Goal: Task Accomplishment & Management: Manage account settings

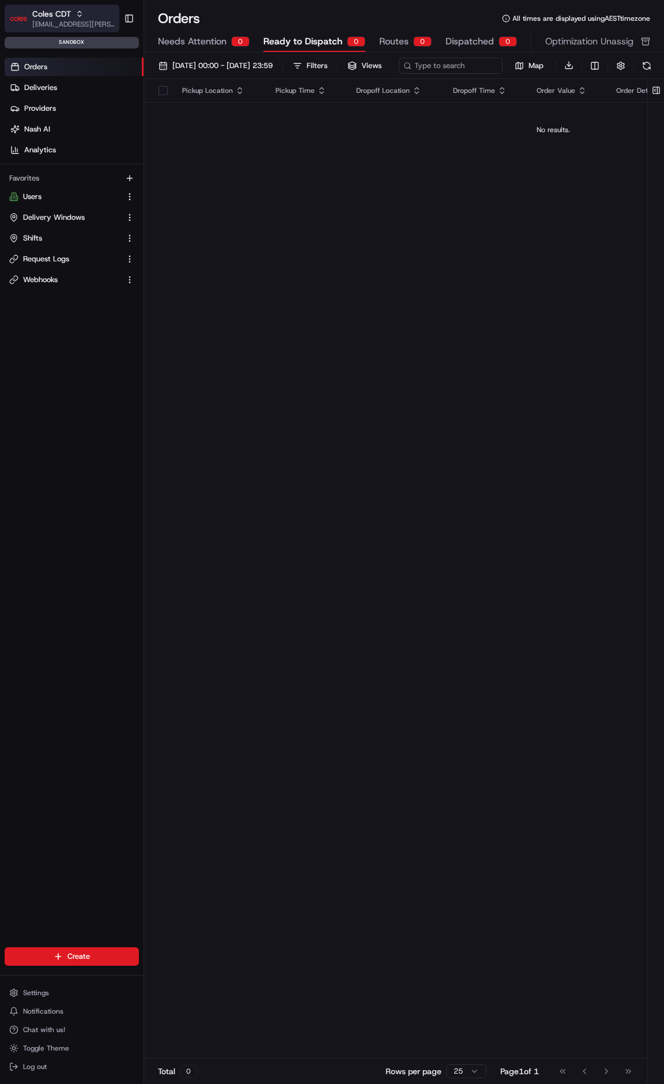
click at [76, 13] on icon "button" at bounding box center [80, 14] width 8 height 8
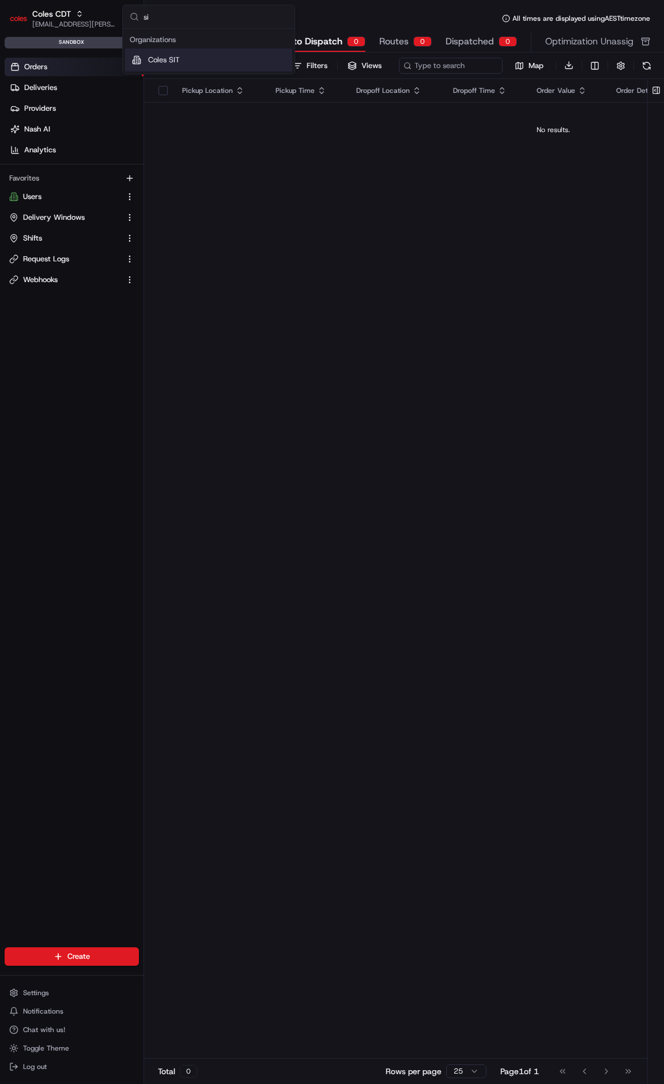
type input "sit"
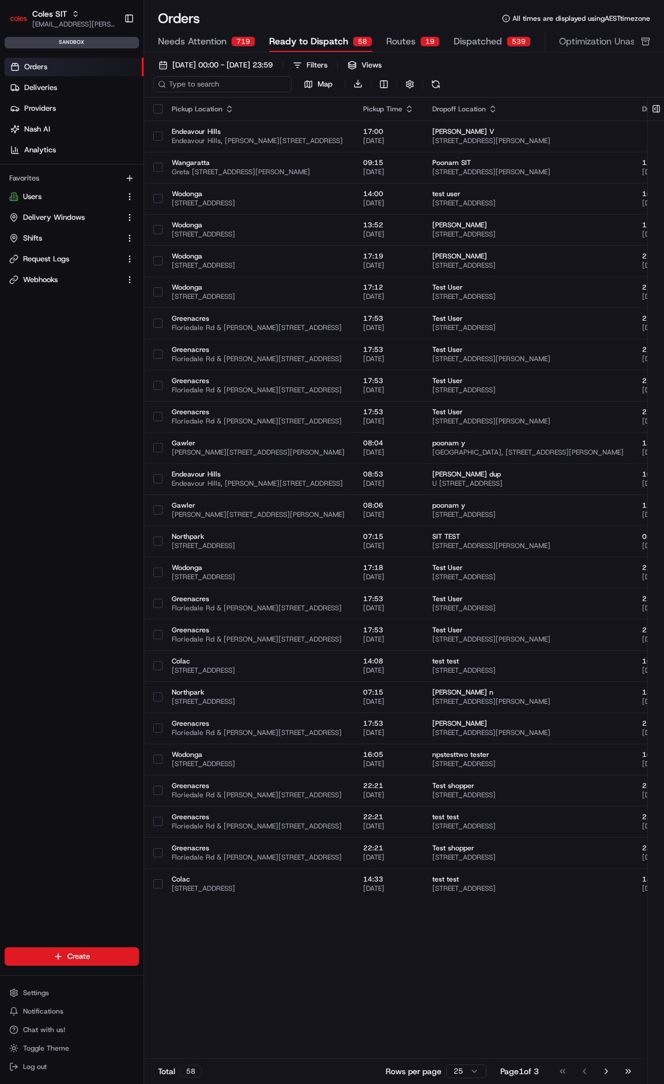
click at [179, 83] on input at bounding box center [222, 84] width 138 height 16
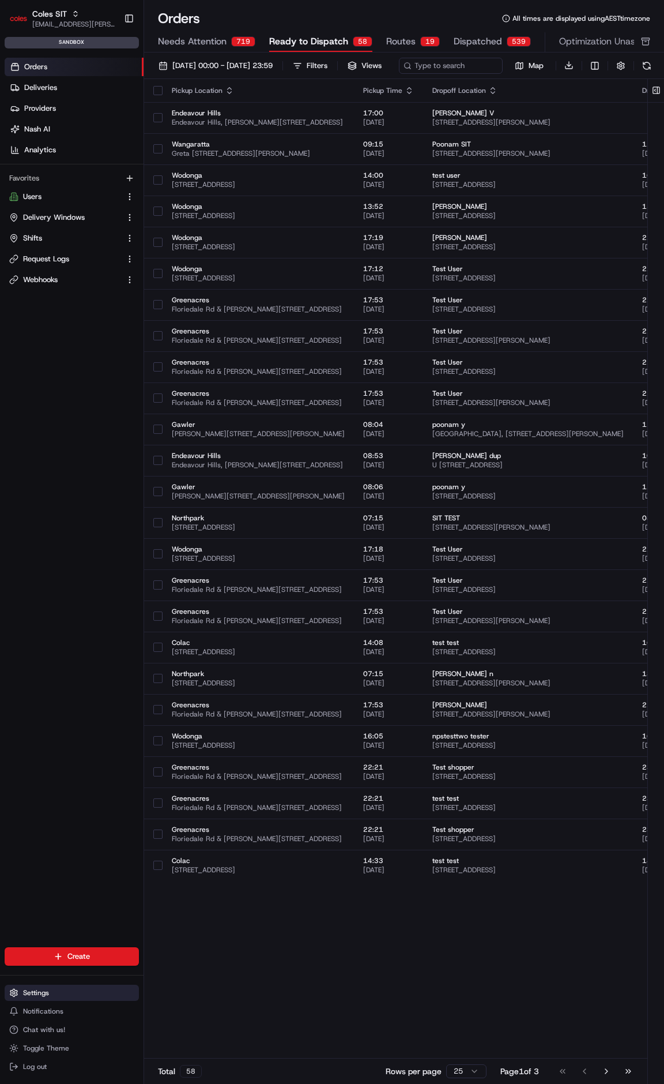
click at [47, 992] on span "Settings" at bounding box center [36, 992] width 26 height 9
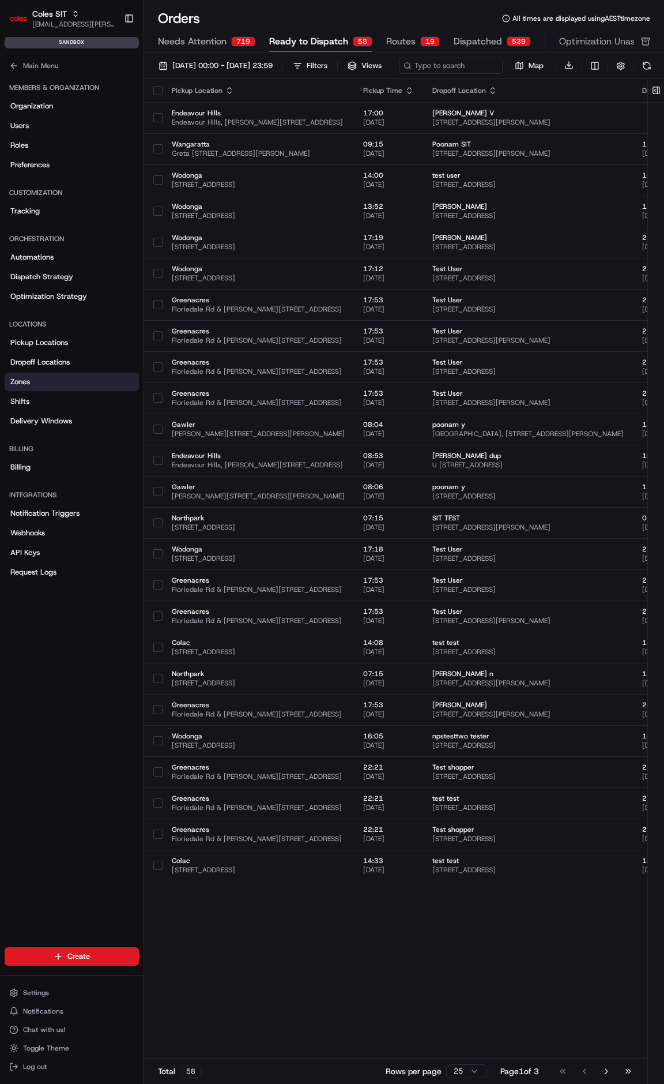
click at [33, 385] on link "Zones" at bounding box center [72, 382] width 134 height 18
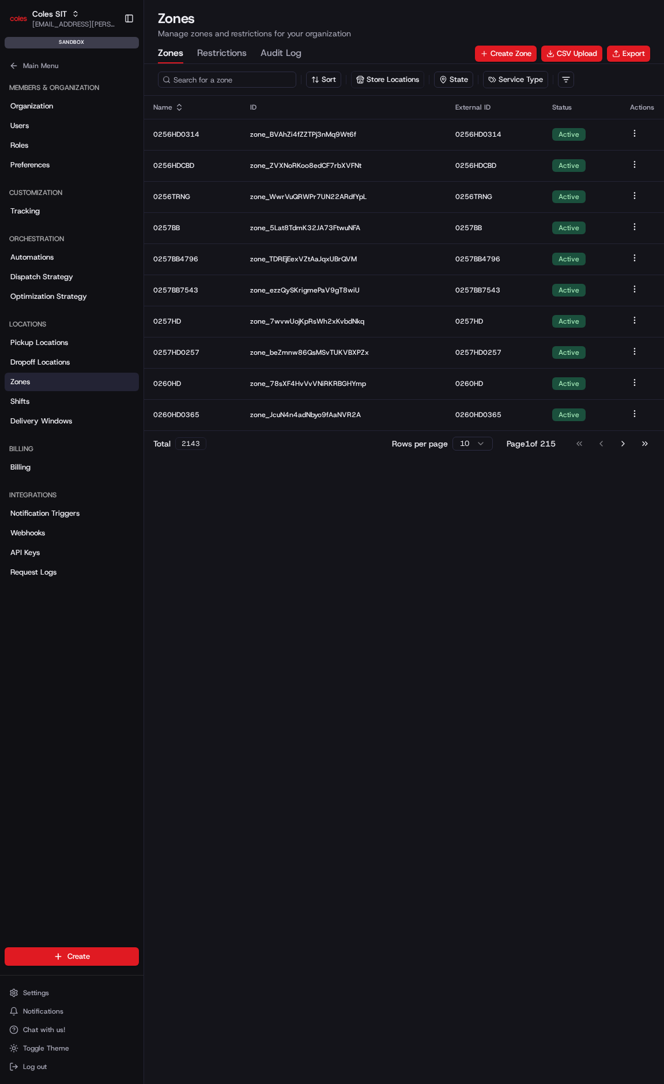
click at [203, 78] on input at bounding box center [227, 80] width 138 height 16
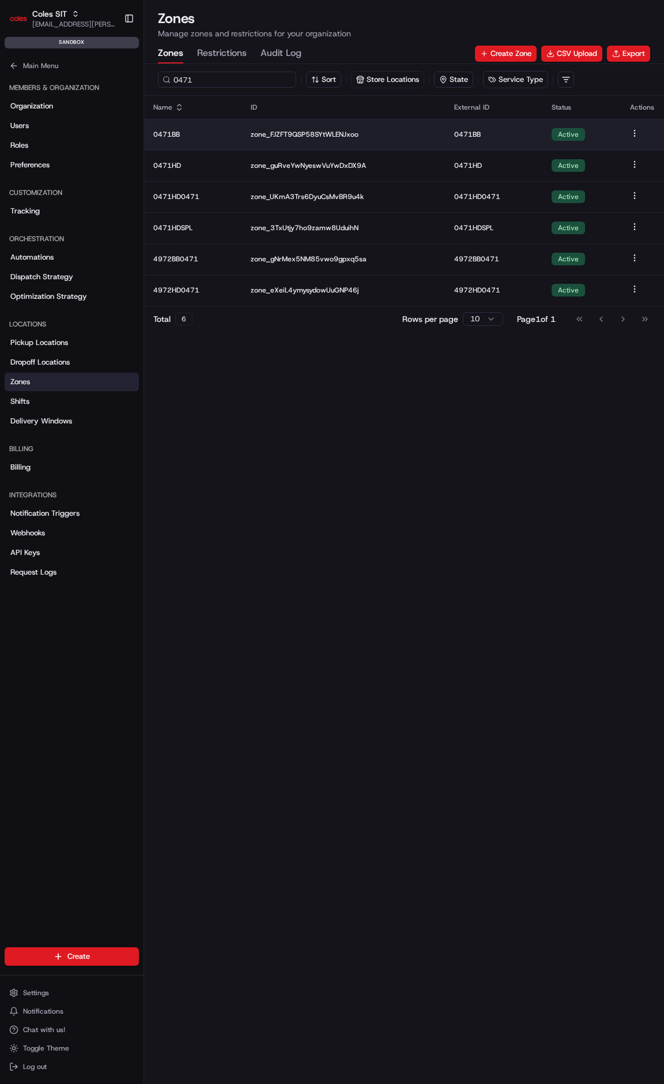
type input "0471"
click at [174, 133] on p "0471BB" at bounding box center [192, 134] width 79 height 9
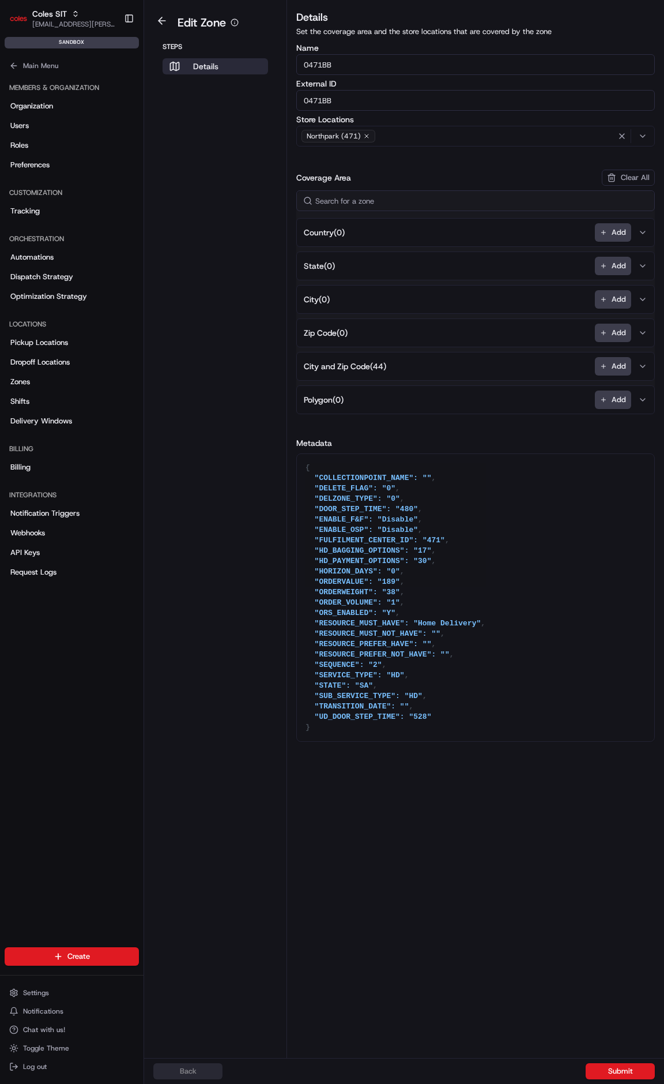
click at [364, 362] on span "City and Zip Code ( 44 )" at bounding box center [345, 366] width 82 height 12
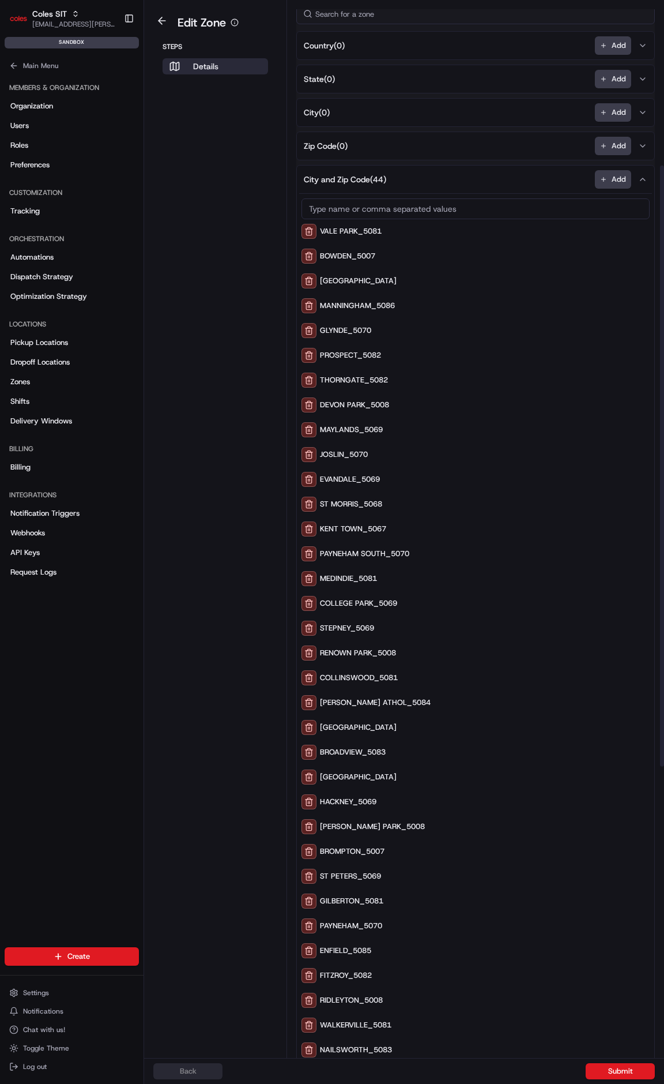
scroll to position [288, 0]
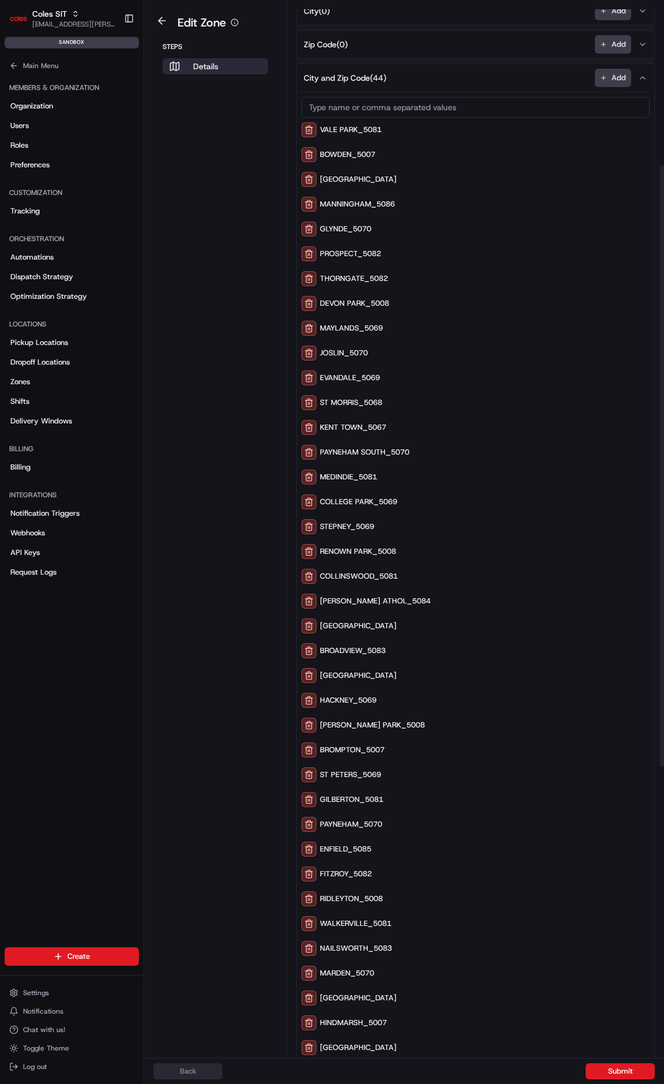
click at [404, 618] on div "[GEOGRAPHIC_DATA]" at bounding box center [476, 625] width 348 height 15
click at [164, 14] on button at bounding box center [162, 21] width 27 height 14
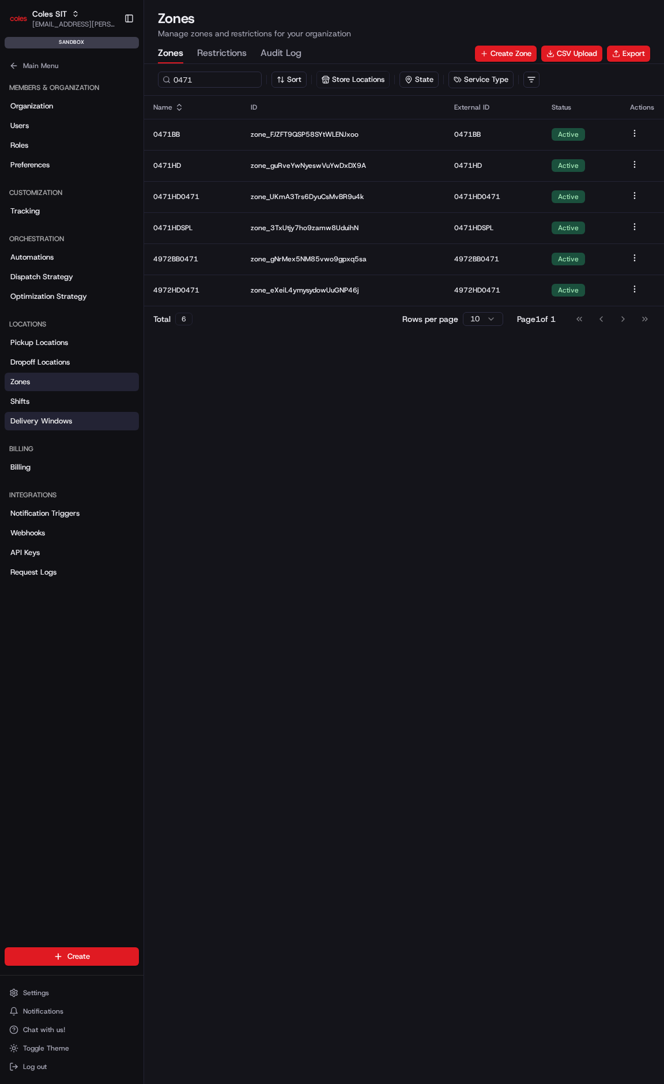
click at [84, 426] on link "Delivery Windows" at bounding box center [72, 421] width 134 height 18
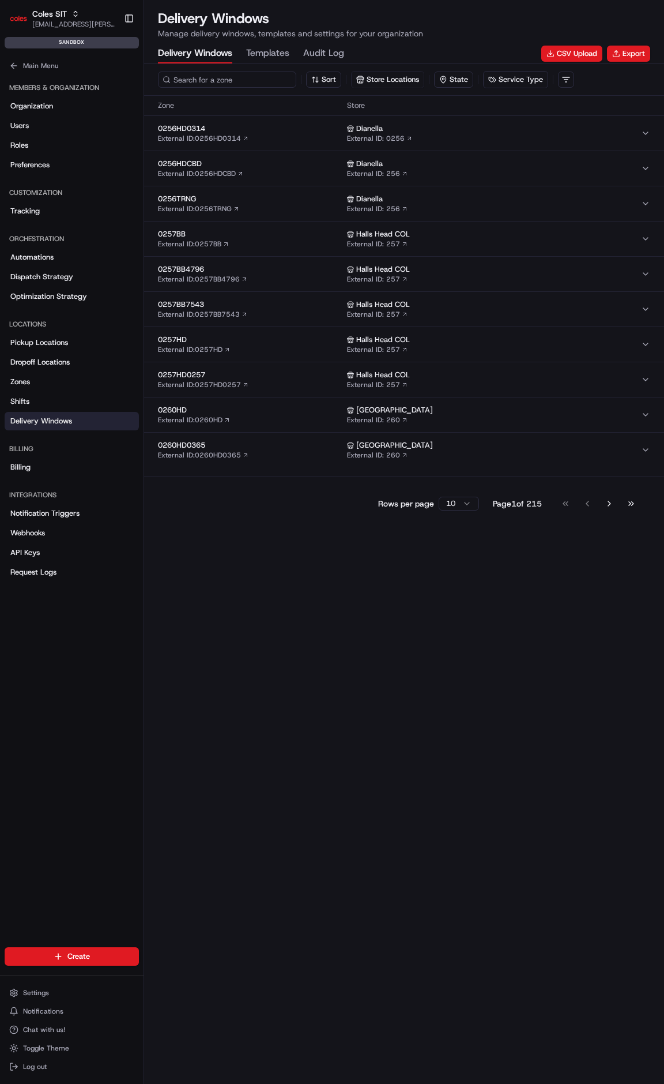
click at [202, 80] on input at bounding box center [227, 80] width 138 height 16
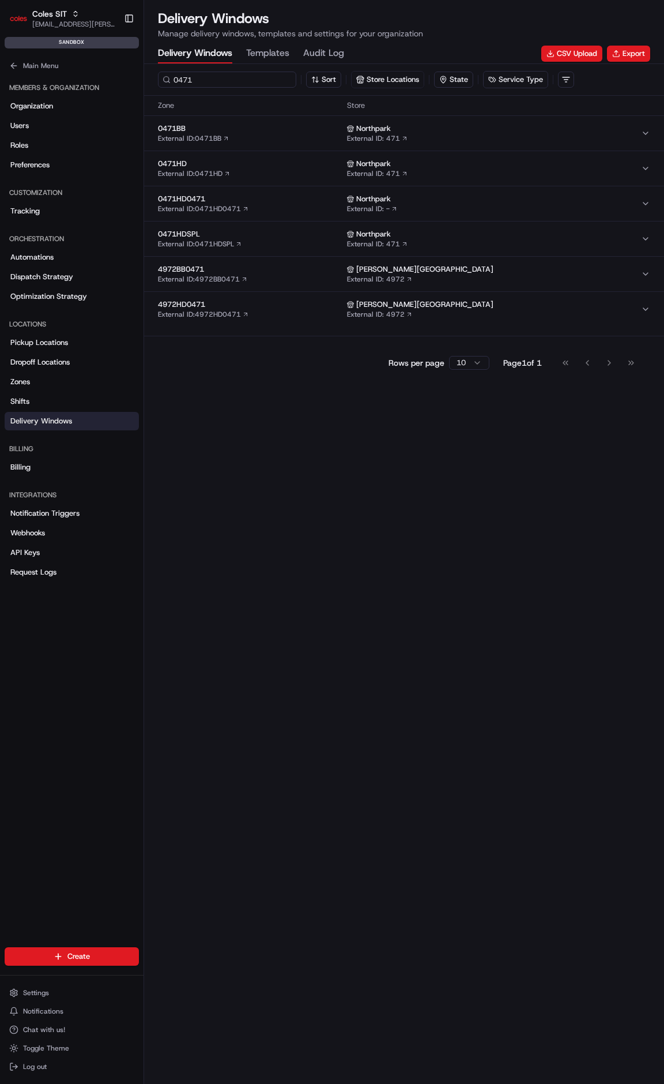
type input "0471"
click at [181, 119] on button "0471BB External ID: 0471BB Northpark External ID: 471" at bounding box center [404, 133] width 520 height 35
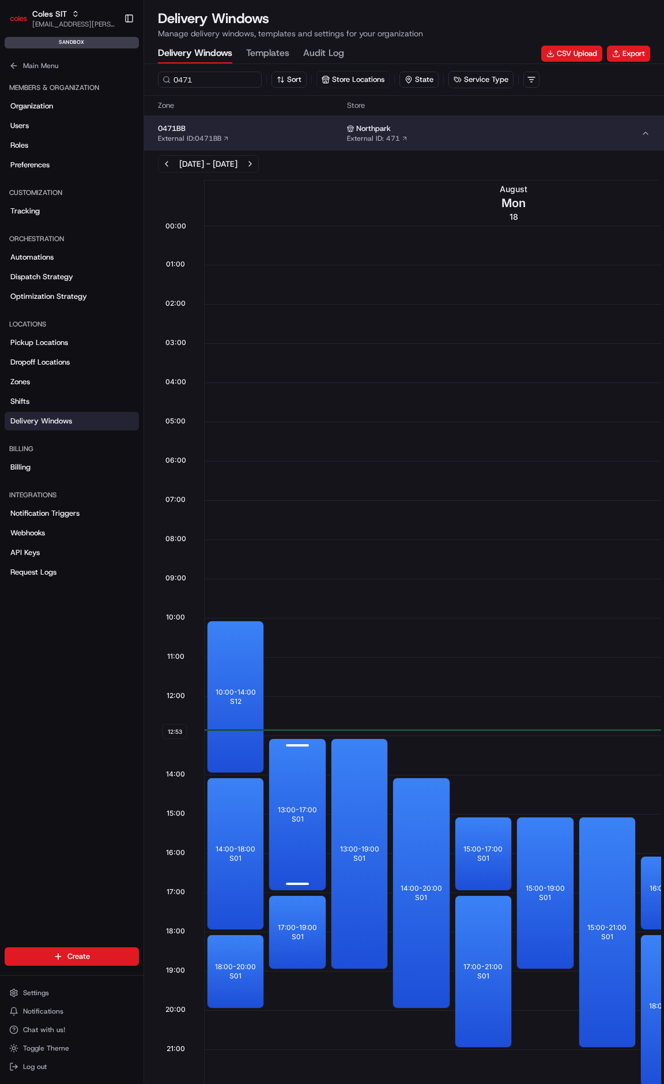
click at [314, 798] on div "13:00 - 17:00 S01" at bounding box center [297, 814] width 56 height 151
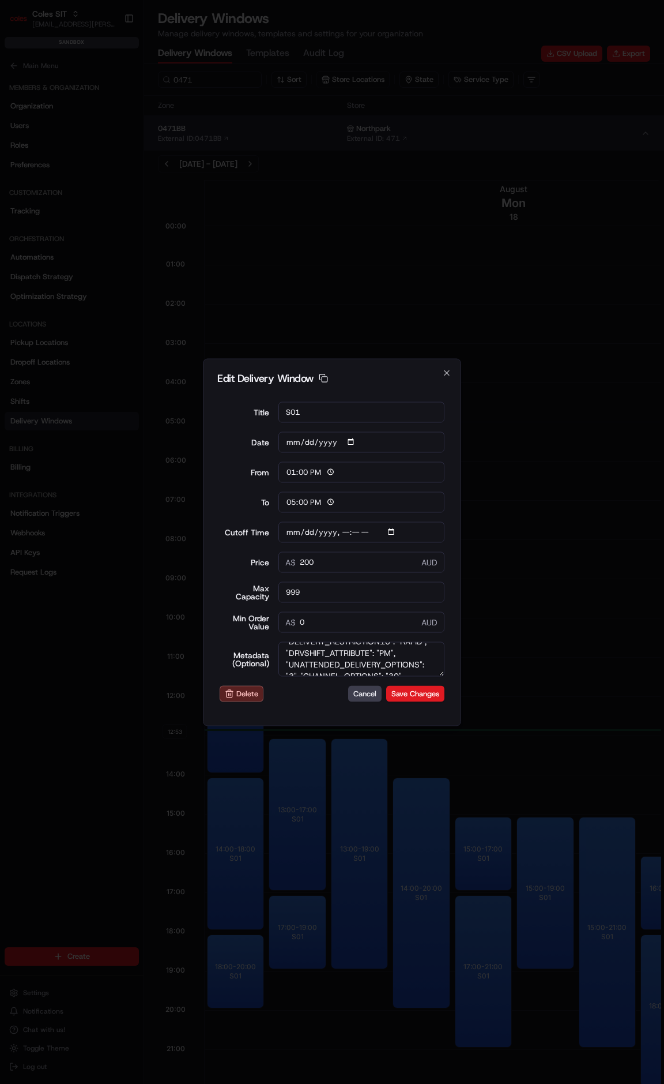
scroll to position [115, 0]
type input "[DATE]"
type input "12:54"
type input "13:54"
type input "[DATE]T01:10"
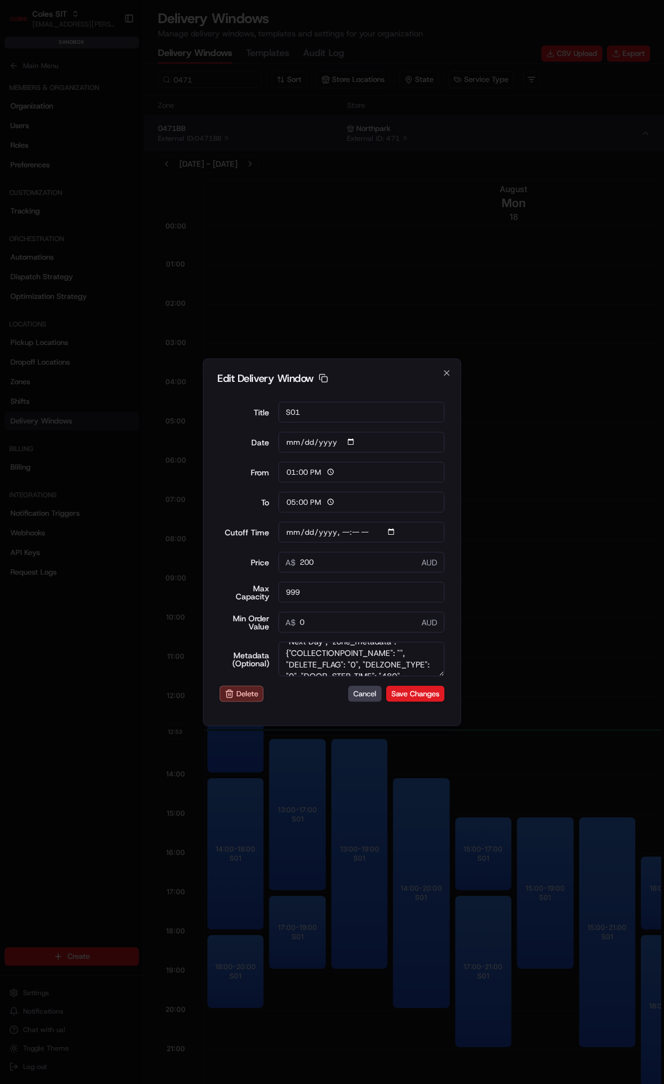
type input "0"
click at [122, 701] on div at bounding box center [332, 542] width 664 height 1084
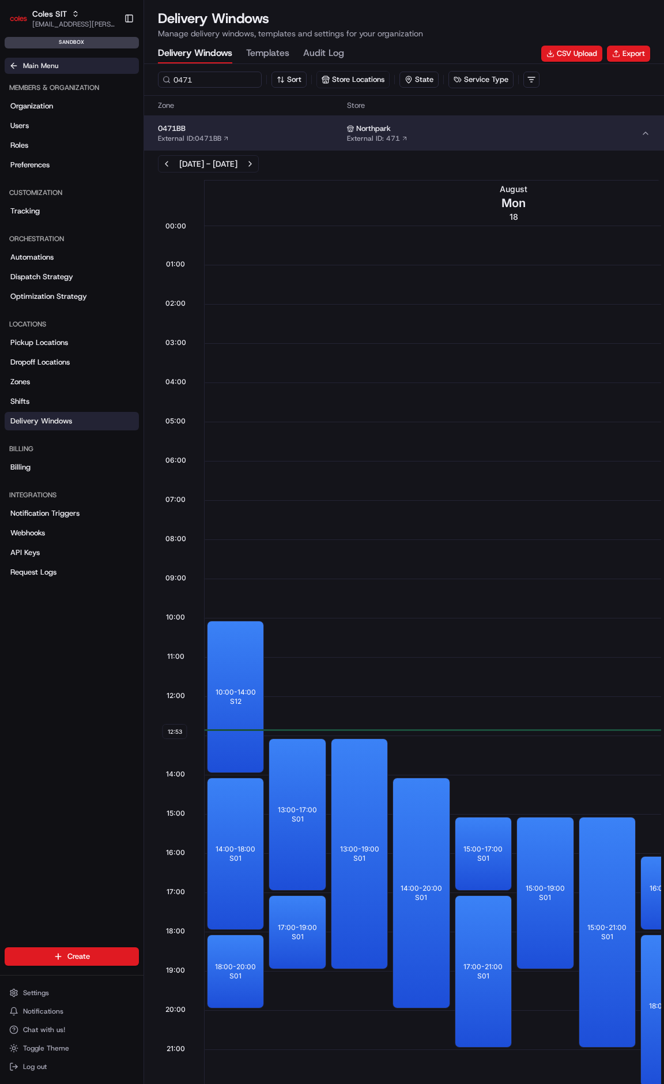
click at [30, 73] on button "Main Menu" at bounding box center [72, 66] width 134 height 16
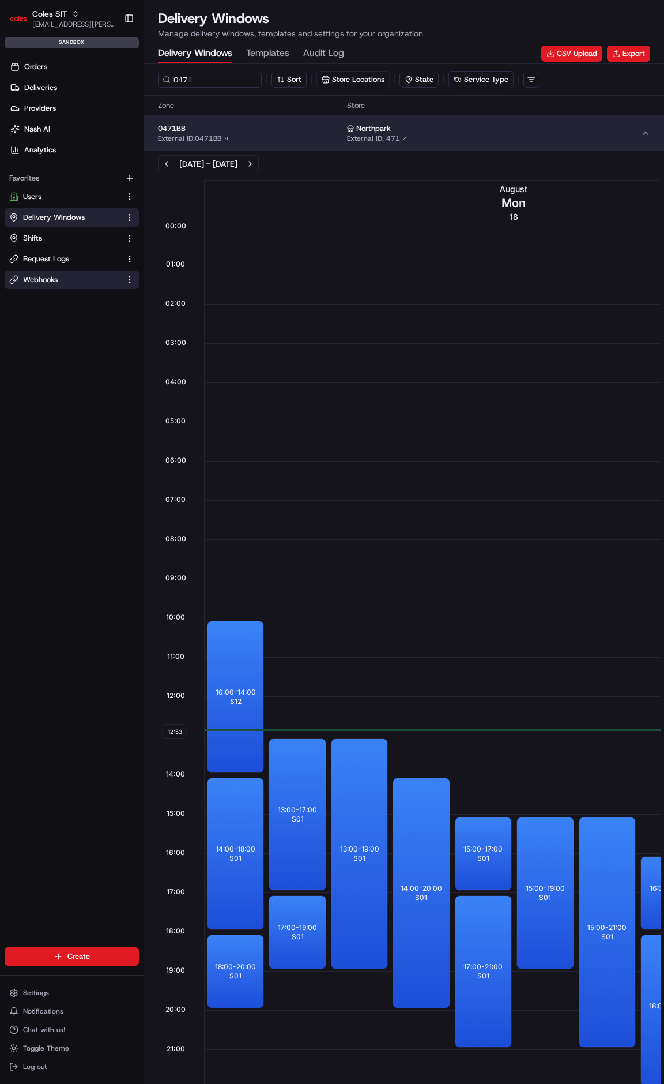
click at [44, 281] on span "Webhooks" at bounding box center [40, 279] width 35 height 10
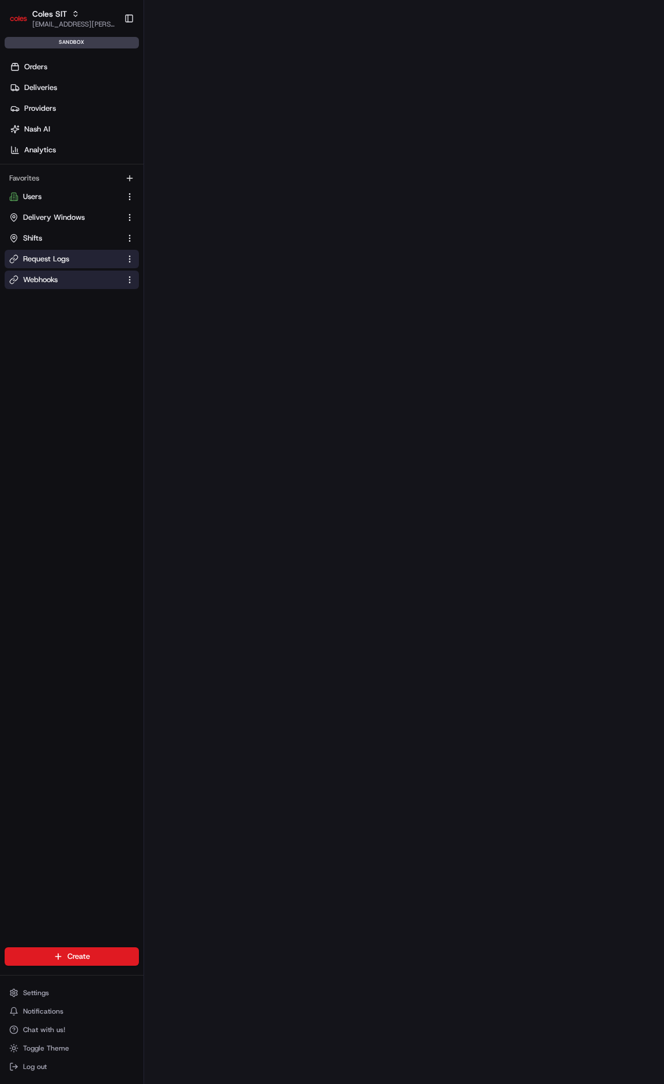
click at [73, 255] on link "Request Logs" at bounding box center [64, 259] width 111 height 10
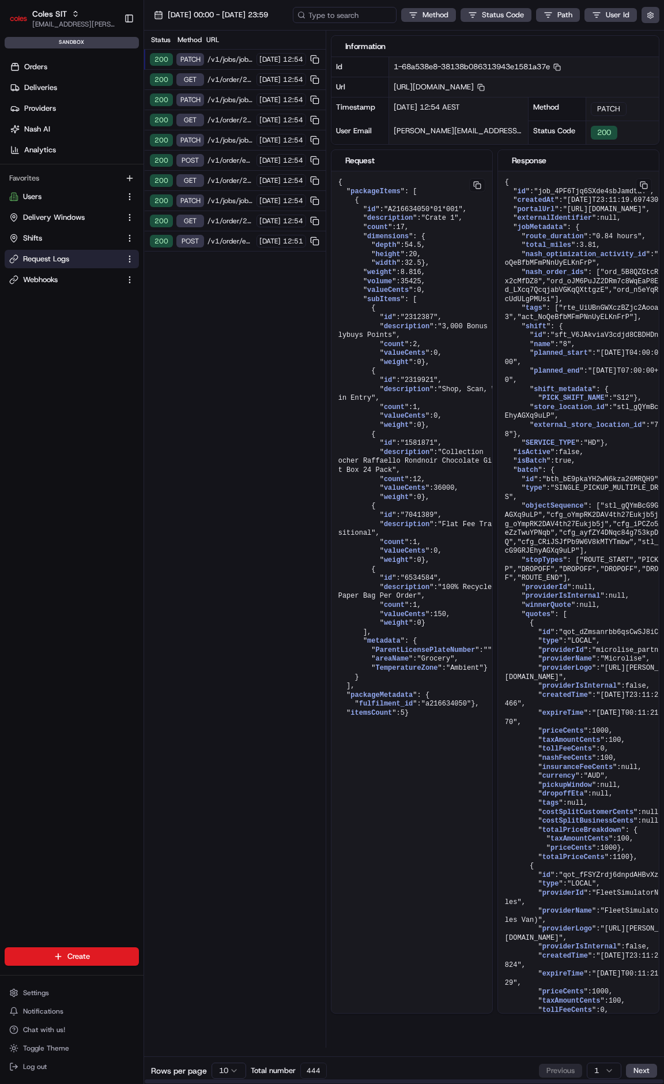
click at [259, 57] on span "[DATE]" at bounding box center [269, 59] width 21 height 9
click at [221, 79] on span "/v1/order/216634050" at bounding box center [231, 79] width 46 height 9
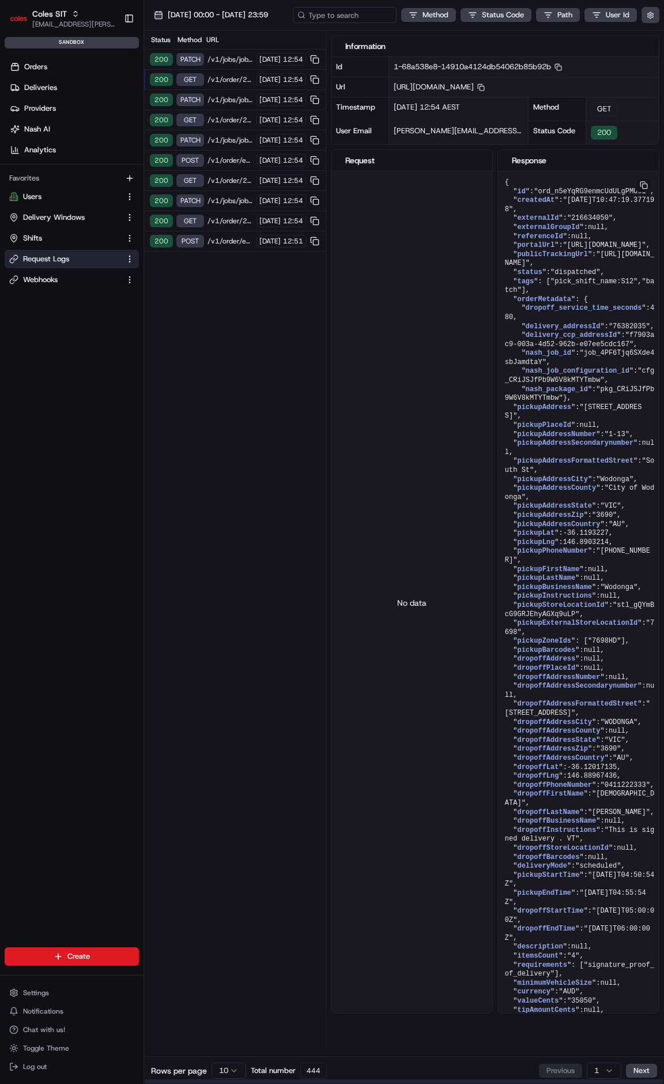
click at [225, 87] on div "200 GET /v1/order/216634050 [DATE] 12:54" at bounding box center [235, 80] width 182 height 20
click at [226, 113] on div "200 GET /v1/order/216633063 20/08/2025 12:54" at bounding box center [235, 120] width 182 height 20
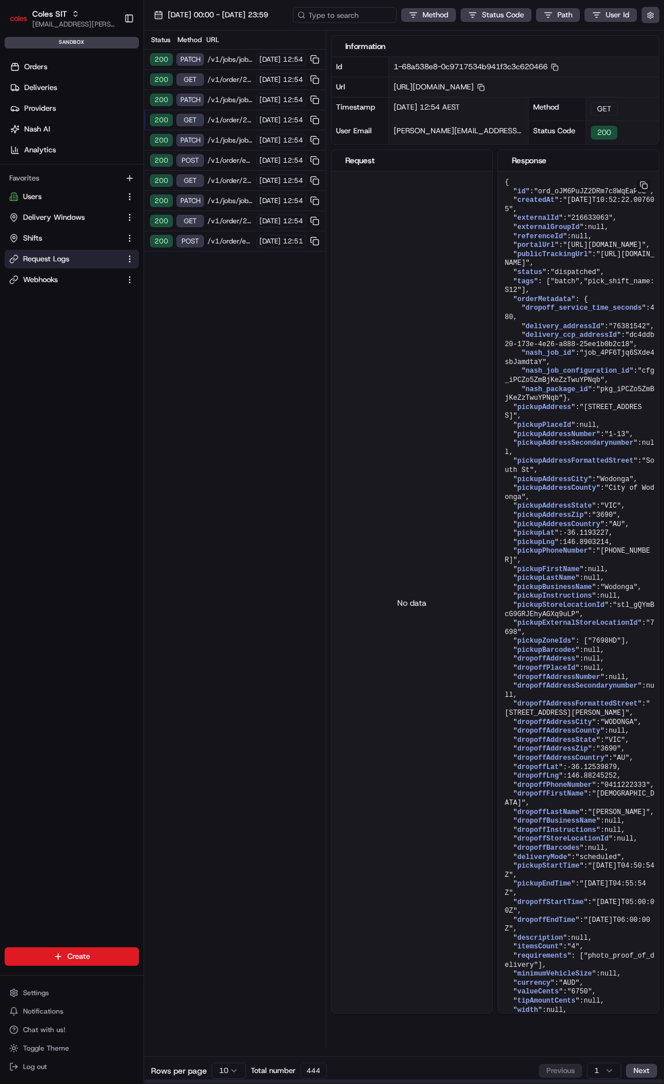
click at [226, 136] on span "/v1/jobs/job_4PF6Tjq6SXde4sbJamdtaY/cfg_ayfZY4DNqc84g753kpDKKQ" at bounding box center [231, 140] width 46 height 9
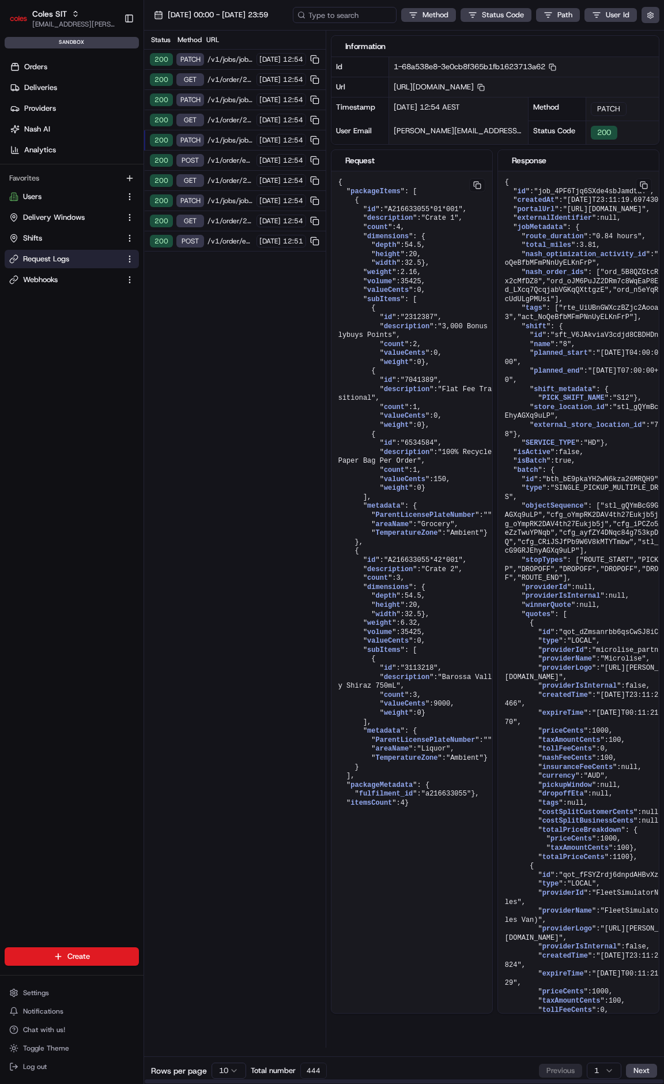
click at [225, 160] on span "/v1/order/external-identifier/216640018/delivery-window" at bounding box center [231, 160] width 46 height 9
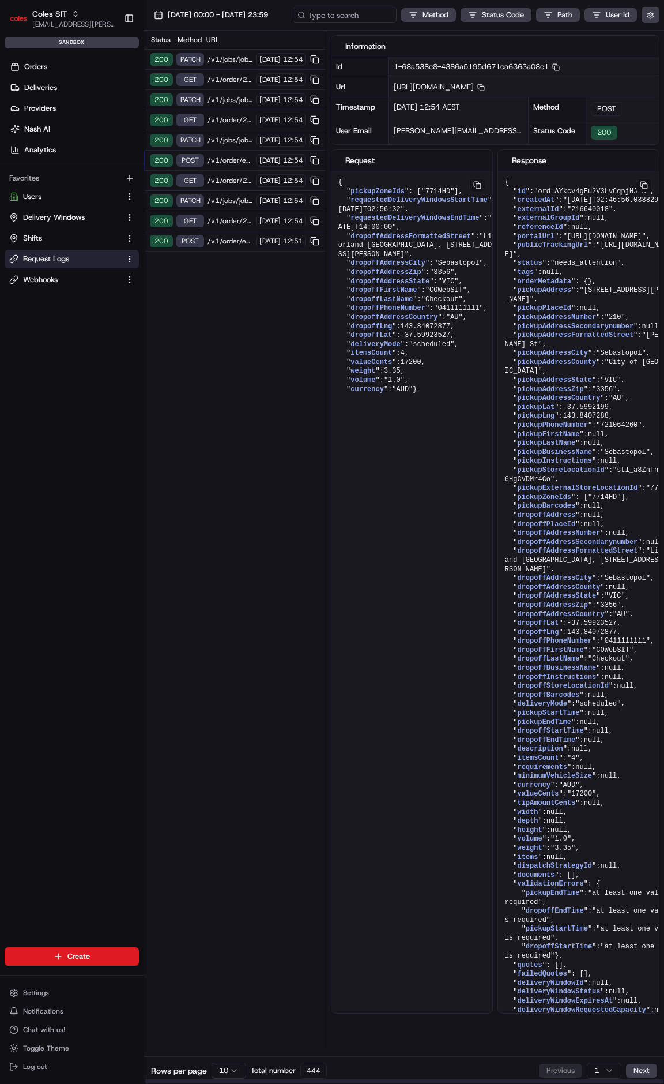
click at [227, 176] on span "/v1/order/216633055" at bounding box center [231, 180] width 46 height 9
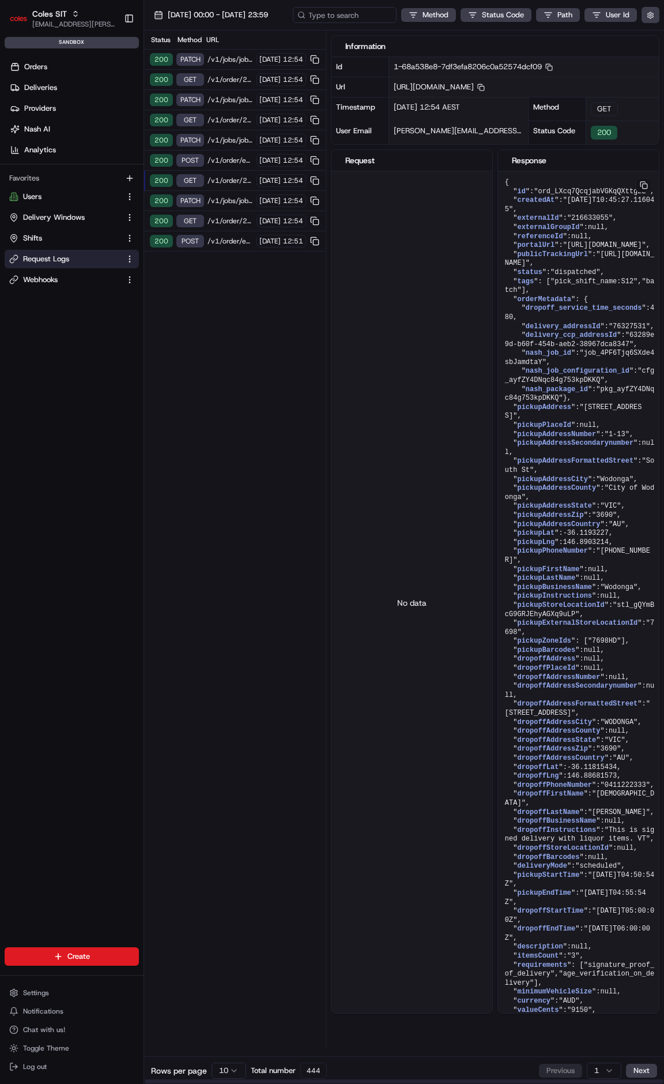
click at [226, 196] on span "/v1/jobs/job_4PF6Tjq6SXde4sbJamdtaY/cfg_oYmpRK2DAV4th27Eukjb5j" at bounding box center [231, 200] width 46 height 9
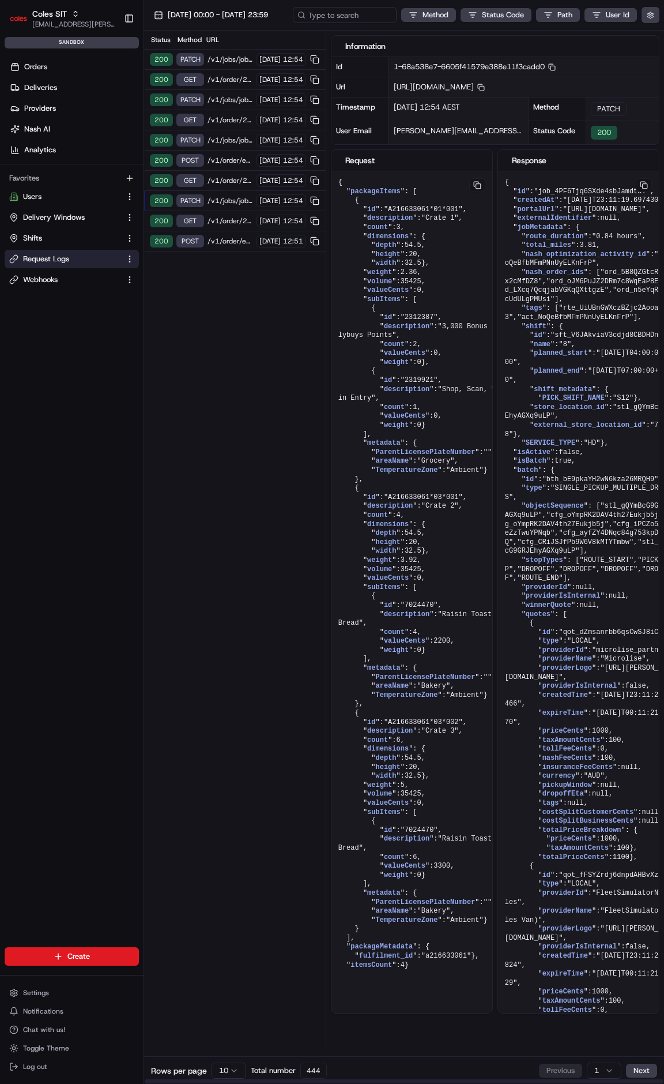
click at [220, 216] on span "/v1/order/216633061" at bounding box center [231, 220] width 46 height 9
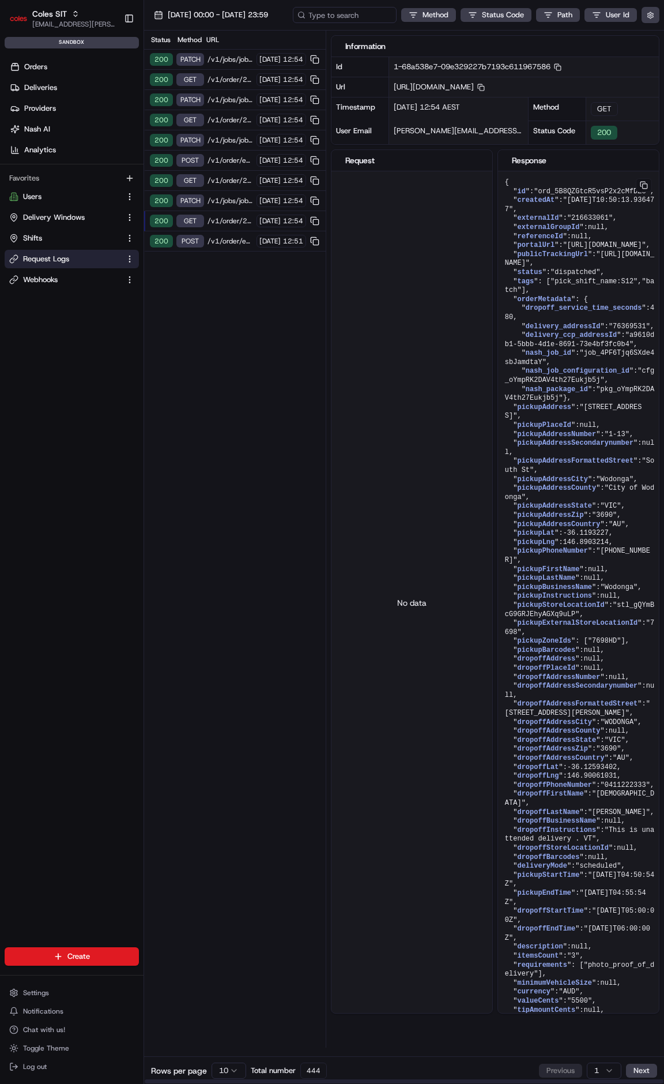
click at [225, 236] on span "/v1/order/external-identifier/216624023/delivery-window" at bounding box center [231, 240] width 46 height 9
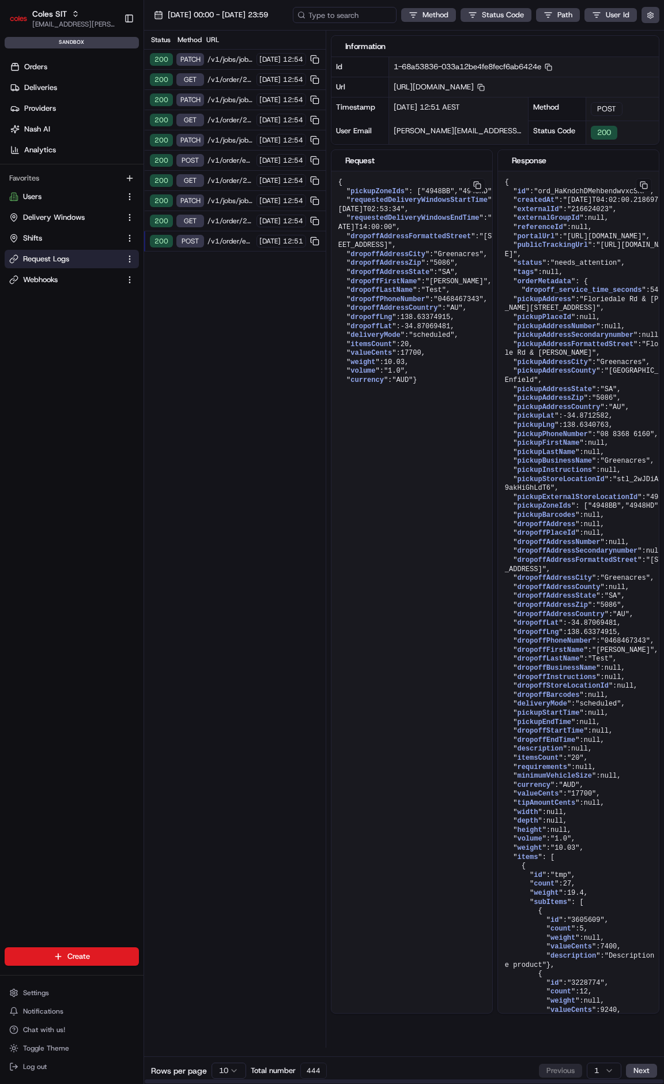
click at [395, 885] on div "{ " pickupZoneIds ": [ "4948BB" , "4948HD" ], " requestedDeliveryWindowsStartTi…" at bounding box center [412, 602] width 161 height 863
click at [30, 992] on span "Settings" at bounding box center [36, 992] width 26 height 9
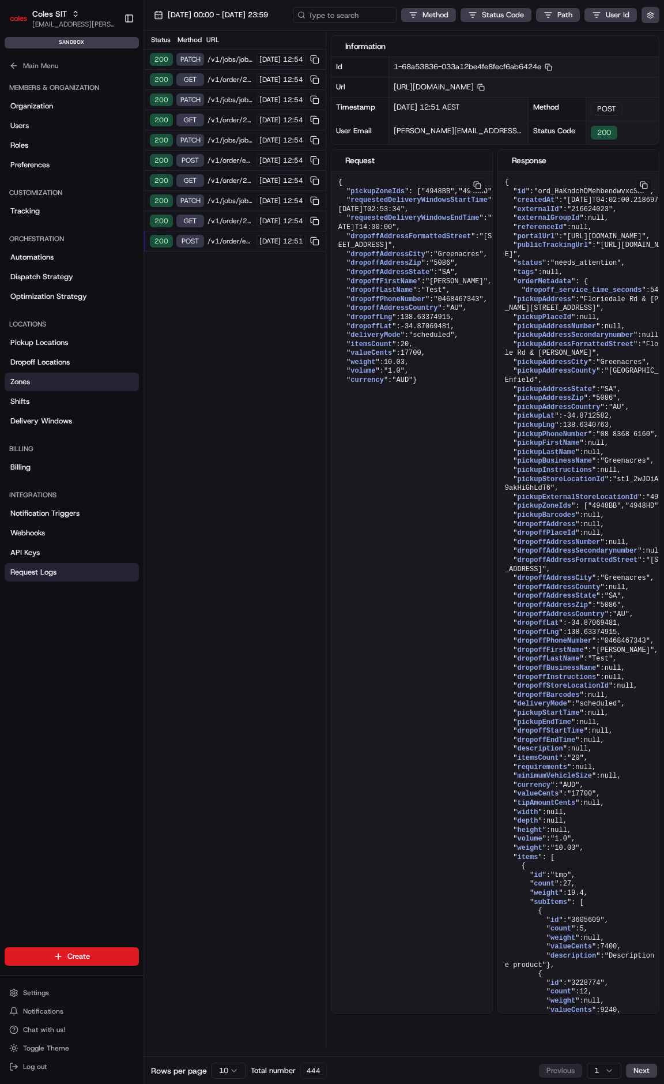
click at [51, 378] on link "Zones" at bounding box center [72, 382] width 134 height 18
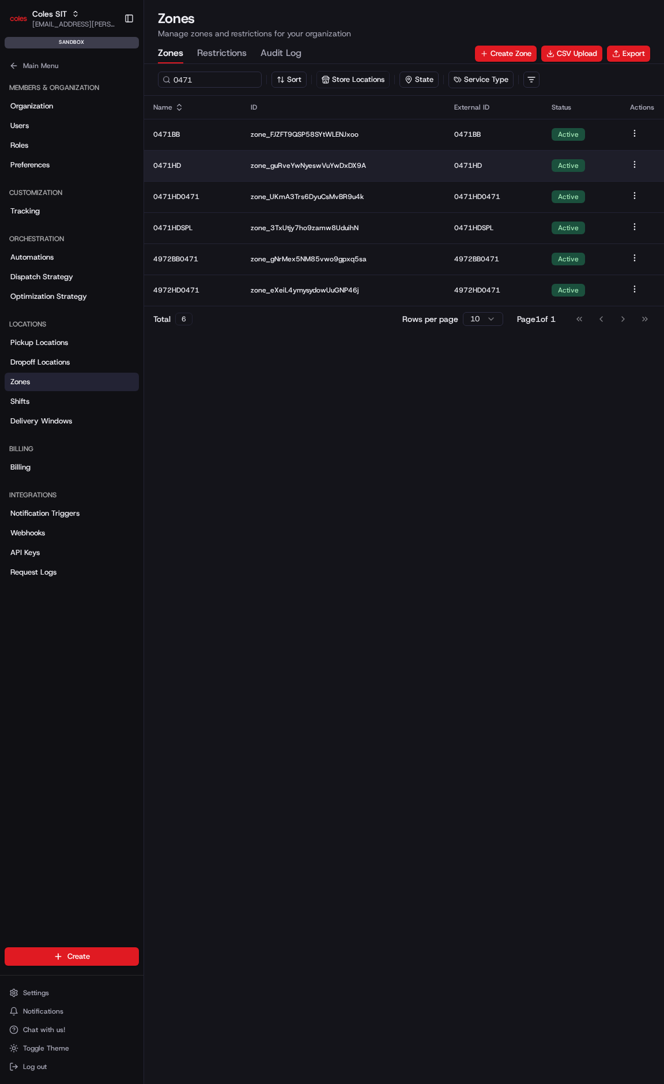
click at [200, 166] on p "0471HD" at bounding box center [192, 165] width 79 height 9
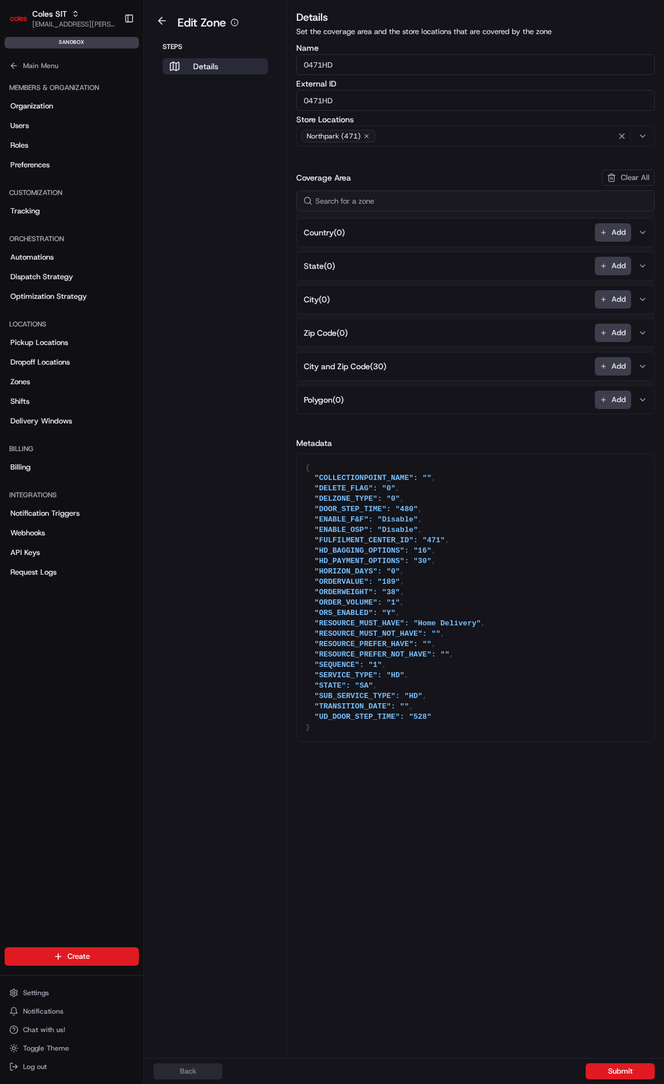
click at [420, 366] on button "City and Zip Code ( 30 ) Add" at bounding box center [475, 366] width 353 height 28
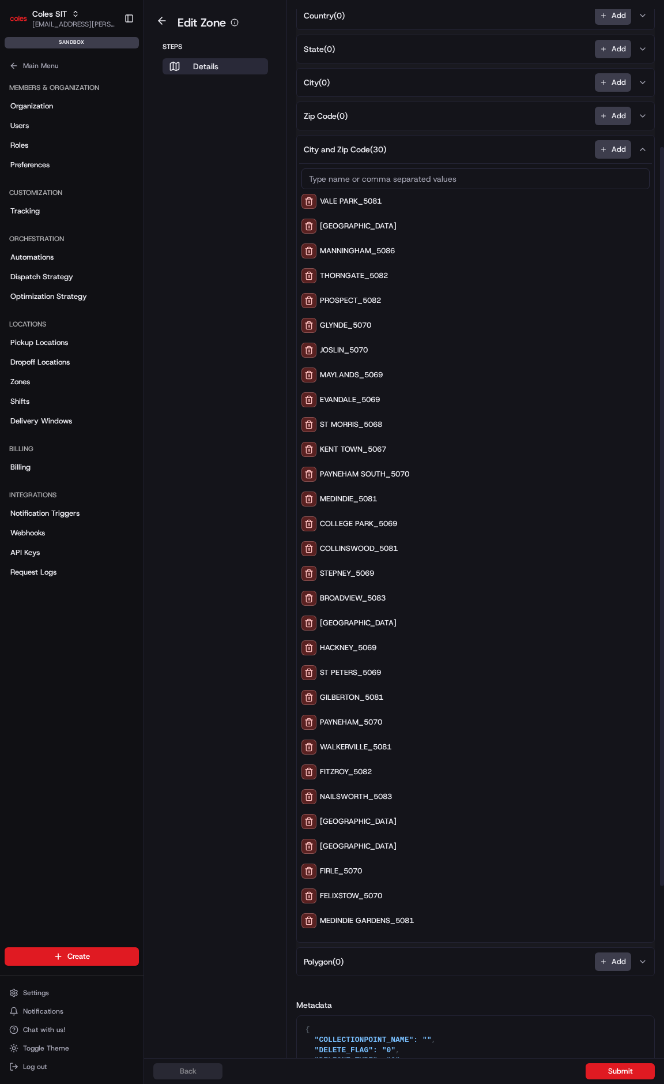
scroll to position [231, 0]
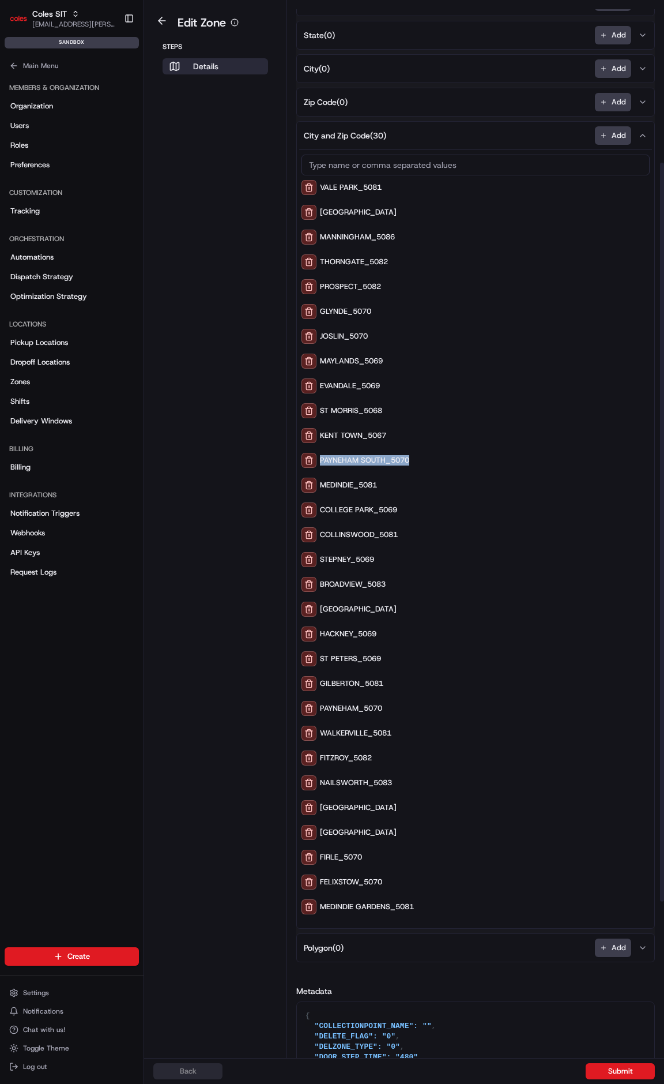
click at [408, 455] on div "PAYNEHAM SOUTH_5070" at bounding box center [476, 460] width 348 height 15
copy div "PAYNEHAM SOUTH_5070"
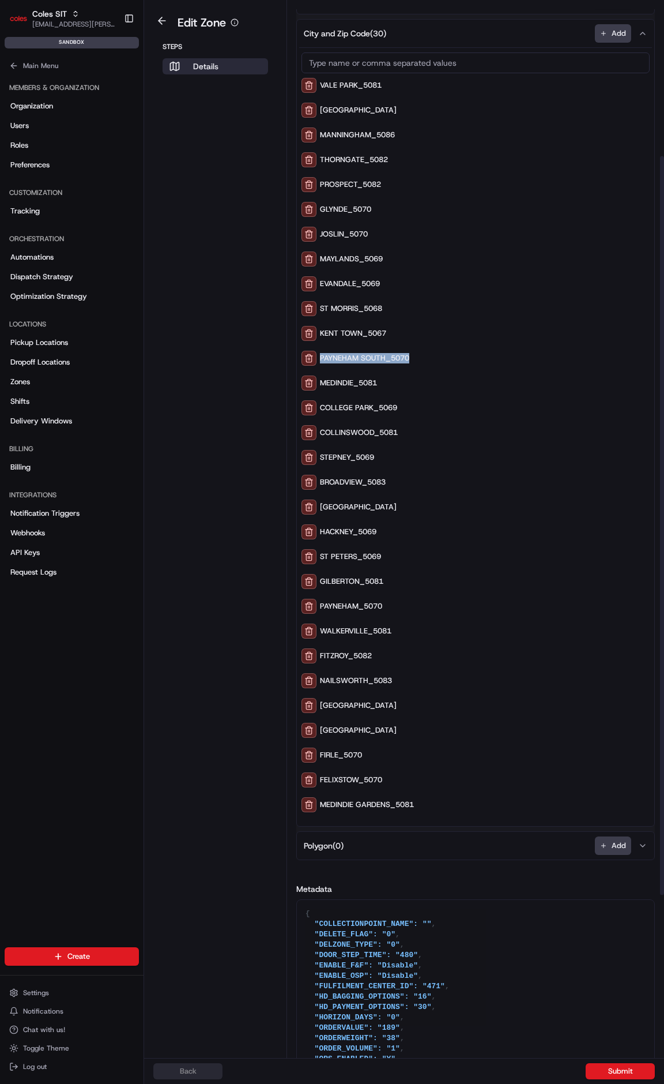
scroll to position [221, 0]
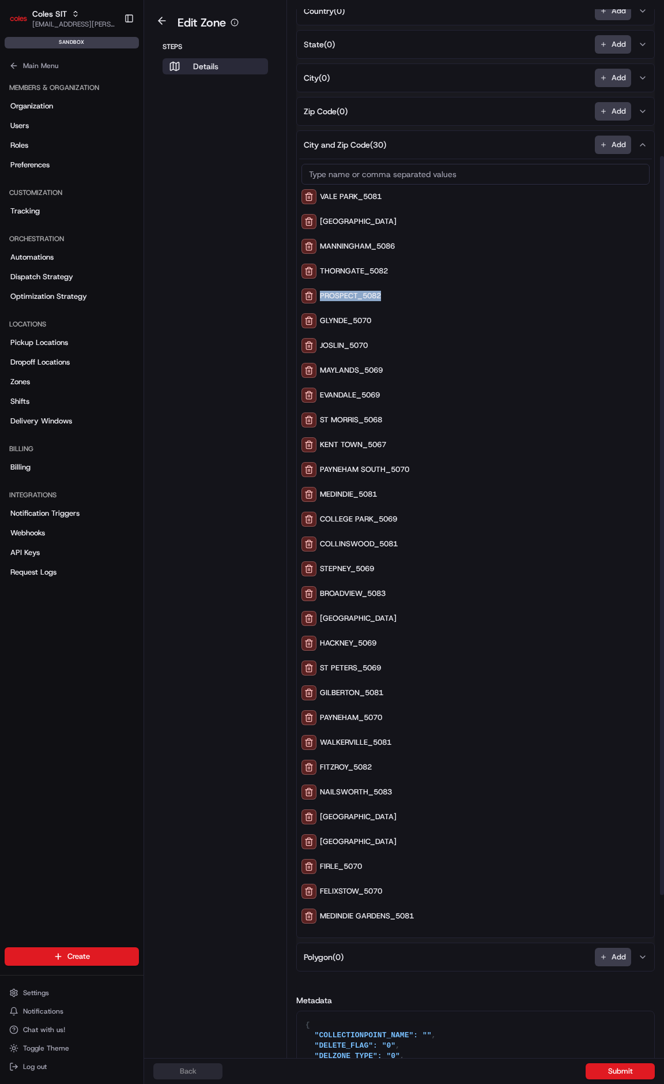
click at [380, 292] on div "PROSPECT_5082" at bounding box center [476, 295] width 348 height 15
copy div "PROSPECT_5082"
click at [40, 20] on span "[EMAIL_ADDRESS][PERSON_NAME][PERSON_NAME][DOMAIN_NAME]" at bounding box center [73, 24] width 82 height 9
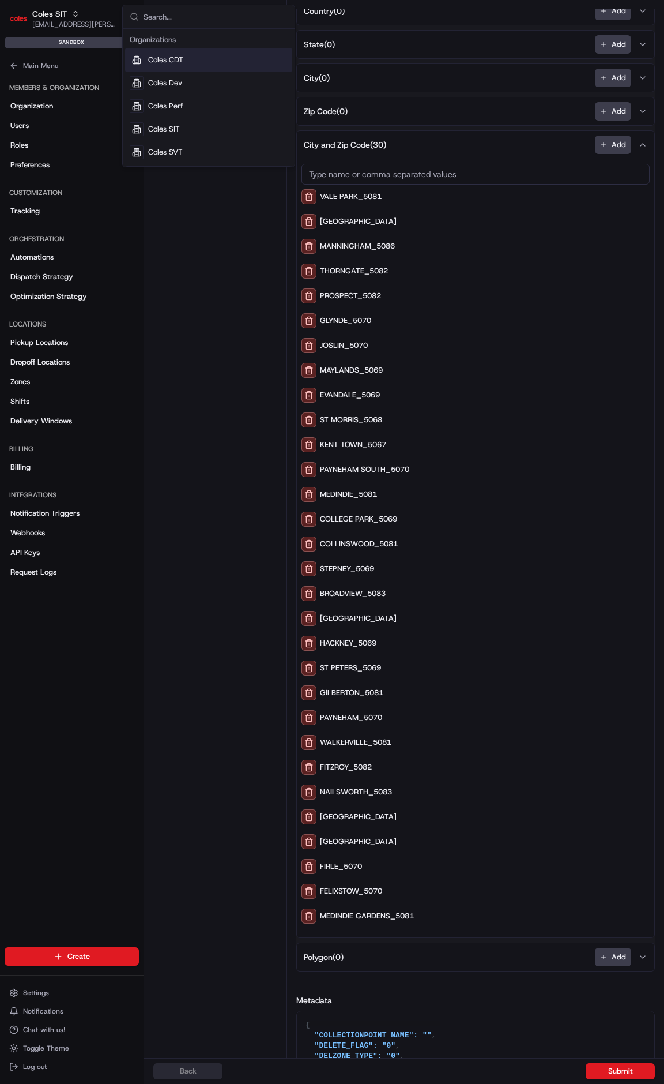
click at [171, 55] on span "Coles CDT" at bounding box center [165, 60] width 35 height 10
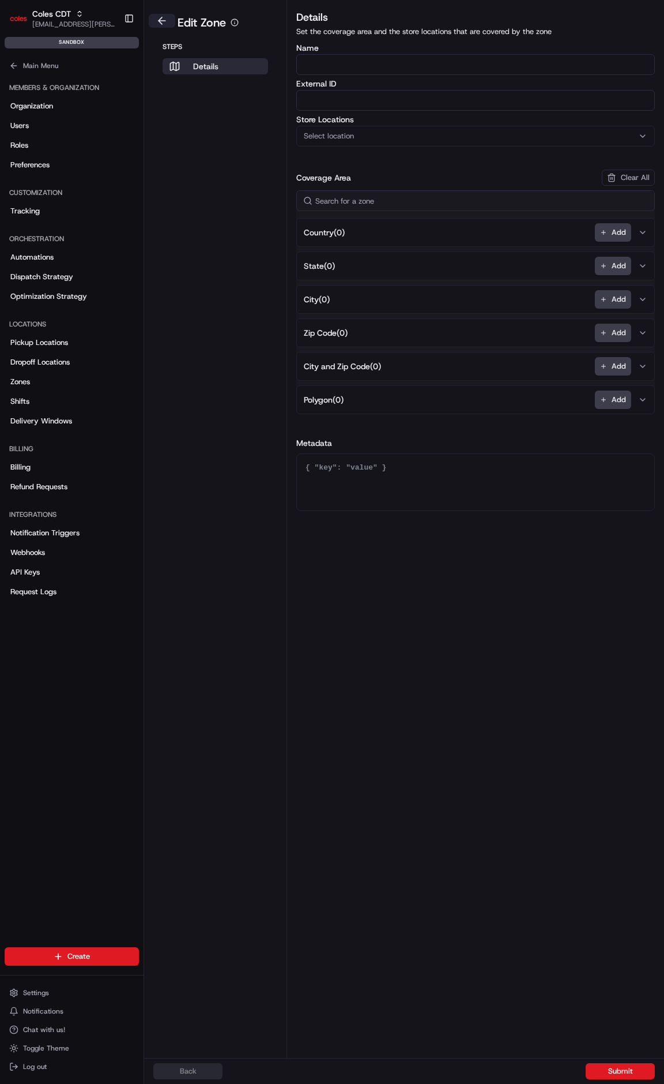
click at [164, 19] on button at bounding box center [162, 21] width 27 height 14
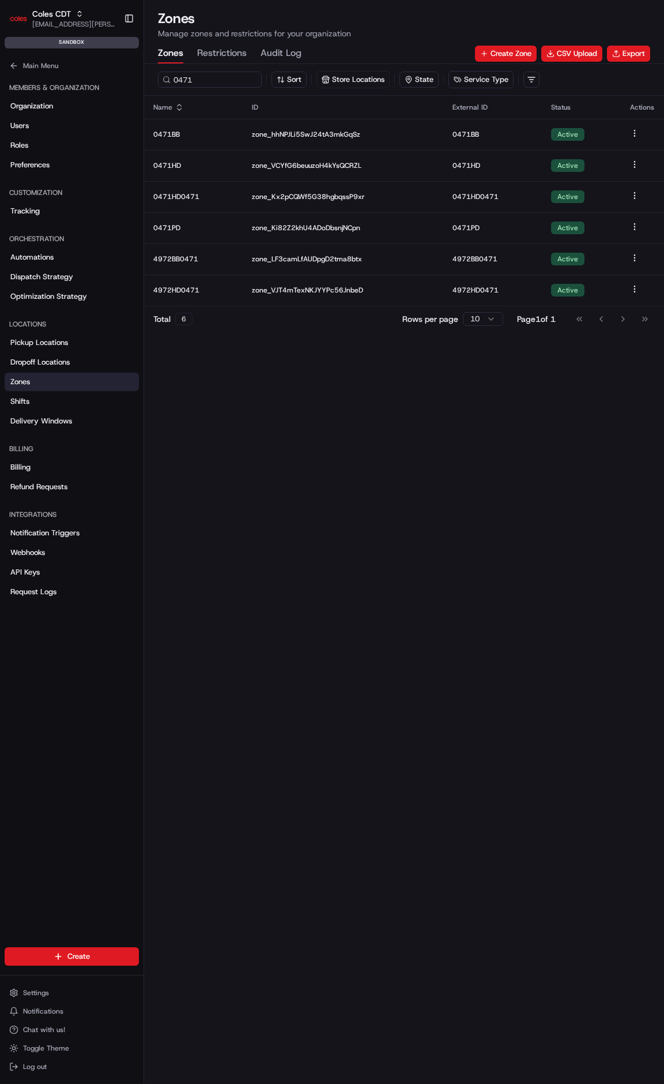
click at [235, 44] on button "Restrictions" at bounding box center [222, 54] width 50 height 20
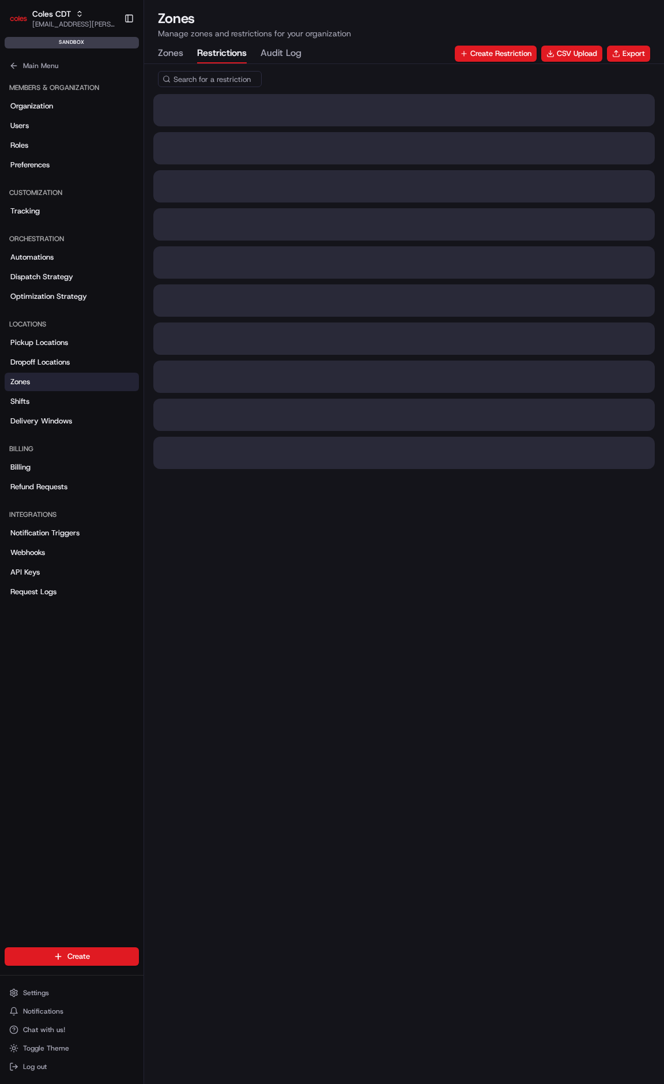
click at [180, 54] on button "Zones" at bounding box center [170, 54] width 25 height 20
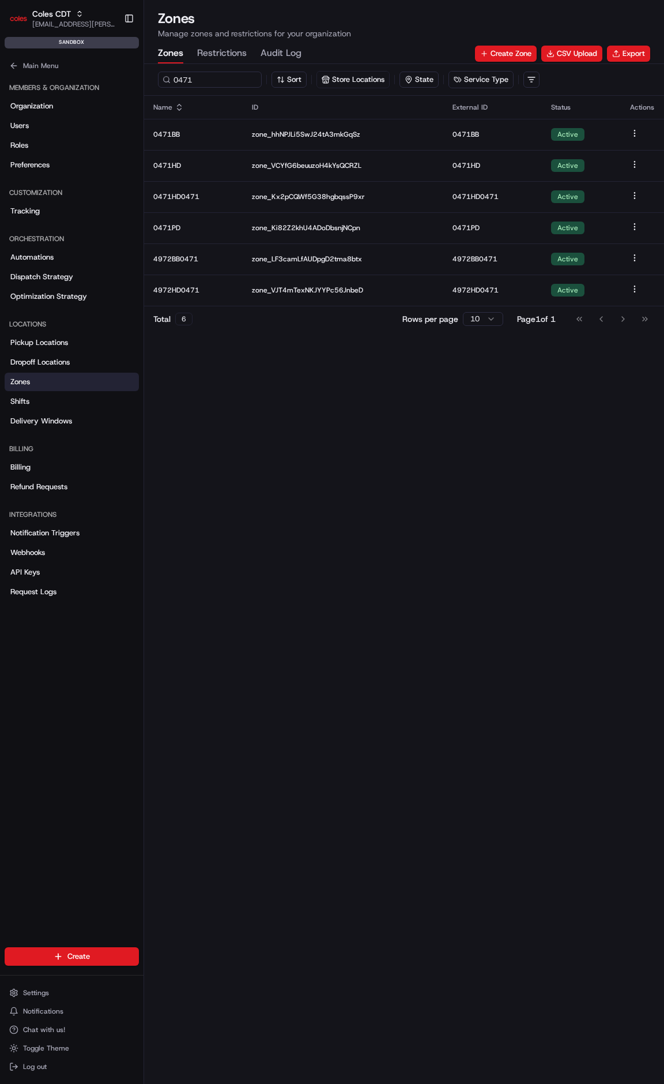
click at [182, 48] on button "Zones" at bounding box center [170, 54] width 25 height 20
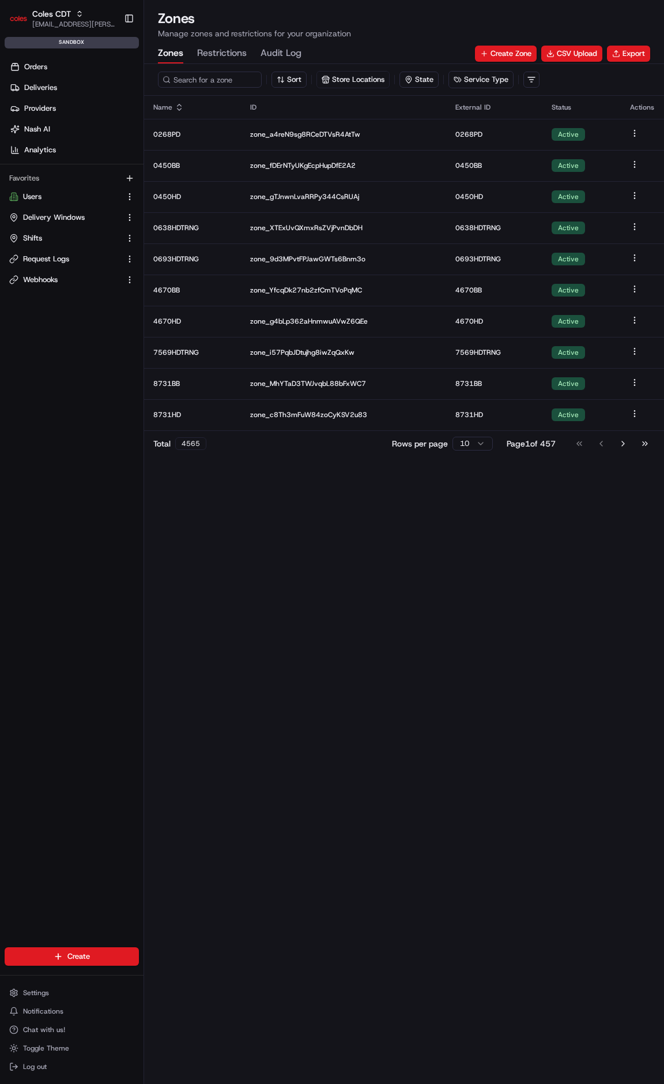
click at [221, 51] on button "Restrictions" at bounding box center [222, 54] width 50 height 20
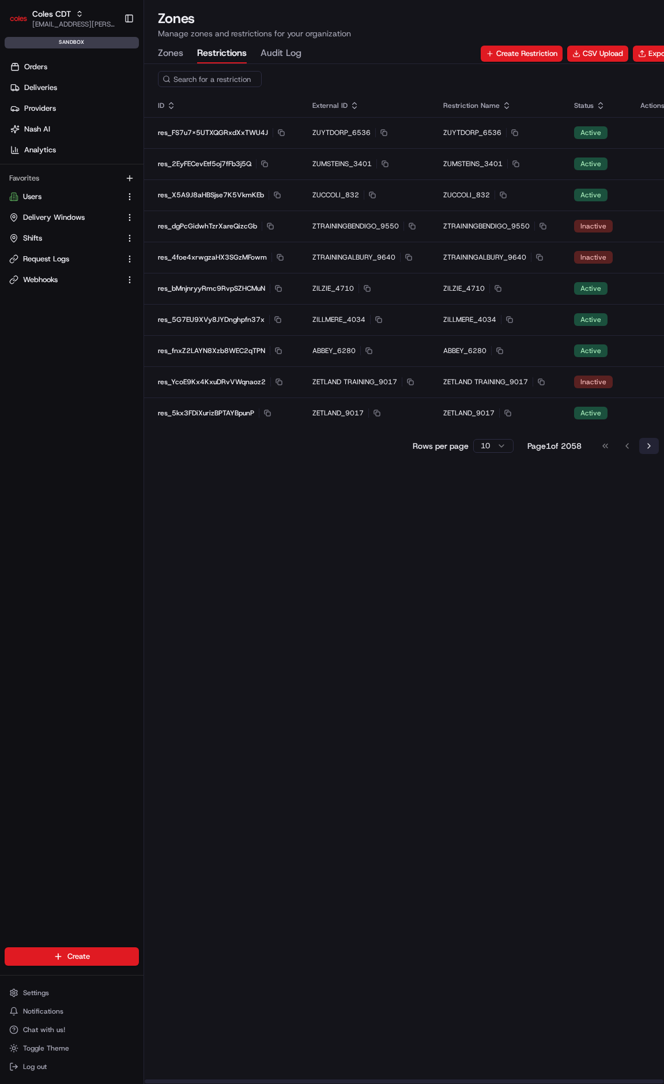
click at [643, 446] on button "Go to next page" at bounding box center [650, 446] width 20 height 16
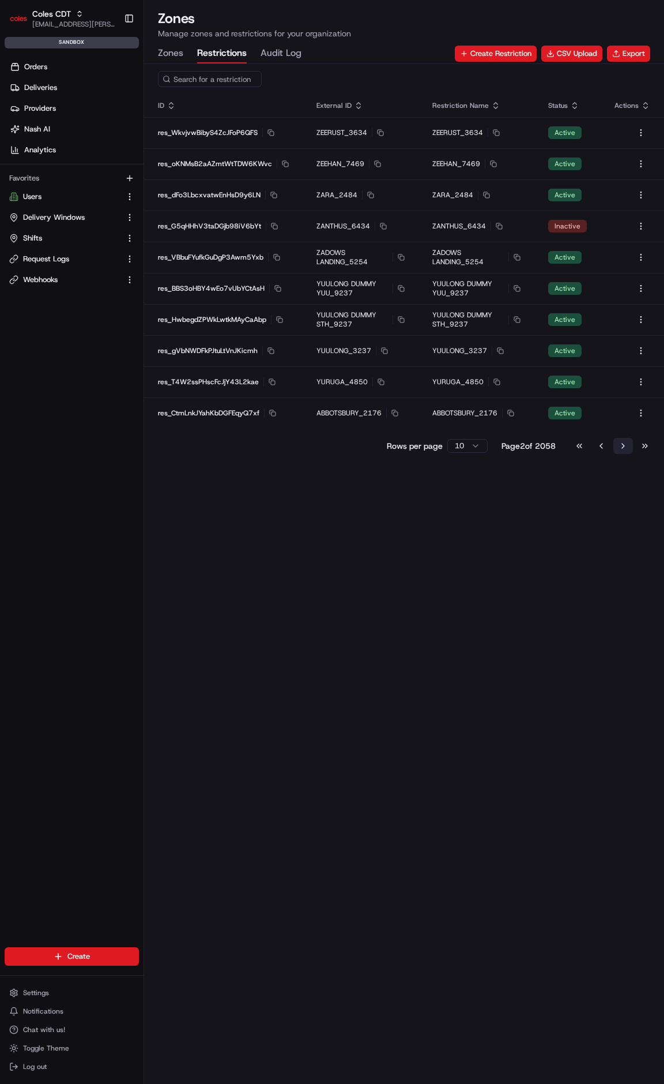
click at [623, 447] on button "Go to next page" at bounding box center [624, 446] width 20 height 16
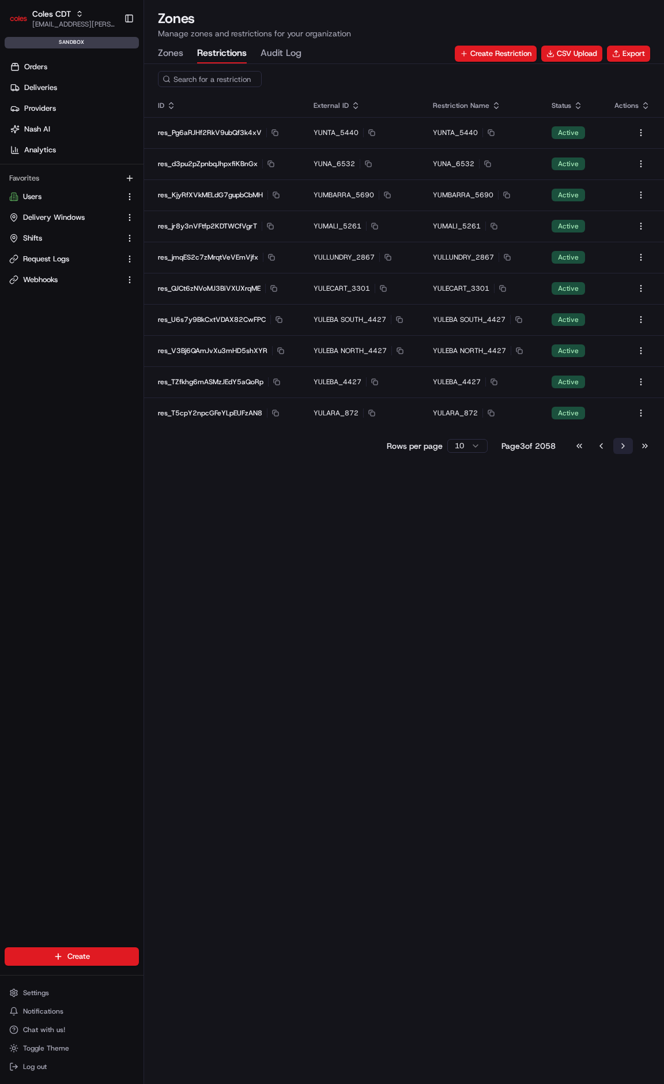
click at [623, 447] on button "Go to next page" at bounding box center [624, 446] width 20 height 16
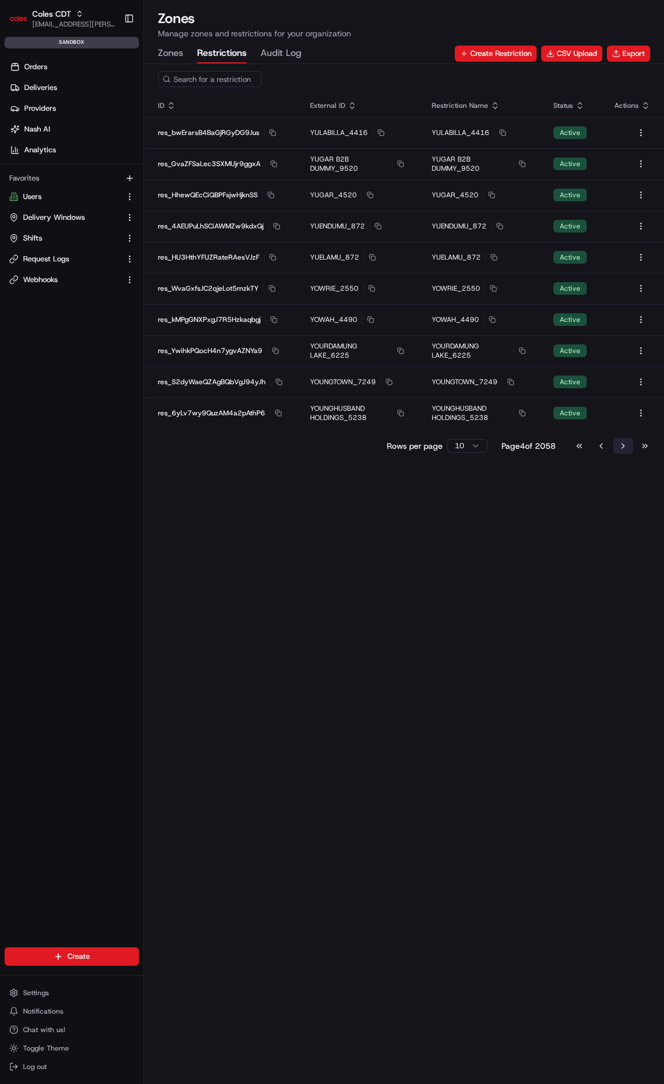
click at [623, 447] on button "Go to next page" at bounding box center [624, 446] width 20 height 16
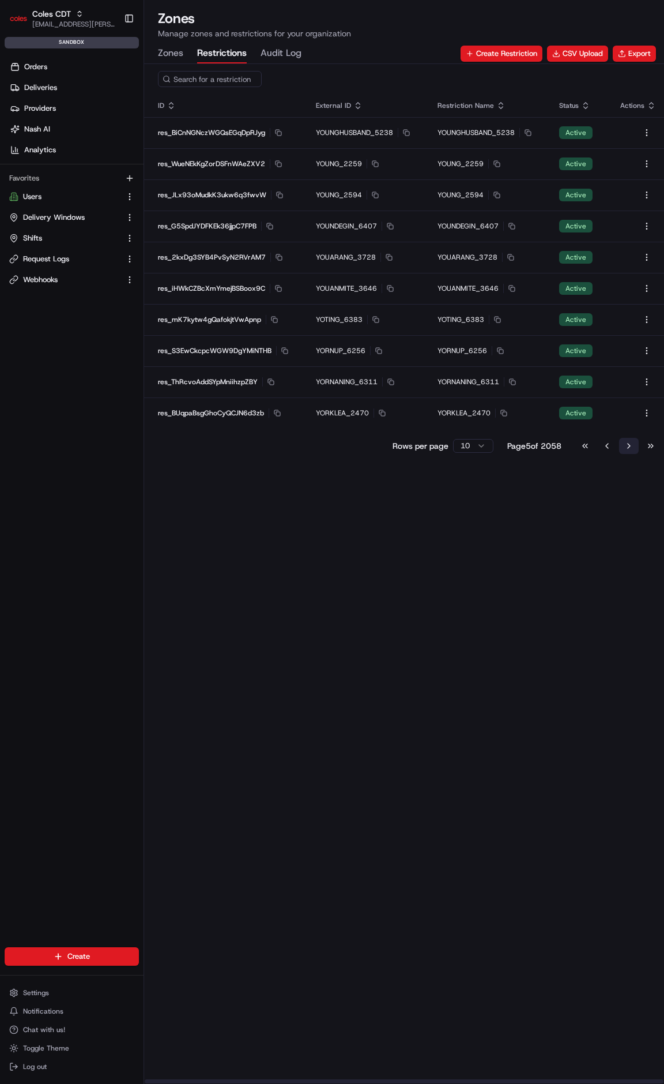
click at [623, 447] on button "Go to next page" at bounding box center [629, 446] width 20 height 16
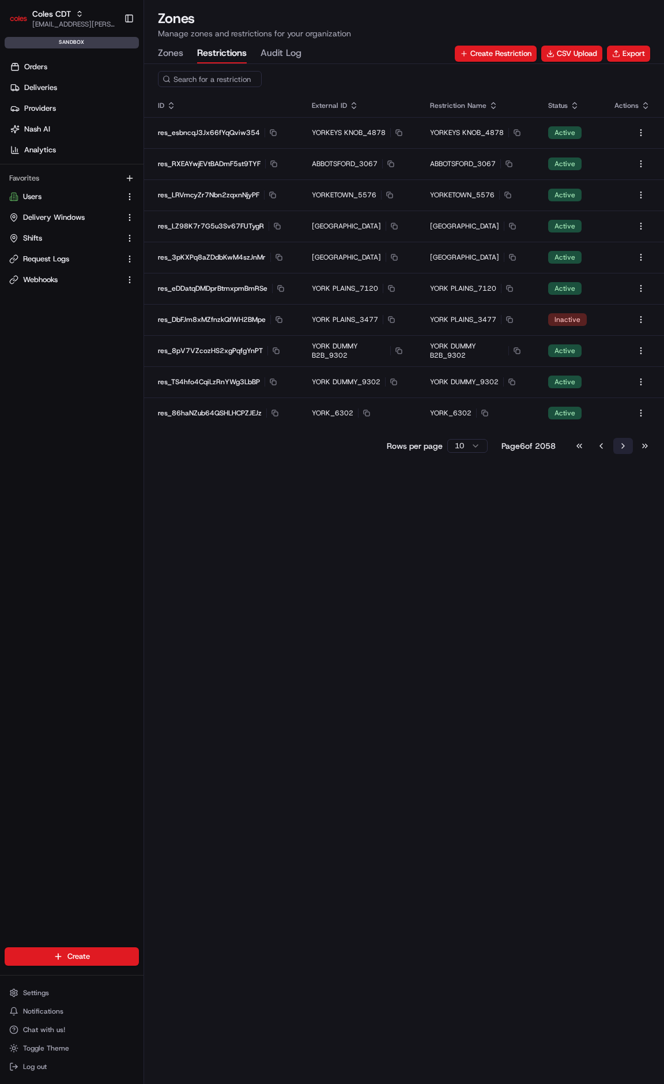
click at [623, 447] on button "Go to next page" at bounding box center [624, 446] width 20 height 16
click at [627, 447] on button "Go to next page" at bounding box center [624, 446] width 20 height 16
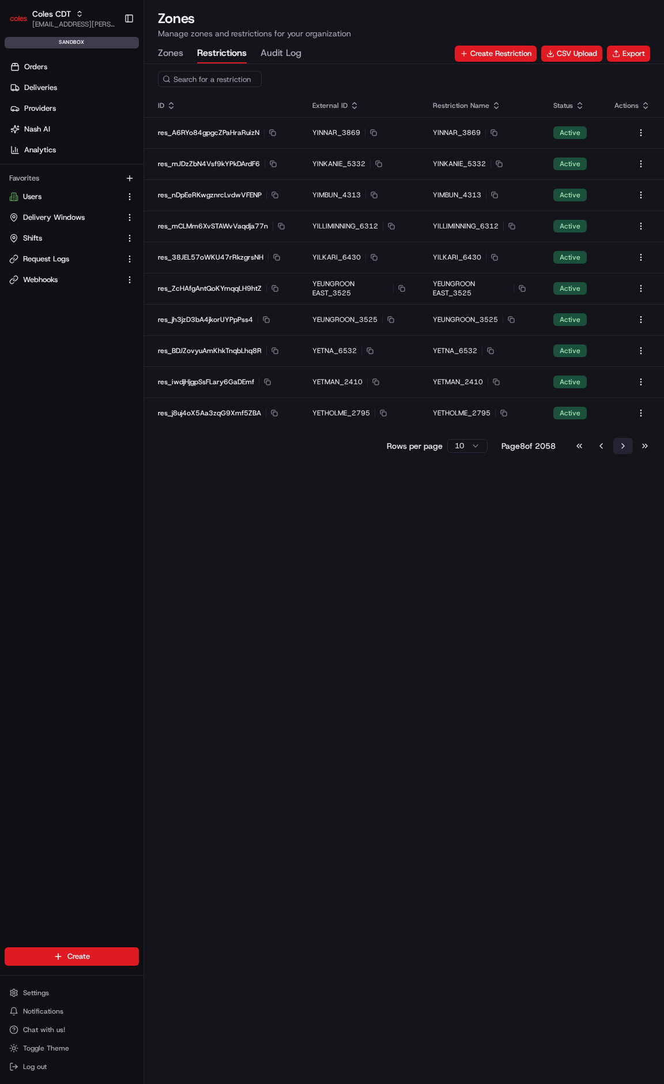
click at [625, 447] on button "Go to next page" at bounding box center [624, 446] width 20 height 16
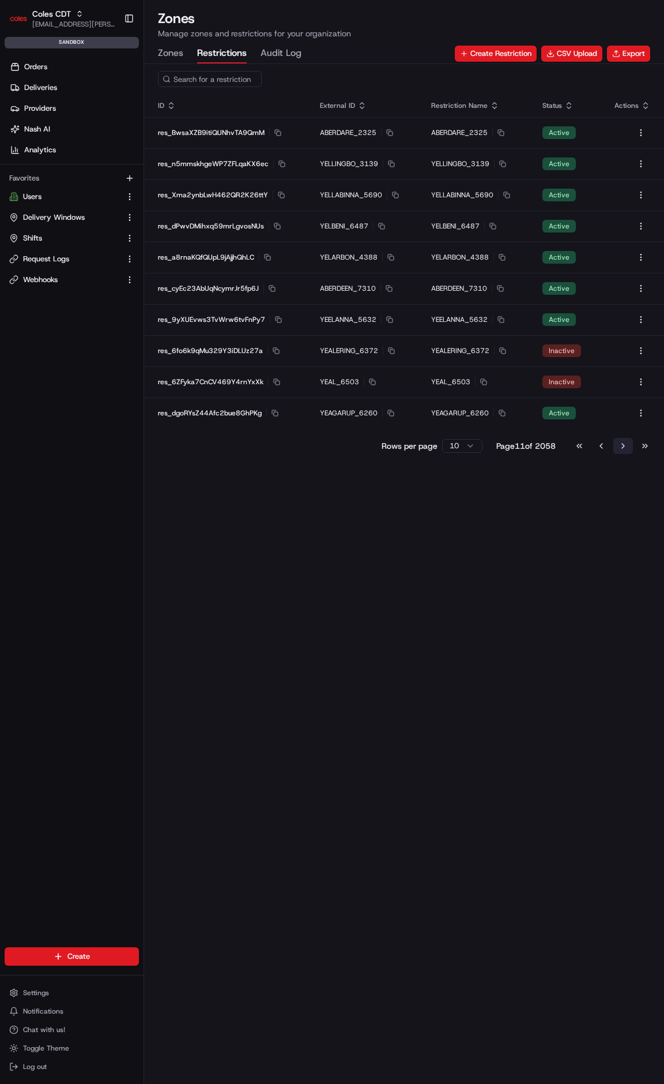
click at [625, 447] on button "Go to next page" at bounding box center [624, 446] width 20 height 16
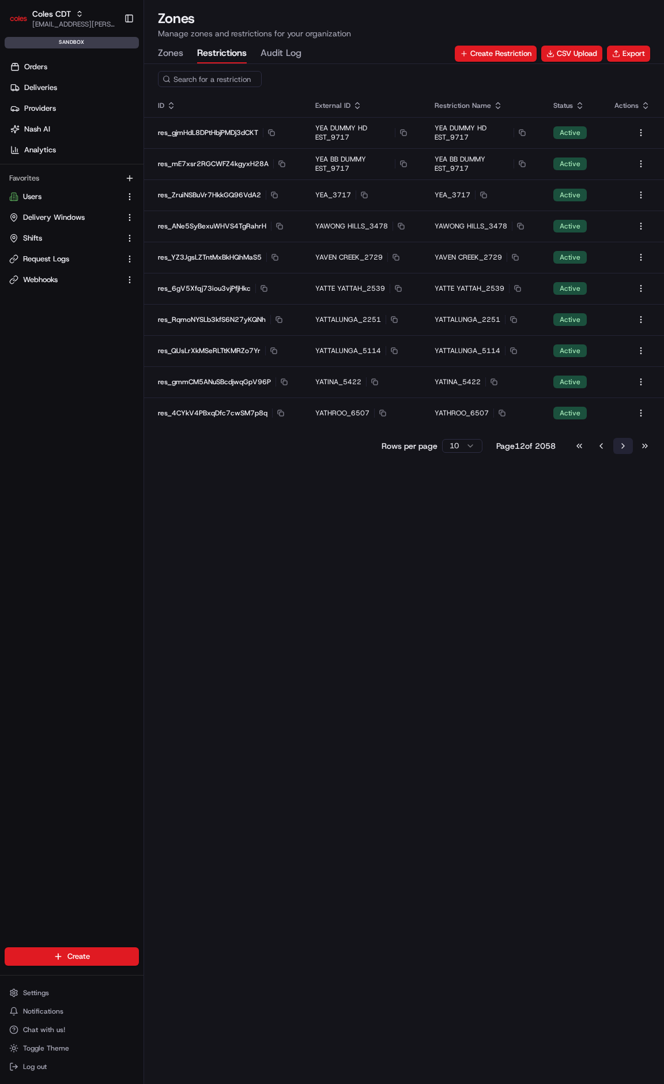
click at [625, 447] on button "Go to next page" at bounding box center [624, 446] width 20 height 16
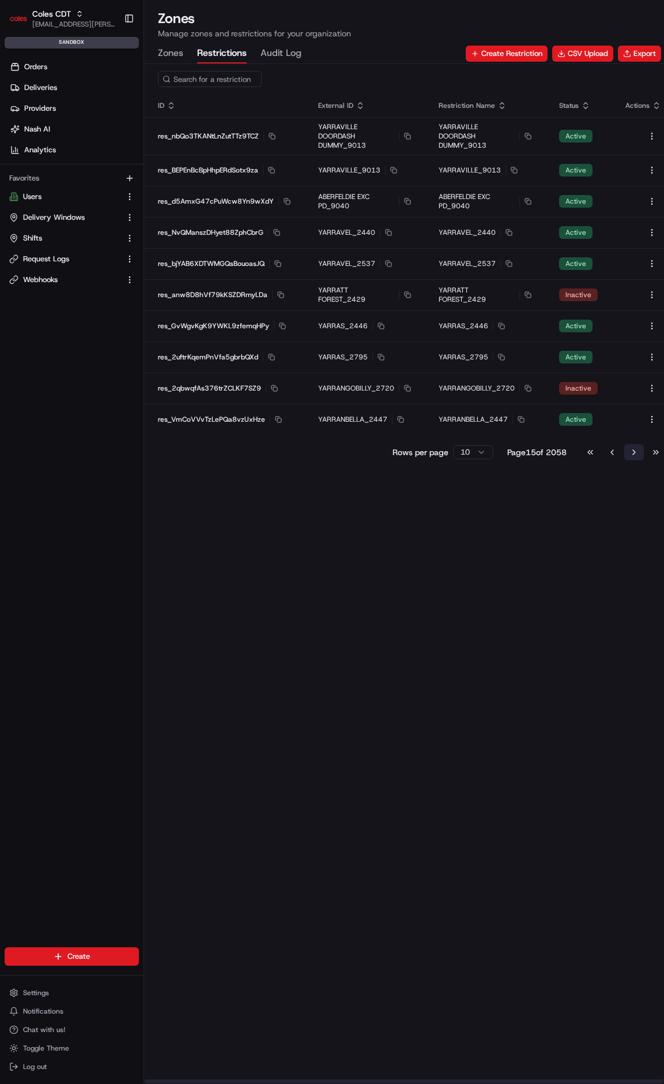
click at [625, 447] on button "Go to next page" at bounding box center [635, 452] width 20 height 16
click at [625, 448] on button "Go to next page" at bounding box center [635, 452] width 20 height 16
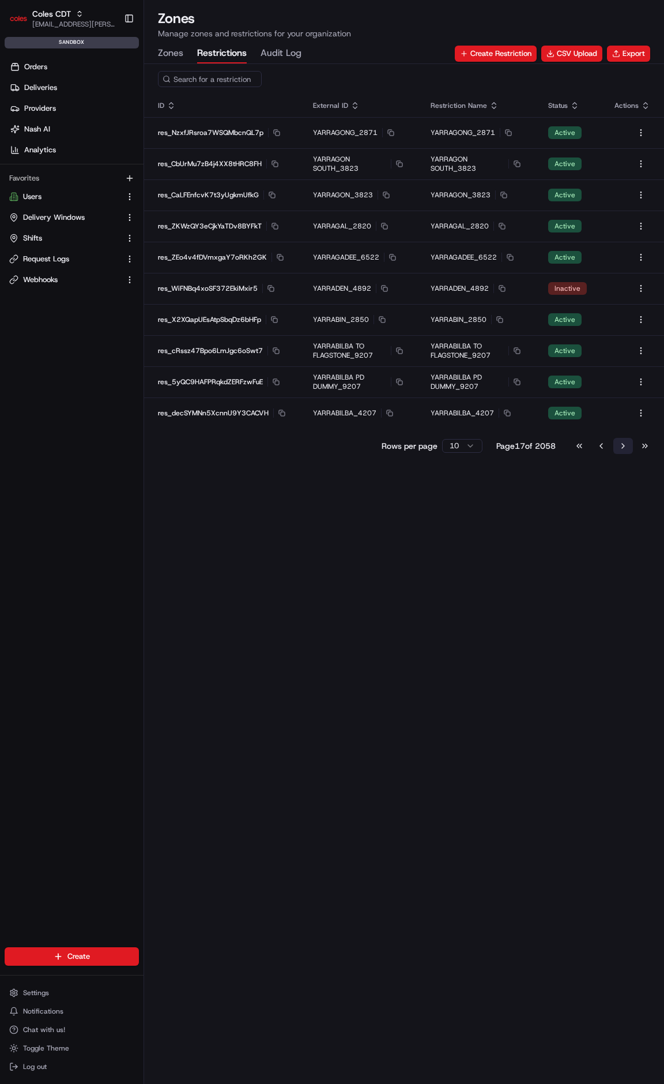
click at [625, 448] on button "Go to next page" at bounding box center [624, 446] width 20 height 16
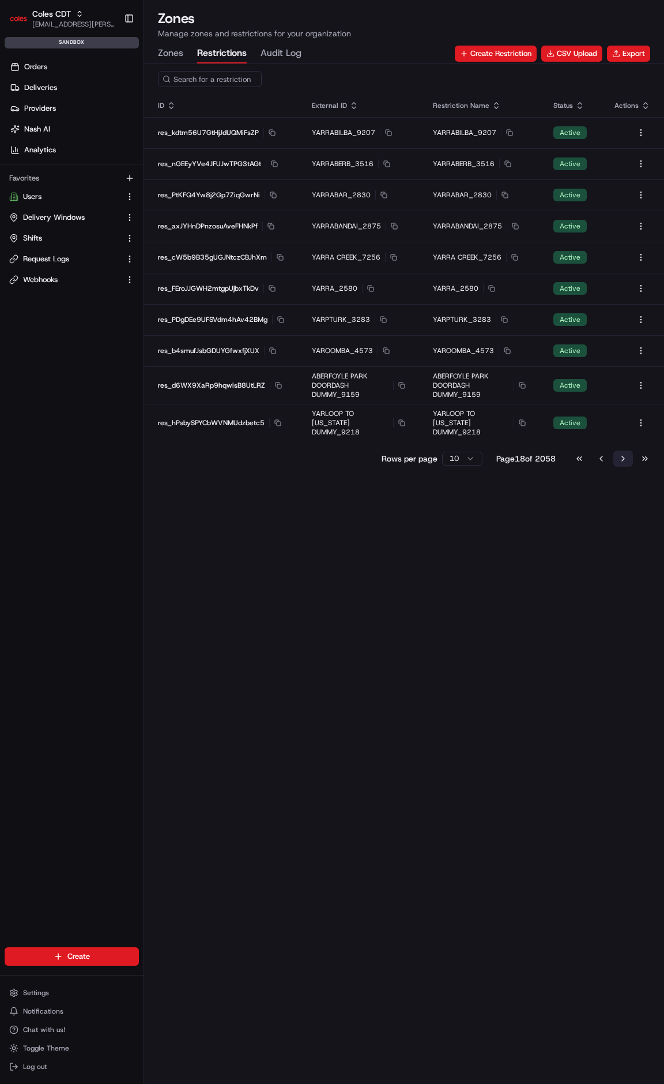
click at [625, 450] on button "Go to next page" at bounding box center [624, 458] width 20 height 16
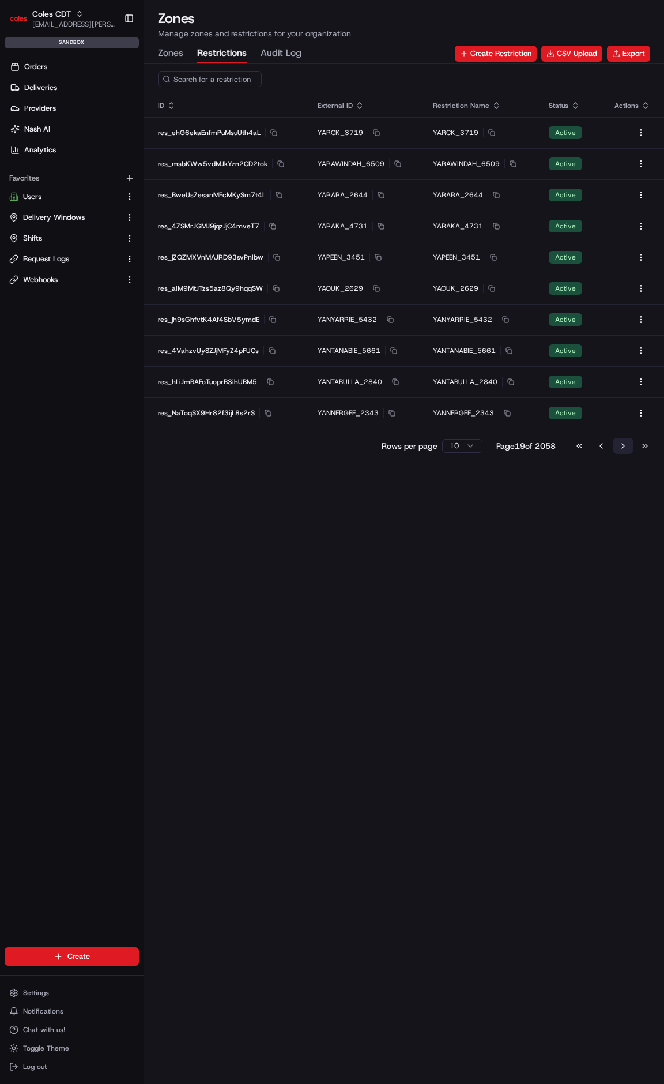
click at [625, 450] on button "Go to next page" at bounding box center [624, 446] width 20 height 16
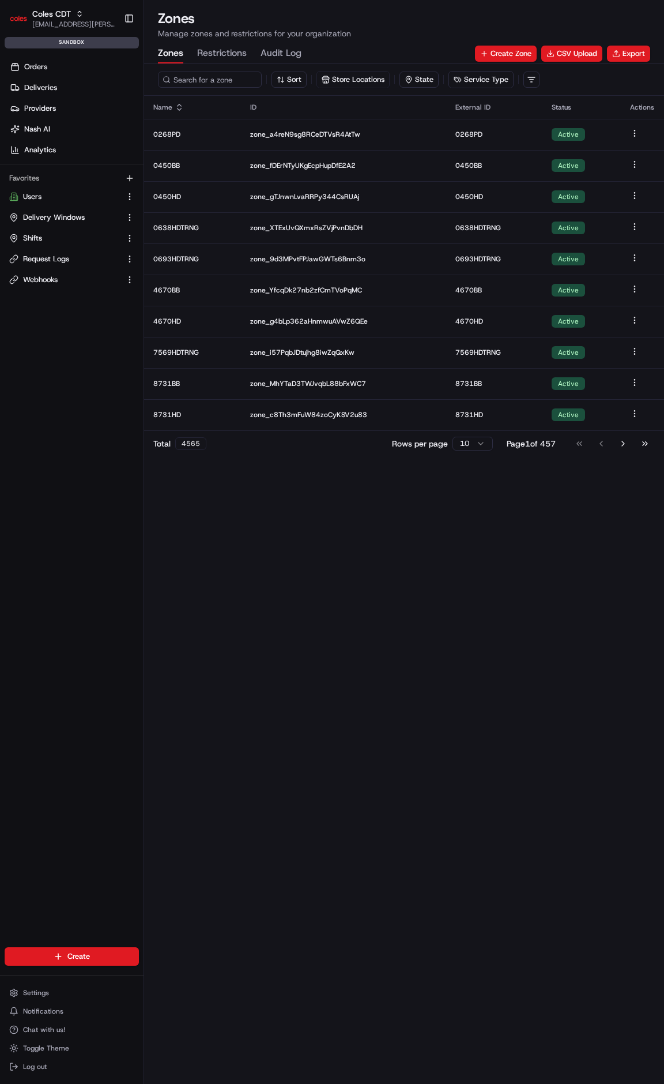
click at [173, 45] on button "Zones" at bounding box center [170, 54] width 25 height 20
click at [292, 52] on button "Audit Log" at bounding box center [281, 54] width 41 height 20
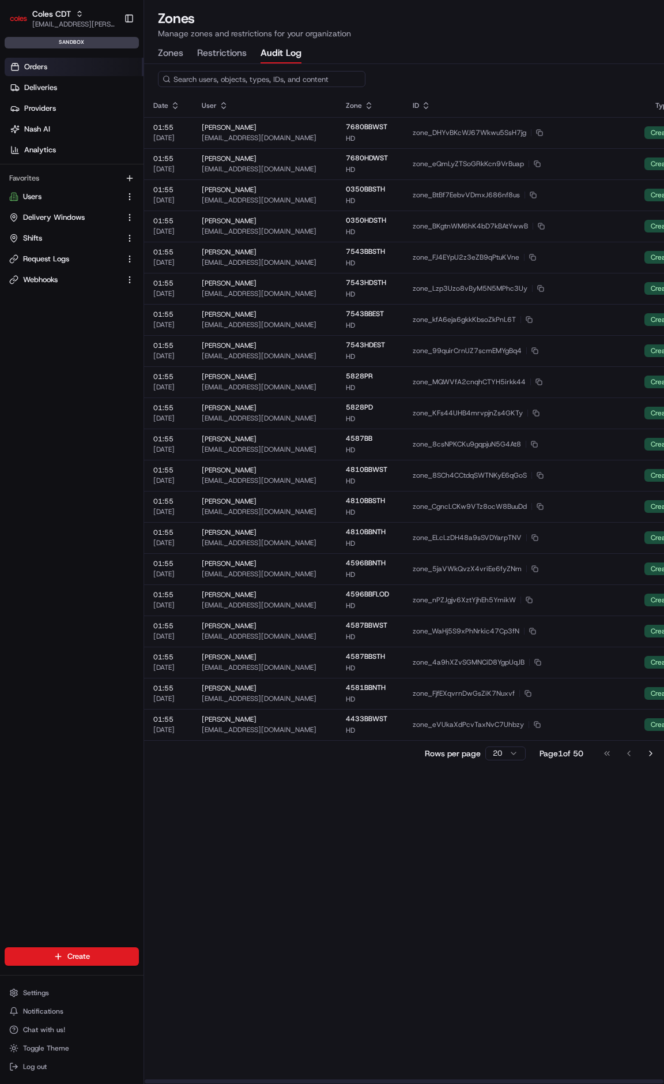
click at [65, 69] on link "Orders" at bounding box center [74, 67] width 139 height 18
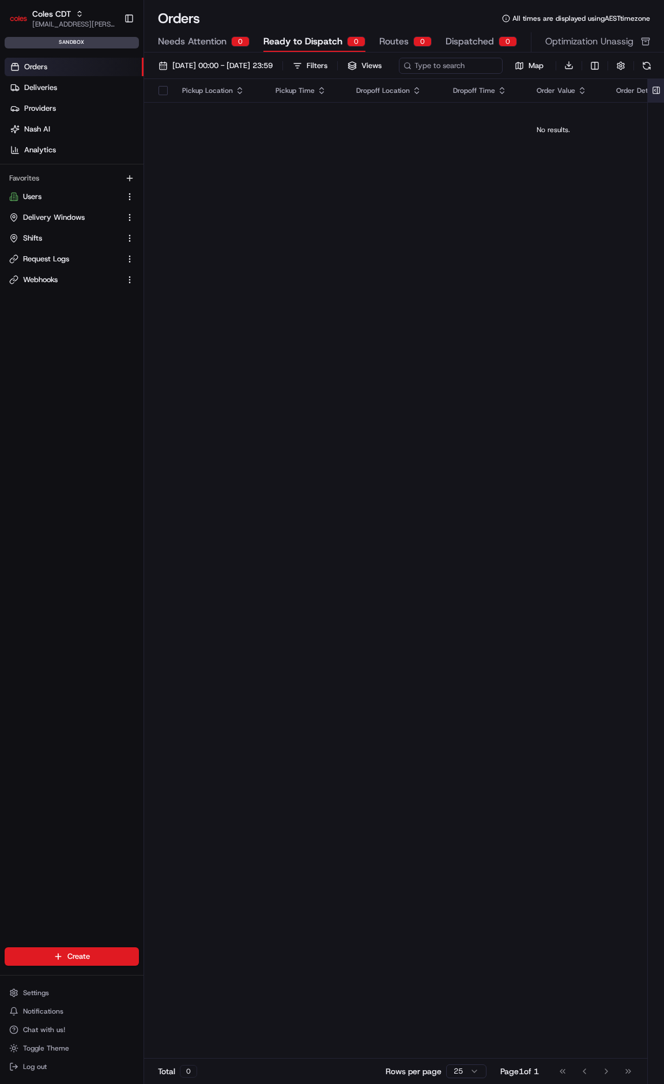
click at [660, 102] on button at bounding box center [656, 90] width 19 height 23
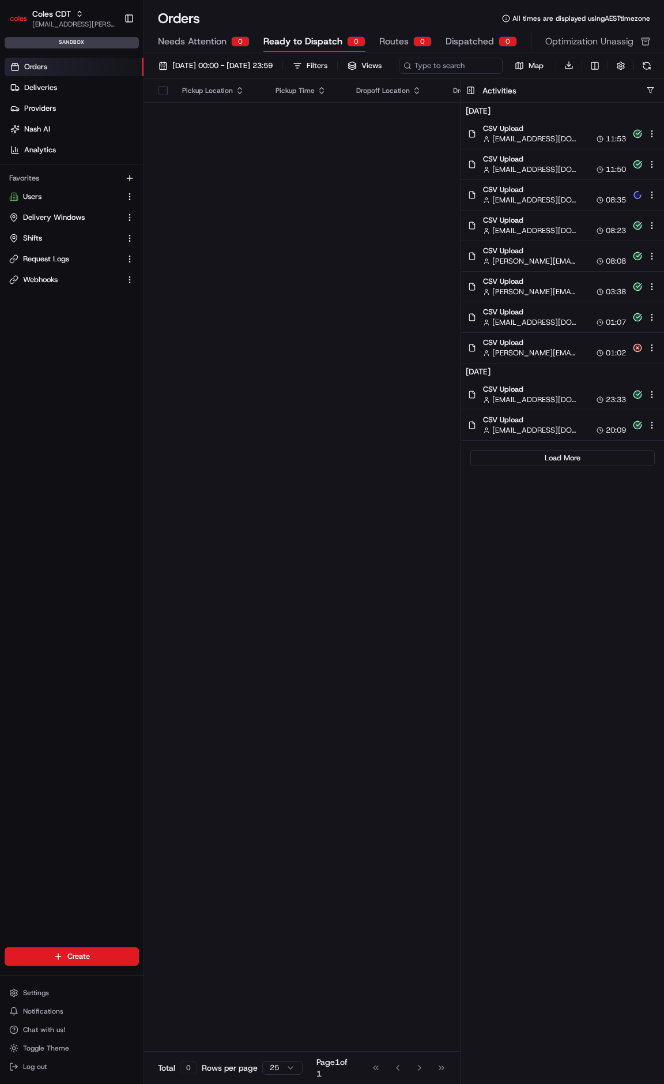
click at [536, 175] on span "[EMAIL_ADDRESS][DOMAIN_NAME]" at bounding box center [534, 169] width 84 height 10
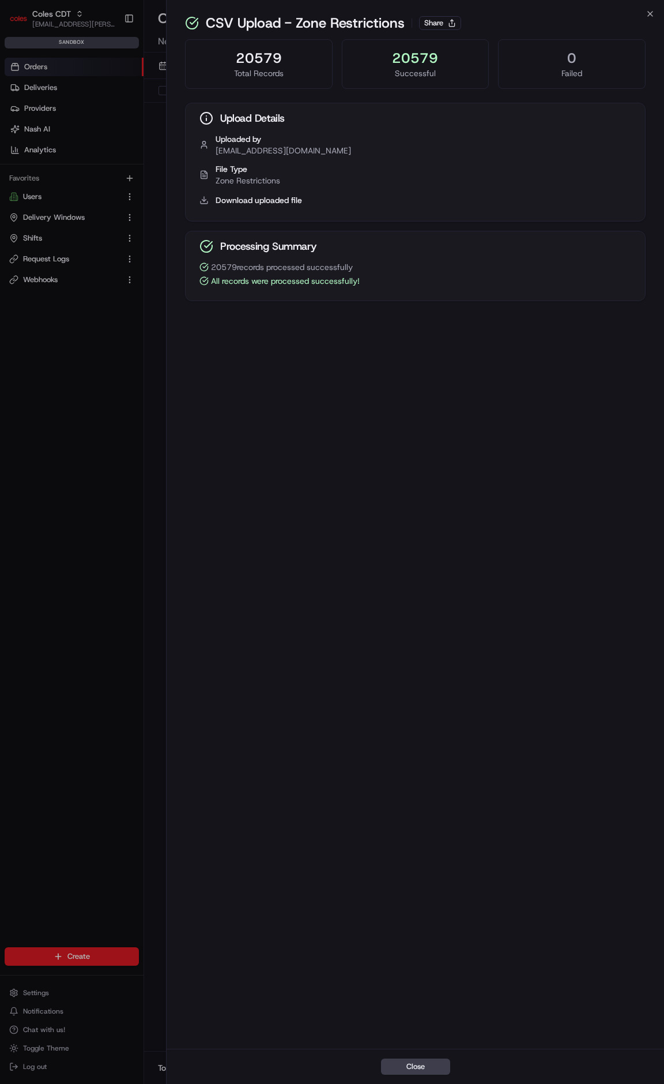
click at [647, 13] on icon "button" at bounding box center [650, 13] width 9 height 9
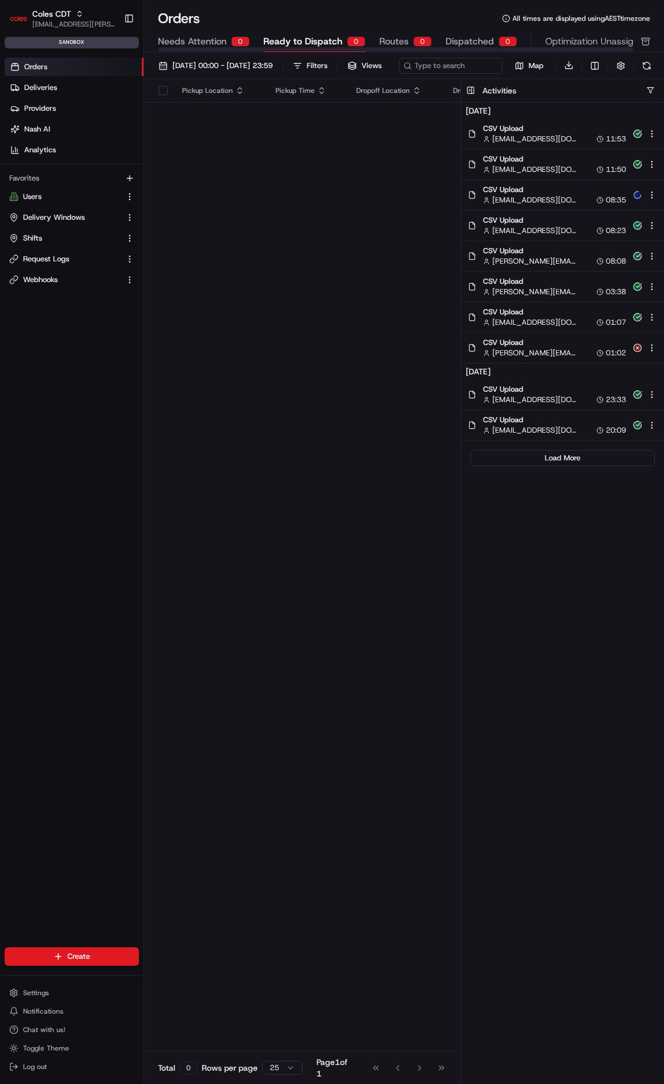
click at [540, 144] on span "[EMAIL_ADDRESS][DOMAIN_NAME]" at bounding box center [534, 139] width 84 height 10
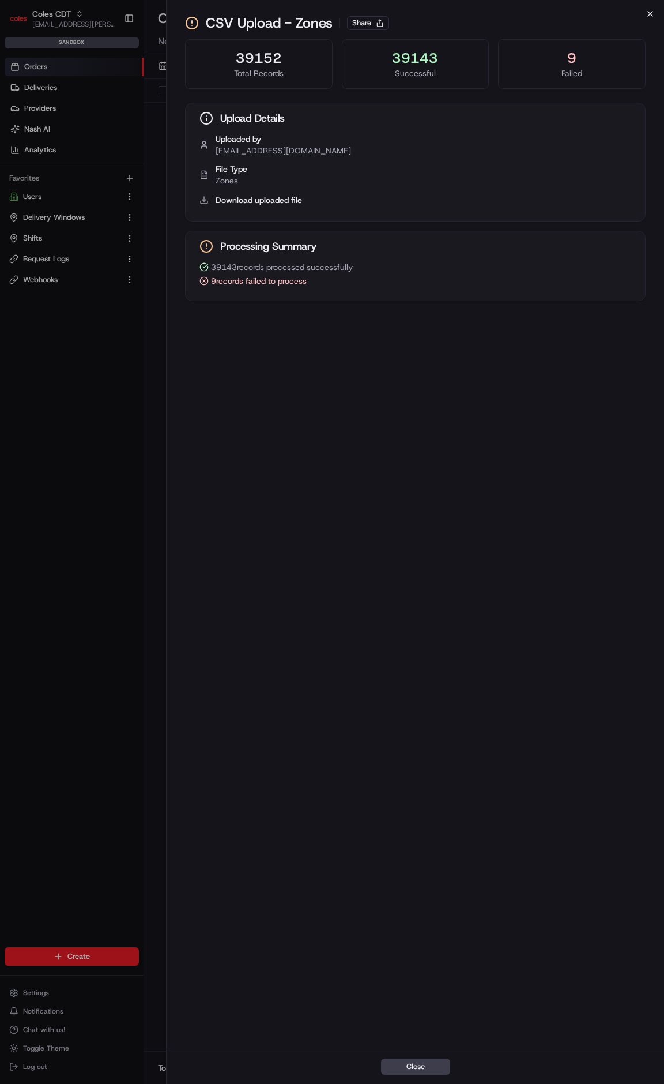
click at [649, 16] on icon "button" at bounding box center [650, 14] width 5 height 5
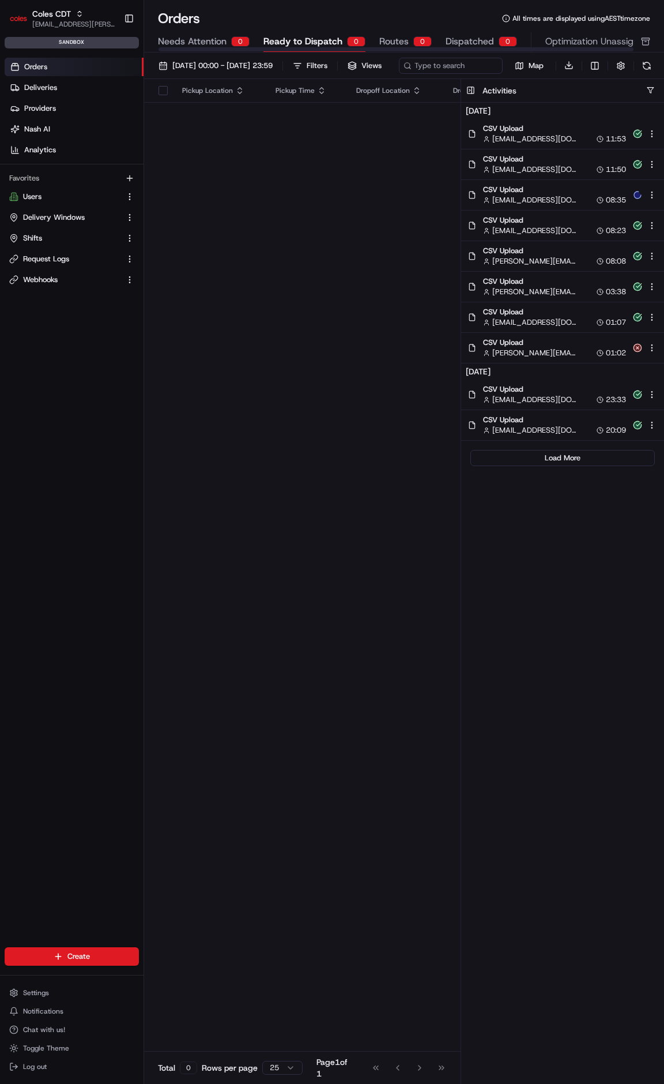
click at [507, 134] on span "CSV Upload" at bounding box center [554, 128] width 143 height 10
click at [220, 157] on td "No results." at bounding box center [553, 129] width 819 height 55
click at [50, 235] on link "Shifts" at bounding box center [64, 238] width 111 height 10
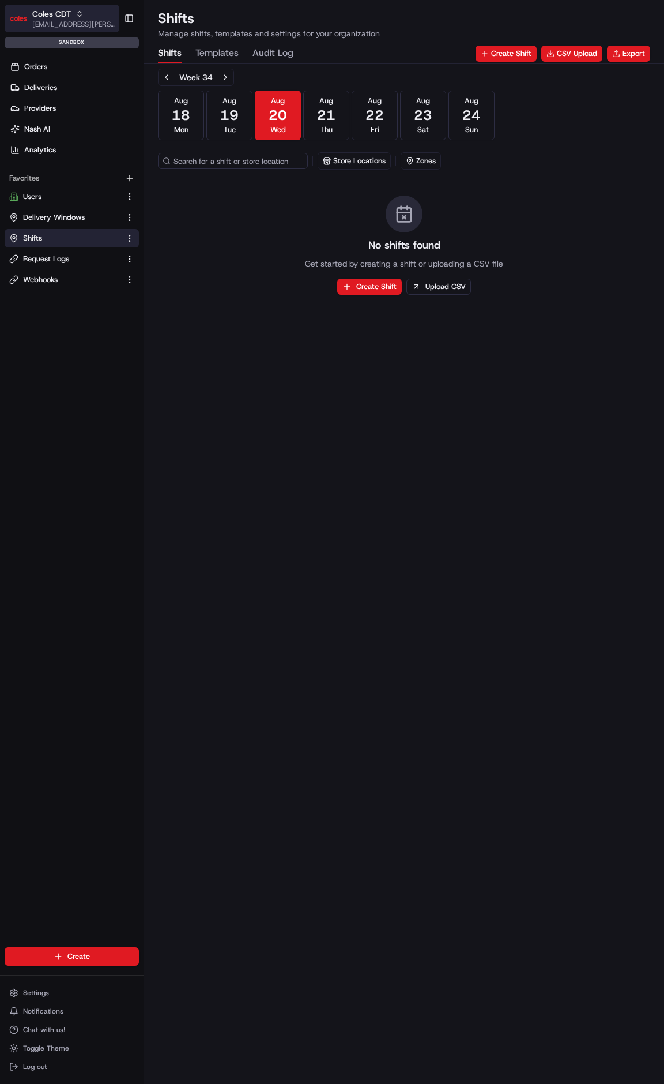
click at [60, 7] on button "Coles CDT [EMAIL_ADDRESS][PERSON_NAME][PERSON_NAME][DOMAIN_NAME]" at bounding box center [62, 19] width 115 height 28
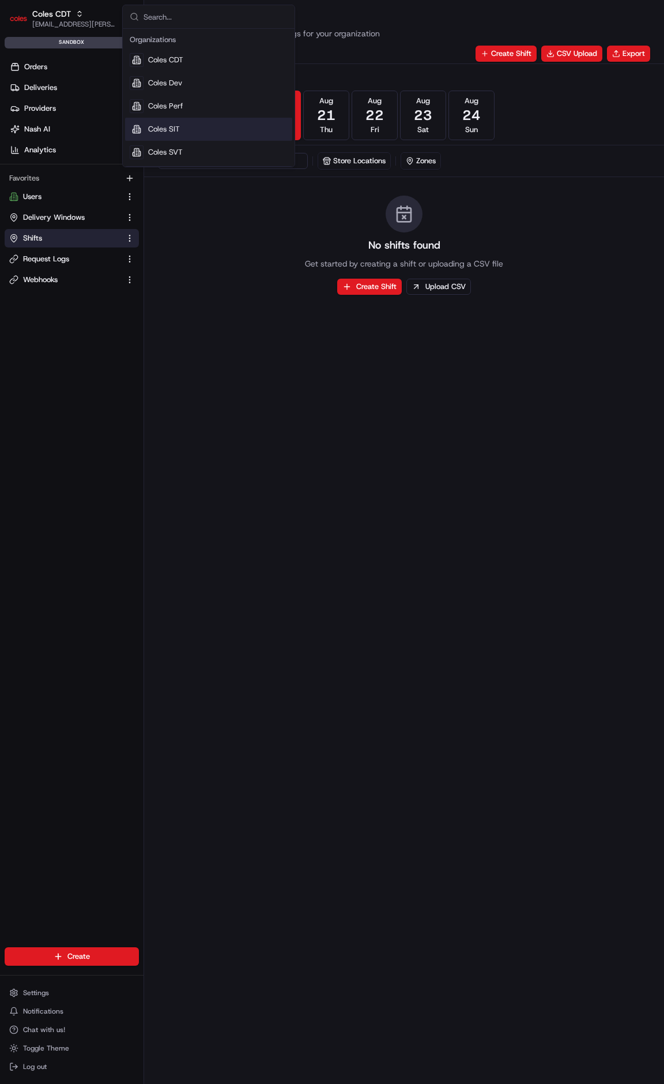
click at [176, 130] on span "Coles SIT" at bounding box center [164, 129] width 32 height 10
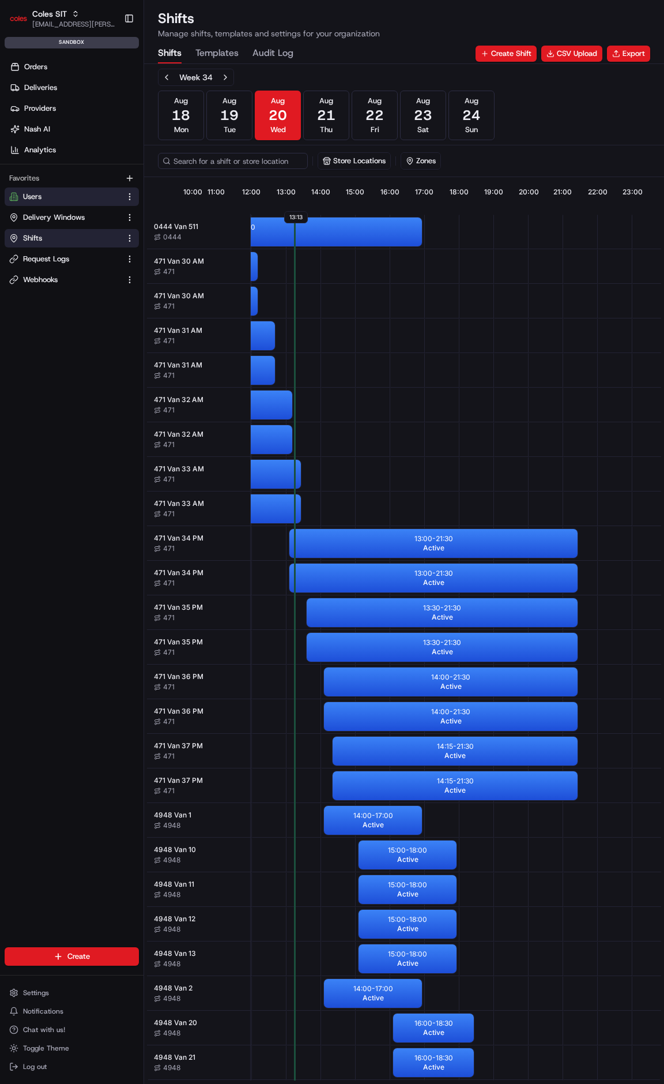
scroll to position [0, 415]
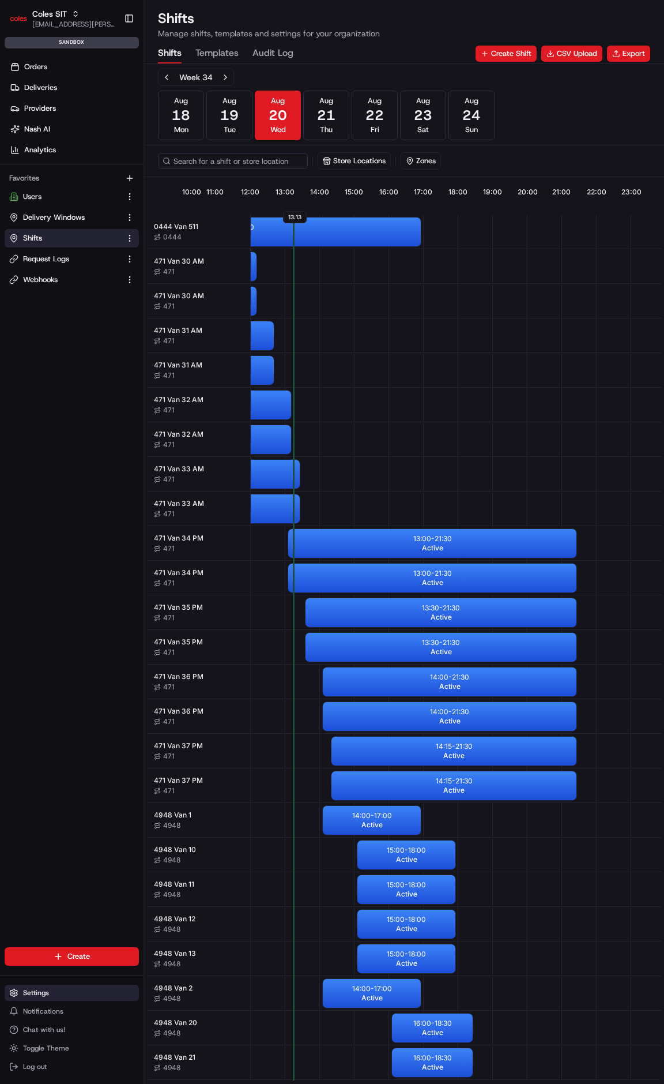
click at [30, 991] on span "Settings" at bounding box center [36, 992] width 26 height 9
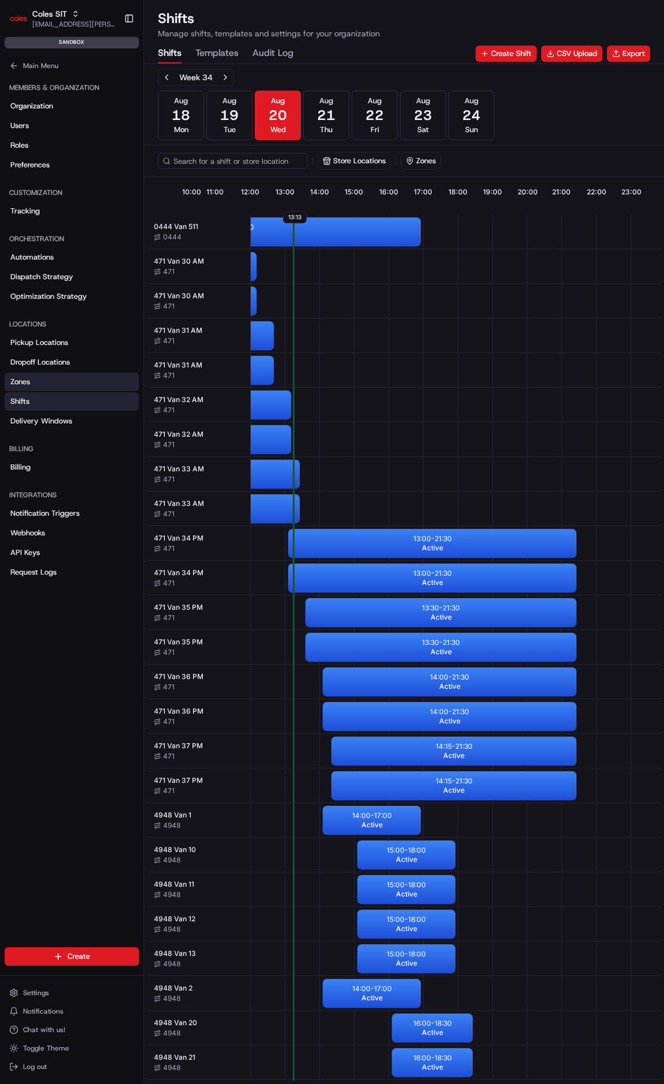
click at [50, 385] on link "Zones" at bounding box center [72, 382] width 134 height 18
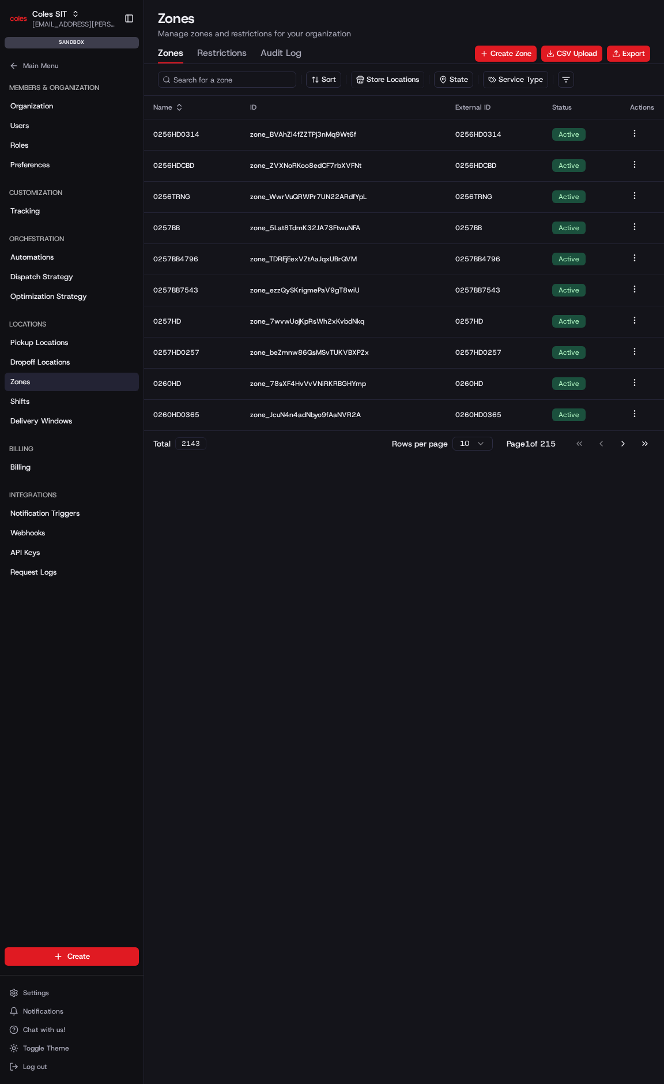
click at [201, 86] on input at bounding box center [227, 80] width 138 height 16
type input "0471"
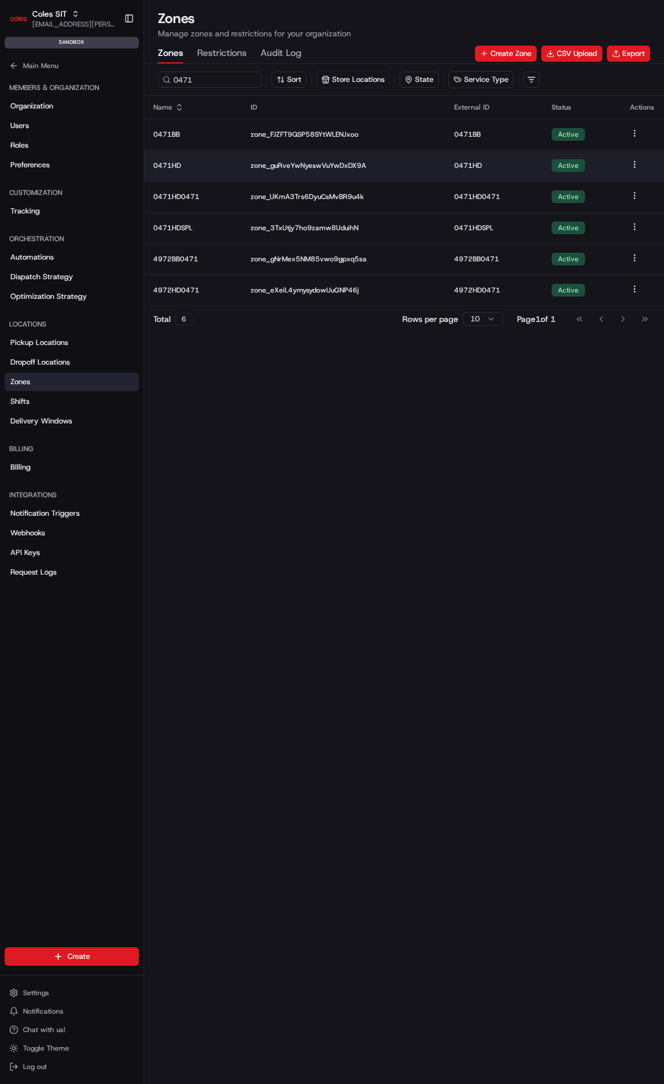
click at [198, 162] on p "0471HD" at bounding box center [192, 165] width 79 height 9
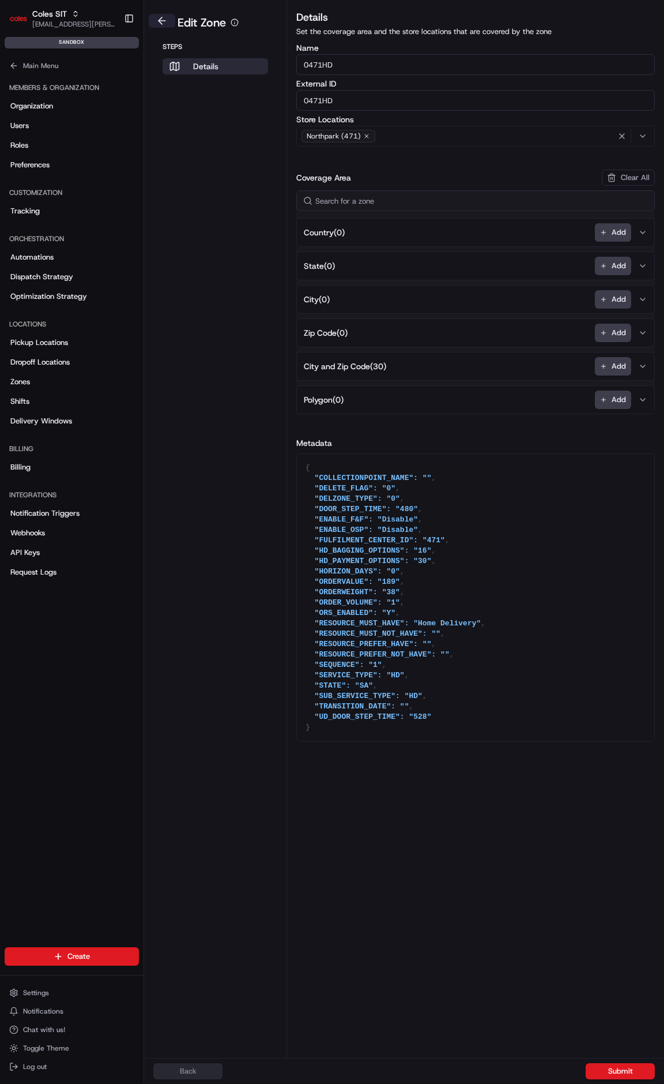
click at [158, 22] on button at bounding box center [162, 21] width 27 height 14
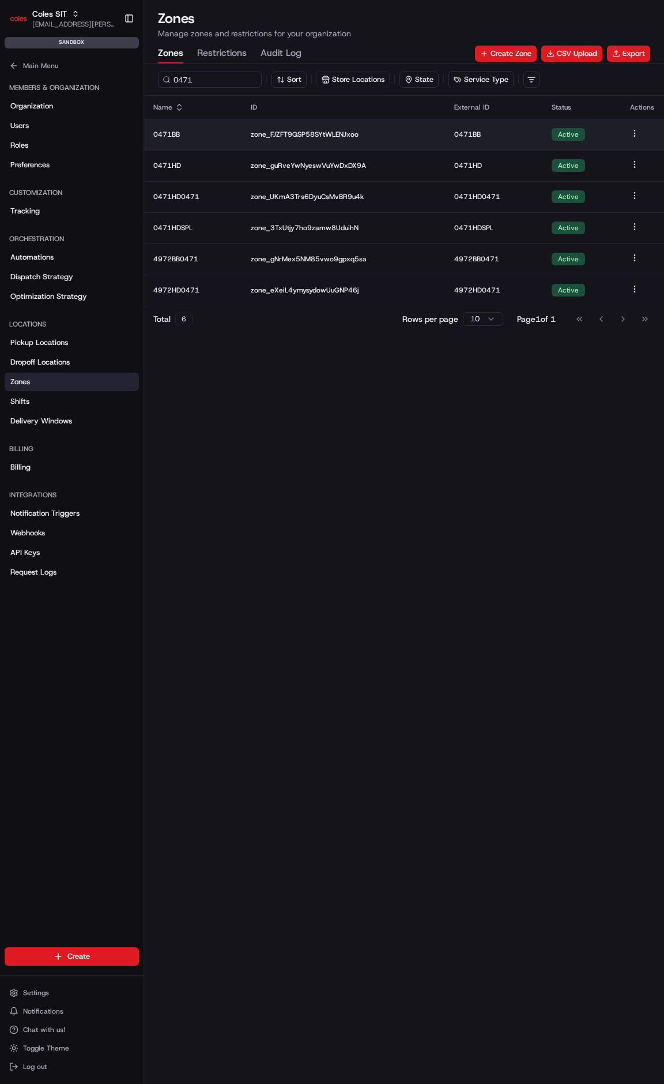
click at [190, 139] on td "0471BB" at bounding box center [192, 134] width 97 height 31
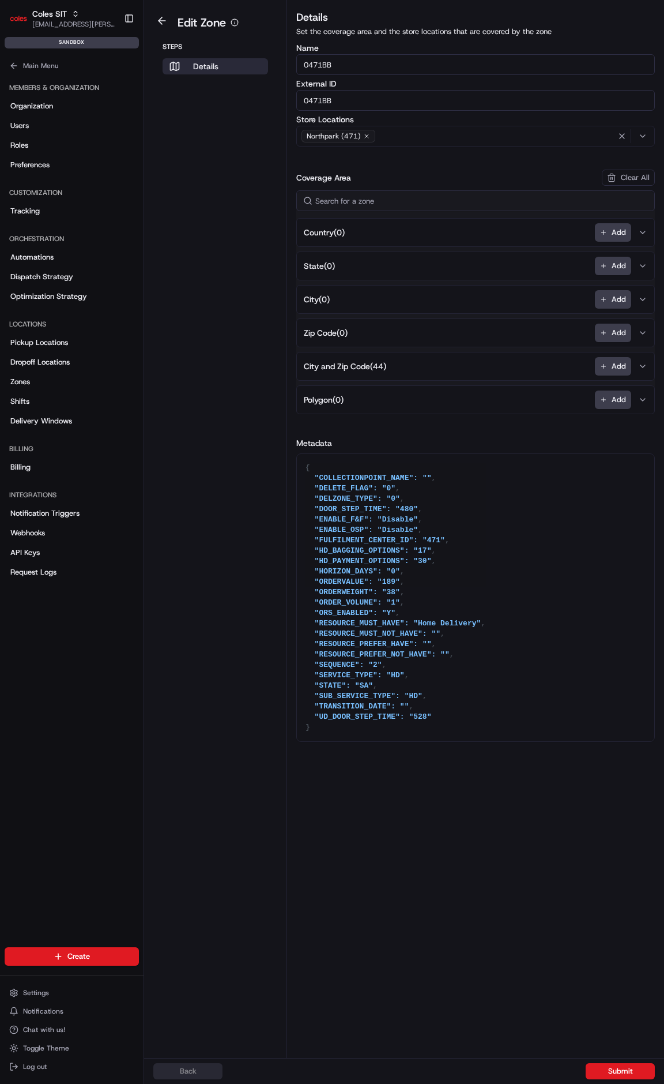
click at [500, 373] on button "City and Zip Code ( 44 ) Add" at bounding box center [475, 366] width 353 height 28
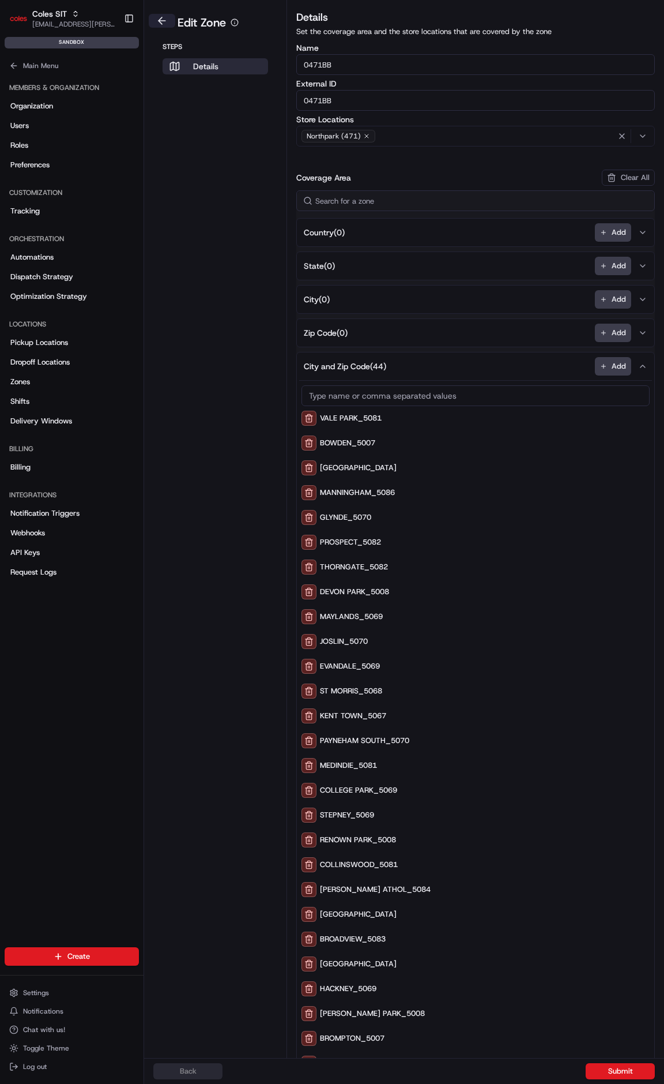
click at [157, 16] on button at bounding box center [162, 21] width 27 height 14
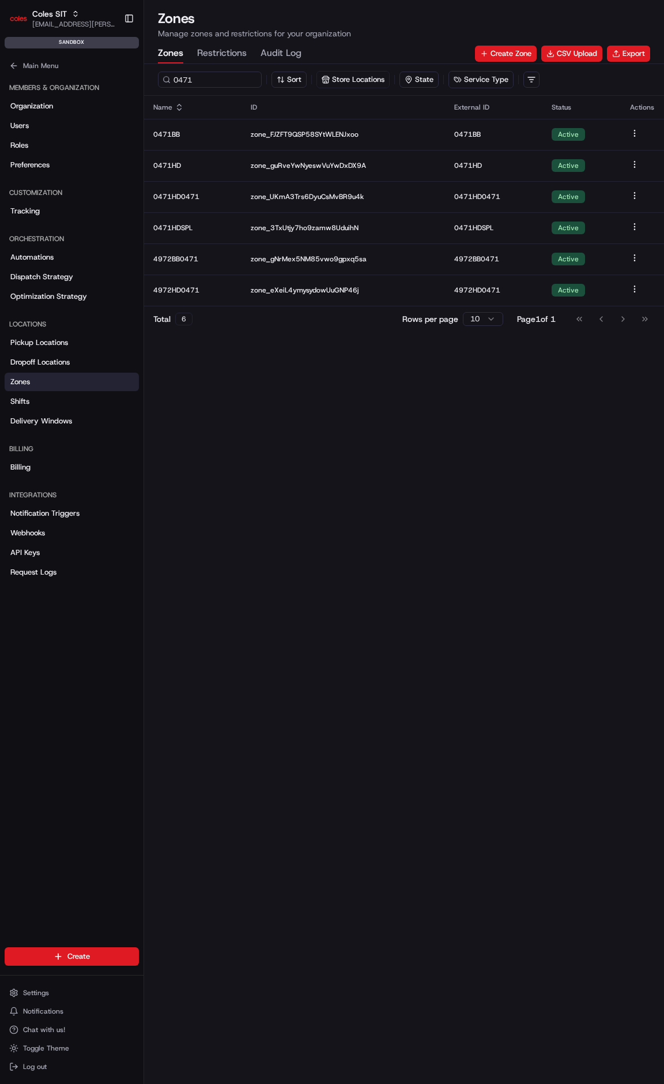
click at [53, 386] on link "Zones" at bounding box center [72, 382] width 134 height 18
click at [46, 419] on span "Delivery Windows" at bounding box center [41, 421] width 62 height 10
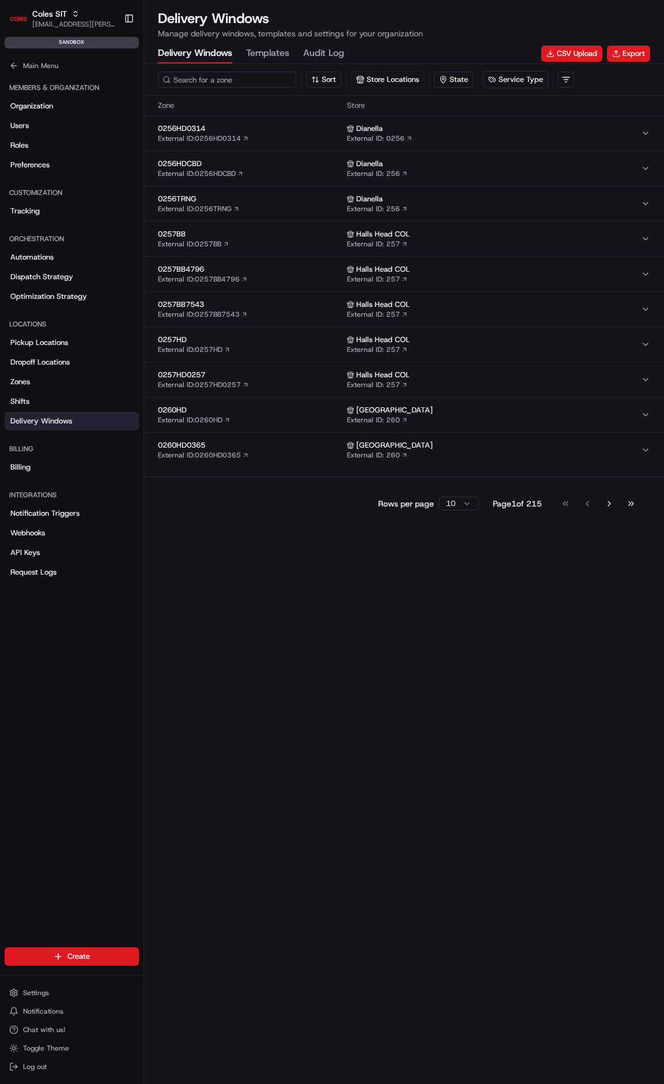
click at [177, 76] on input at bounding box center [227, 80] width 138 height 16
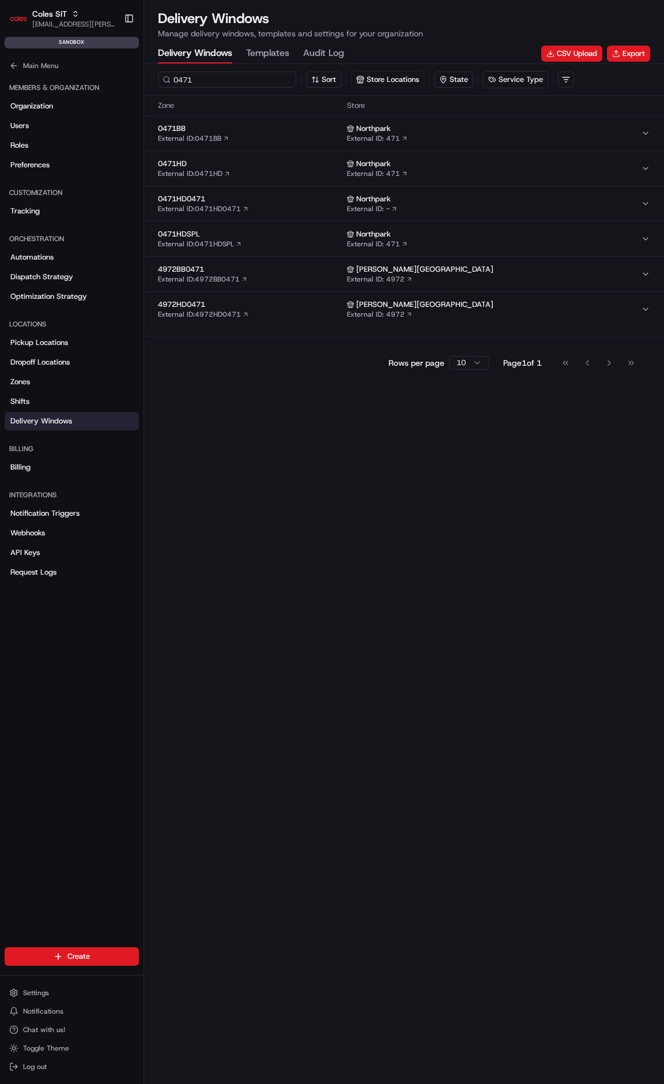
type input "0471"
click at [173, 123] on span "0471BB" at bounding box center [250, 128] width 185 height 10
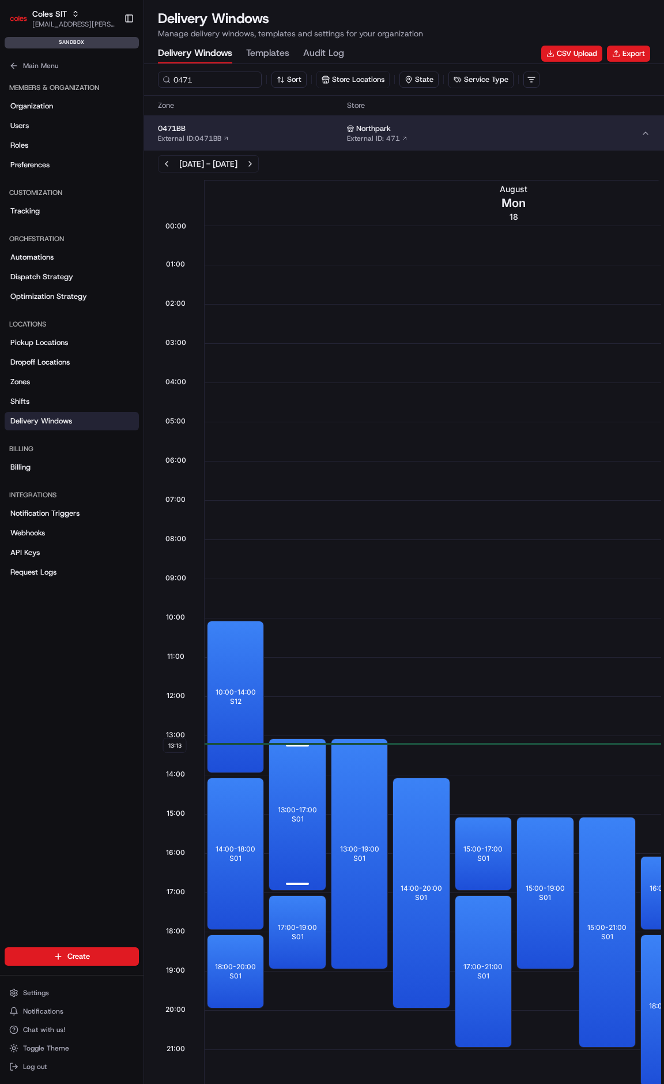
click at [289, 798] on div "13:00 - 17:00 S01" at bounding box center [297, 814] width 56 height 151
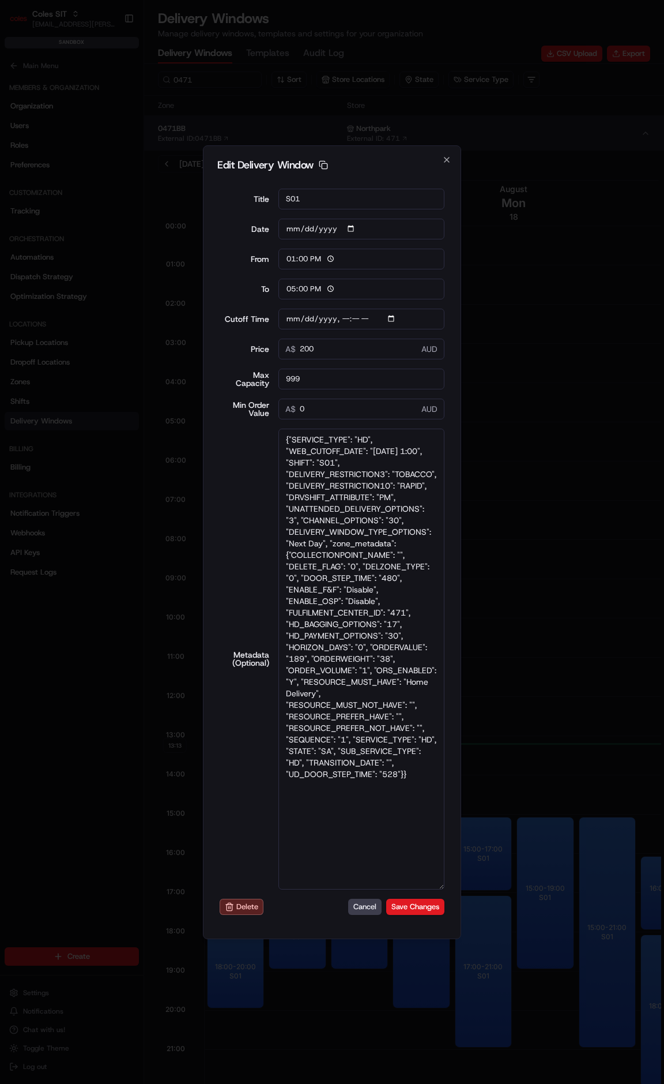
drag, startPoint x: 441, startPoint y: 674, endPoint x: 499, endPoint y: 1102, distance: 431.8
click at [499, 1083] on html "Coles SIT [EMAIL_ADDRESS][PERSON_NAME][PERSON_NAME][DOMAIN_NAME] Toggle Sidebar…" at bounding box center [332, 542] width 664 height 1084
drag, startPoint x: 420, startPoint y: 778, endPoint x: 289, endPoint y: 436, distance: 366.7
click at [289, 436] on textarea "{"SERVICE_TYPE": "HD", "WEB_CUTOFF_DATE": "[DATE] 1:00", "SHIFT": "S01", "DELIV…" at bounding box center [362, 659] width 167 height 462
type input "[DATE]T01:10"
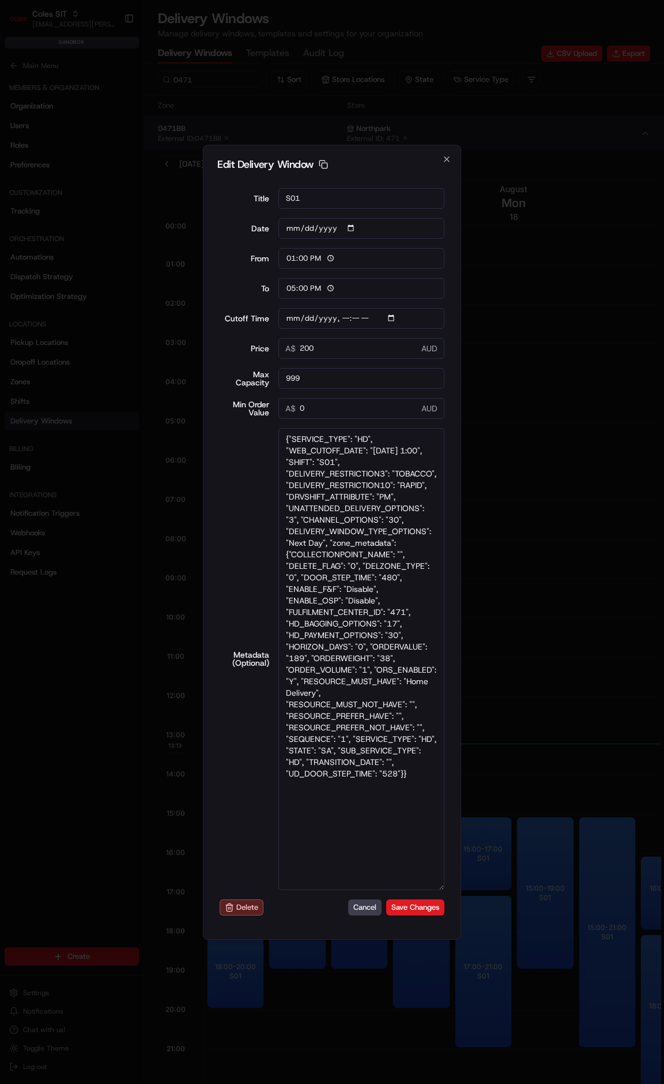
click at [446, 157] on icon "button" at bounding box center [446, 159] width 9 height 9
type input "[DATE]"
type input "13:14"
type input "14:14"
type input "[DATE]T01:10"
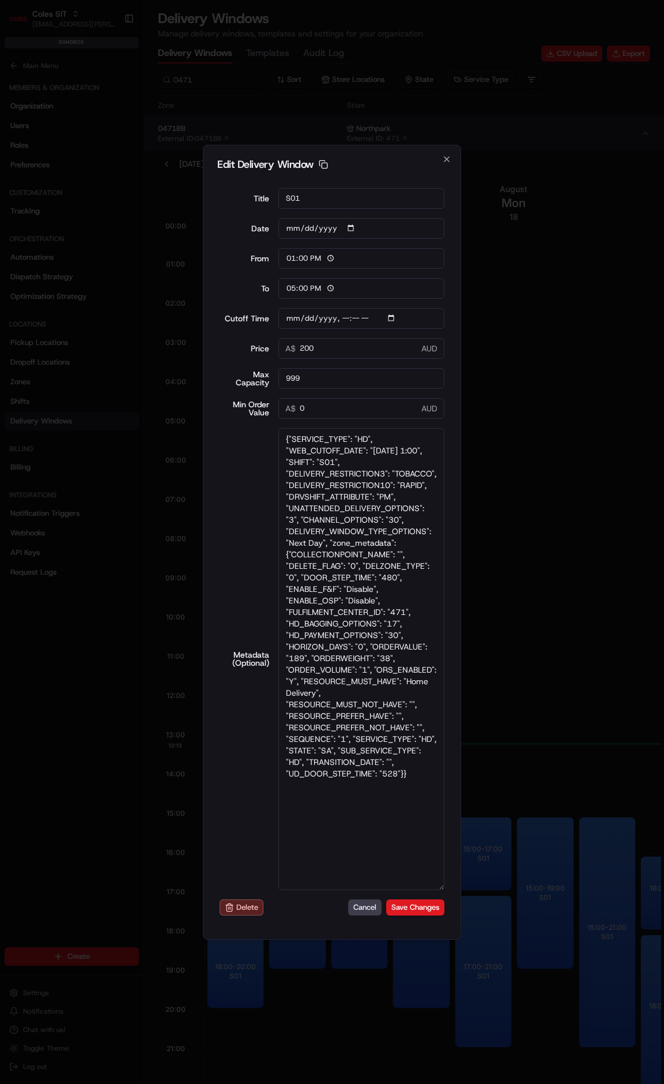
type input "0"
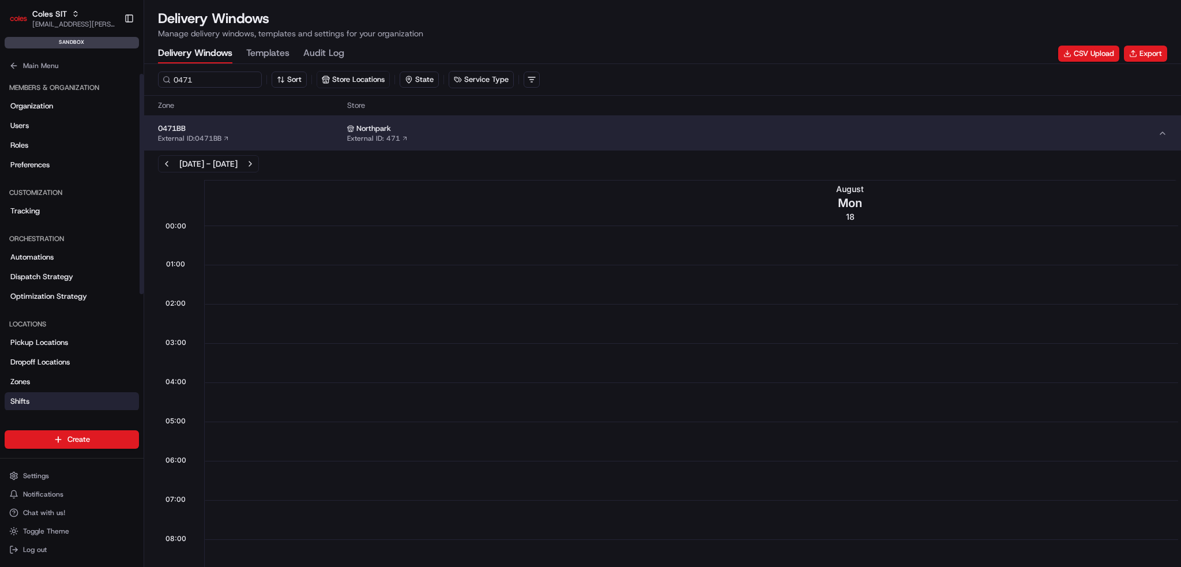
click at [63, 403] on link "Shifts" at bounding box center [72, 401] width 134 height 18
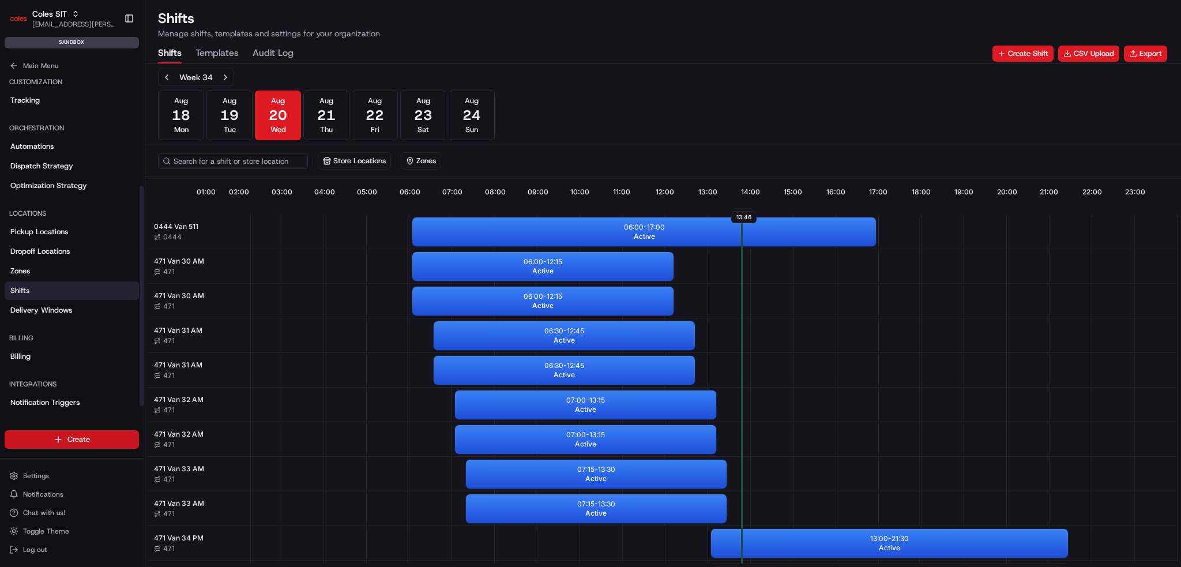
scroll to position [175, 0]
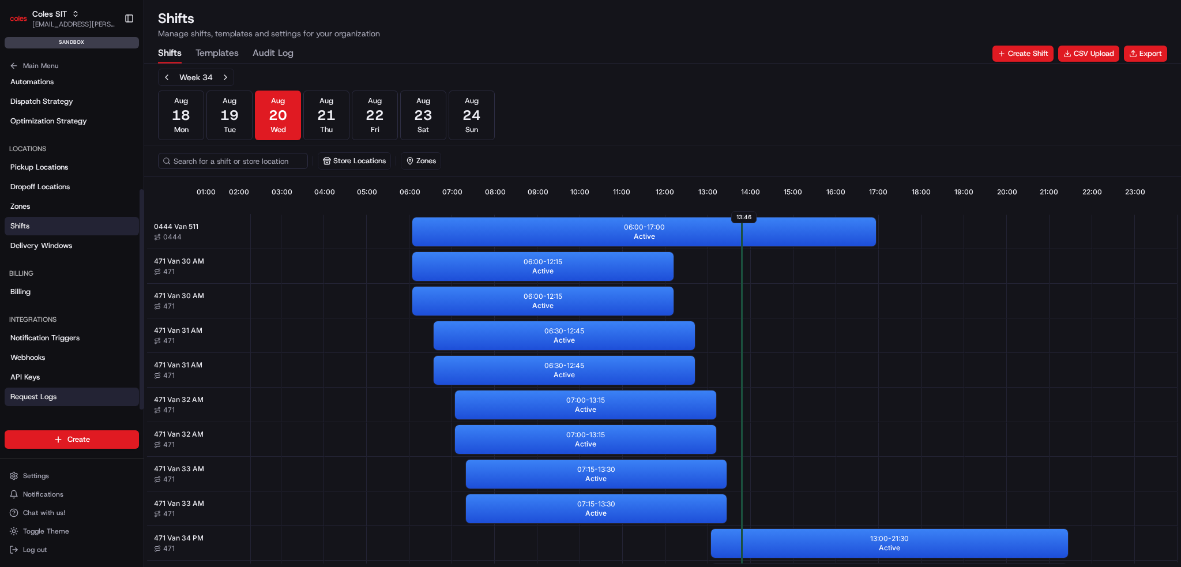
click at [54, 398] on span "Request Logs" at bounding box center [33, 397] width 46 height 10
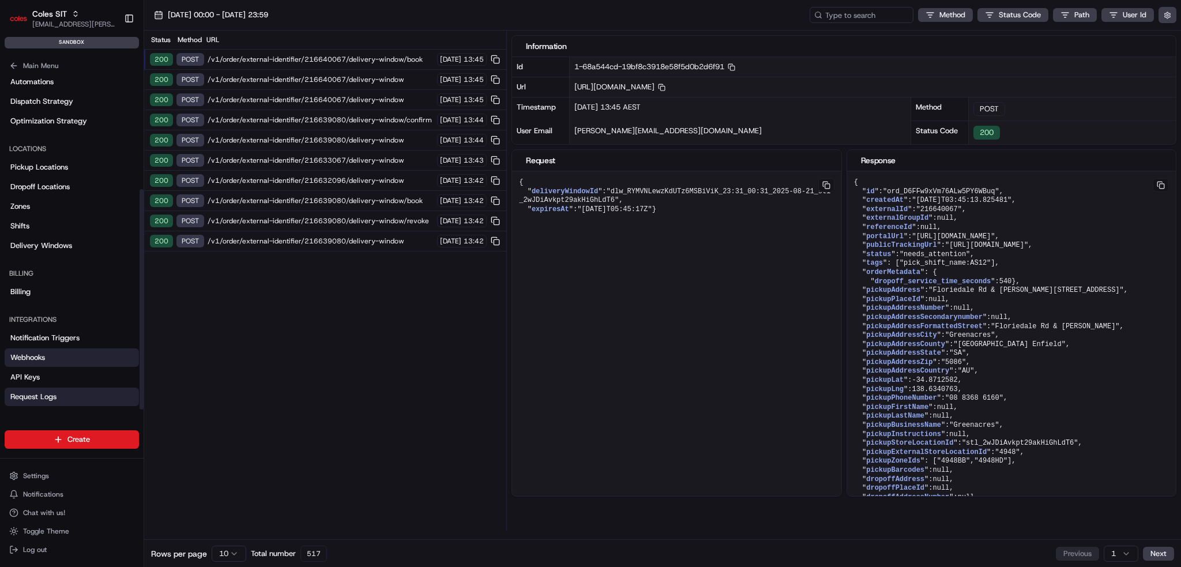
click at [72, 362] on link "Webhooks" at bounding box center [72, 357] width 134 height 18
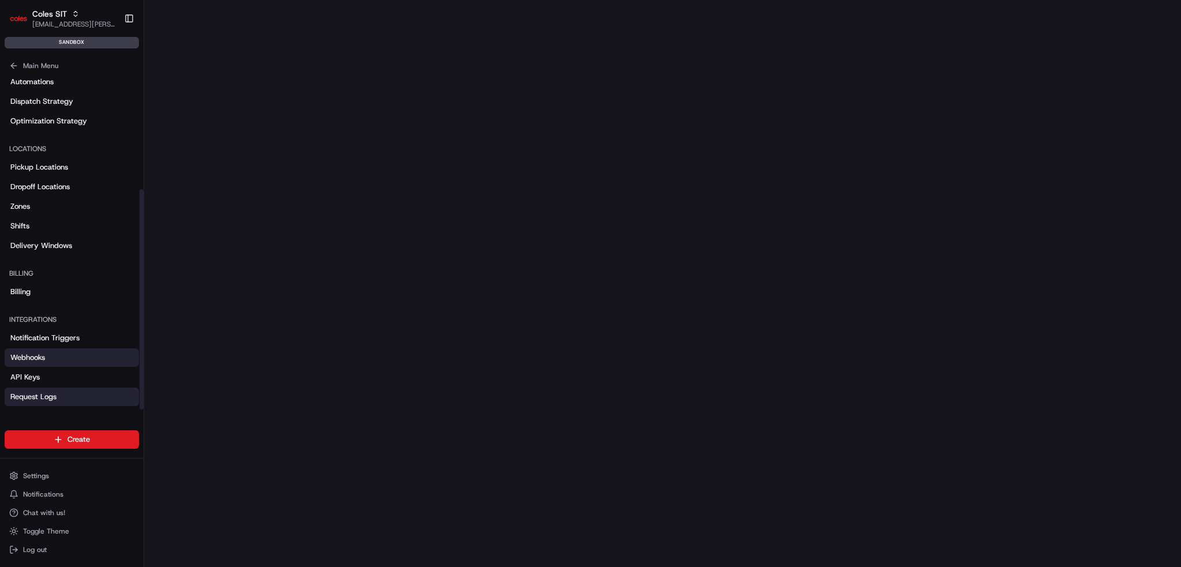
click at [39, 394] on span "Request Logs" at bounding box center [33, 397] width 46 height 10
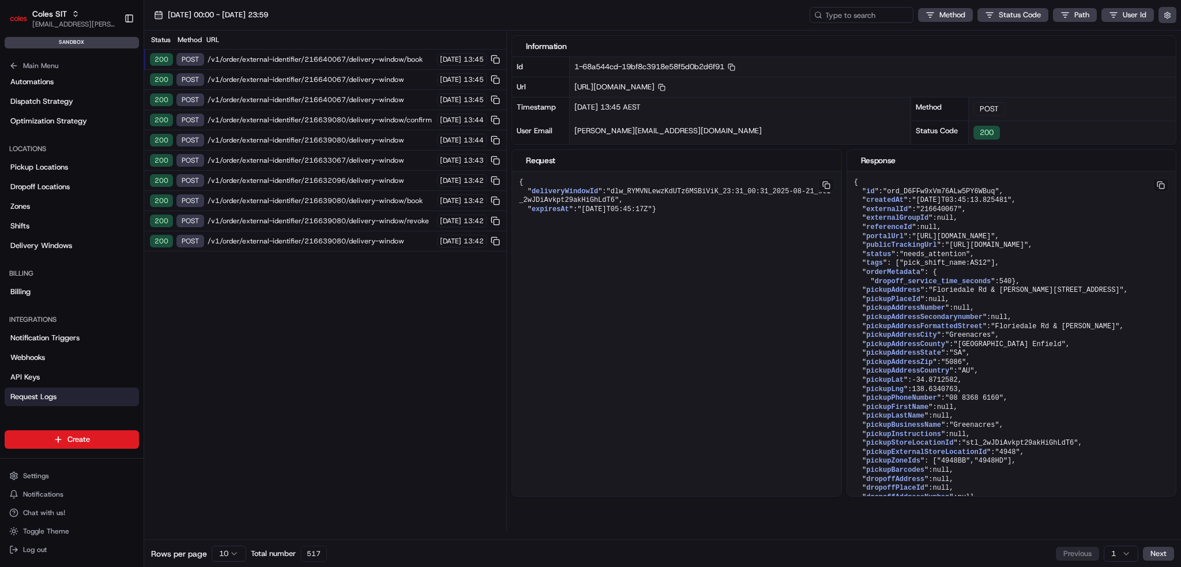
click at [285, 63] on span "/v1/order/external-identifier/216640067/delivery-window/book" at bounding box center [321, 59] width 226 height 9
click at [290, 80] on span "/v1/order/external-identifier/216640067/delivery-window" at bounding box center [321, 79] width 226 height 9
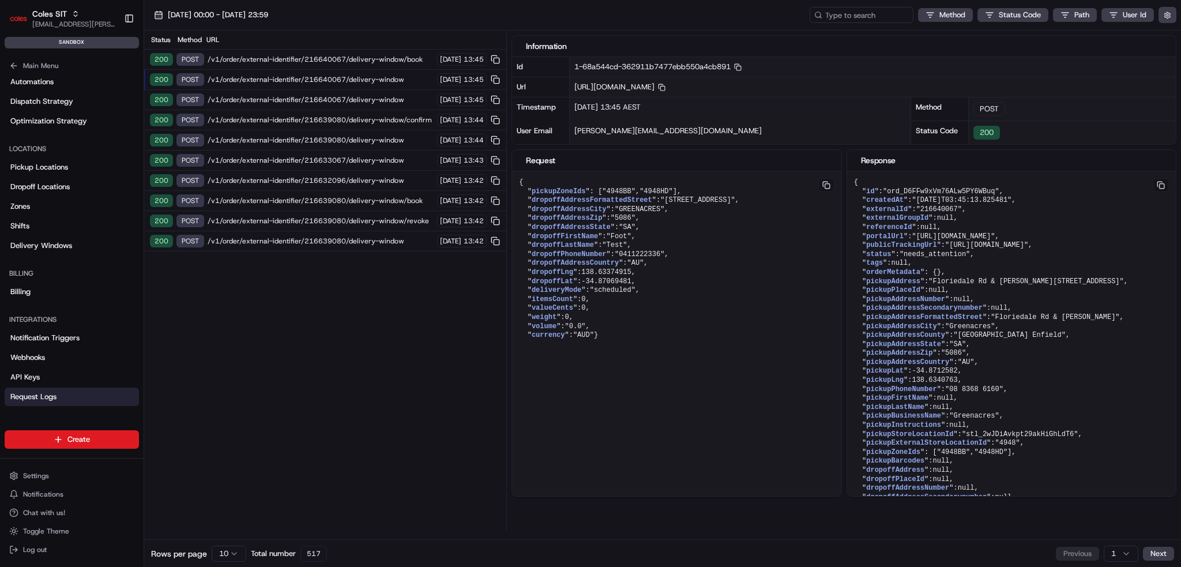
click at [311, 97] on span "/v1/order/external-identifier/216640067/delivery-window" at bounding box center [321, 99] width 226 height 9
click at [298, 146] on div "200 POST /v1/order/external-identifier/216639080/delivery-window 20/08/2025 13:…" at bounding box center [325, 140] width 362 height 20
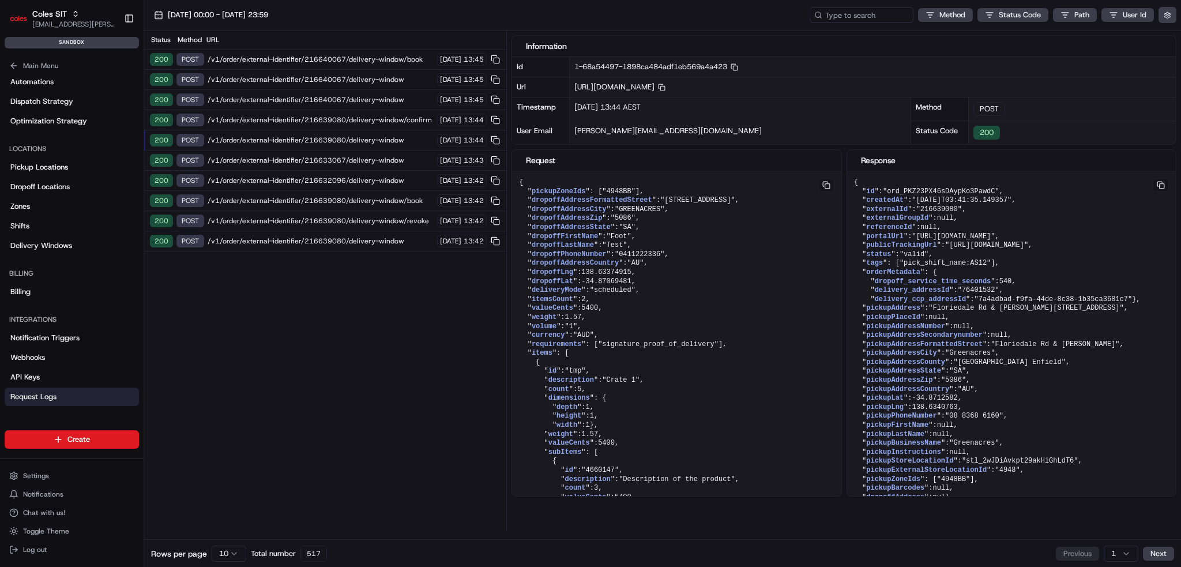
drag, startPoint x: 292, startPoint y: 175, endPoint x: 292, endPoint y: 196, distance: 21.3
click at [292, 176] on span "/v1/order/external-identifier/216632096/delivery-window" at bounding box center [321, 180] width 226 height 9
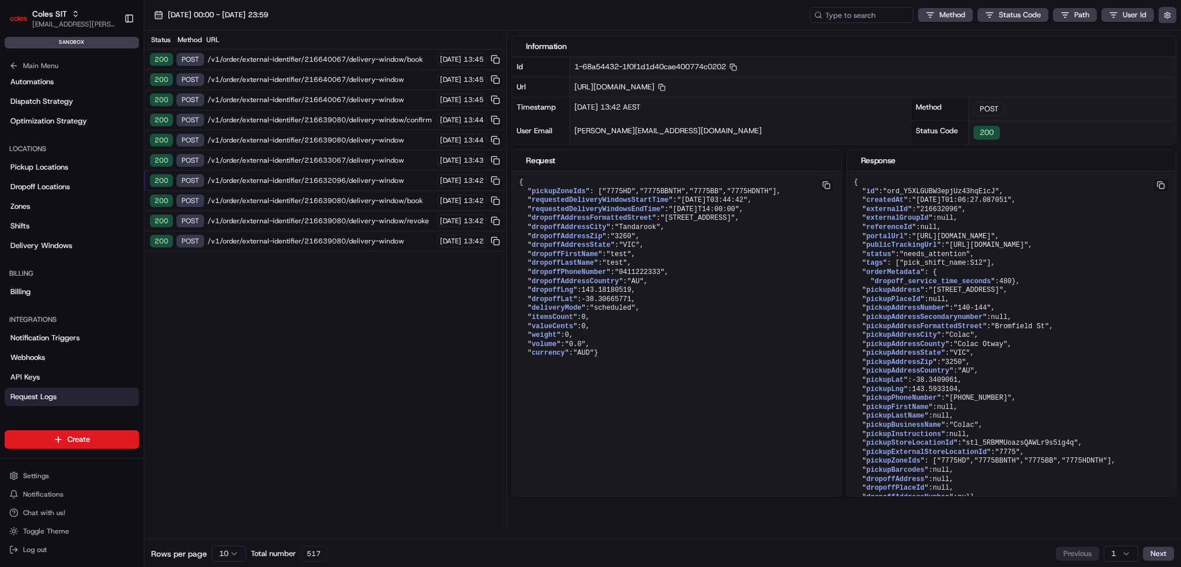
drag, startPoint x: 292, startPoint y: 198, endPoint x: 299, endPoint y: 230, distance: 32.3
click at [292, 199] on span "/v1/order/external-identifier/216639080/delivery-window/book" at bounding box center [321, 200] width 226 height 9
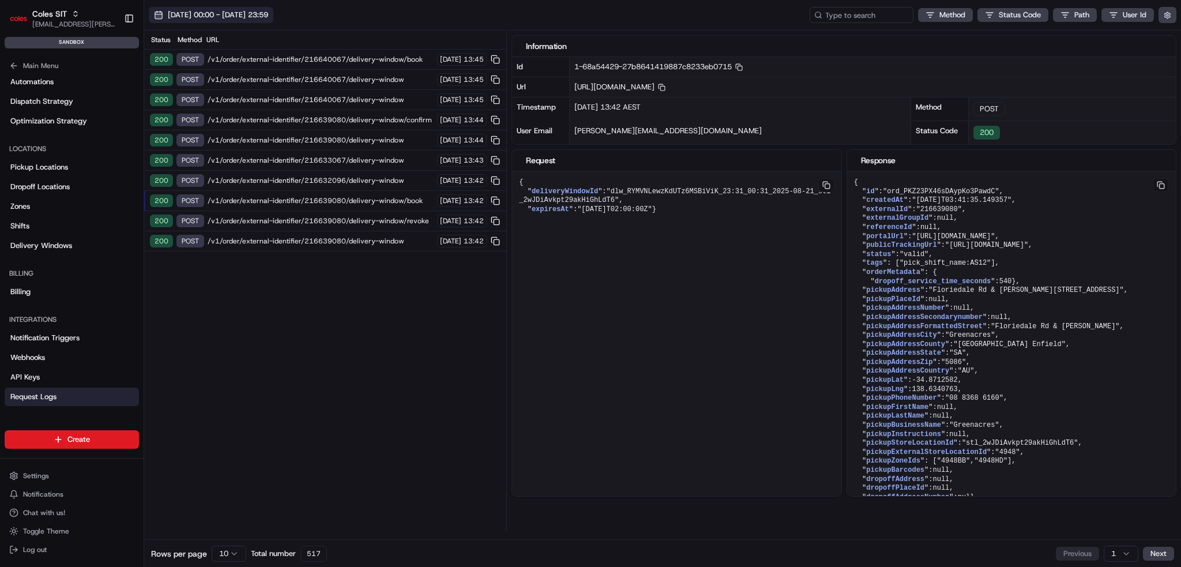
click at [260, 12] on span "20/08/2025 00:00 - 20/08/2025 23:59" at bounding box center [218, 15] width 100 height 10
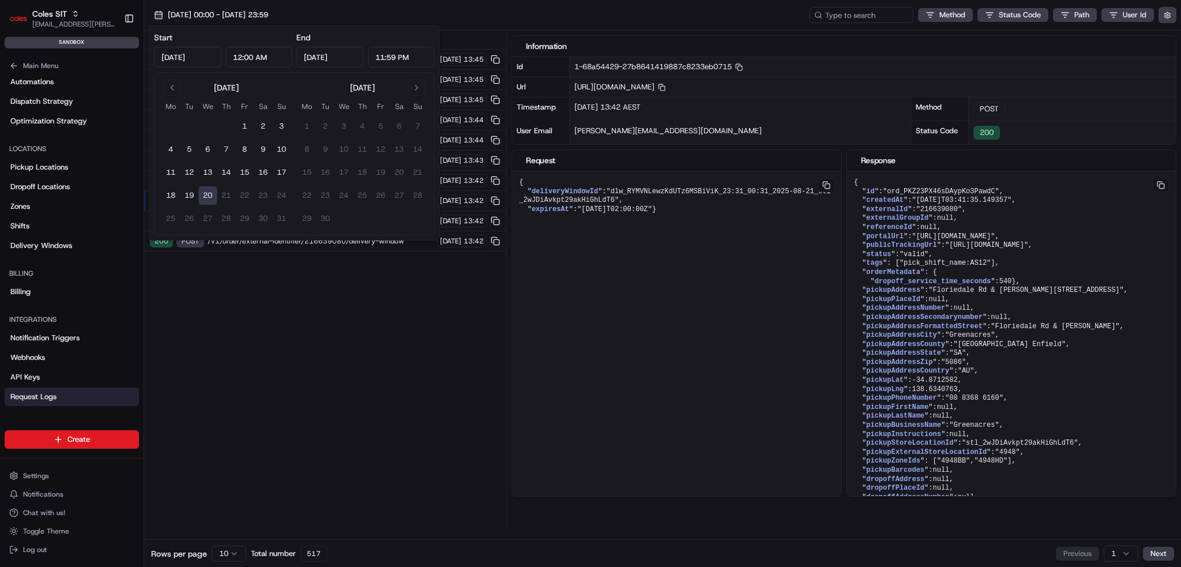
click at [360, 353] on div "Status Method URL 200 POST /v1/order/external-identifier/216640067/delivery-win…" at bounding box center [325, 281] width 362 height 500
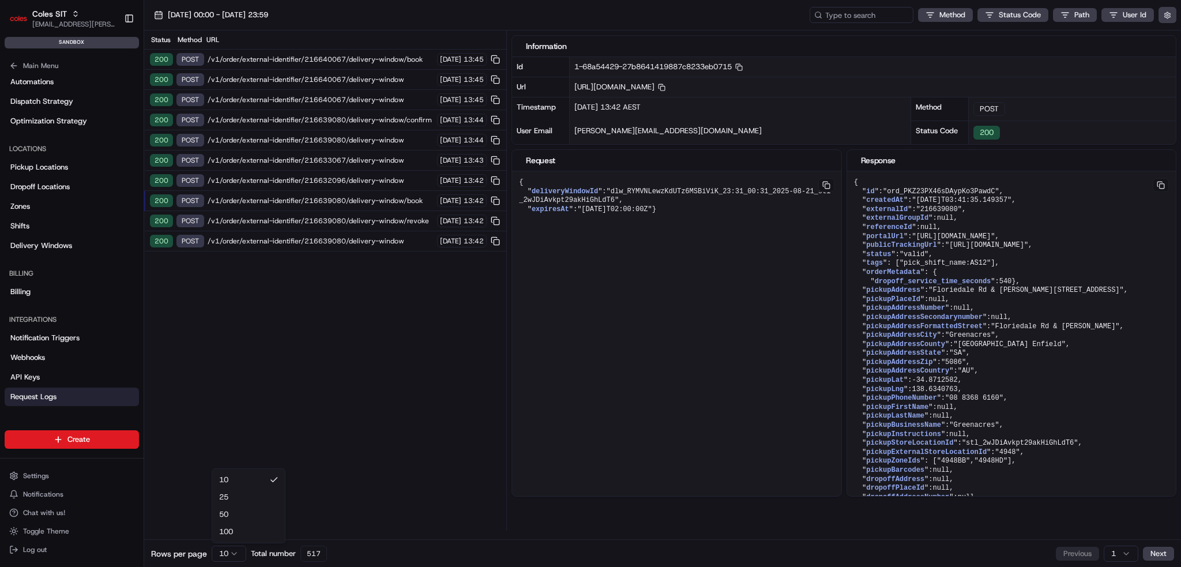
click at [224, 549] on html "Coles SIT ben.ellis@coles.com.au Toggle Sidebar sandbox Orders Deliveries Provi…" at bounding box center [590, 283] width 1181 height 567
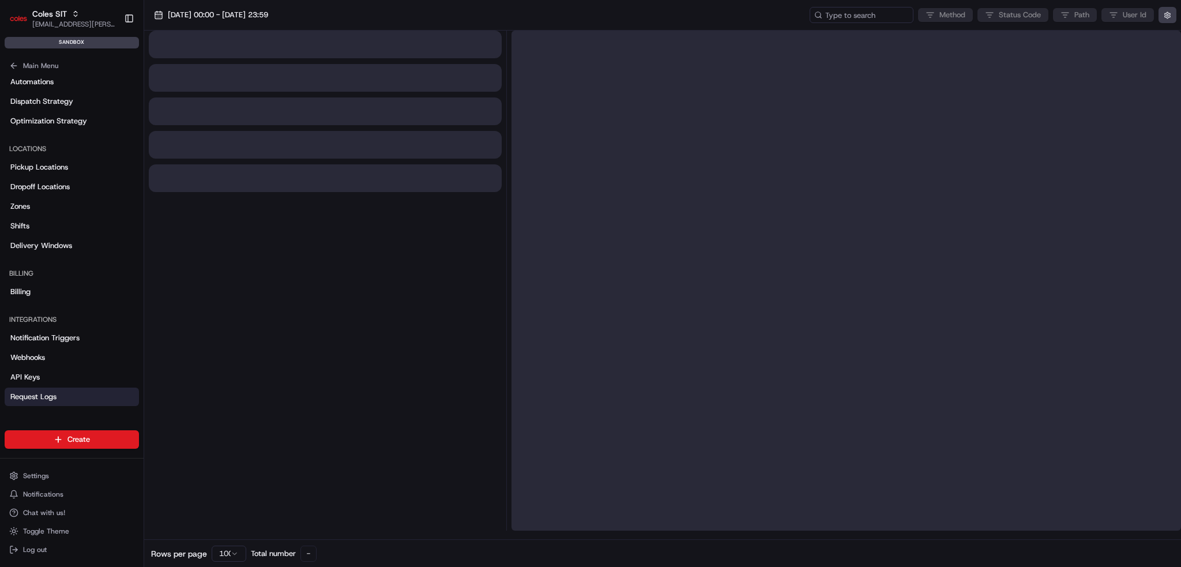
click at [399, 359] on div at bounding box center [325, 281] width 353 height 500
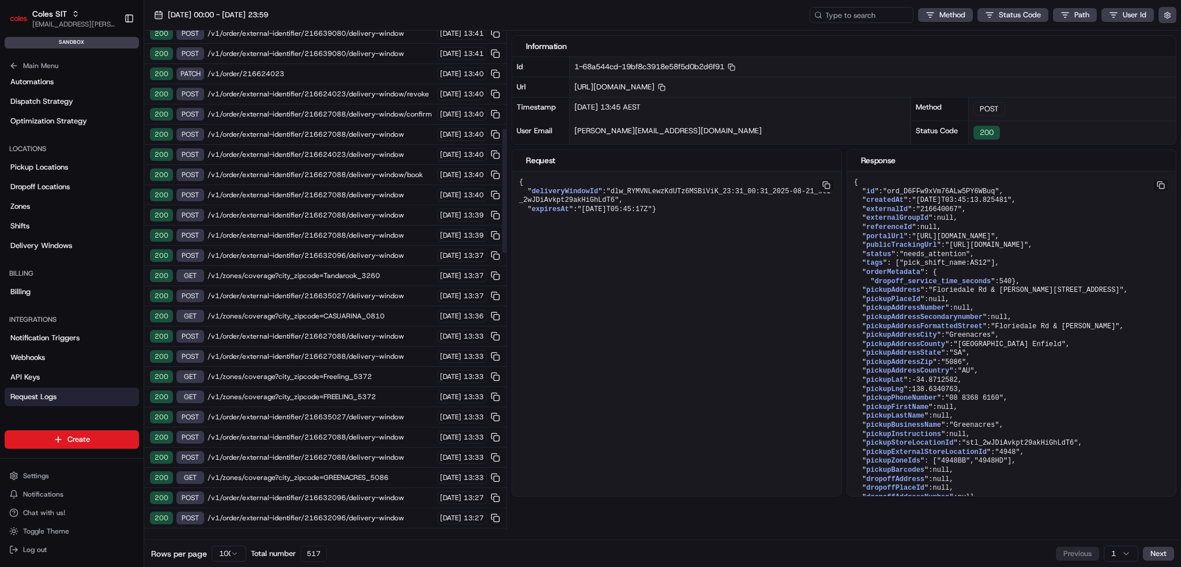
scroll to position [577, 0]
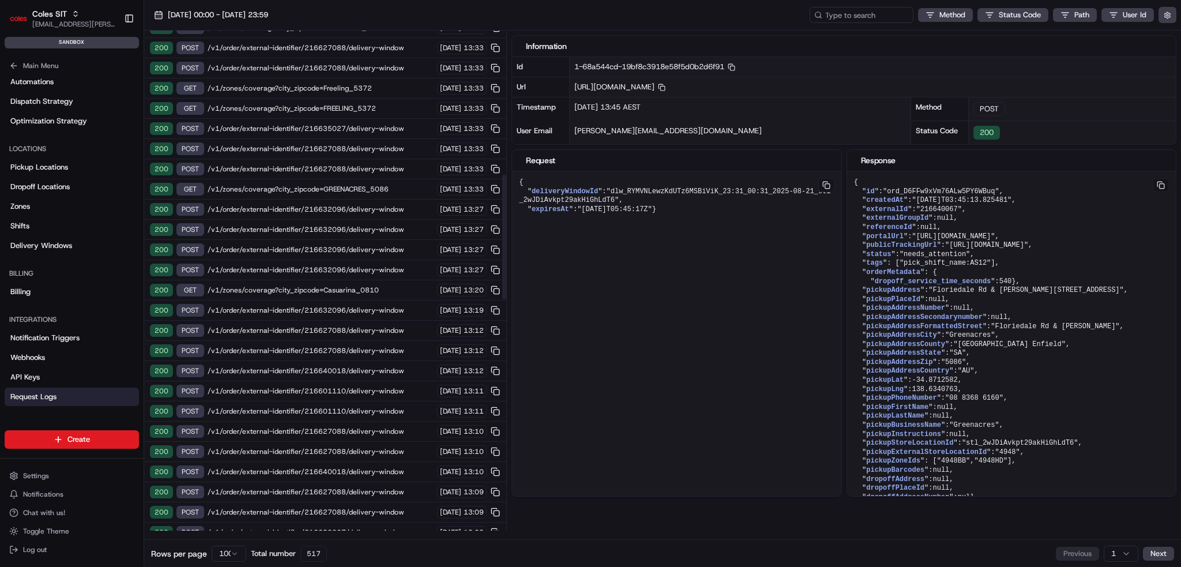
click at [355, 185] on span "/v1/zones/coverage?city_zipcode=GREENACRES_5086" at bounding box center [321, 189] width 226 height 9
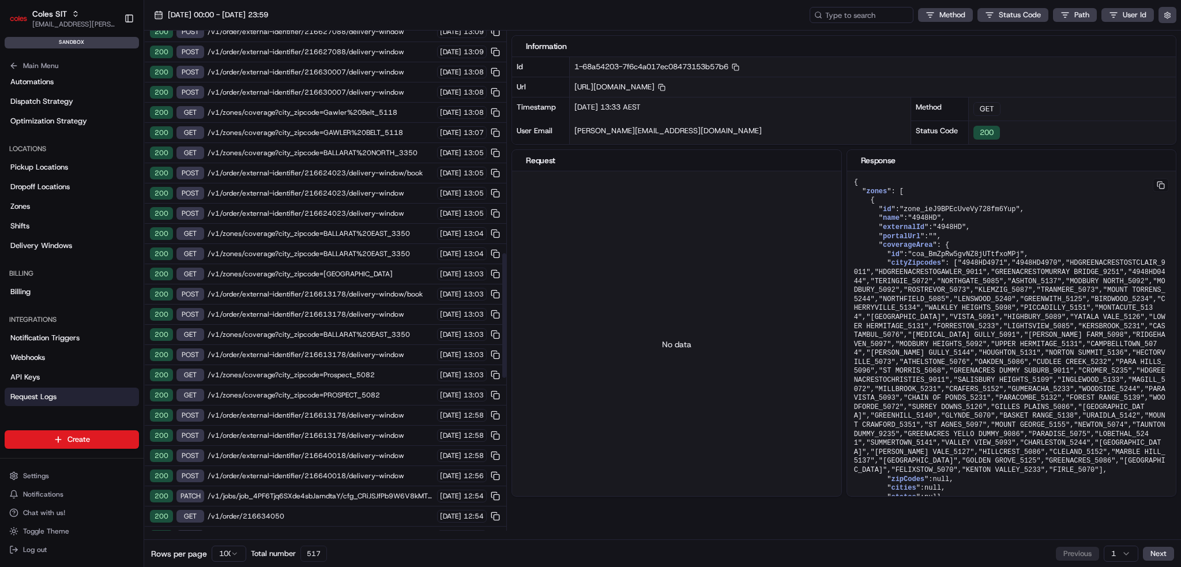
scroll to position [1038, 0]
click at [377, 369] on span "/v1/zones/coverage?city_zipcode=Prospect_5082" at bounding box center [321, 373] width 226 height 9
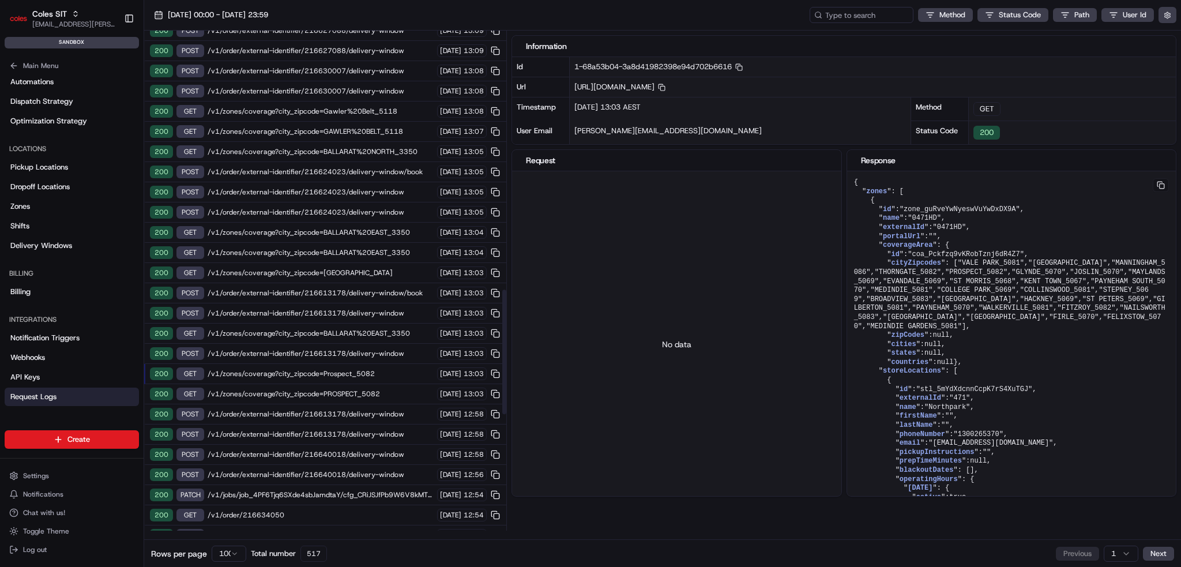
click at [367, 389] on span "/v1/zones/coverage?city_zipcode=PROSPECT_5082" at bounding box center [321, 393] width 226 height 9
click at [368, 369] on span "/v1/zones/coverage?city_zipcode=Prospect_5082" at bounding box center [321, 373] width 226 height 9
drag, startPoint x: 368, startPoint y: 371, endPoint x: 370, endPoint y: 362, distance: 9.4
click at [368, 389] on span "/v1/zones/coverage?city_zipcode=PROSPECT_5082" at bounding box center [321, 393] width 226 height 9
click at [371, 369] on span "/v1/zones/coverage?city_zipcode=Prospect_5082" at bounding box center [321, 373] width 226 height 9
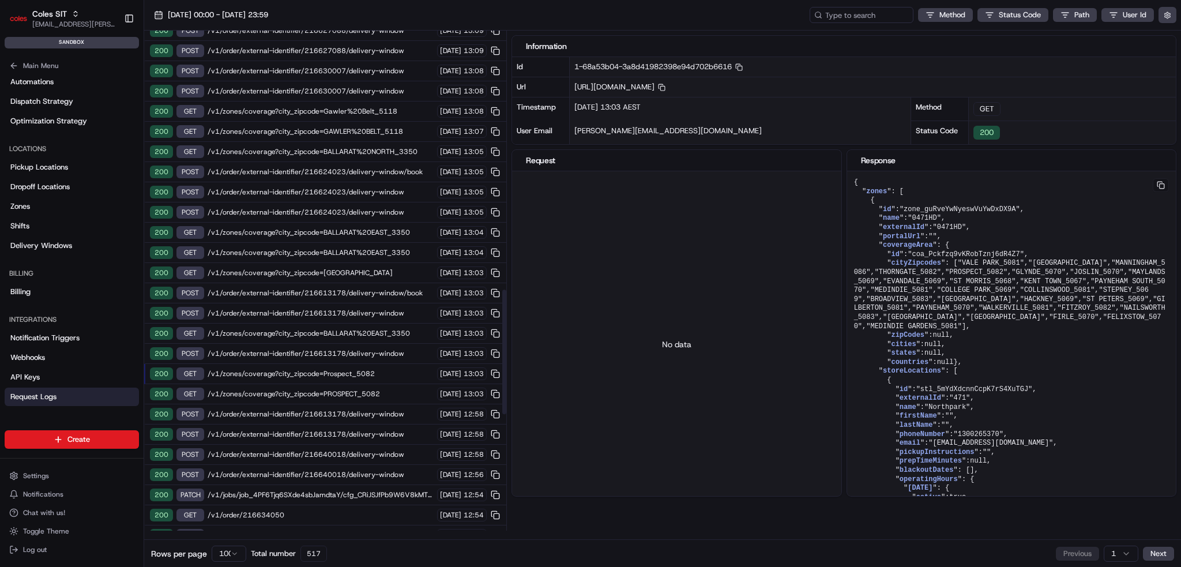
click at [370, 389] on span "/v1/zones/coverage?city_zipcode=PROSPECT_5082" at bounding box center [321, 393] width 226 height 9
click at [404, 283] on div "200 POST /v1/order/external-identifier/216613178/delivery-window/book 20/08/202…" at bounding box center [325, 293] width 362 height 20
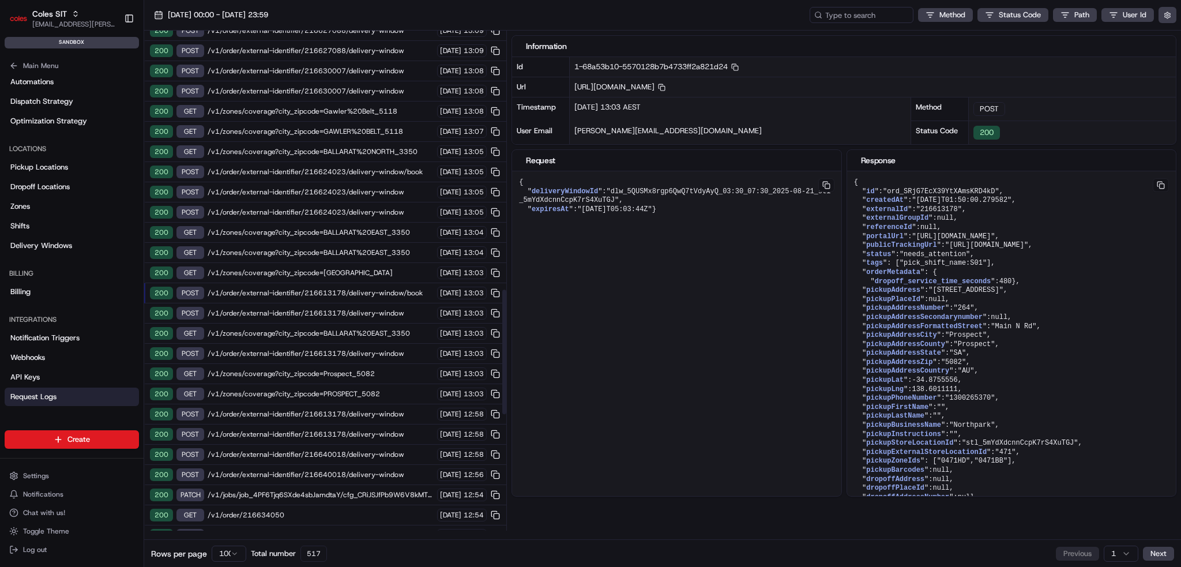
click at [405, 309] on span "/v1/order/external-identifier/216613178/delivery-window" at bounding box center [321, 313] width 226 height 9
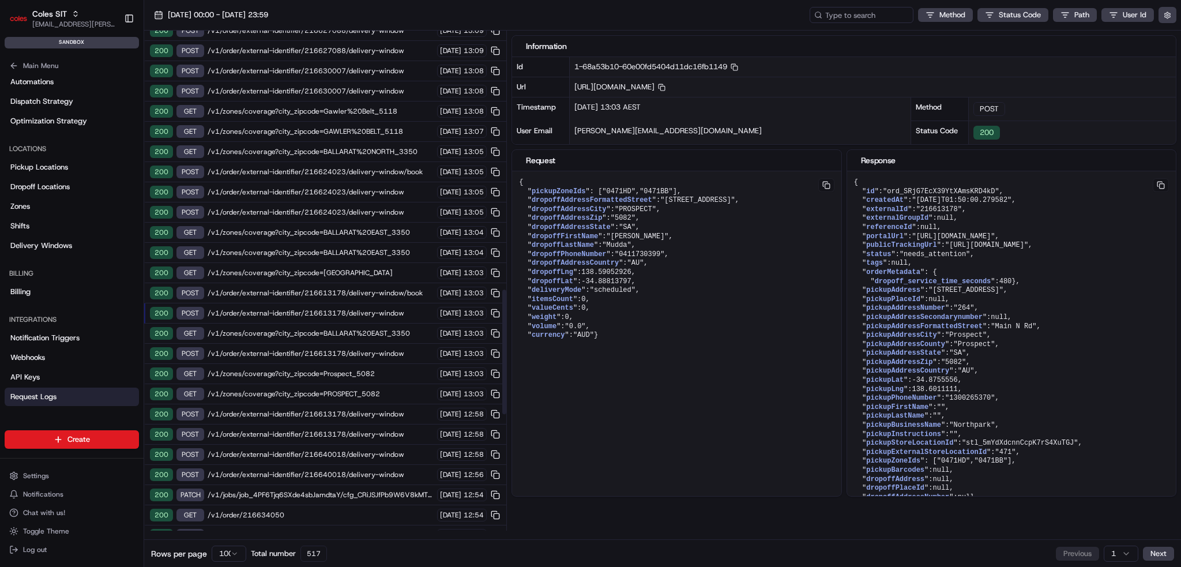
click at [404, 288] on span "/v1/order/external-identifier/216613178/delivery-window/book" at bounding box center [321, 292] width 226 height 9
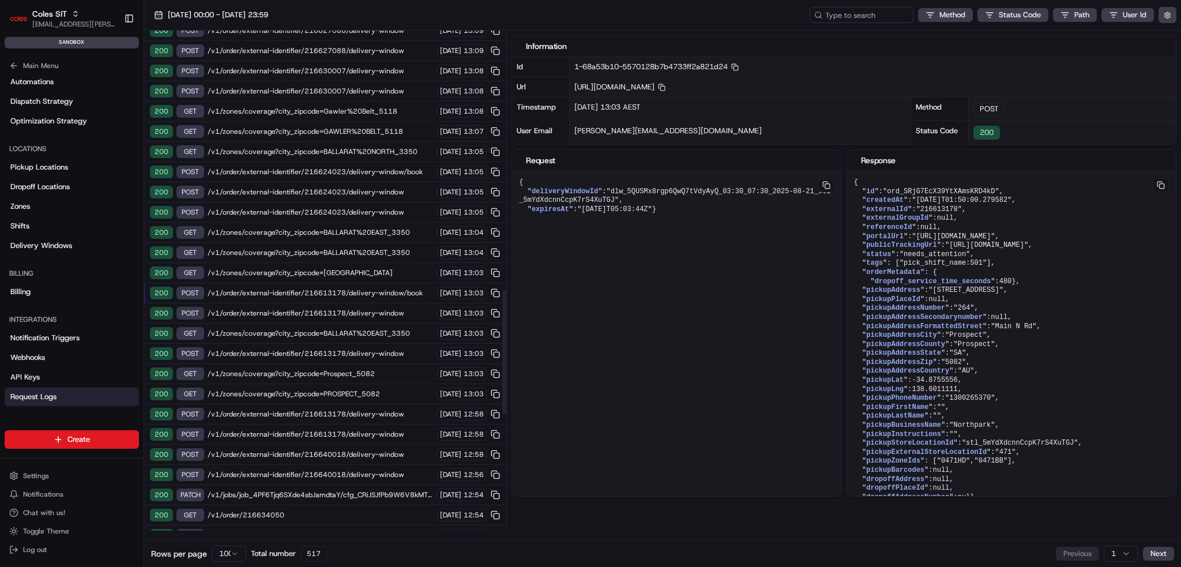
click at [407, 329] on span "/v1/zones/coverage?city_zipcode=BALLARAT%20EAST_3350" at bounding box center [321, 333] width 226 height 9
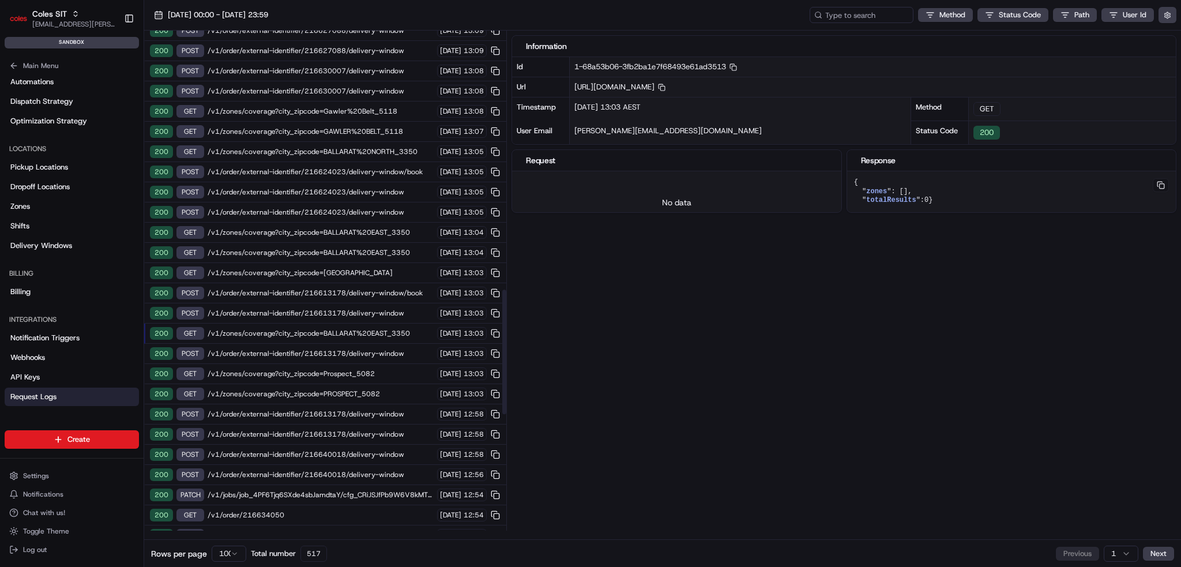
click at [401, 349] on span "/v1/order/external-identifier/216613178/delivery-window" at bounding box center [321, 353] width 226 height 9
click at [397, 384] on div "200 GET /v1/zones/coverage?city_zipcode=PROSPECT_5082 20/08/2025 13:03" at bounding box center [325, 394] width 362 height 20
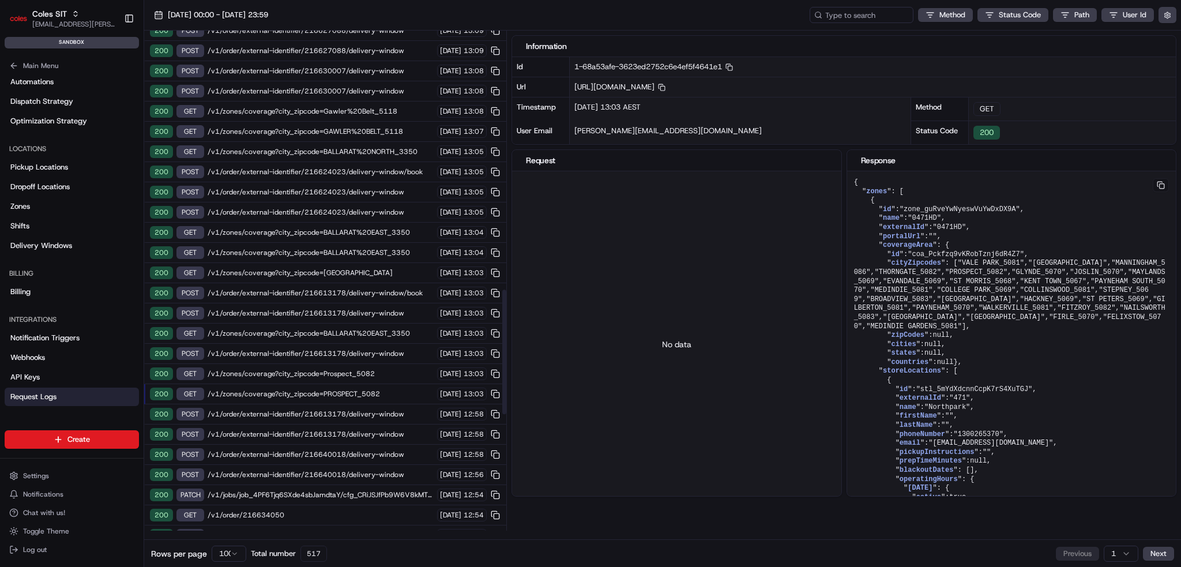
click at [396, 389] on span "/v1/zones/coverage?city_zipcode=PROSPECT_5082" at bounding box center [321, 393] width 226 height 9
click at [397, 409] on span "/v1/order/external-identifier/216613178/delivery-window" at bounding box center [321, 413] width 226 height 9
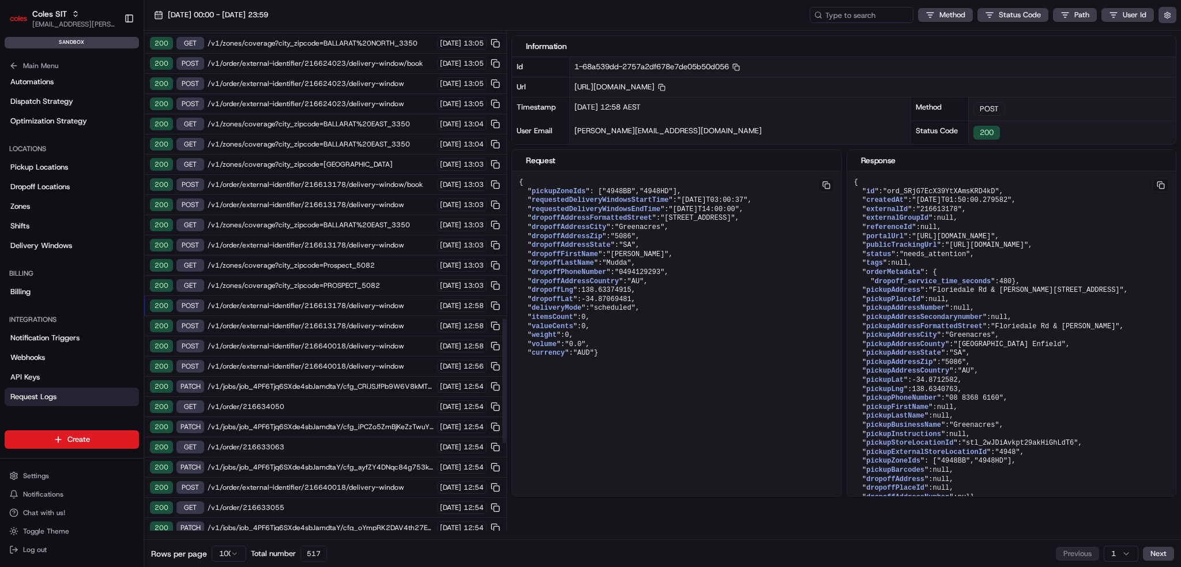
scroll to position [1153, 0]
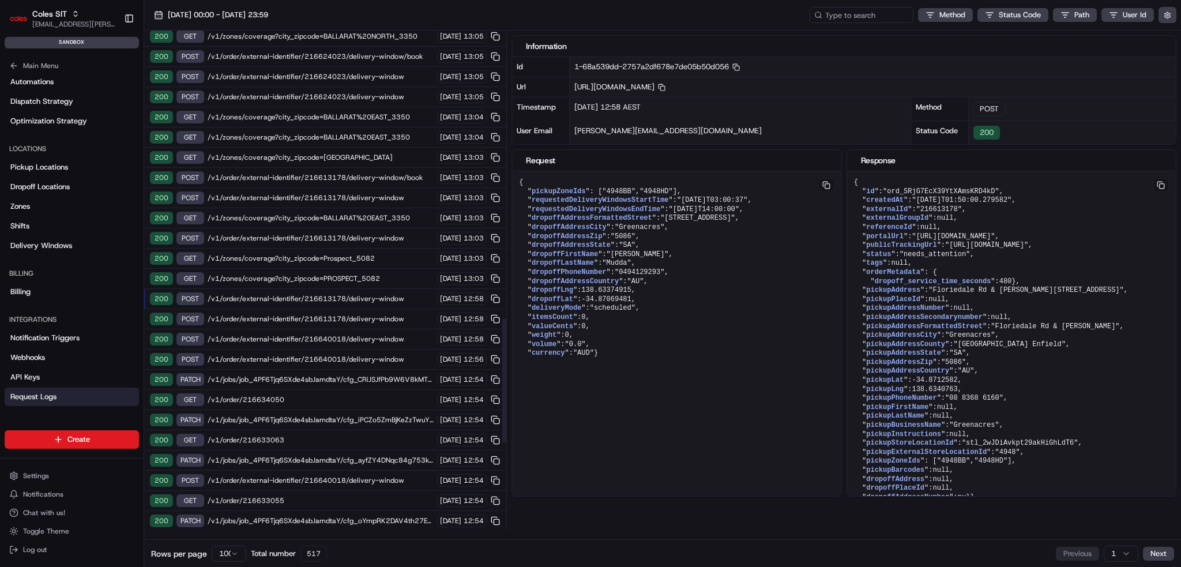
click at [396, 390] on div "200 GET /v1/order/216634050 20/08/2025 12:54" at bounding box center [325, 400] width 362 height 20
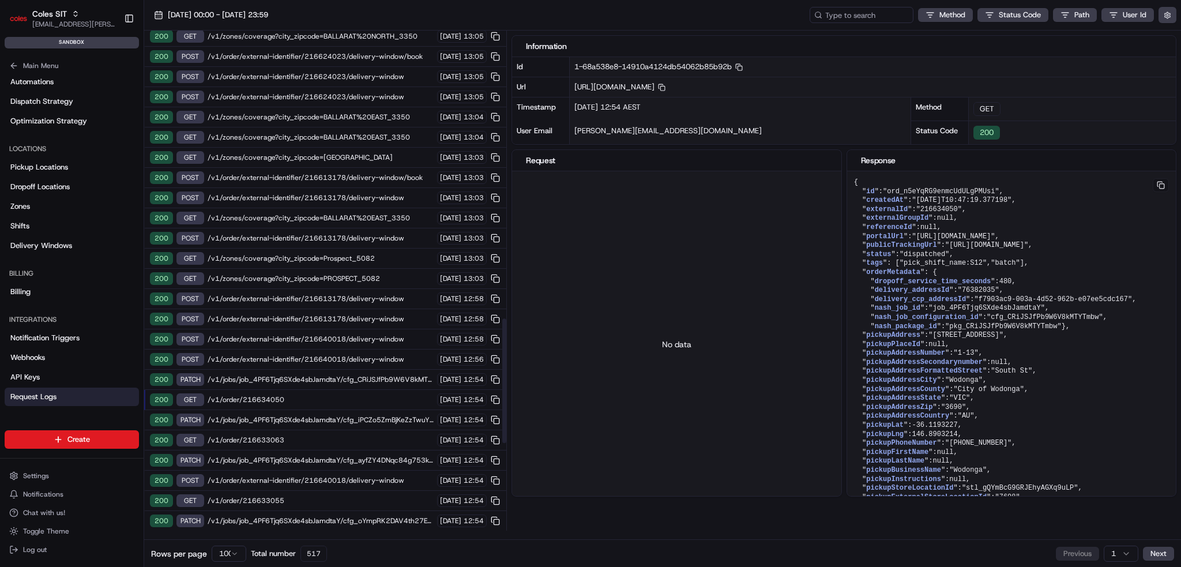
click at [400, 375] on span "/v1/jobs/job_4PF6Tjq6SXde4sbJamdtaY/cfg_CRiJSJfPb9W6V8kMTYTmbw" at bounding box center [321, 379] width 226 height 9
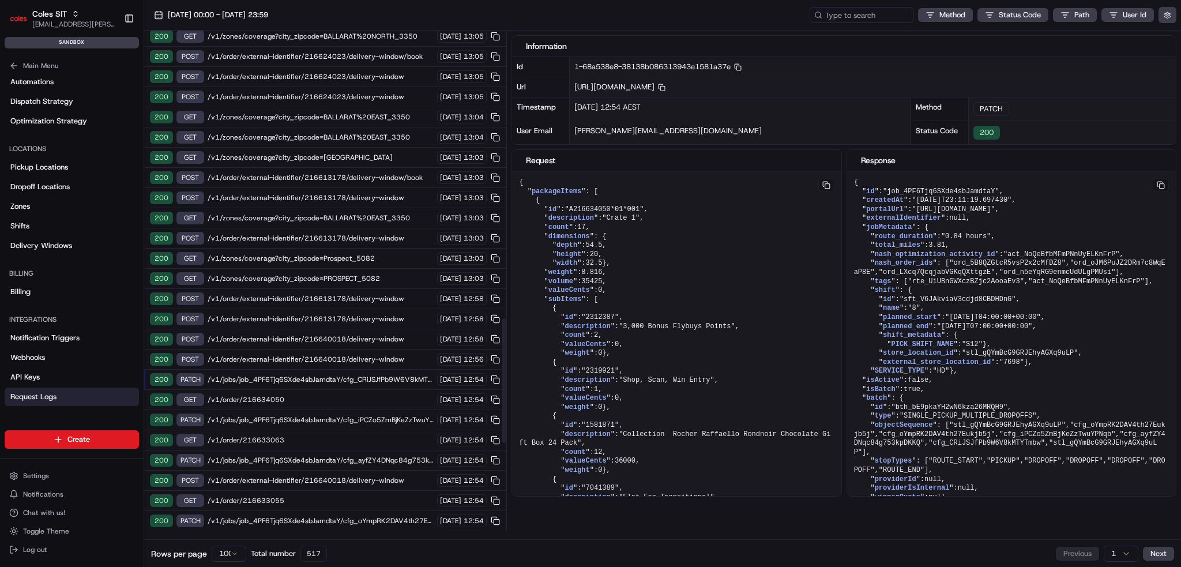
click at [390, 355] on span "/v1/order/external-identifier/216640018/delivery-window" at bounding box center [321, 359] width 226 height 9
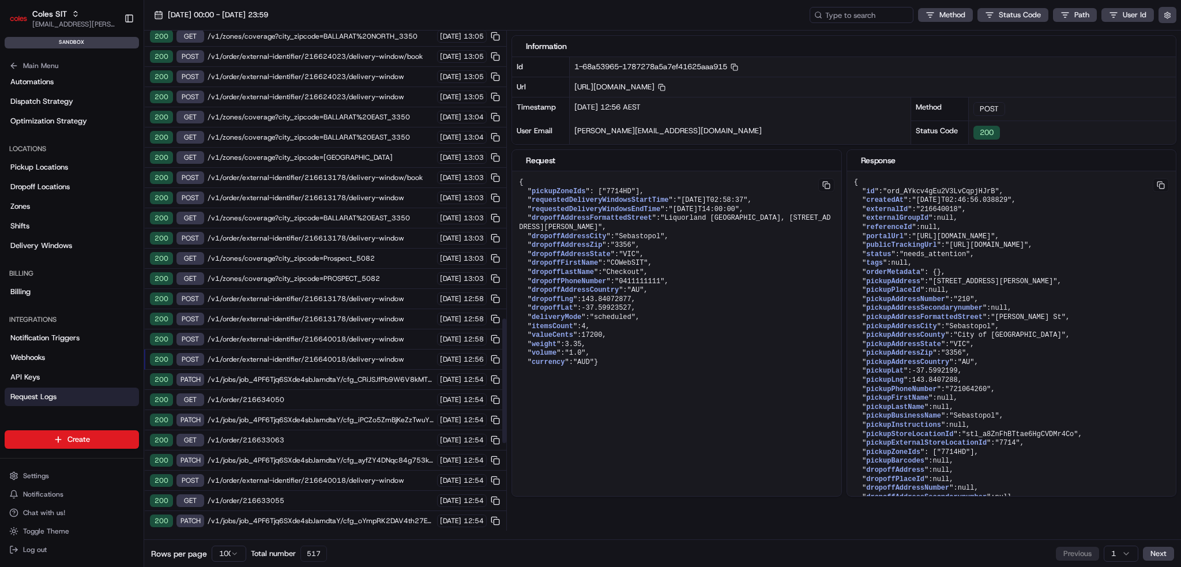
click at [393, 334] on span "/v1/order/external-identifier/216640018/delivery-window" at bounding box center [321, 338] width 226 height 9
drag, startPoint x: 390, startPoint y: 299, endPoint x: 394, endPoint y: 285, distance: 13.7
click at [390, 314] on span "/v1/order/external-identifier/216613178/delivery-window" at bounding box center [321, 318] width 226 height 9
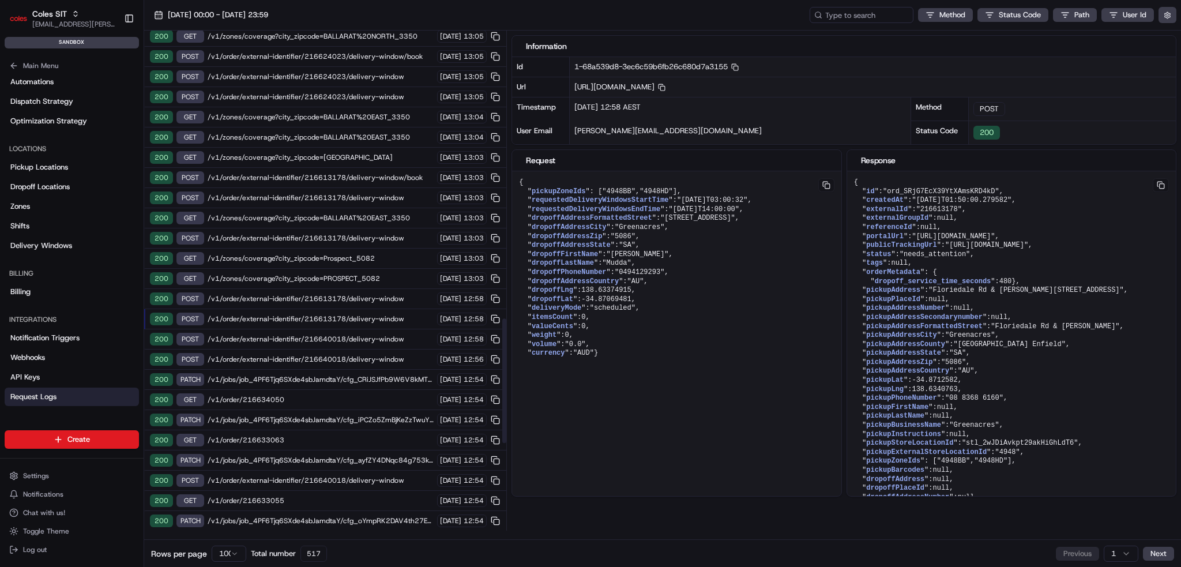
click at [395, 294] on span "/v1/order/external-identifier/216613178/delivery-window" at bounding box center [321, 298] width 226 height 9
click at [392, 269] on div "200 GET /v1/zones/coverage?city_zipcode=PROSPECT_5082 20/08/2025 13:03" at bounding box center [325, 279] width 362 height 20
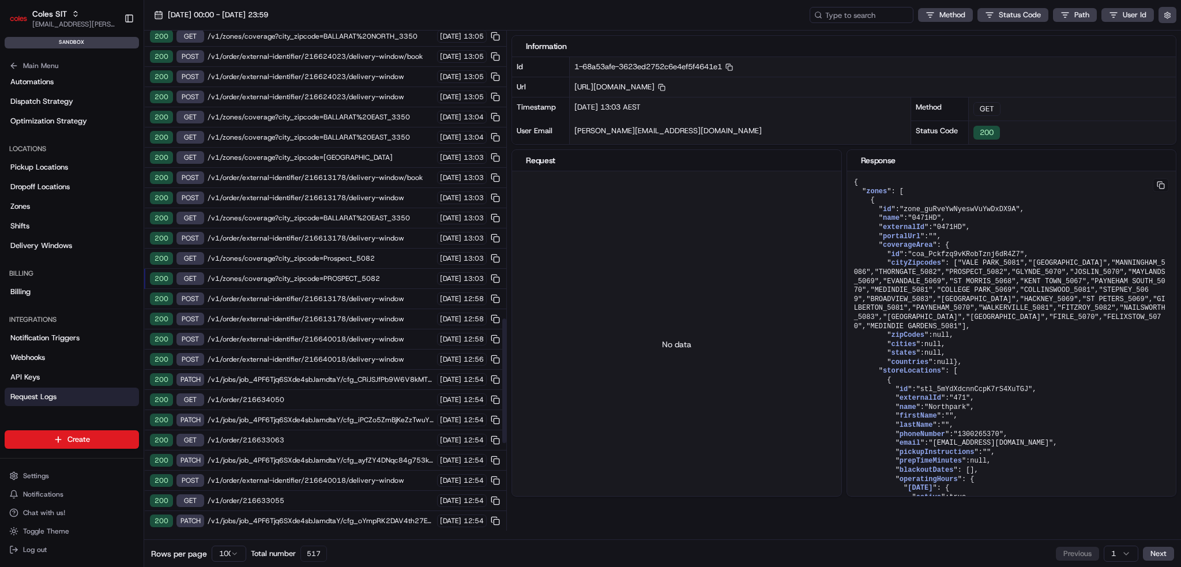
click at [396, 249] on div "200 GET /v1/zones/coverage?city_zipcode=Prospect_5082 20/08/2025 13:03" at bounding box center [325, 259] width 362 height 20
click at [392, 228] on div "200 POST /v1/order/external-identifier/216613178/delivery-window 20/08/2025 13:…" at bounding box center [325, 238] width 362 height 20
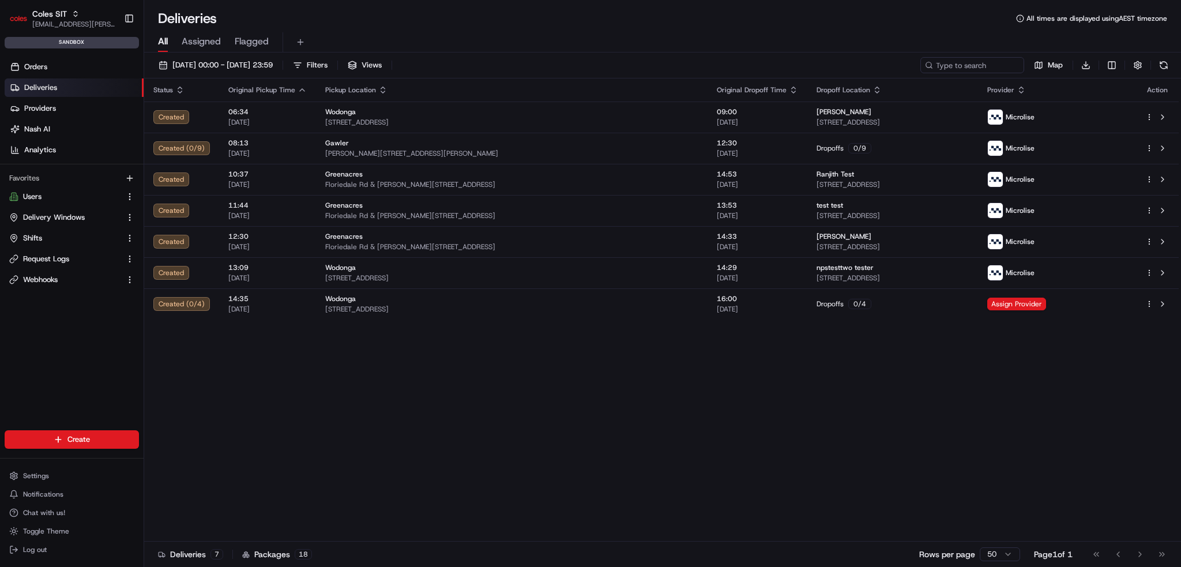
drag, startPoint x: 26, startPoint y: 471, endPoint x: 30, endPoint y: 462, distance: 10.1
click at [26, 471] on span "Settings" at bounding box center [36, 475] width 26 height 9
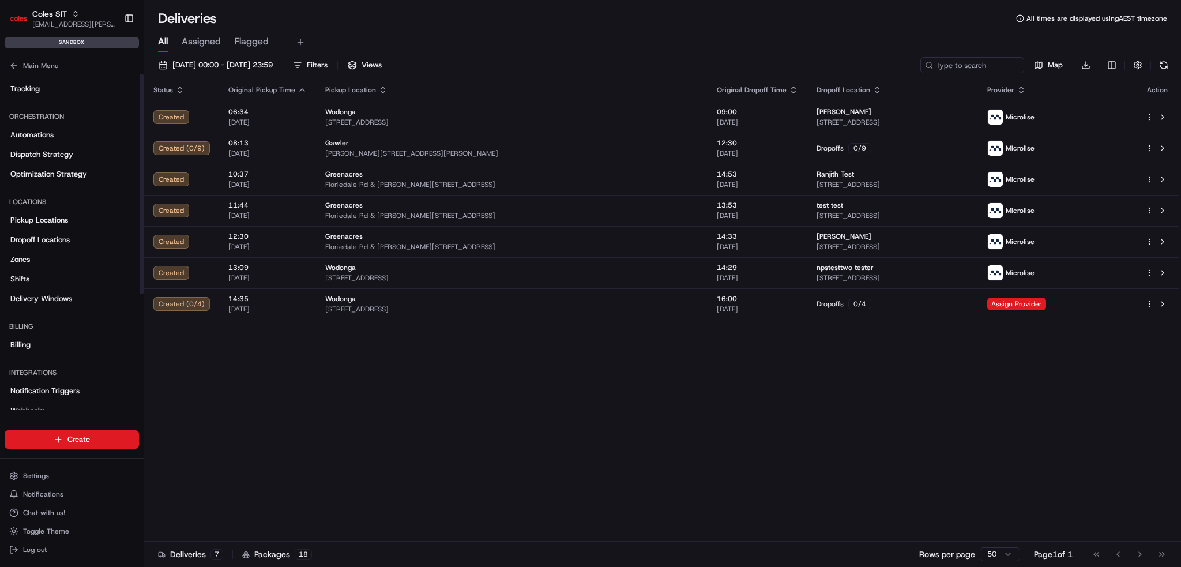
scroll to position [175, 0]
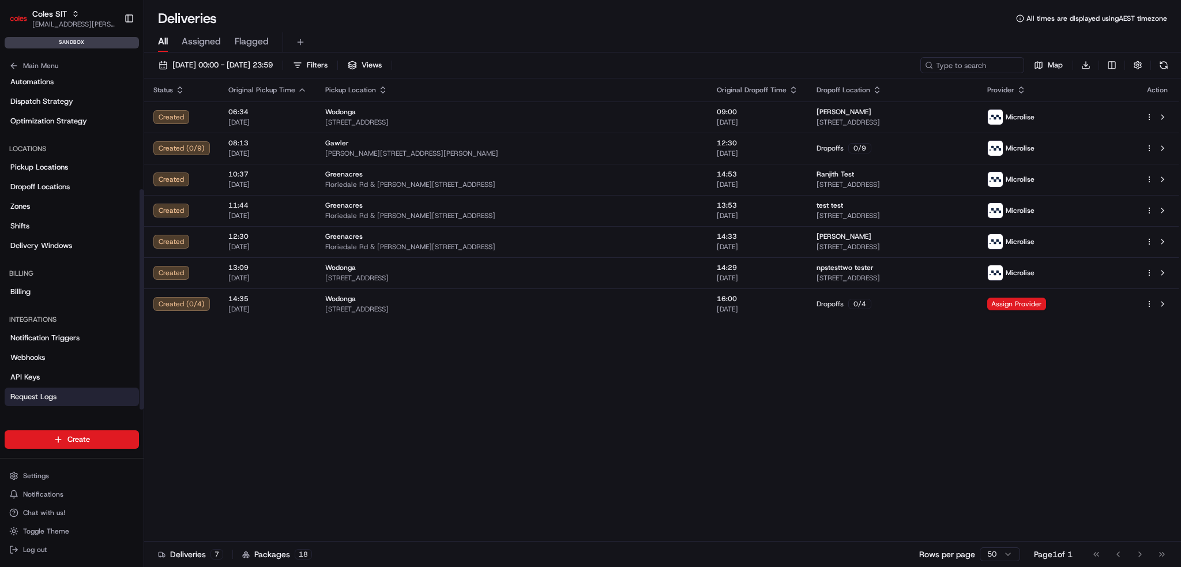
click at [41, 394] on span "Request Logs" at bounding box center [33, 397] width 46 height 10
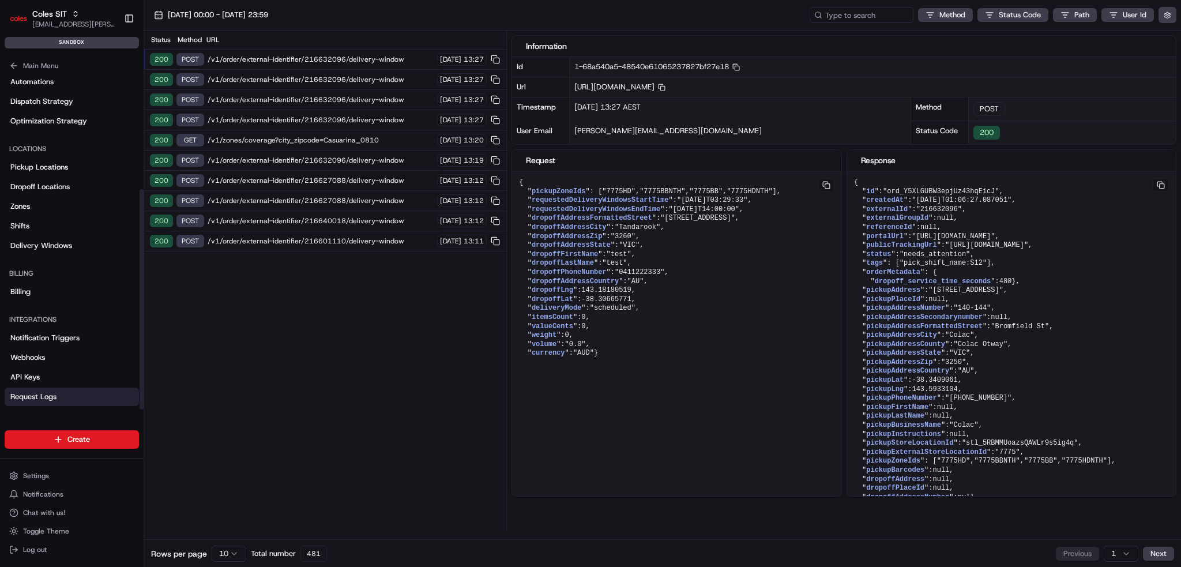
click at [330, 57] on span "/v1/order/external-identifier/216632096/delivery-window" at bounding box center [321, 59] width 226 height 9
click at [330, 78] on span "/v1/order/external-identifier/216632096/delivery-window" at bounding box center [321, 79] width 226 height 9
click at [332, 96] on span "/v1/order/external-identifier/216632096/delivery-window" at bounding box center [321, 99] width 226 height 9
click at [325, 116] on span "/v1/order/external-identifier/216632096/delivery-window" at bounding box center [321, 119] width 226 height 9
click at [323, 141] on span "/v1/zones/coverage?city_zipcode=Casuarina_0810" at bounding box center [321, 140] width 226 height 9
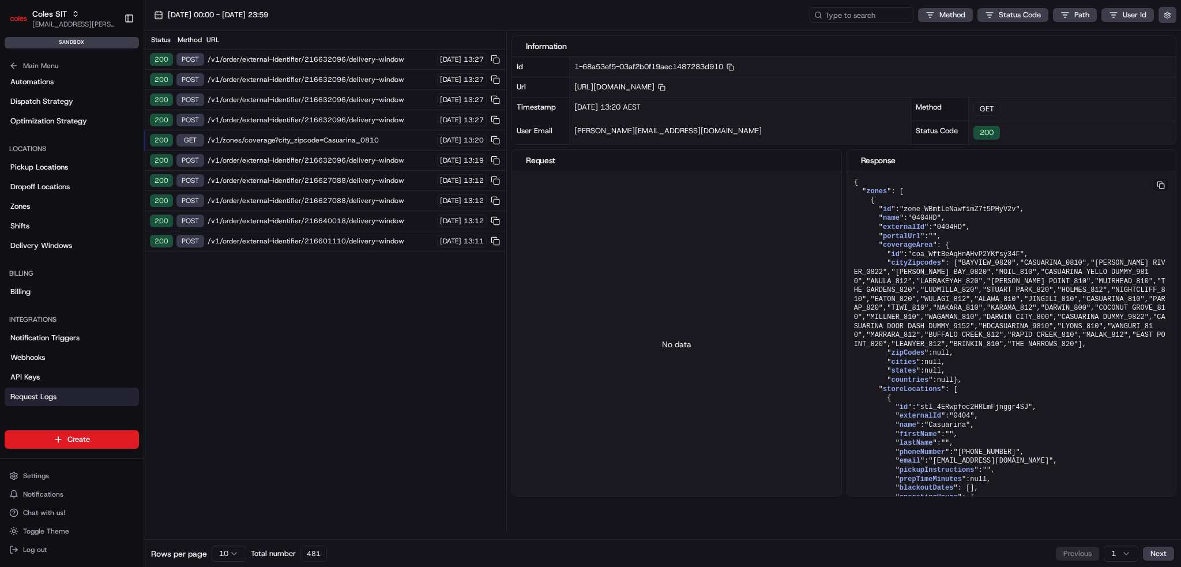
click at [327, 163] on div "200 POST /v1/order/external-identifier/216632096/delivery-window 20/08/2025 13:…" at bounding box center [325, 161] width 362 height 20
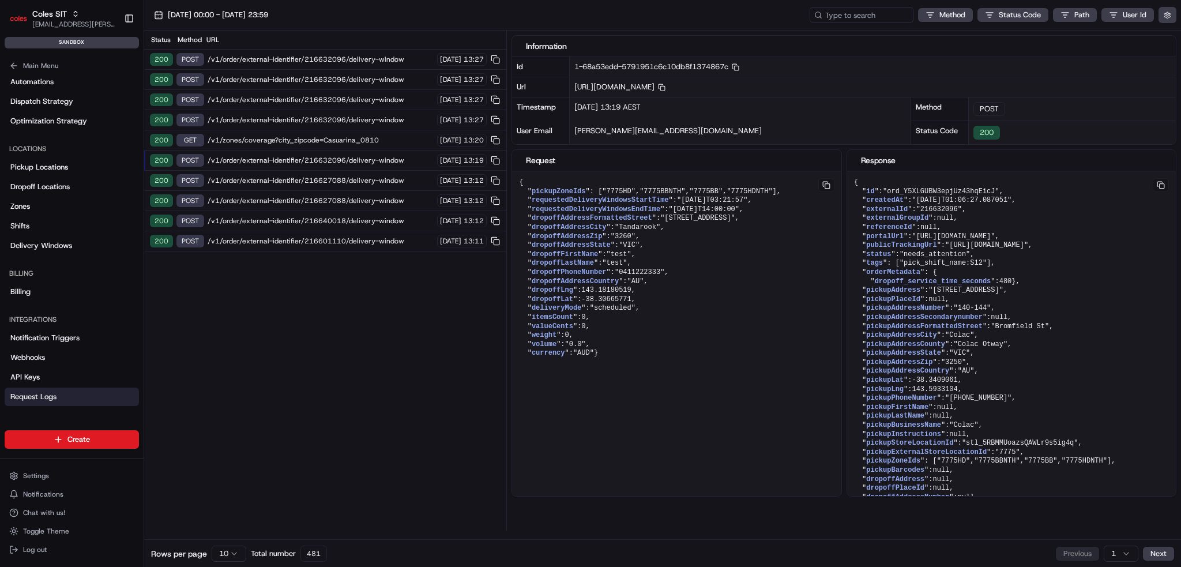
click at [326, 176] on span "/v1/order/external-identifier/216627088/delivery-window" at bounding box center [321, 180] width 226 height 9
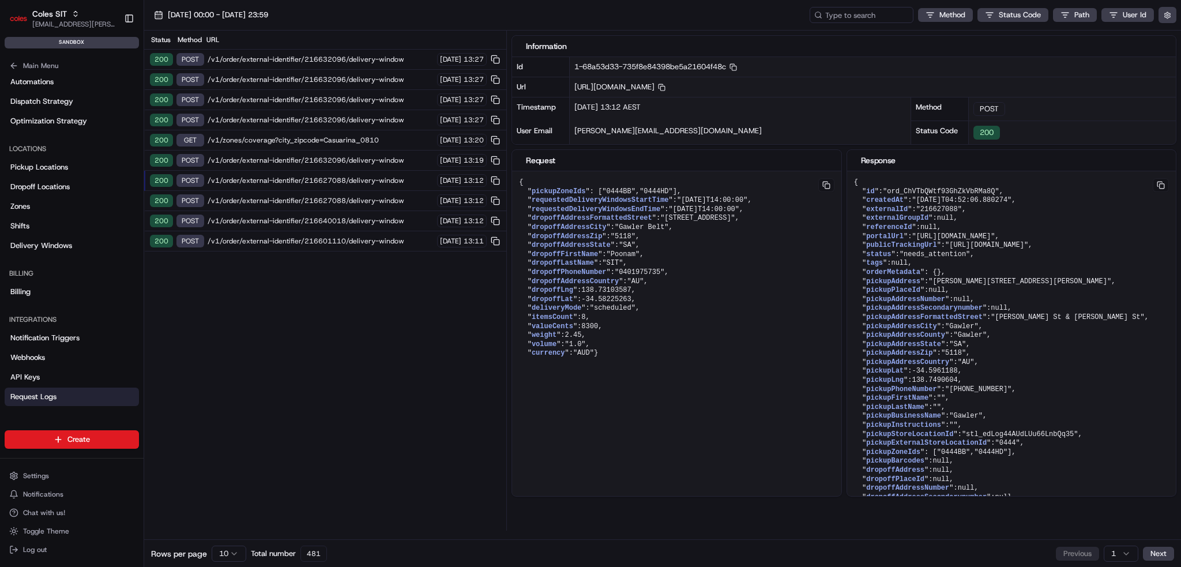
click at [325, 191] on div "200 POST /v1/order/external-identifier/216627088/delivery-window 20/08/2025 13:…" at bounding box center [325, 201] width 362 height 20
click at [324, 205] on div "200 POST /v1/order/external-identifier/216627088/delivery-window 20/08/2025 13:…" at bounding box center [325, 201] width 362 height 20
click at [325, 216] on span "/v1/order/external-identifier/216640018/delivery-window" at bounding box center [321, 220] width 226 height 9
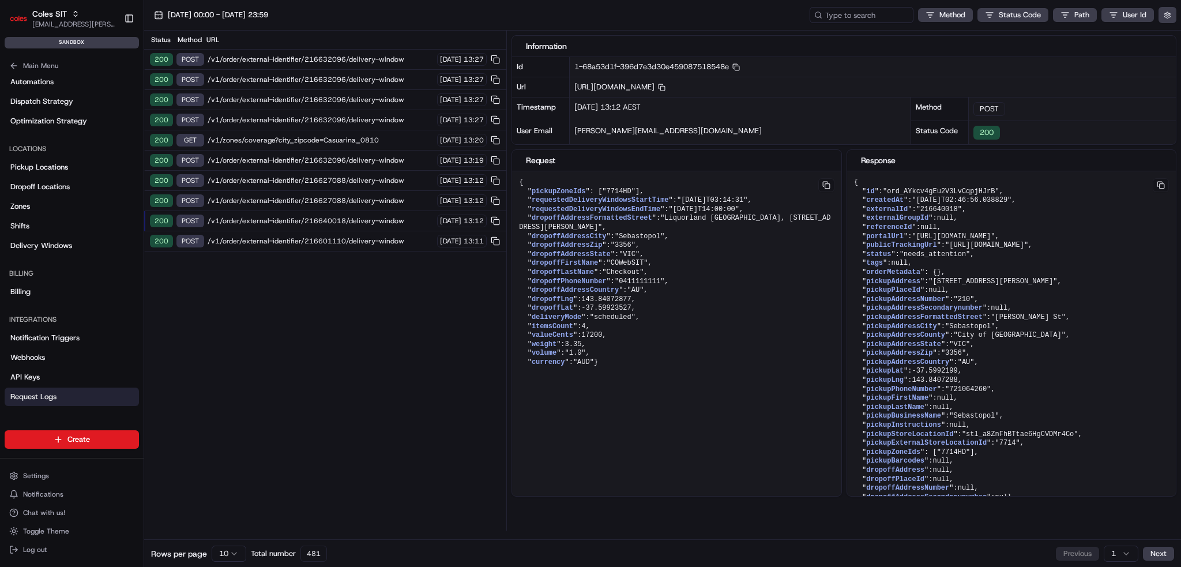
click at [332, 198] on span "/v1/order/external-identifier/216627088/delivery-window" at bounding box center [321, 200] width 226 height 9
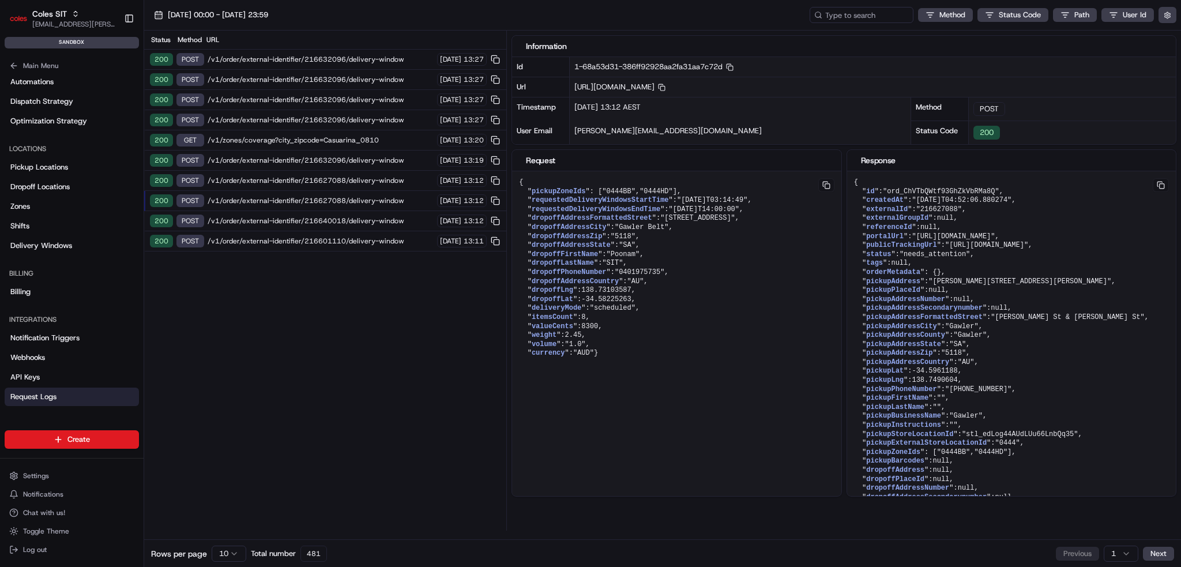
click at [329, 212] on div "200 POST /v1/order/external-identifier/216640018/delivery-window 20/08/2025 13:…" at bounding box center [325, 221] width 362 height 20
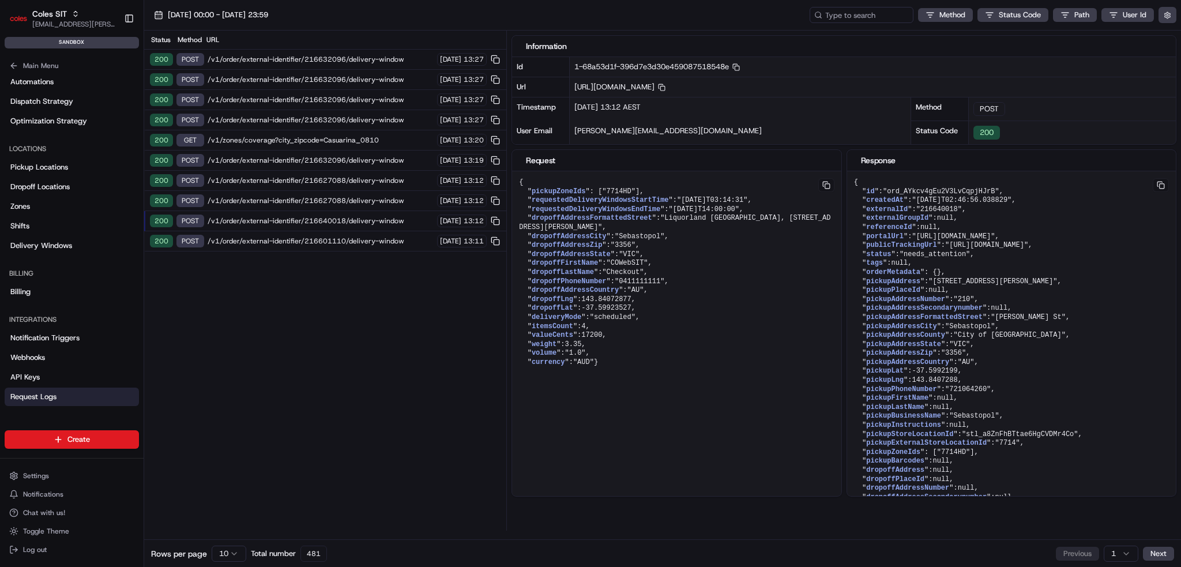
click at [337, 197] on span "/v1/order/external-identifier/216627088/delivery-window" at bounding box center [321, 200] width 226 height 9
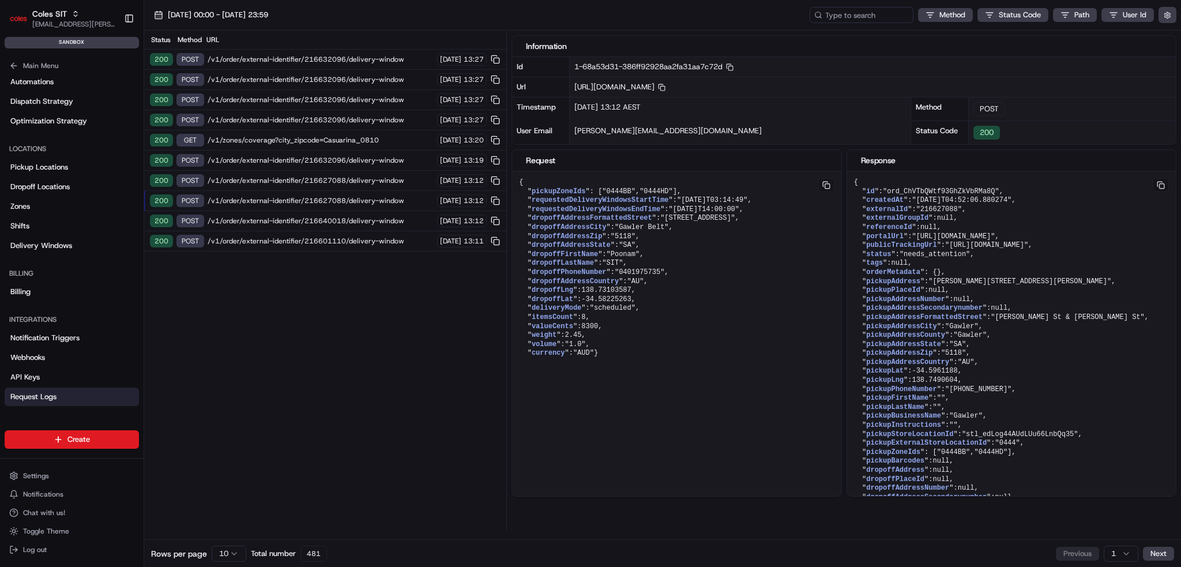
click at [326, 244] on div "200 POST /v1/order/external-identifier/216601110/delivery-window 20/08/2025 13:…" at bounding box center [325, 241] width 362 height 20
click at [330, 236] on span "/v1/order/external-identifier/216601110/delivery-window" at bounding box center [321, 240] width 226 height 9
click at [241, 20] on button "[DATE] 00:00 - [DATE] 23:59" at bounding box center [211, 15] width 125 height 16
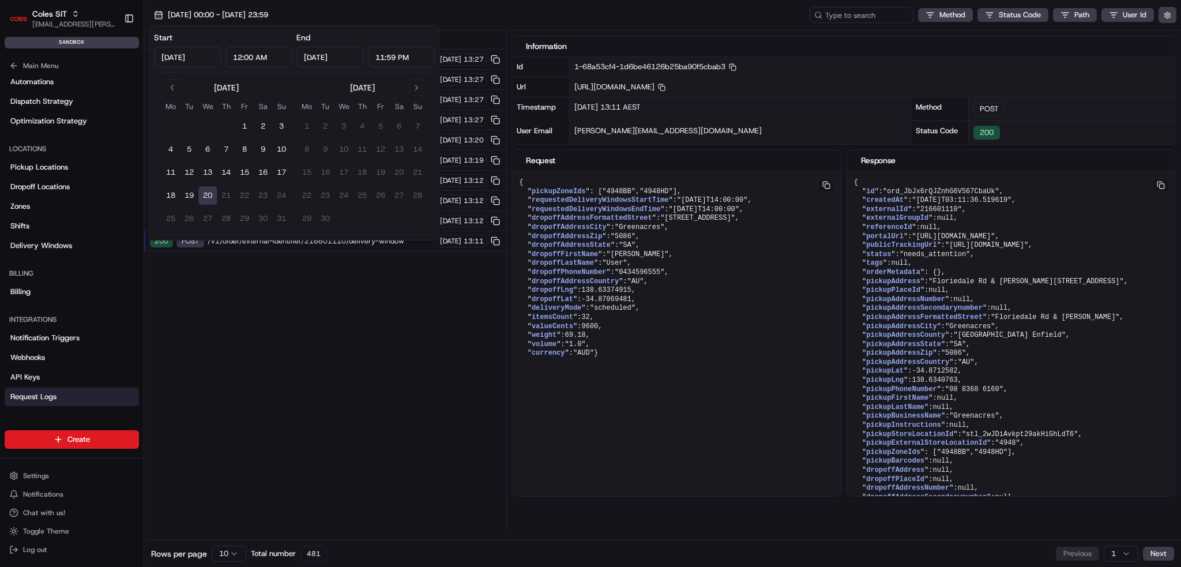
click at [321, 348] on div "Status Method URL 200 POST /v1/order/external-identifier/216632096/delivery-win…" at bounding box center [325, 281] width 362 height 500
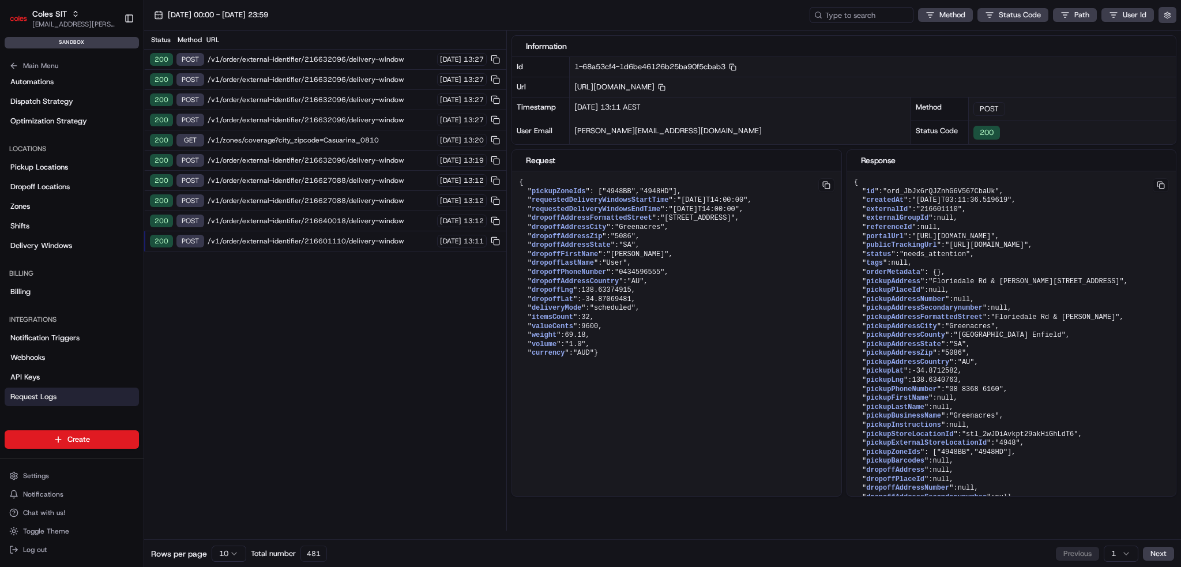
click at [228, 551] on html "Coles SIT ben.ellis@coles.com.au Toggle Sidebar sandbox Orders Deliveries Provi…" at bounding box center [590, 283] width 1181 height 567
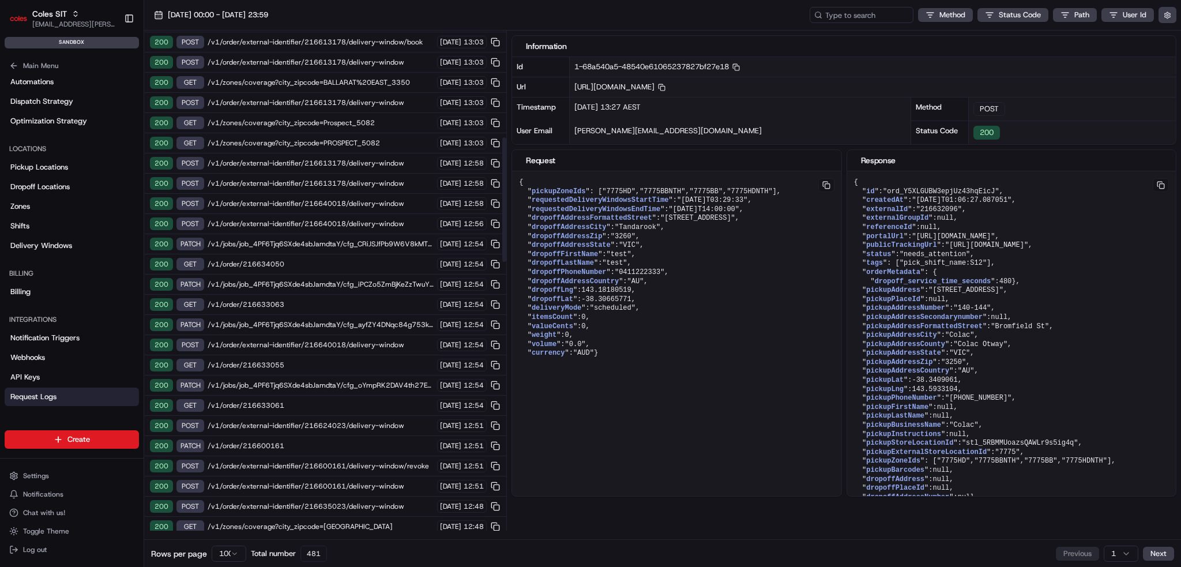
scroll to position [577, 0]
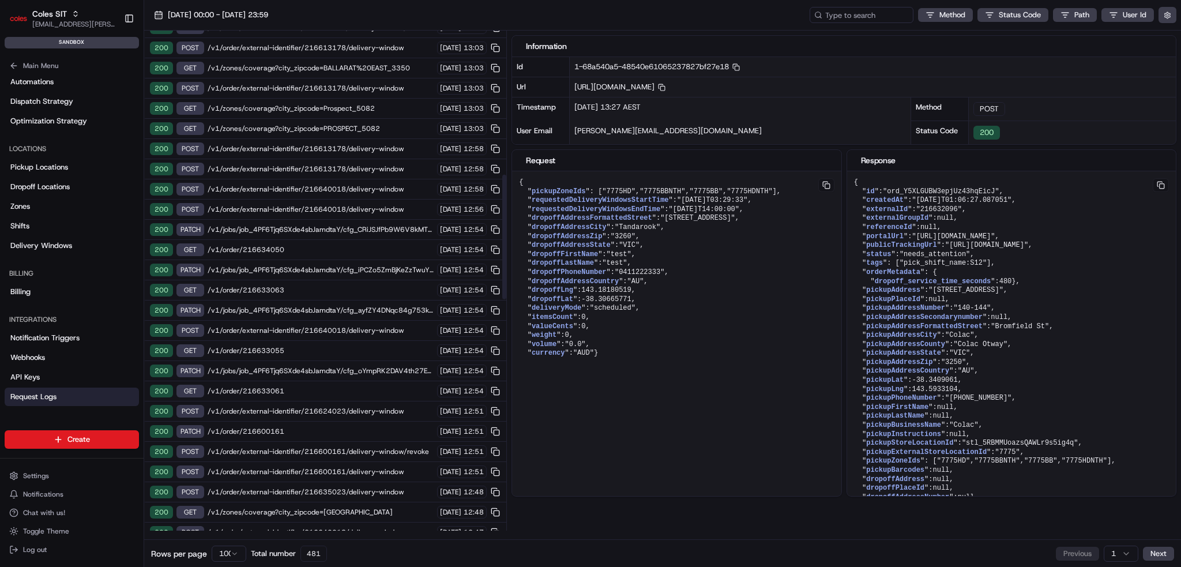
click at [376, 300] on div "200 PATCH /v1/jobs/job_4PF6Tjq6SXde4sbJamdtaY/cfg_ayfZY4DNqc84g753kpDKKQ 20/08/…" at bounding box center [325, 310] width 362 height 20
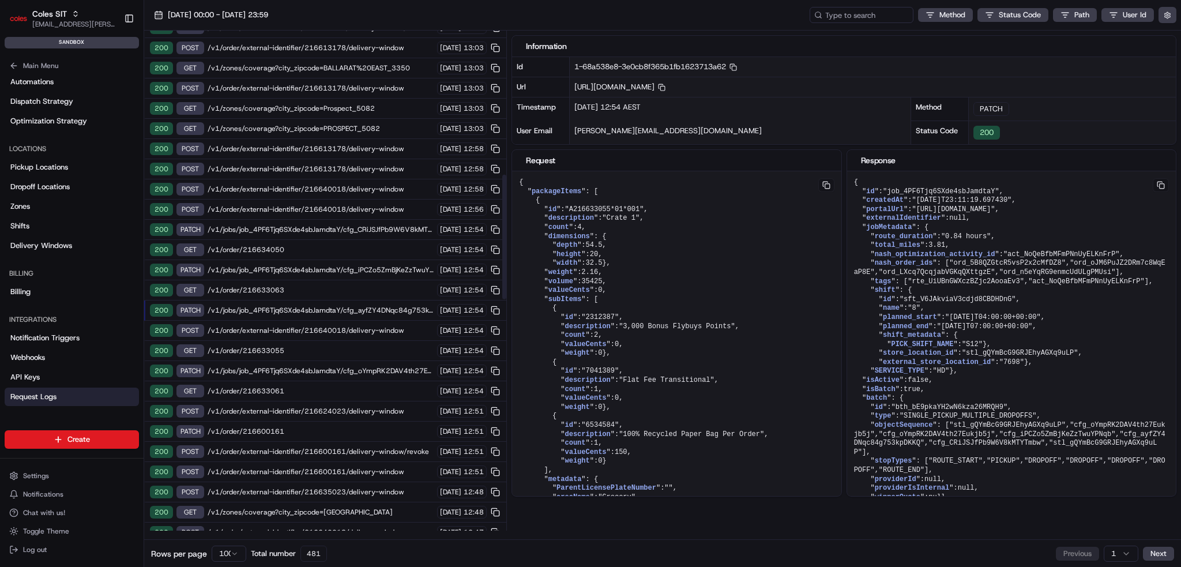
click at [364, 280] on div "200 GET /v1/order/216633063 20/08/2025 12:54" at bounding box center [325, 290] width 362 height 20
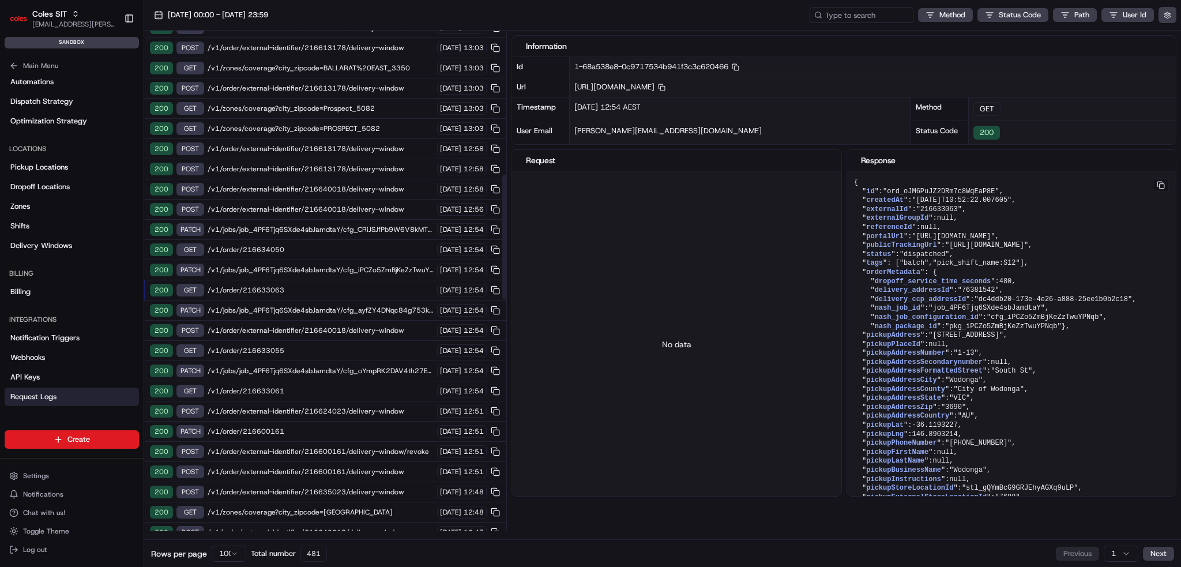
click at [368, 260] on div "200 PATCH /v1/jobs/job_4PF6Tjq6SXde4sbJamdtaY/cfg_iPCZo5ZmBjKeZzTwuYPNqb 20/08/…" at bounding box center [325, 270] width 362 height 20
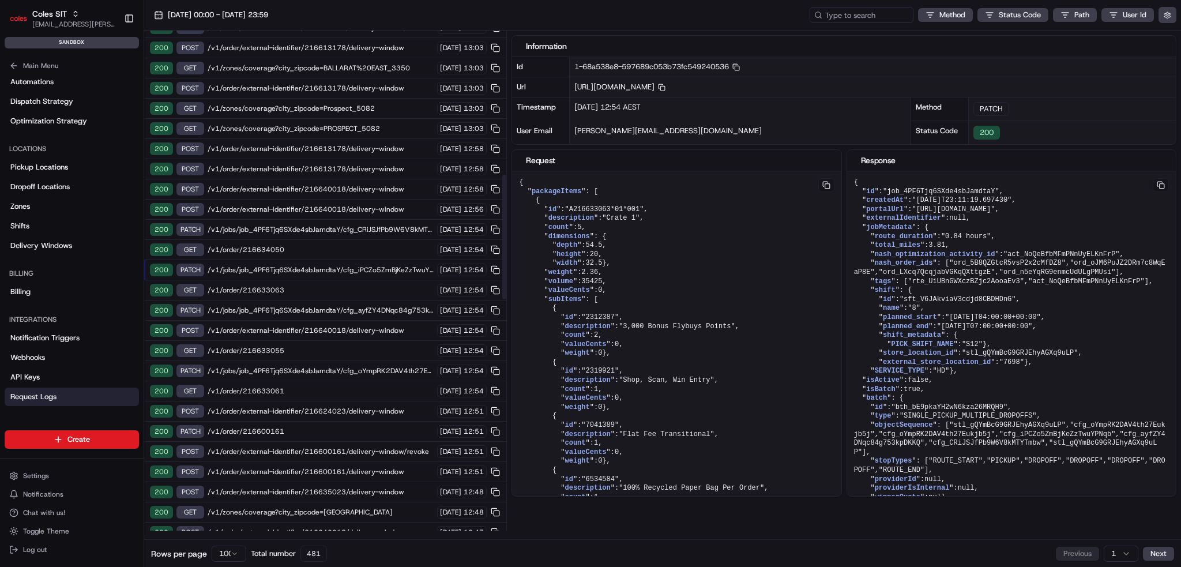
click at [368, 223] on div "200 PATCH /v1/jobs/job_4PF6Tjq6SXde4sbJamdtaY/cfg_CRiJSJfPb9W6V8kMTYTmbw 20/08/…" at bounding box center [325, 230] width 362 height 20
click at [364, 205] on span "/v1/order/external-identifier/216640018/delivery-window" at bounding box center [321, 209] width 226 height 9
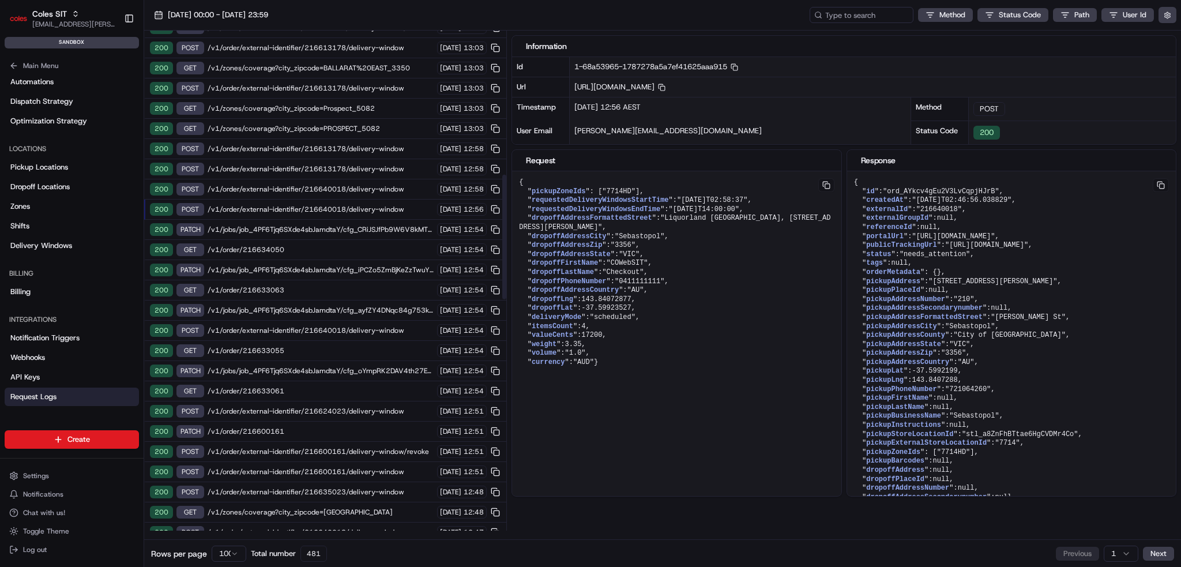
click at [368, 144] on span "/v1/order/external-identifier/216613178/delivery-window" at bounding box center [321, 148] width 226 height 9
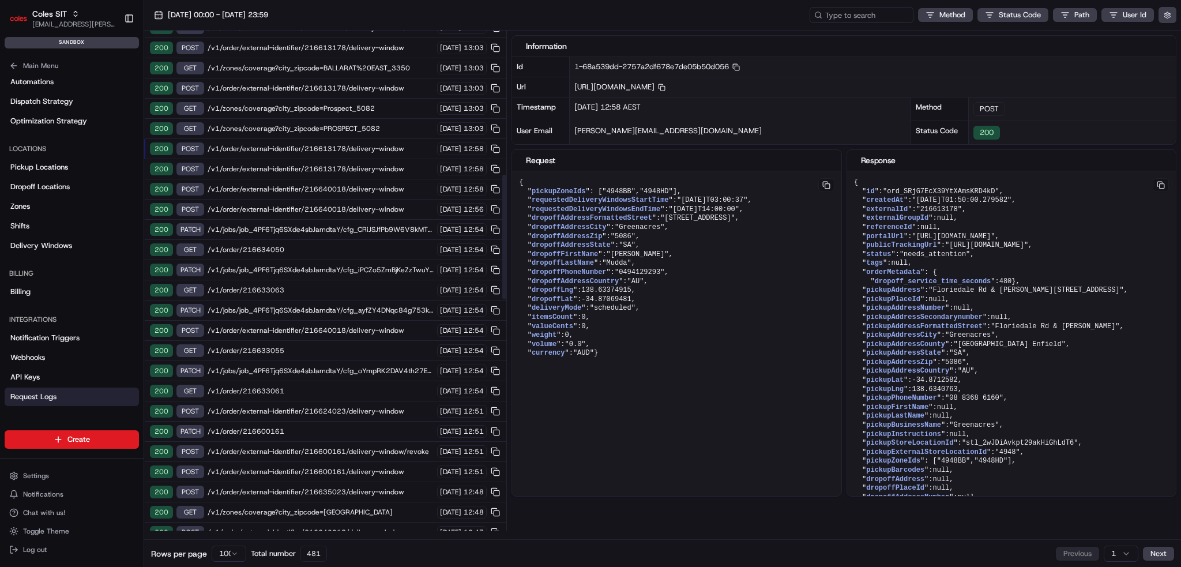
click at [367, 124] on span "/v1/zones/coverage?city_zipcode=PROSPECT_5082" at bounding box center [321, 128] width 226 height 9
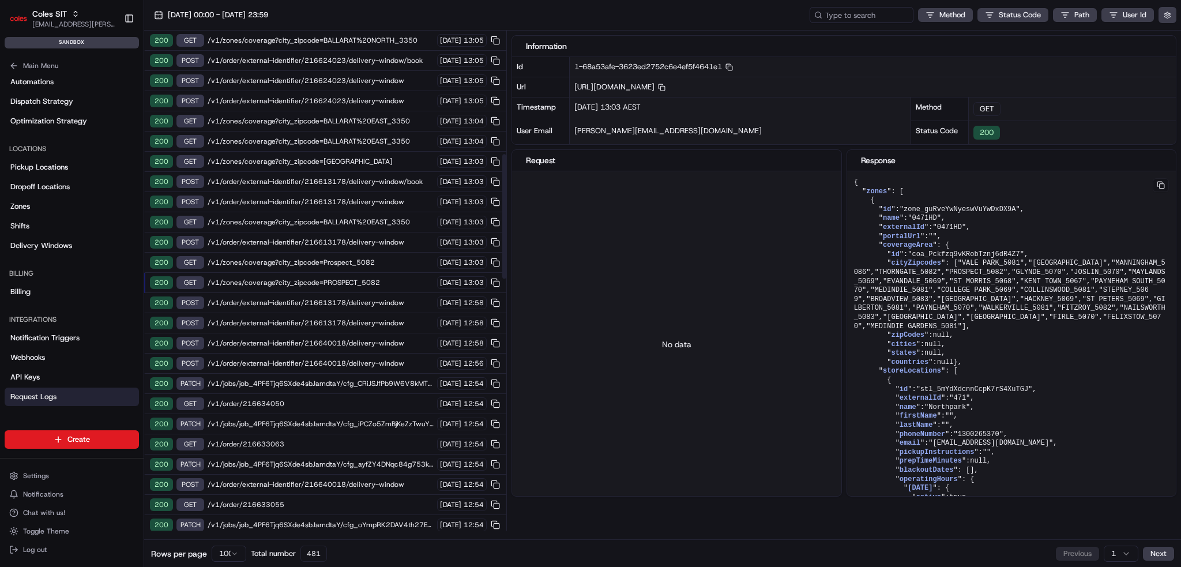
scroll to position [404, 0]
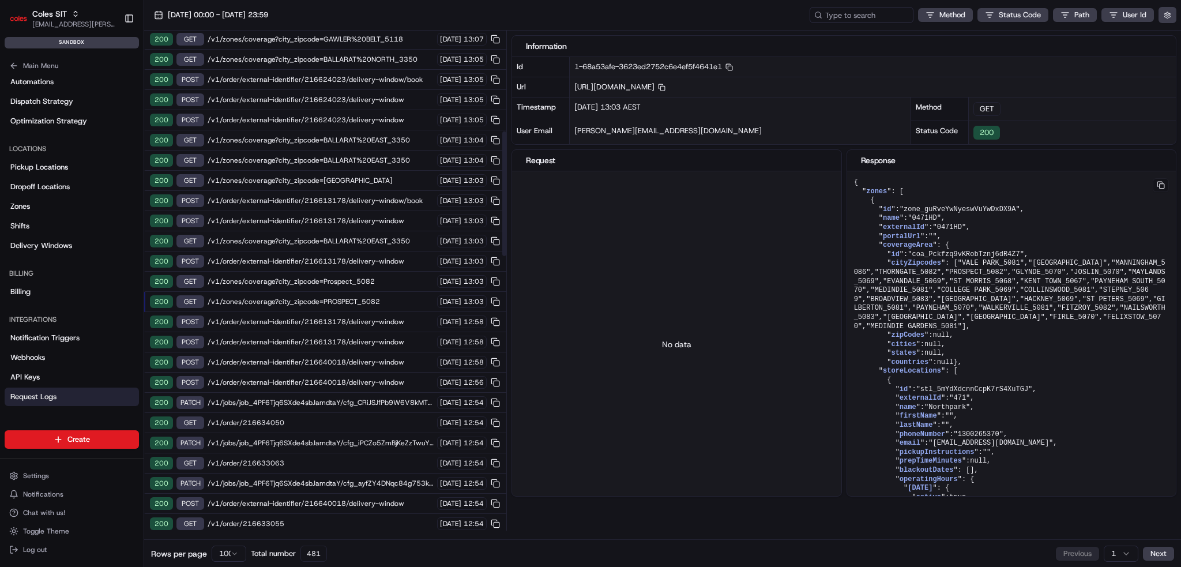
click at [370, 277] on span "/v1/zones/coverage?city_zipcode=Prospect_5082" at bounding box center [321, 281] width 226 height 9
click at [370, 297] on span "/v1/zones/coverage?city_zipcode=PROSPECT_5082" at bounding box center [321, 301] width 226 height 9
click at [390, 236] on span "/v1/zones/coverage?city_zipcode=BALLARAT%20EAST_3350" at bounding box center [321, 240] width 226 height 9
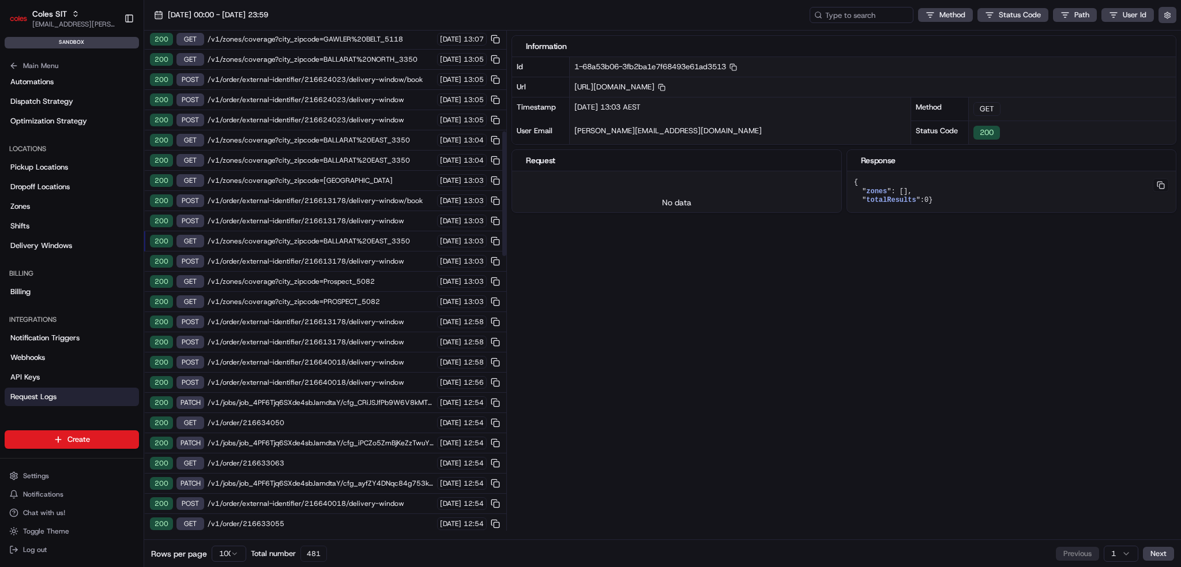
click at [383, 257] on span "/v1/order/external-identifier/216613178/delivery-window" at bounding box center [321, 261] width 226 height 9
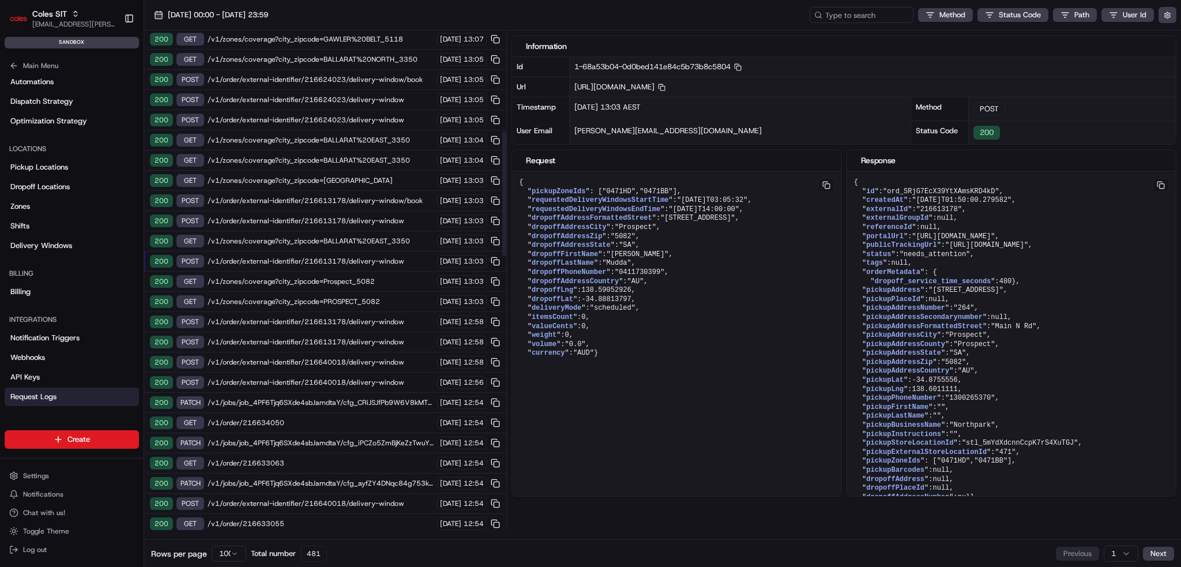
click at [371, 277] on span "/v1/zones/coverage?city_zipcode=Prospect_5082" at bounding box center [321, 281] width 226 height 9
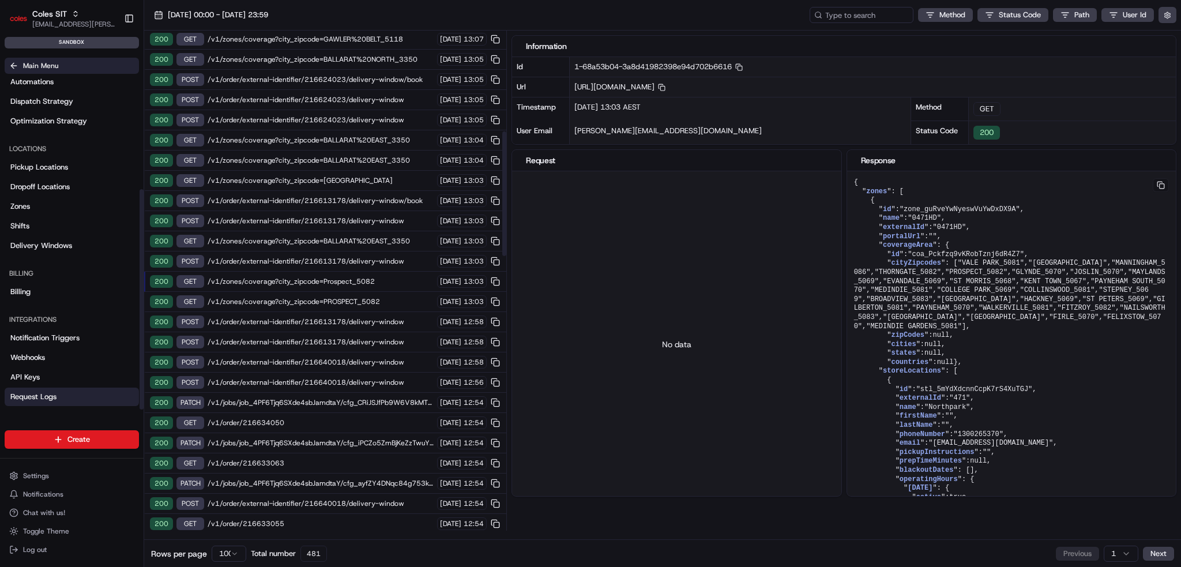
click at [40, 66] on span "Main Menu" at bounding box center [40, 65] width 35 height 9
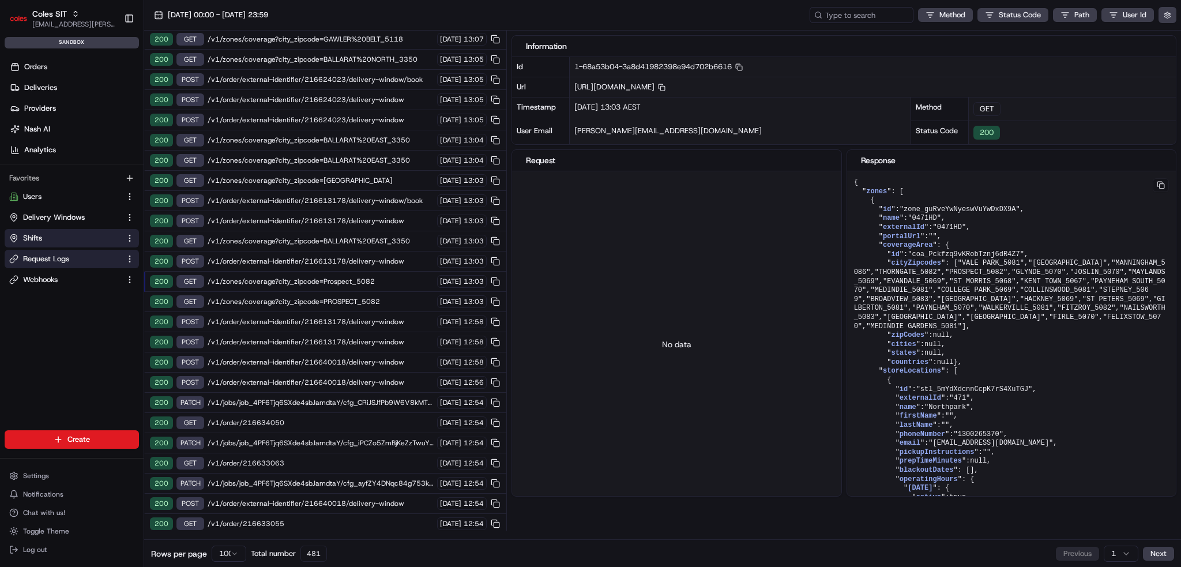
click at [61, 240] on link "Shifts" at bounding box center [64, 238] width 111 height 10
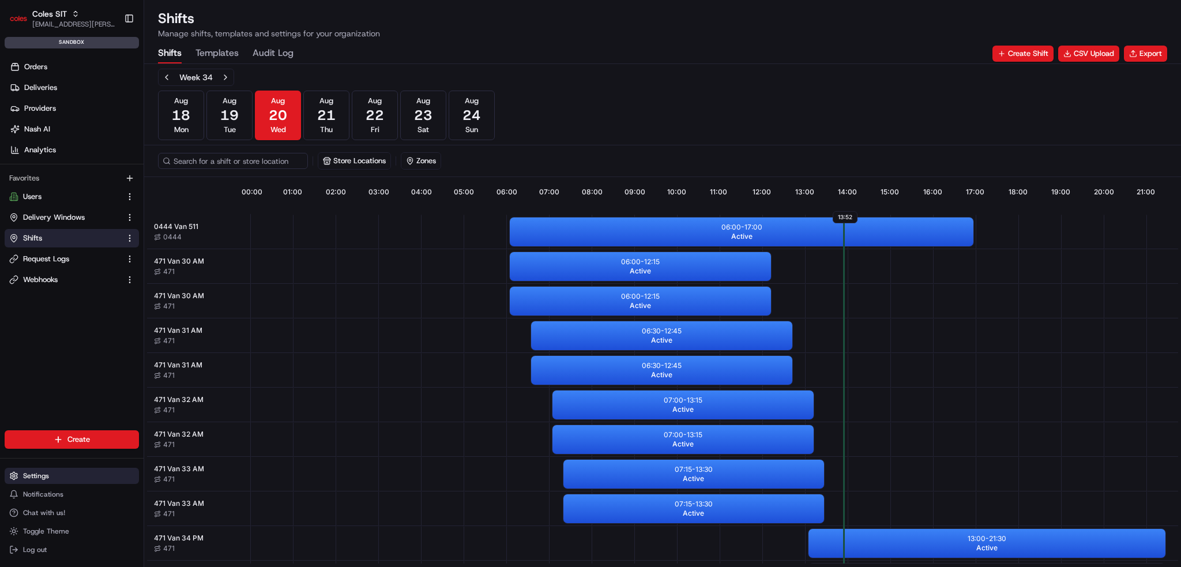
click at [44, 475] on span "Settings" at bounding box center [36, 475] width 26 height 9
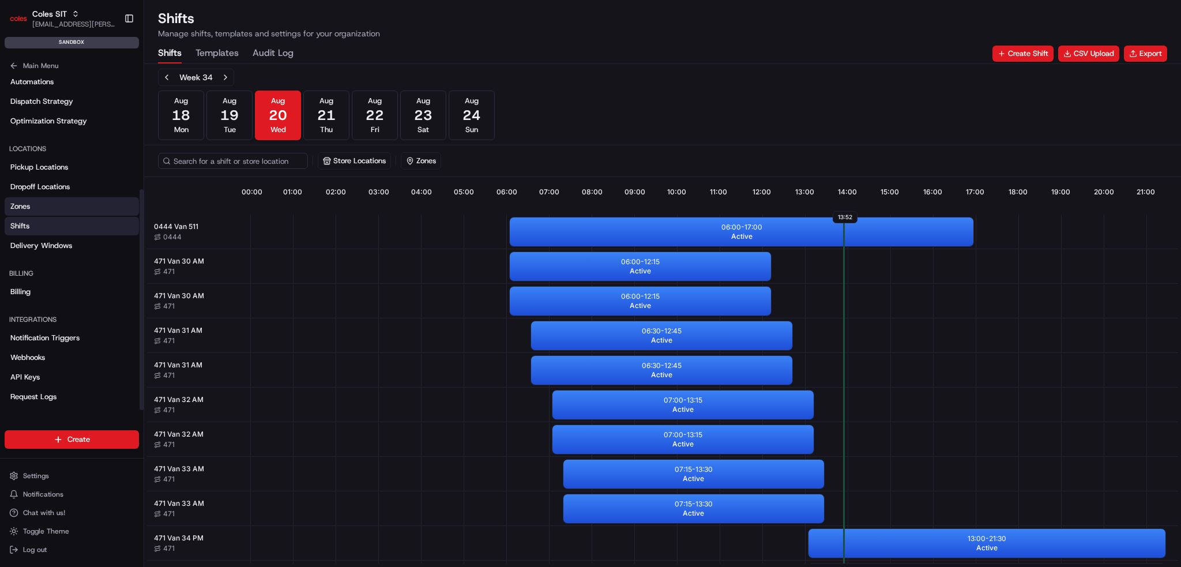
click at [42, 208] on link "Zones" at bounding box center [72, 206] width 134 height 18
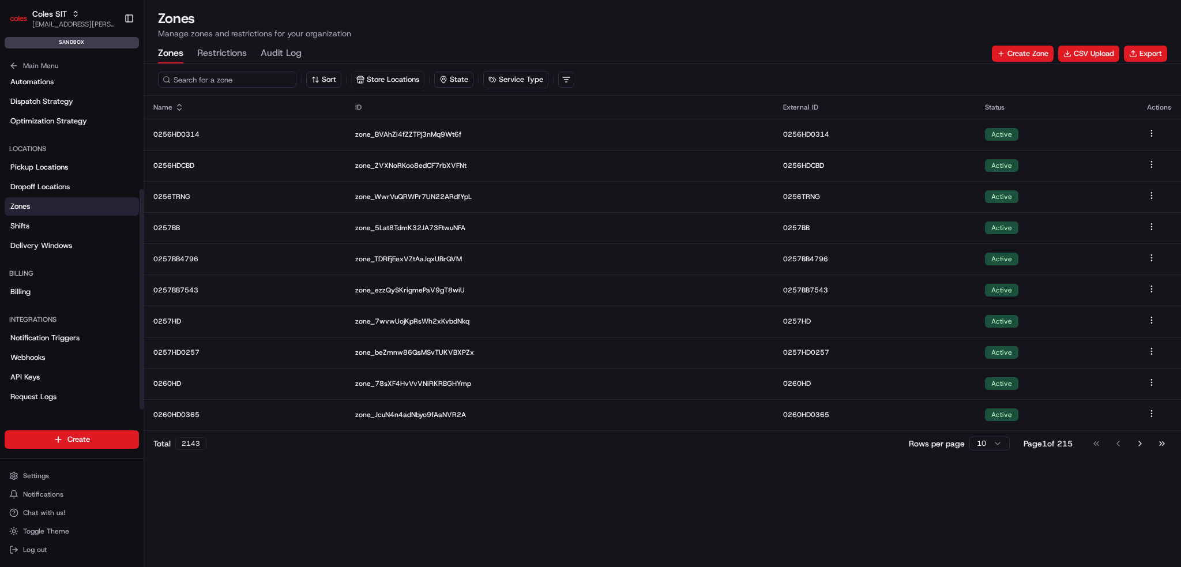
click at [194, 74] on input at bounding box center [227, 80] width 138 height 16
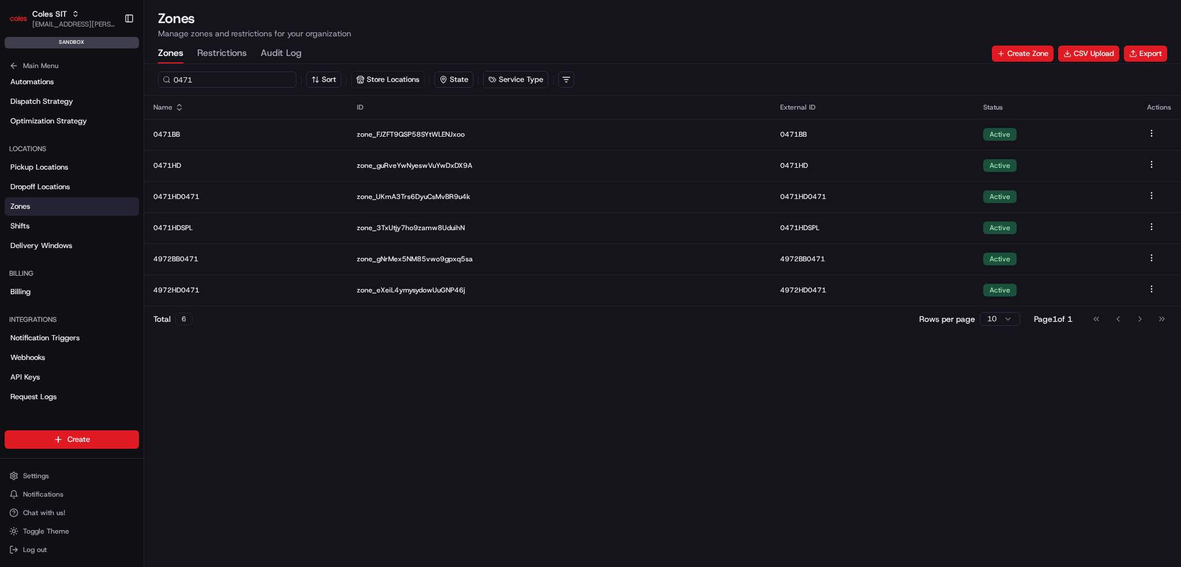
type input "0471"
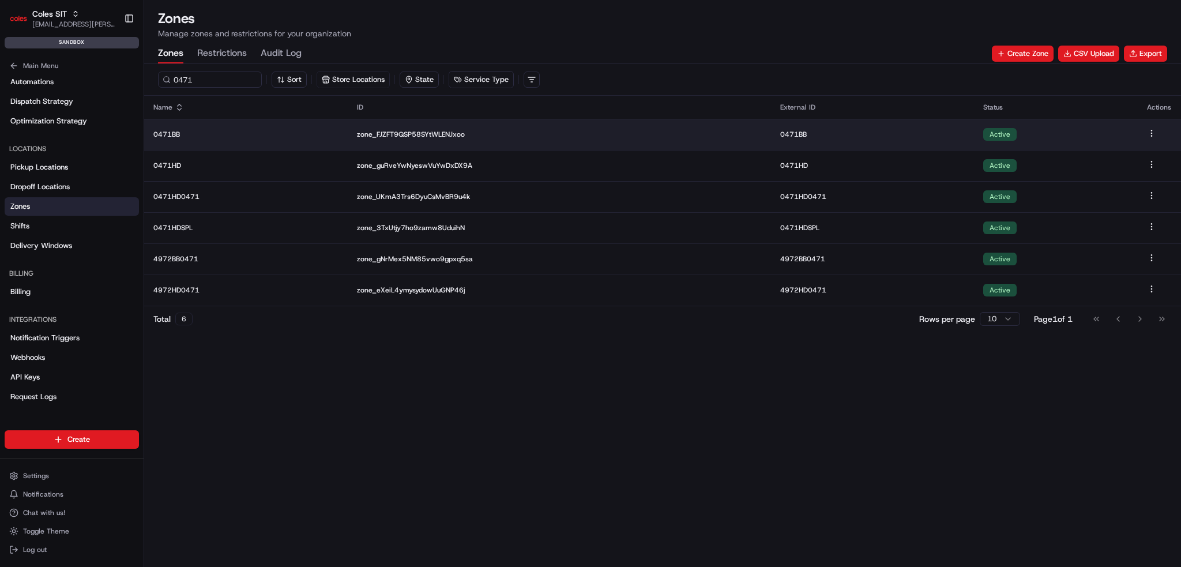
click at [167, 130] on p "0471BB" at bounding box center [245, 134] width 185 height 9
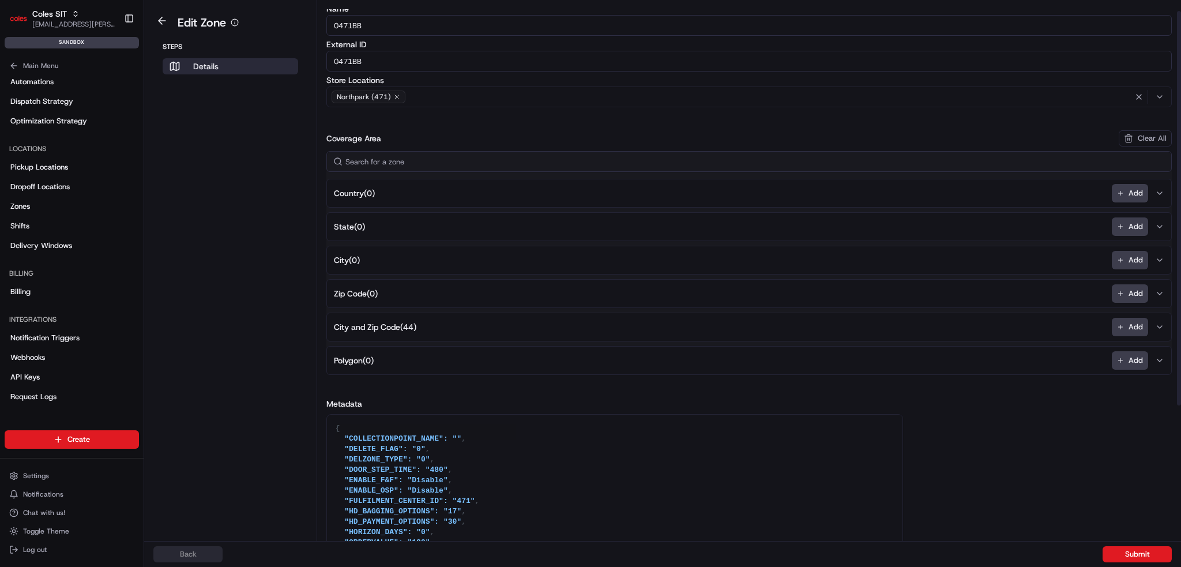
scroll to position [58, 0]
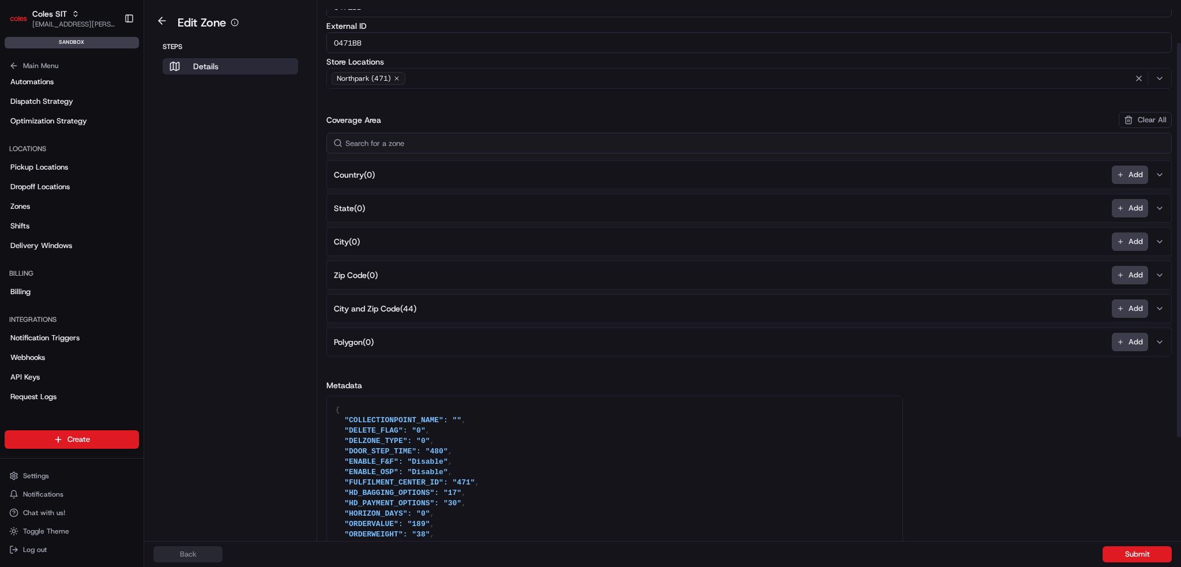
click at [407, 306] on span "City and Zip Code ( 44 )" at bounding box center [375, 309] width 82 height 12
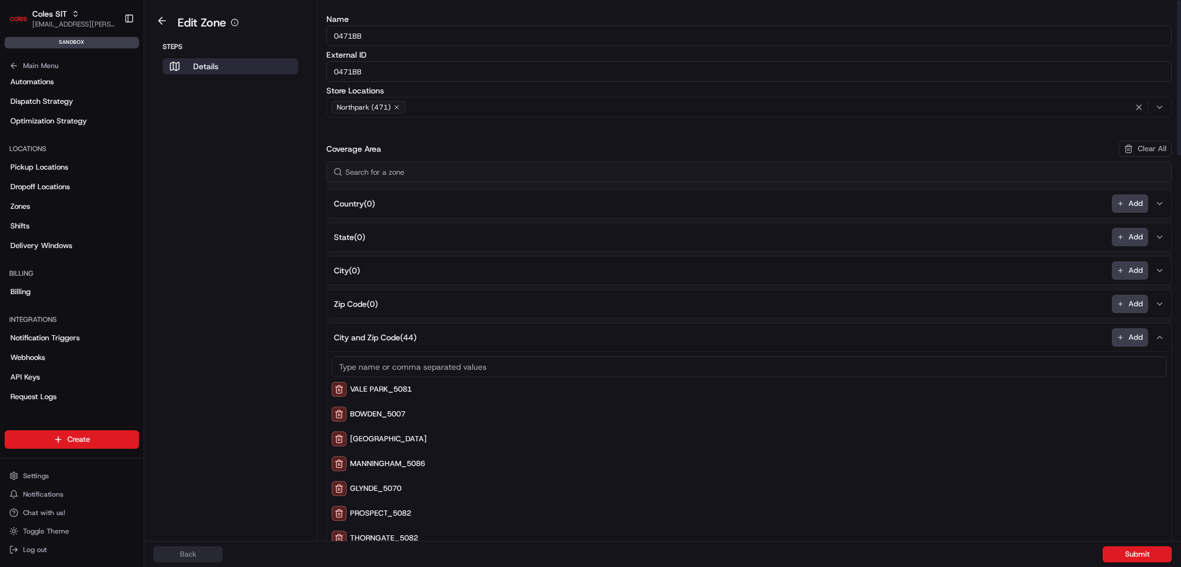
scroll to position [0, 0]
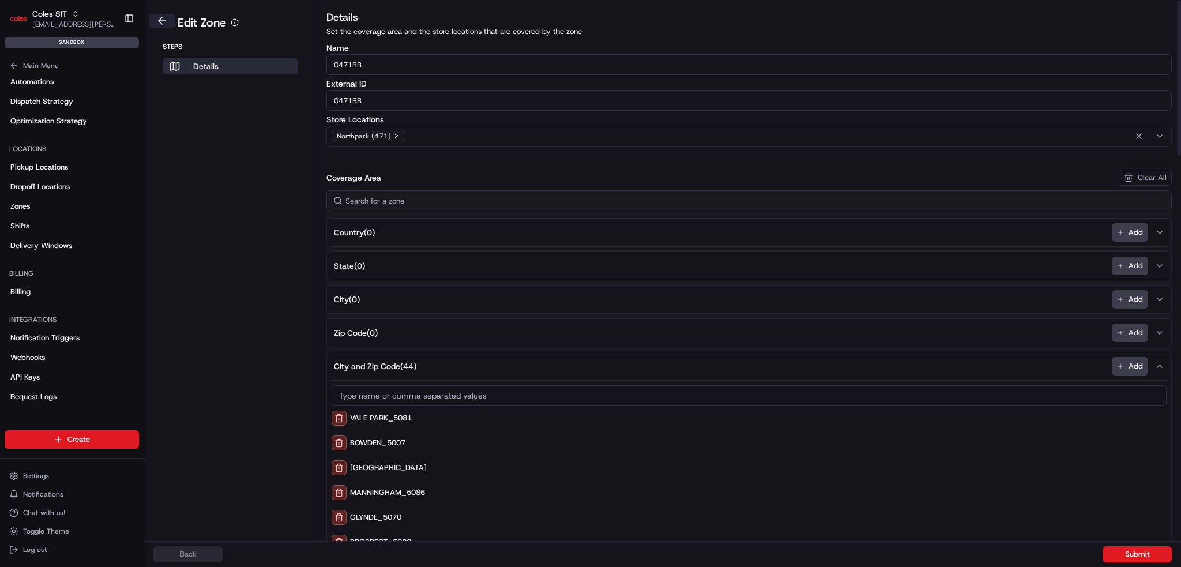
click at [157, 25] on button at bounding box center [162, 21] width 27 height 14
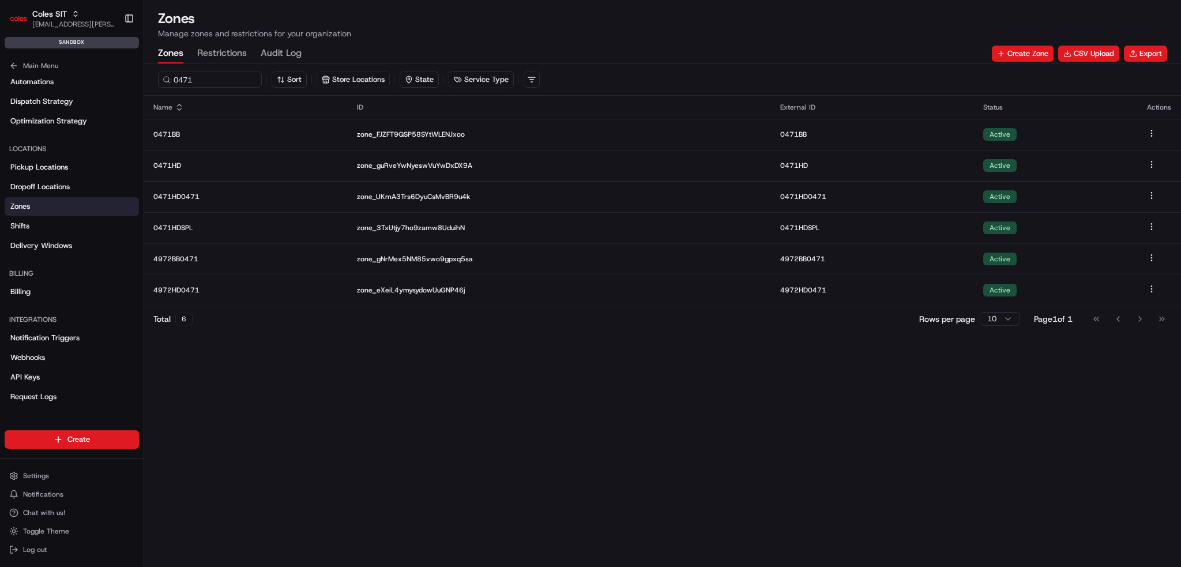
click at [185, 91] on div "0471 Sort Store Locations State Service Type" at bounding box center [662, 80] width 1037 height 32
click at [204, 80] on input "0471" at bounding box center [227, 80] width 138 height 16
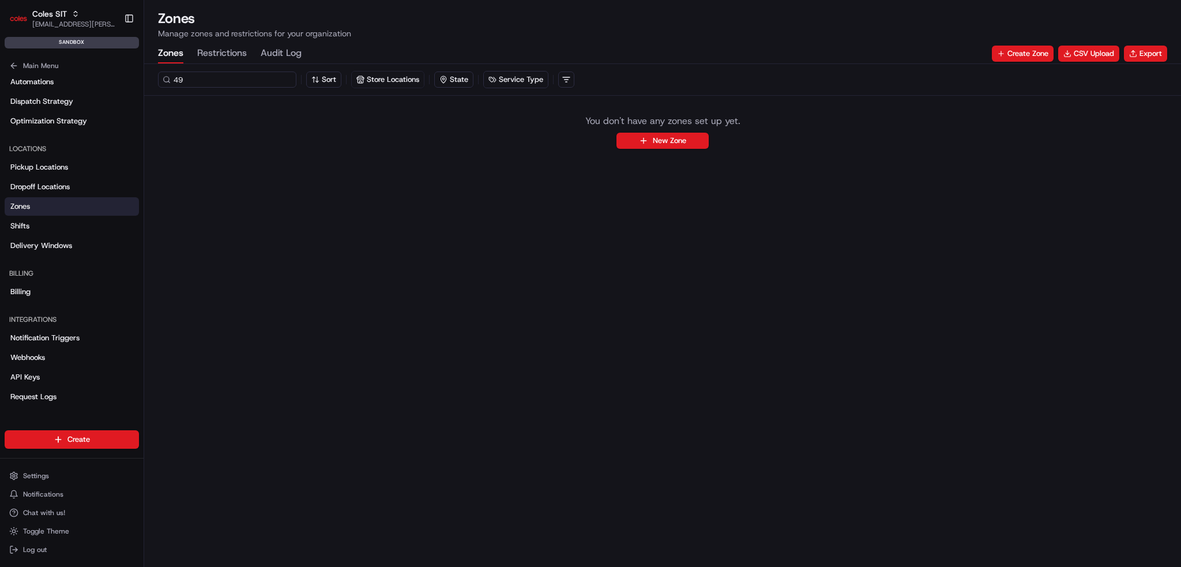
type input "4"
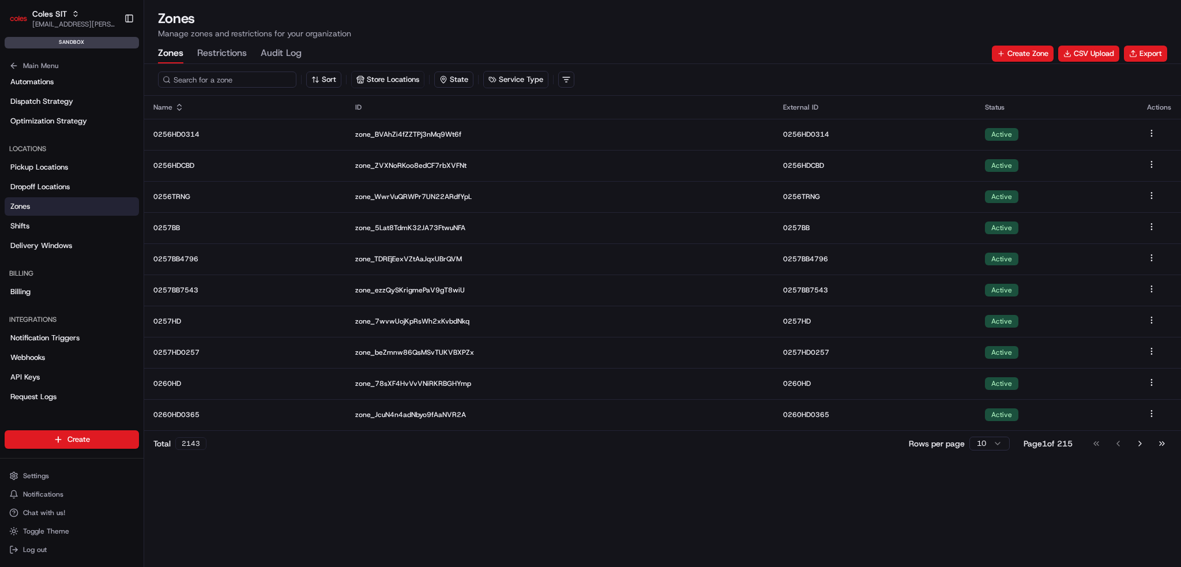
click at [198, 82] on input at bounding box center [227, 80] width 138 height 16
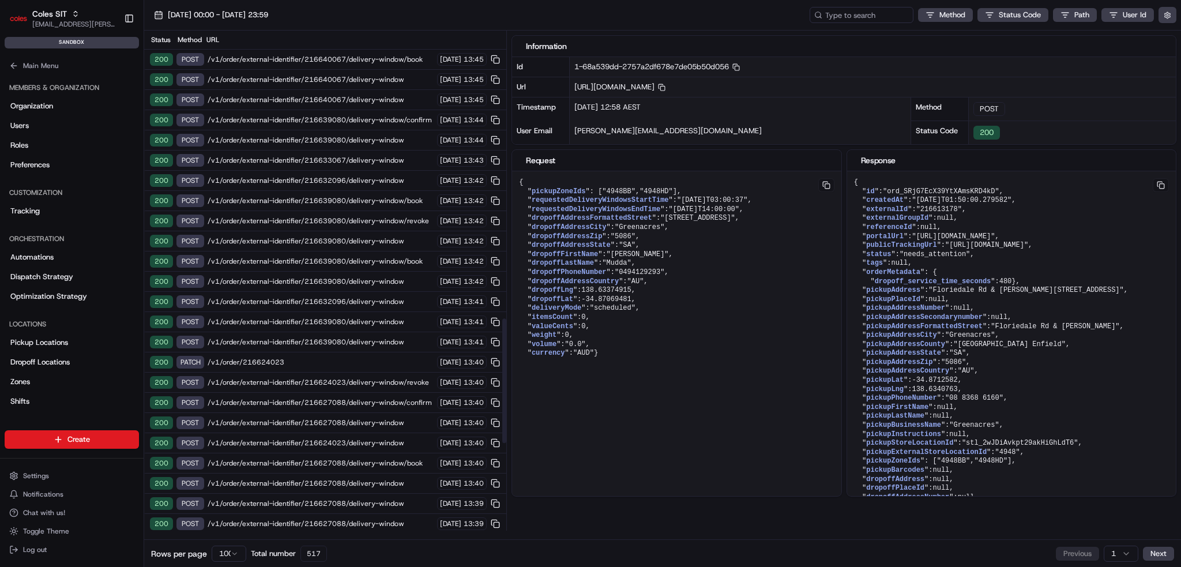
scroll to position [1153, 0]
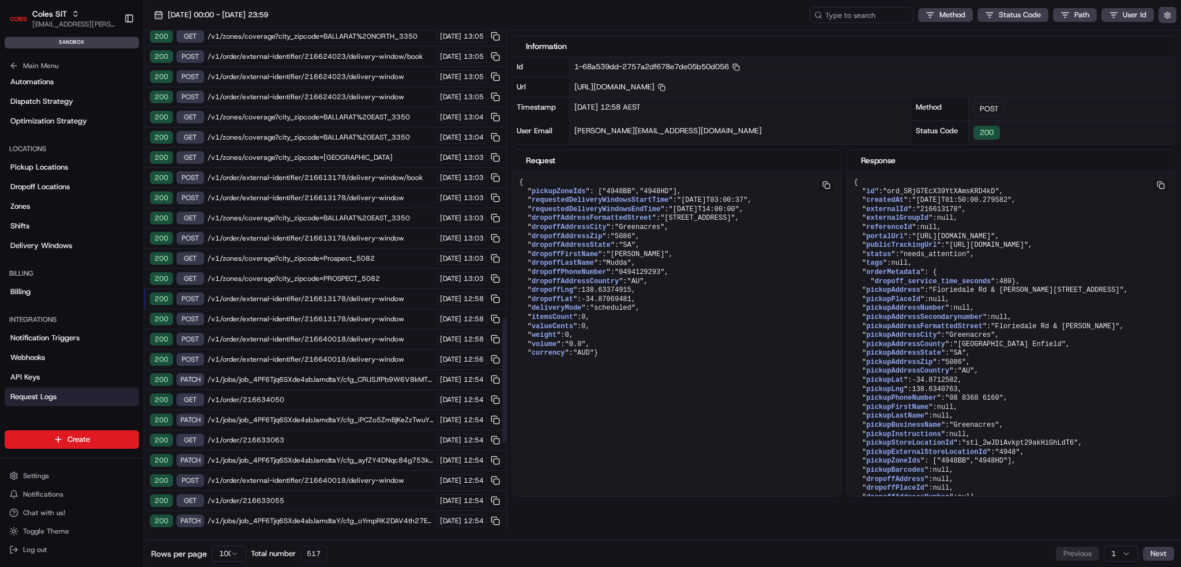
click at [400, 269] on div "200 GET /v1/zones/coverage?city_zipcode=PROSPECT_5082 [DATE] 13:03" at bounding box center [325, 279] width 362 height 20
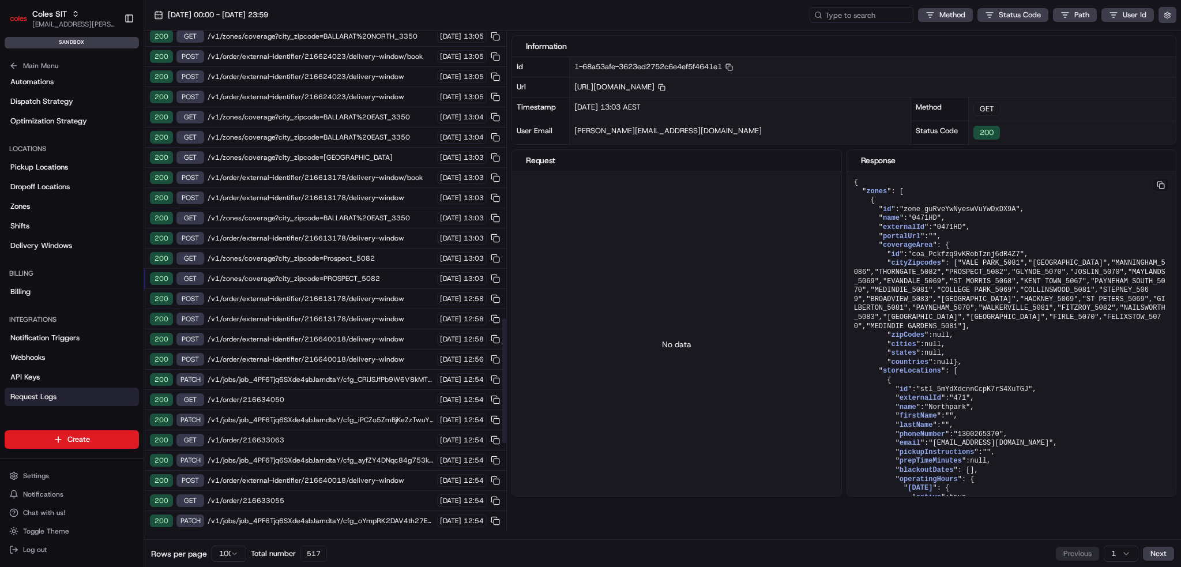
click at [394, 254] on span "/v1/zones/coverage?city_zipcode=Prospect_5082" at bounding box center [321, 258] width 226 height 9
click at [400, 274] on span "/v1/zones/coverage?city_zipcode=PROSPECT_5082" at bounding box center [321, 278] width 226 height 9
click at [394, 254] on span "/v1/zones/coverage?city_zipcode=Prospect_5082" at bounding box center [321, 258] width 226 height 9
click at [397, 274] on span "/v1/zones/coverage?city_zipcode=PROSPECT_5082" at bounding box center [321, 278] width 226 height 9
click at [406, 289] on div "200 POST /v1/order/external-identifier/216613178/delivery-window 20/08/2025 12:…" at bounding box center [325, 299] width 362 height 20
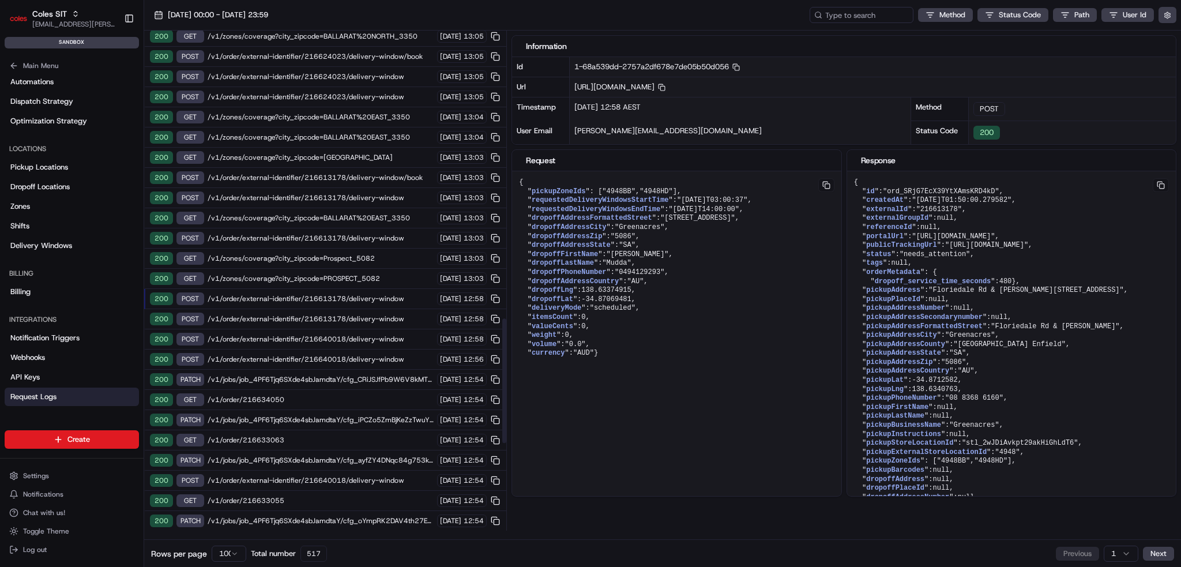
click at [400, 294] on span "/v1/order/external-identifier/216613178/delivery-window" at bounding box center [321, 298] width 226 height 9
click at [405, 314] on span "/v1/order/external-identifier/216613178/delivery-window" at bounding box center [321, 318] width 226 height 9
click at [405, 355] on span "/v1/order/external-identifier/216640018/delivery-window" at bounding box center [321, 359] width 226 height 9
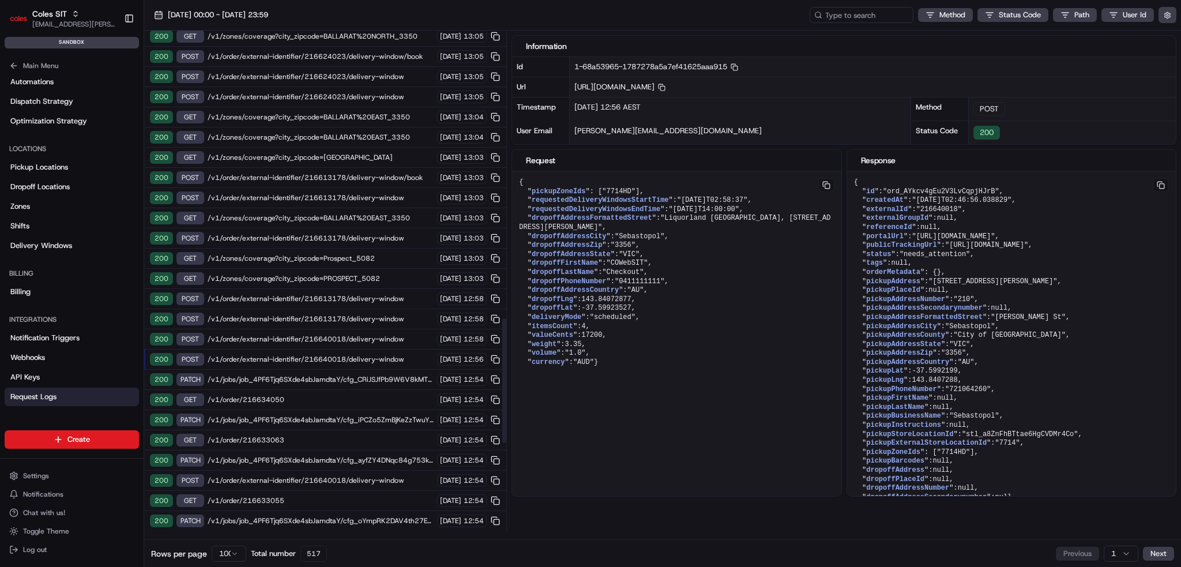
click at [406, 375] on span "/v1/jobs/job_4PF6Tjq6SXde4sbJamdtaY/cfg_CRiJSJfPb9W6V8kMTYTmbw" at bounding box center [321, 379] width 226 height 9
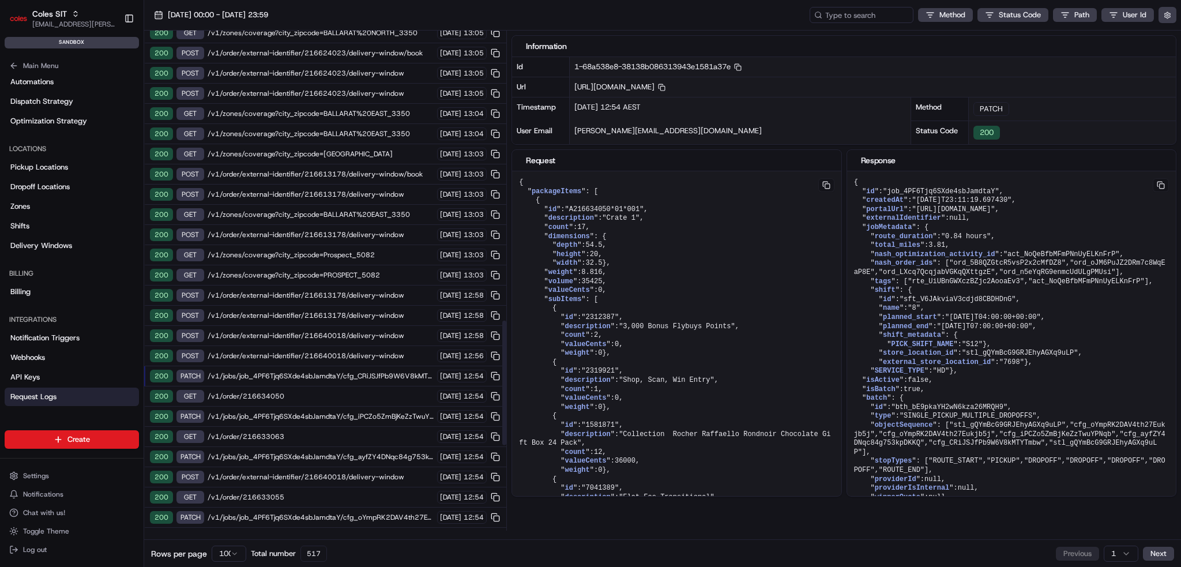
scroll to position [1156, 0]
click at [407, 347] on div "200 POST /v1/order/external-identifier/216640018/delivery-window 20/08/2025 12:…" at bounding box center [325, 357] width 362 height 20
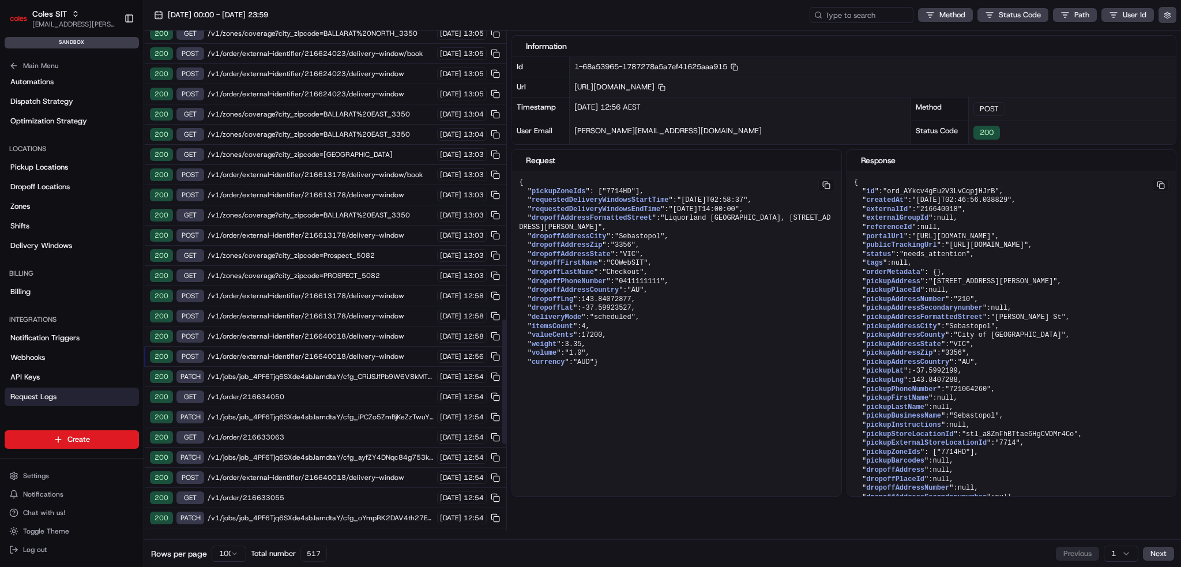
click at [401, 453] on span "/v1/jobs/job_4PF6Tjq6SXde4sbJamdtaY/cfg_ayfZY4DNqc84g753kpDKKQ" at bounding box center [321, 457] width 226 height 9
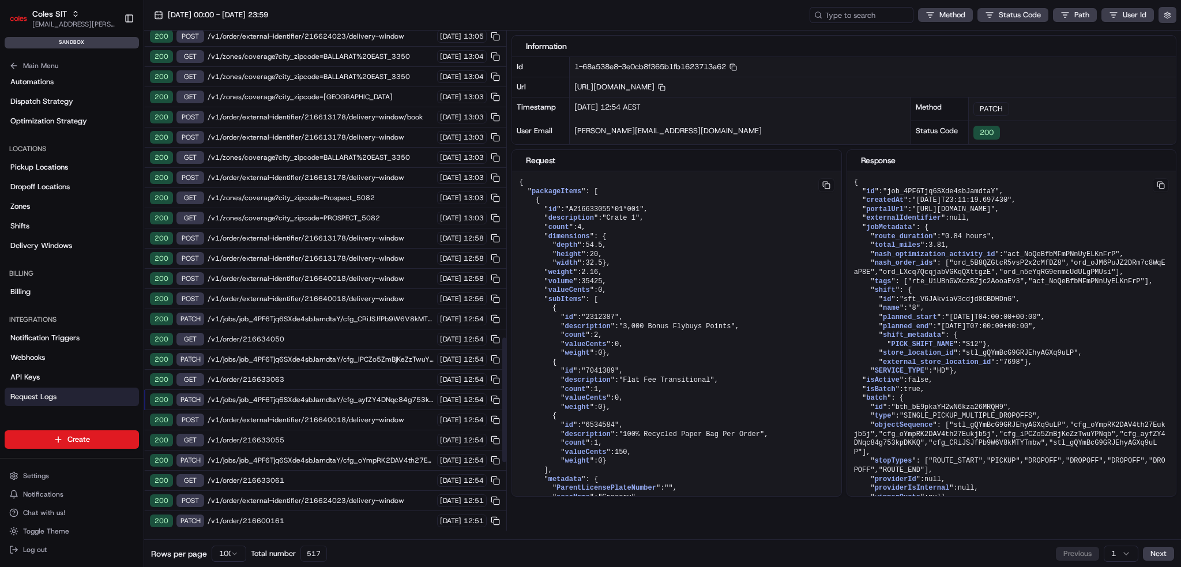
scroll to position [1272, 0]
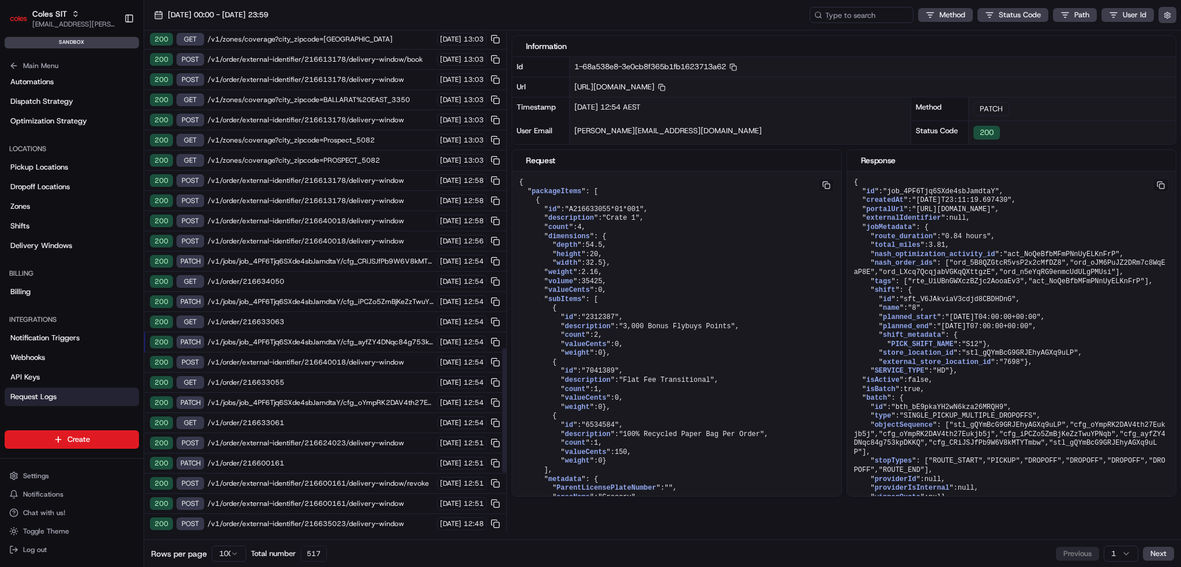
click at [404, 130] on div "200 GET /v1/zones/coverage?city_zipcode=Prospect_5082 [DATE] 13:03" at bounding box center [325, 140] width 362 height 20
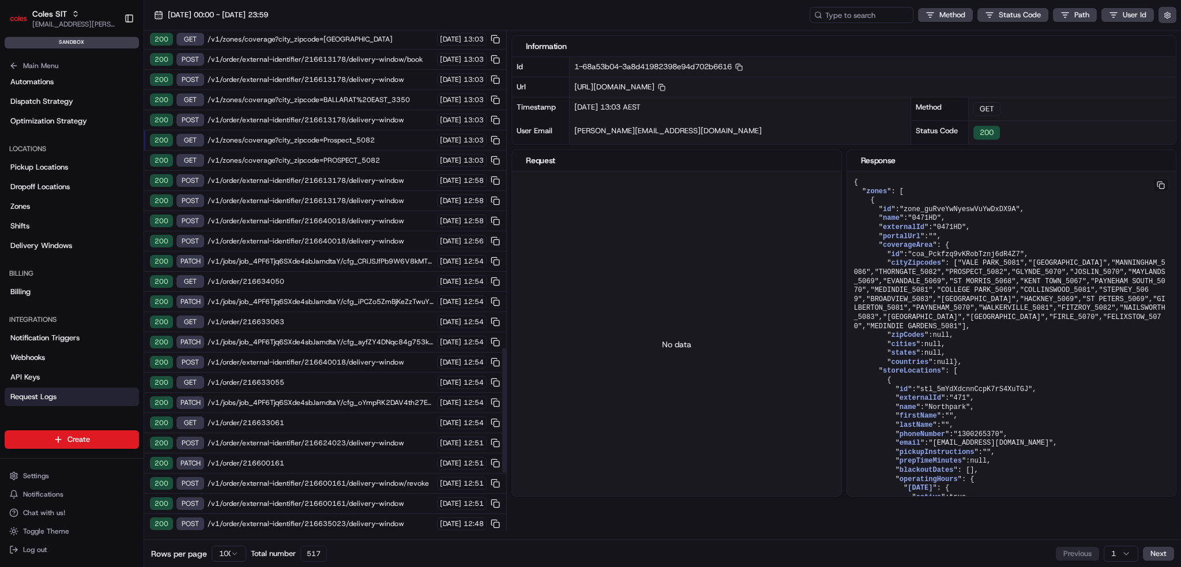
click at [390, 115] on span "/v1/order/external-identifier/216613178/delivery-window" at bounding box center [321, 119] width 226 height 9
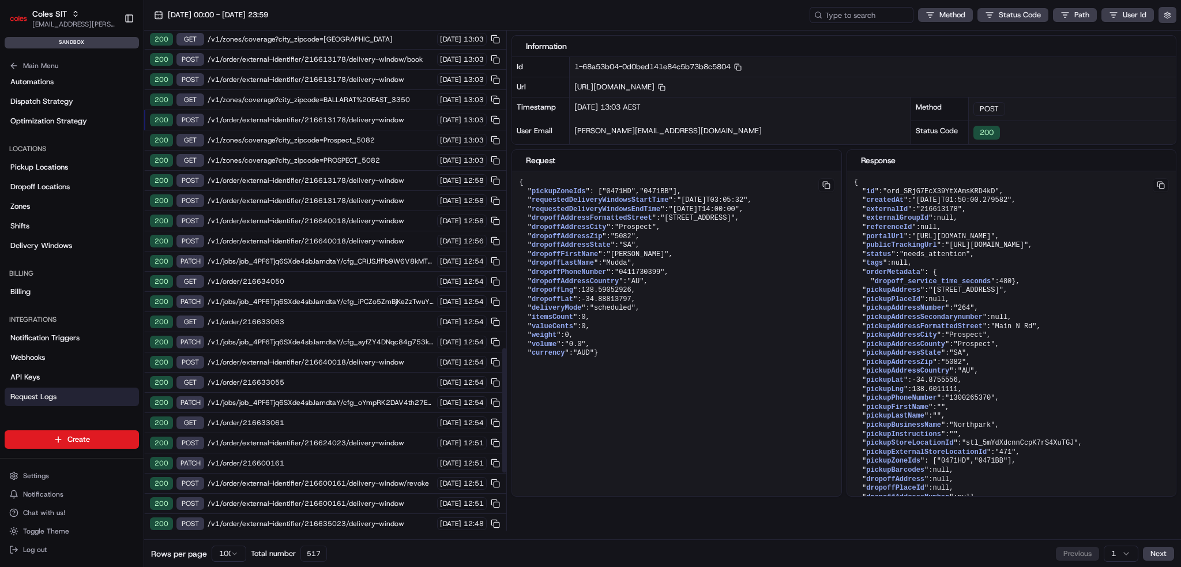
click at [396, 95] on span "/v1/zones/coverage?city_zipcode=BALLARAT%20EAST_3350" at bounding box center [321, 99] width 226 height 9
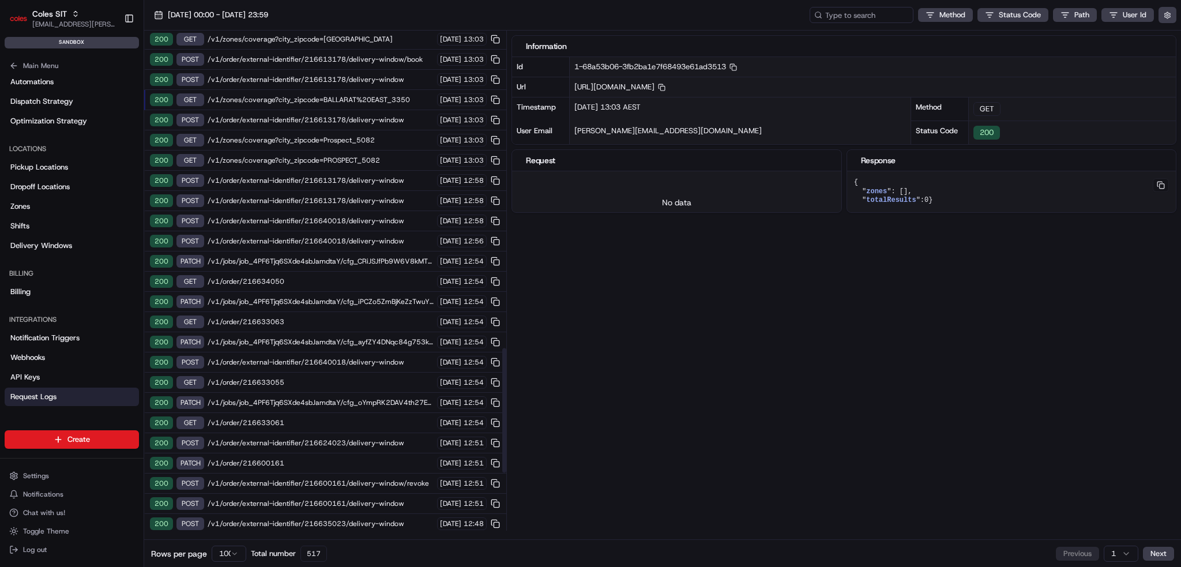
click at [394, 115] on span "/v1/order/external-identifier/216613178/delivery-window" at bounding box center [321, 119] width 226 height 9
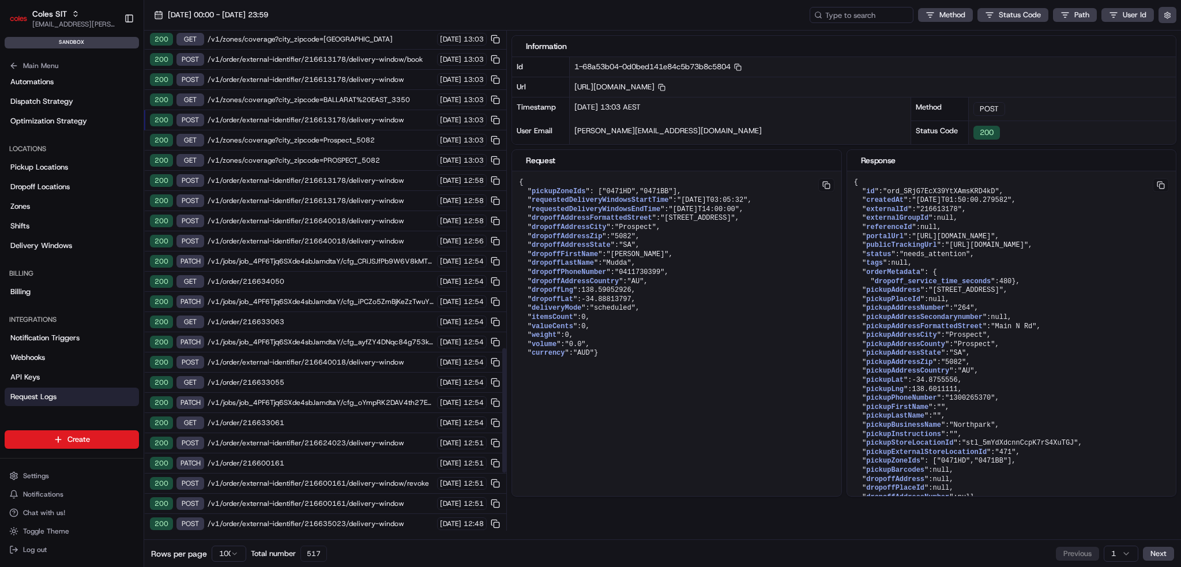
click at [396, 90] on div "200 GET /v1/zones/coverage?city_zipcode=BALLARAT%20EAST_3350 20/08/2025 13:03" at bounding box center [325, 100] width 362 height 20
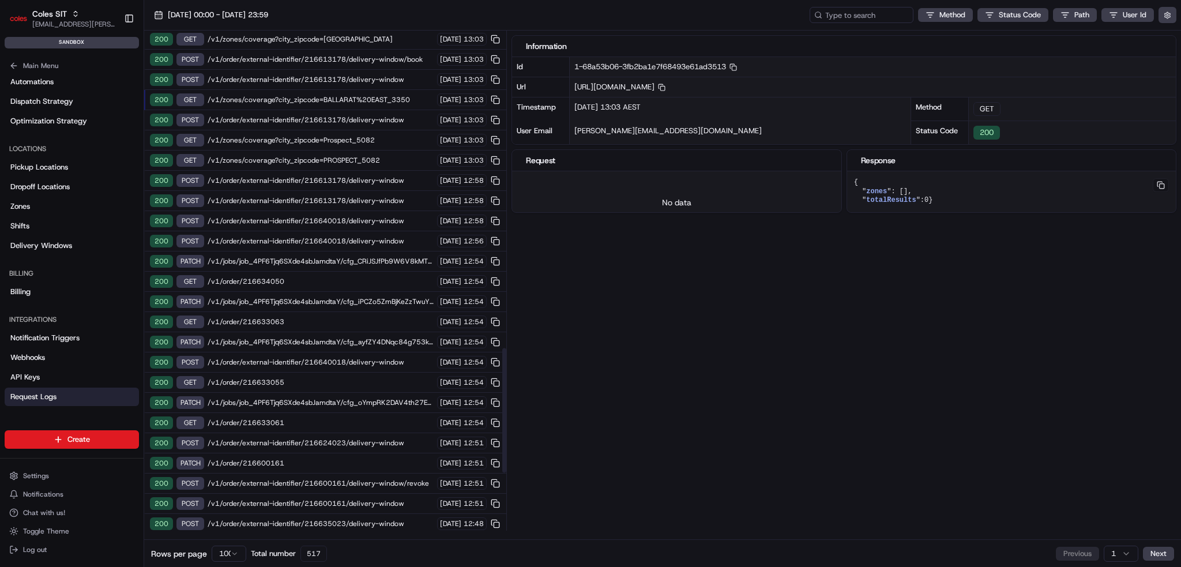
click at [394, 115] on span "/v1/order/external-identifier/216613178/delivery-window" at bounding box center [321, 119] width 226 height 9
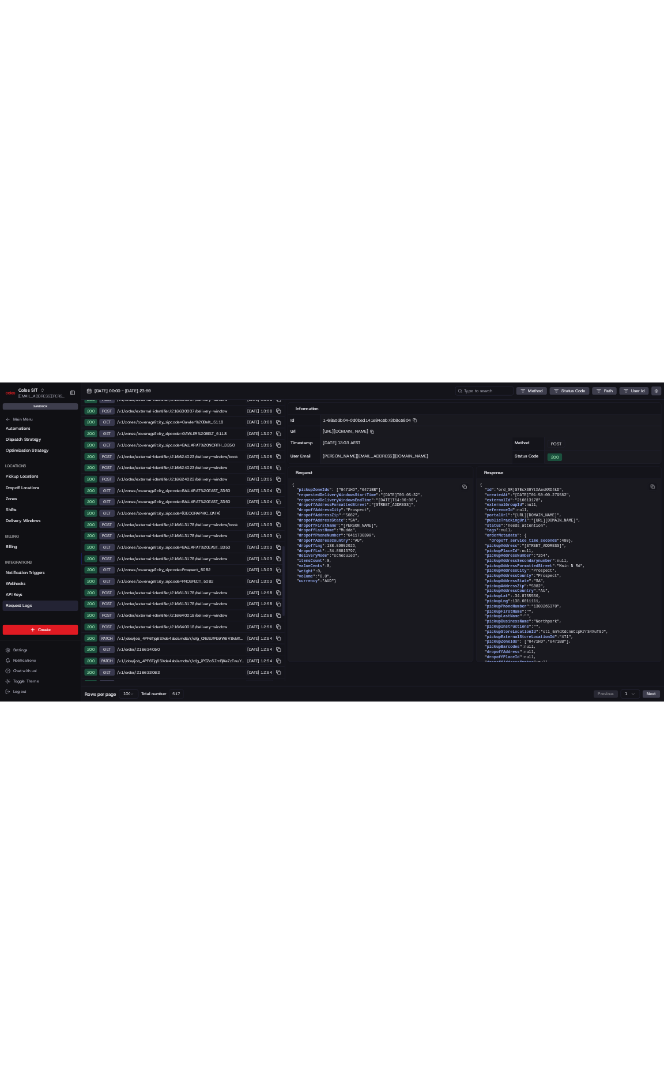
scroll to position [1041, 0]
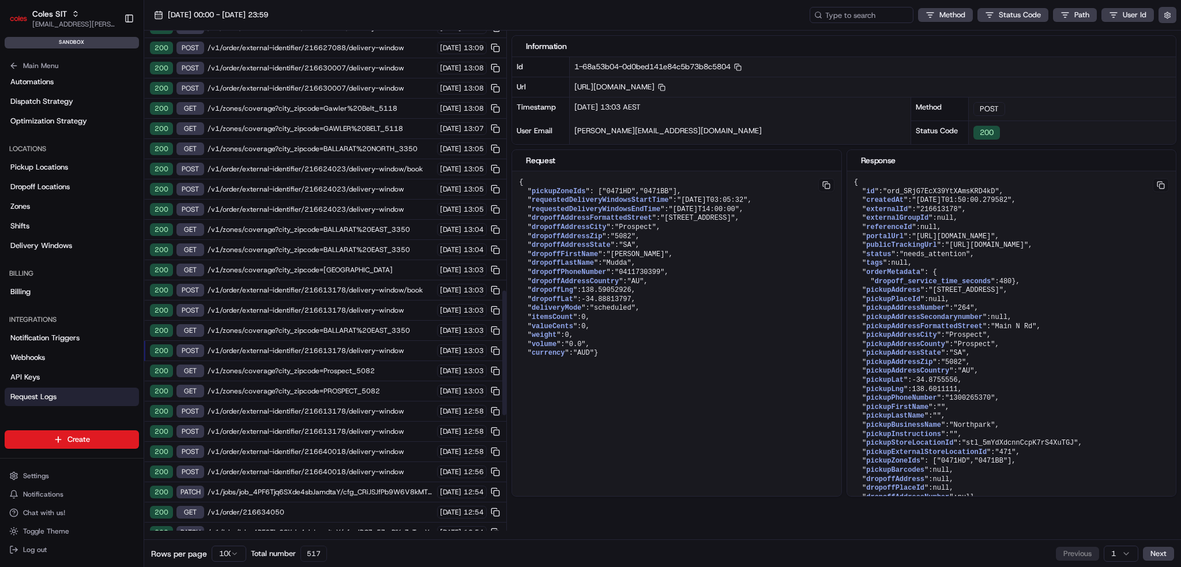
click at [390, 366] on span "/v1/zones/coverage?city_zipcode=Prospect_5082" at bounding box center [321, 370] width 226 height 9
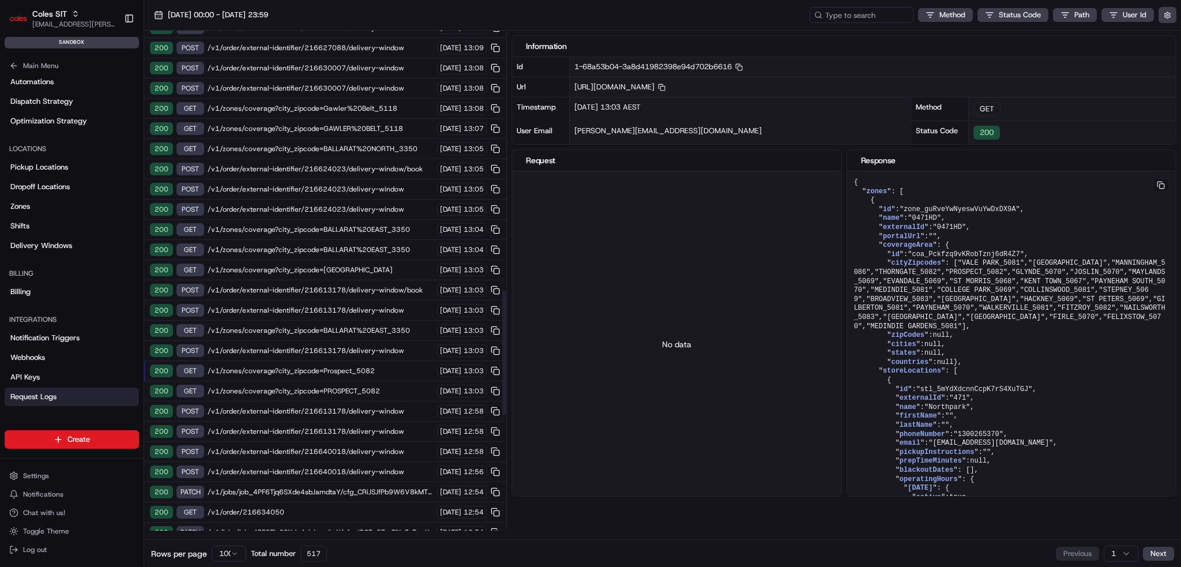
click at [388, 386] on span "/v1/zones/coverage?city_zipcode=PROSPECT_5082" at bounding box center [321, 390] width 226 height 9
click at [388, 361] on div "200 GET /v1/zones/coverage?city_zipcode=Prospect_5082 [DATE] 13:03" at bounding box center [325, 371] width 362 height 20
click at [386, 381] on div "200 GET /v1/zones/coverage?city_zipcode=PROSPECT_5082 20/08/2025 13:03" at bounding box center [325, 391] width 362 height 20
click at [383, 366] on span "/v1/zones/coverage?city_zipcode=Prospect_5082" at bounding box center [321, 370] width 226 height 9
click at [379, 386] on span "/v1/zones/coverage?city_zipcode=PROSPECT_5082" at bounding box center [321, 390] width 226 height 9
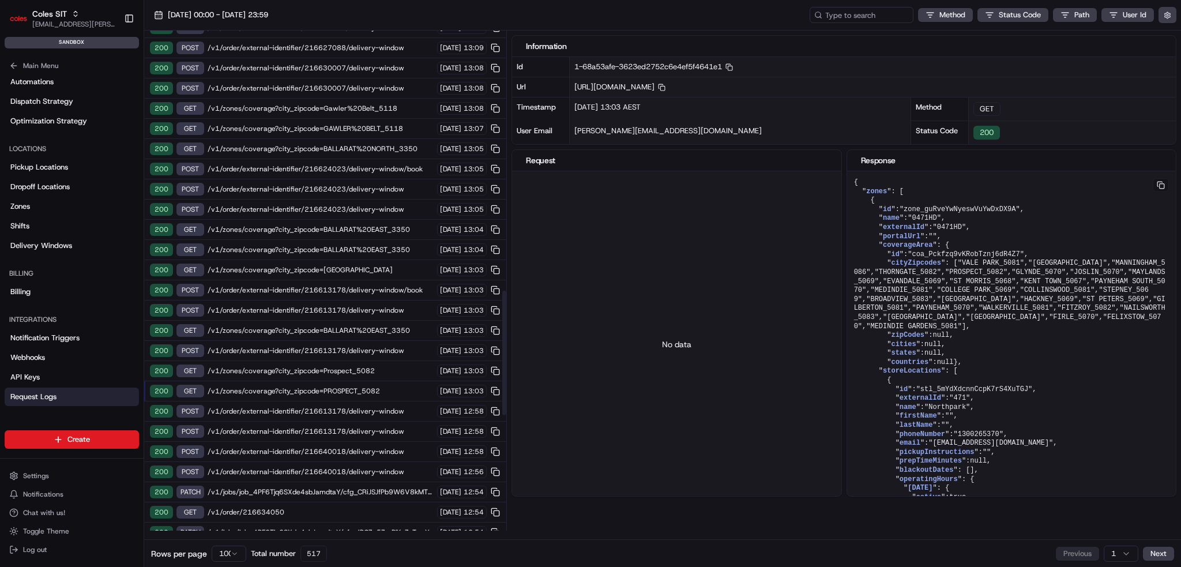
click at [380, 361] on div "200 GET /v1/zones/coverage?city_zipcode=Prospect_5082 20/08/2025 13:03" at bounding box center [325, 371] width 362 height 20
click at [381, 381] on div "200 GET /v1/zones/coverage?city_zipcode=PROSPECT_5082 20/08/2025 13:03" at bounding box center [325, 391] width 362 height 20
click at [381, 361] on div "200 GET /v1/zones/coverage?city_zipcode=Prospect_5082 20/08/2025 13:03" at bounding box center [325, 371] width 362 height 20
click at [379, 407] on span "/v1/order/external-identifier/216613178/delivery-window" at bounding box center [321, 411] width 226 height 9
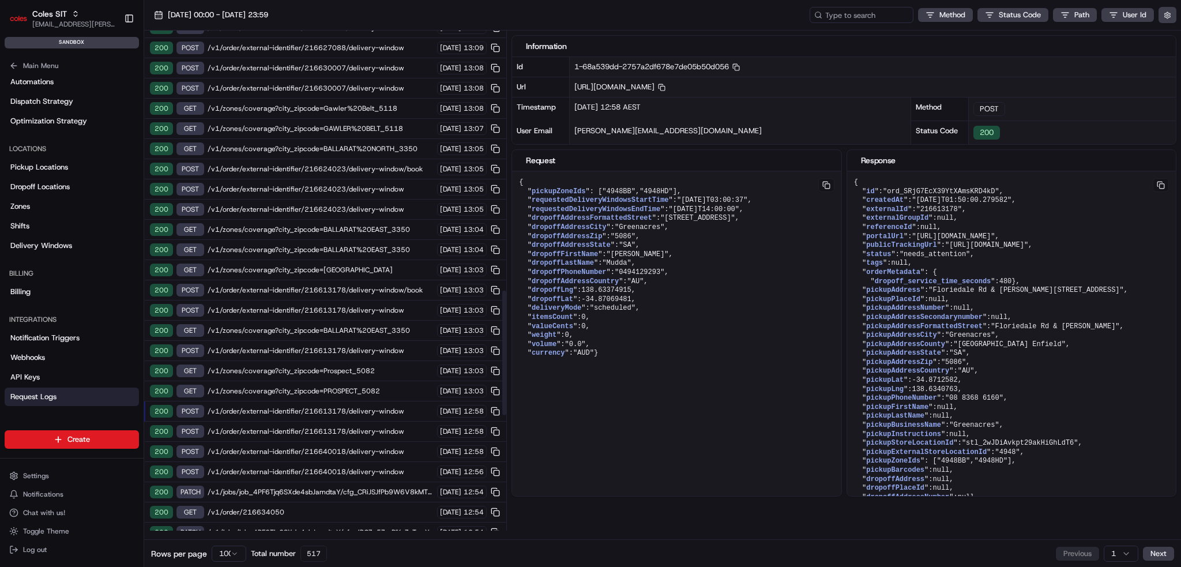
click at [380, 427] on span "/v1/order/external-identifier/216613178/delivery-window" at bounding box center [321, 431] width 226 height 9
click at [383, 407] on span "/v1/order/external-identifier/216613178/delivery-window" at bounding box center [321, 411] width 226 height 9
click at [381, 427] on span "/v1/order/external-identifier/216613178/delivery-window" at bounding box center [321, 431] width 226 height 9
click at [380, 407] on span "/v1/order/external-identifier/216613178/delivery-window" at bounding box center [321, 411] width 226 height 9
click at [379, 427] on span "/v1/order/external-identifier/216613178/delivery-window" at bounding box center [321, 431] width 226 height 9
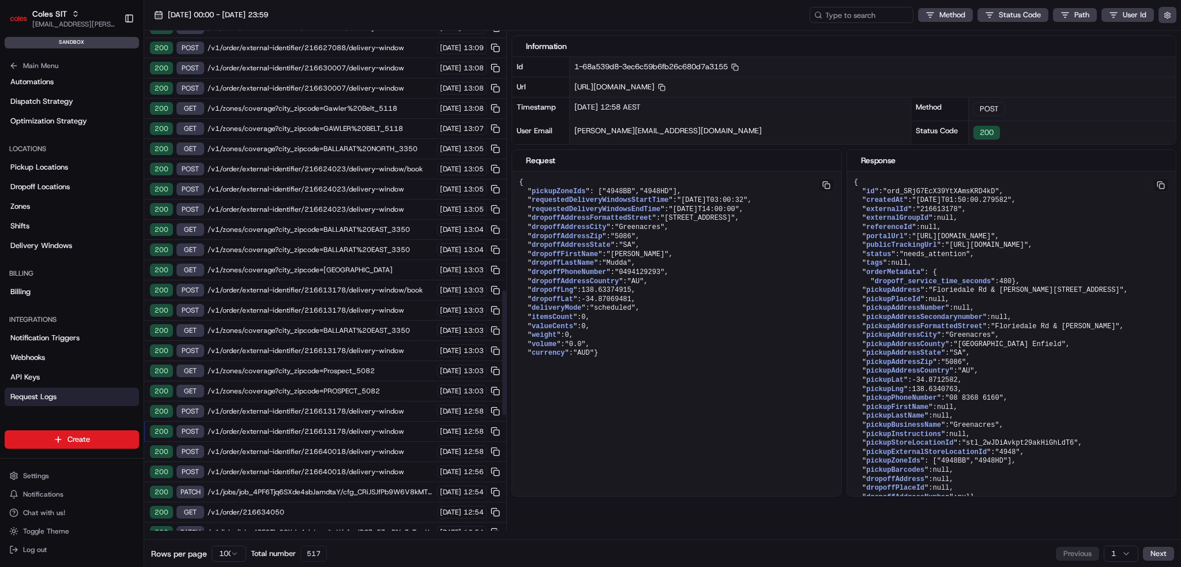
click at [382, 447] on span "/v1/order/external-identifier/216640018/delivery-window" at bounding box center [321, 451] width 226 height 9
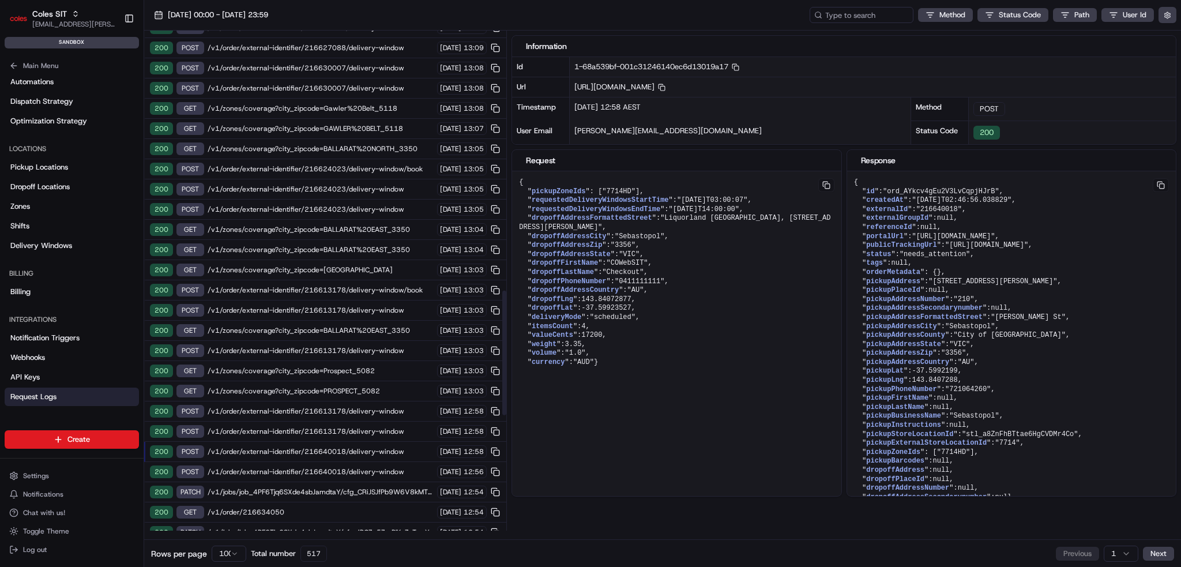
click at [378, 427] on span "/v1/order/external-identifier/216613178/delivery-window" at bounding box center [321, 431] width 226 height 9
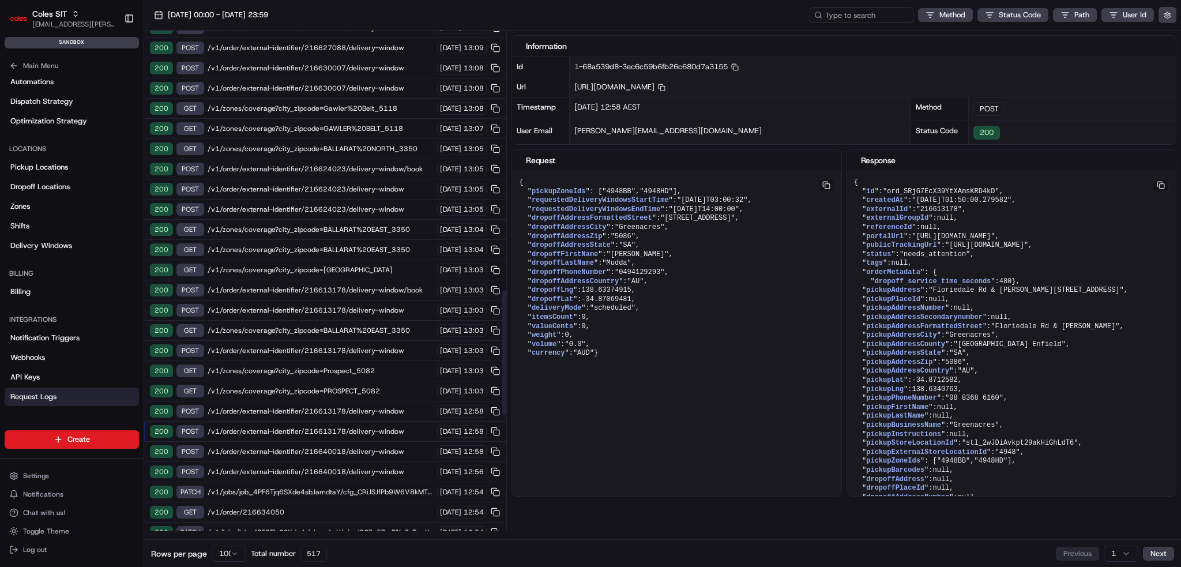
click at [378, 407] on span "/v1/order/external-identifier/216613178/delivery-window" at bounding box center [321, 411] width 226 height 9
click at [373, 386] on span "/v1/zones/coverage?city_zipcode=PROSPECT_5082" at bounding box center [321, 390] width 226 height 9
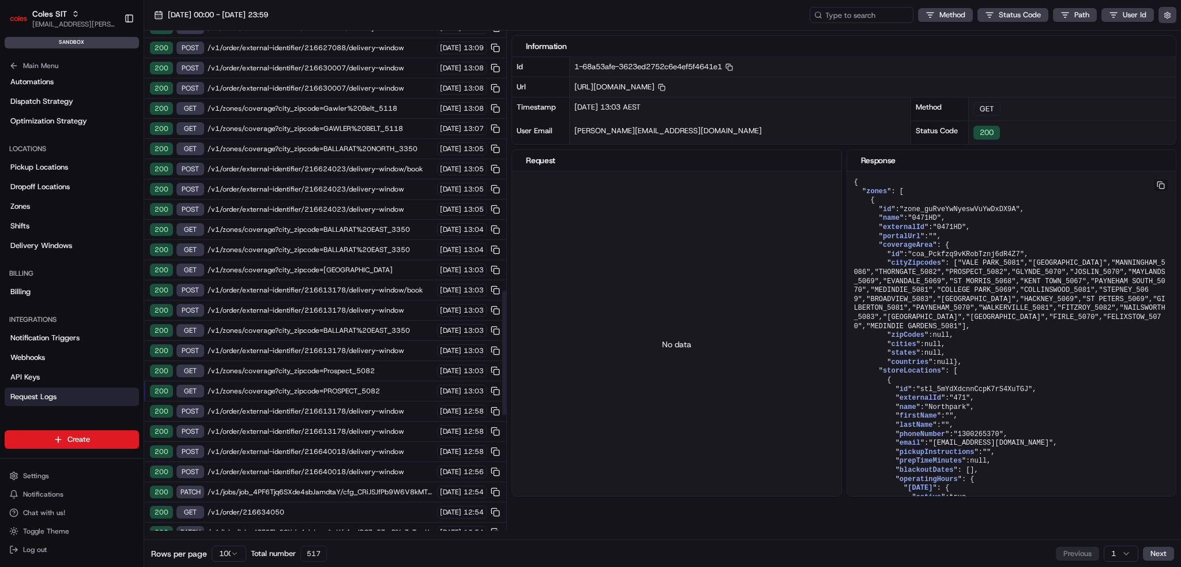
click at [381, 346] on span "/v1/order/external-identifier/216613178/delivery-window" at bounding box center [321, 350] width 226 height 9
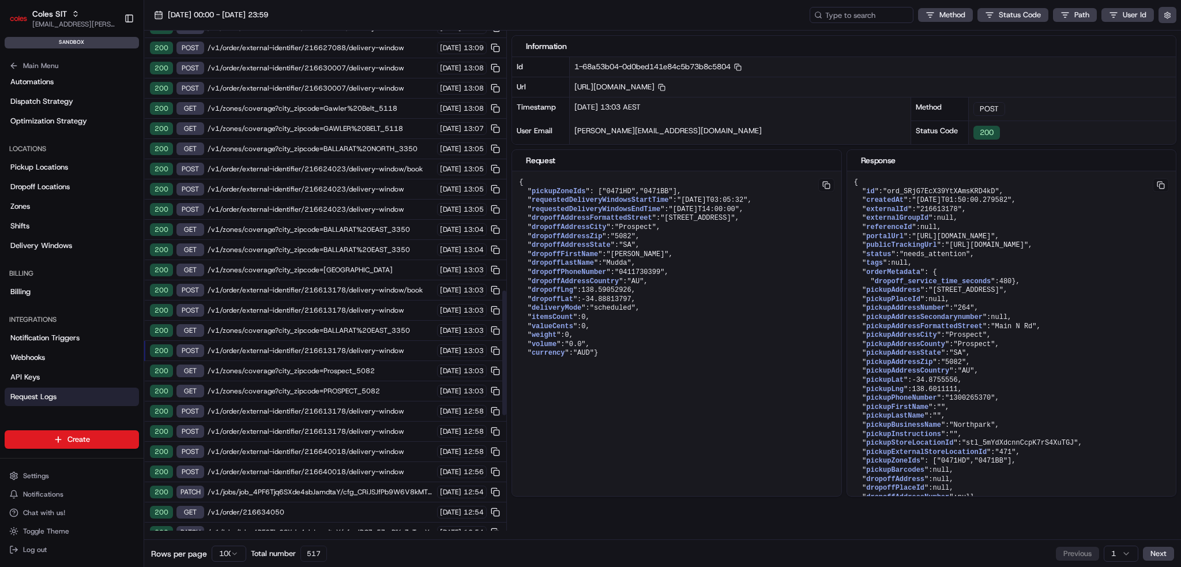
click at [379, 346] on span "/v1/order/external-identifier/216613178/delivery-window" at bounding box center [321, 350] width 226 height 9
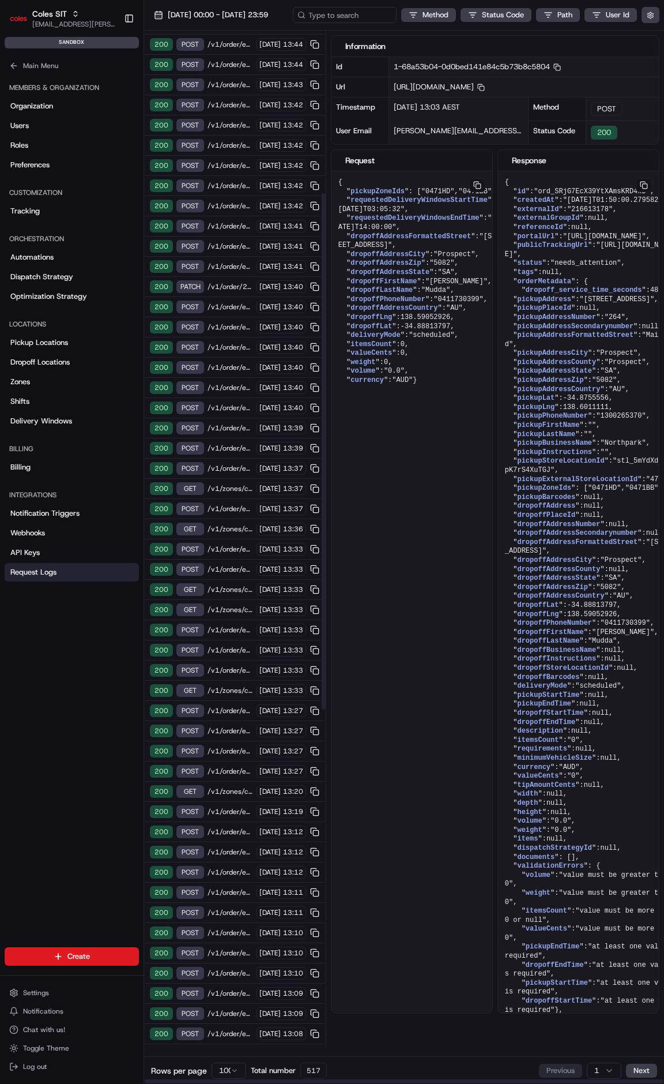
scroll to position [0, 0]
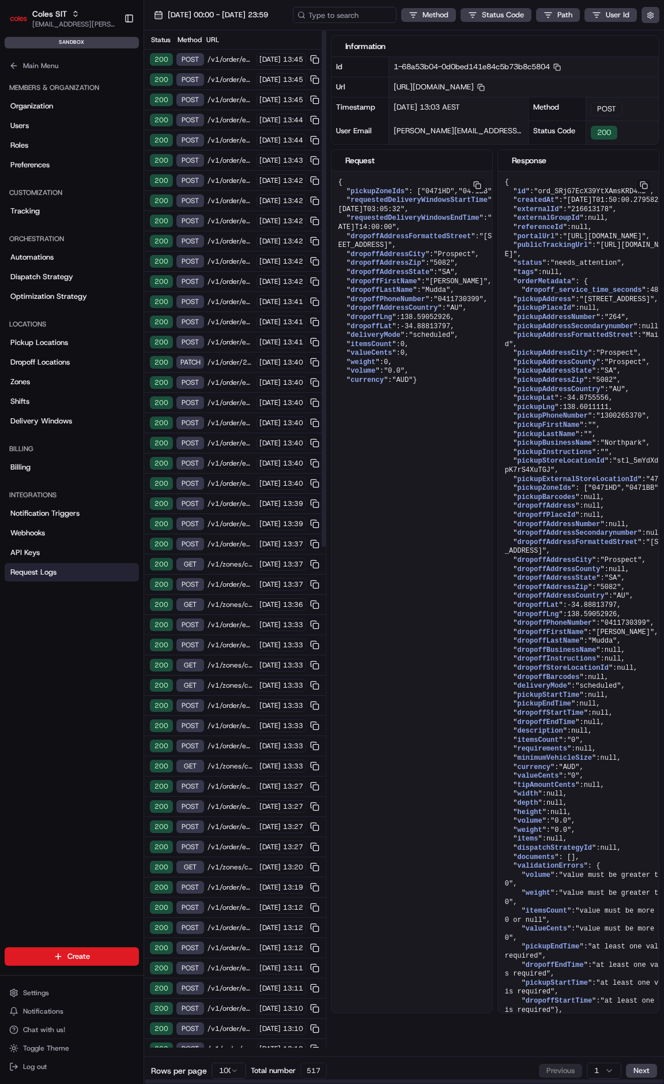
click at [245, 59] on div "200 POST /v1/order/external-identifier/216640067/delivery-window/book 20/08/202…" at bounding box center [235, 60] width 182 height 20
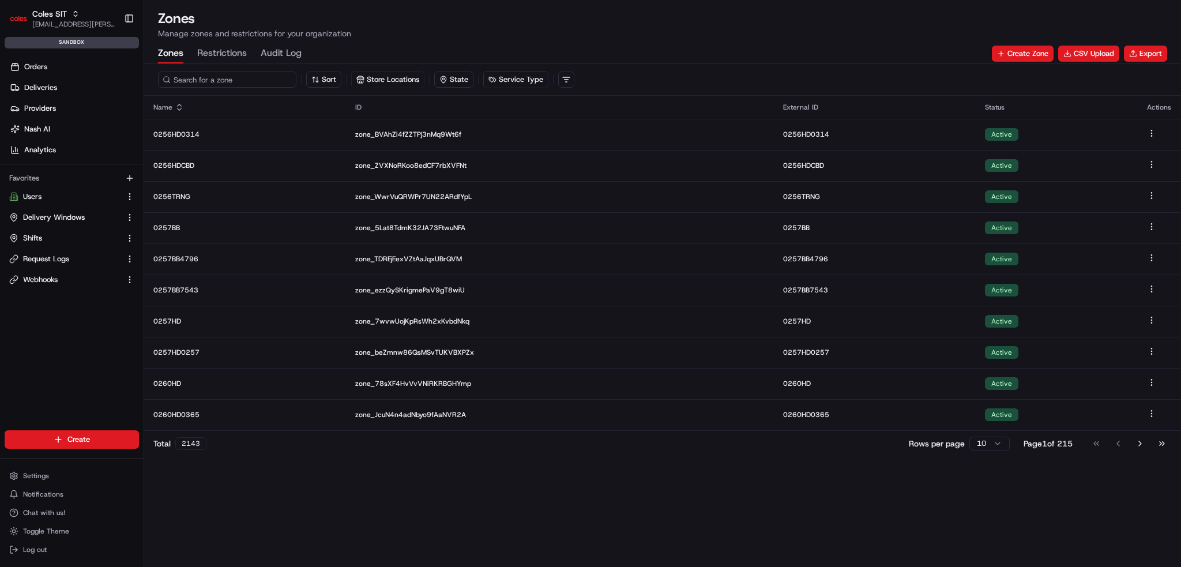
click at [213, 80] on input at bounding box center [227, 80] width 138 height 16
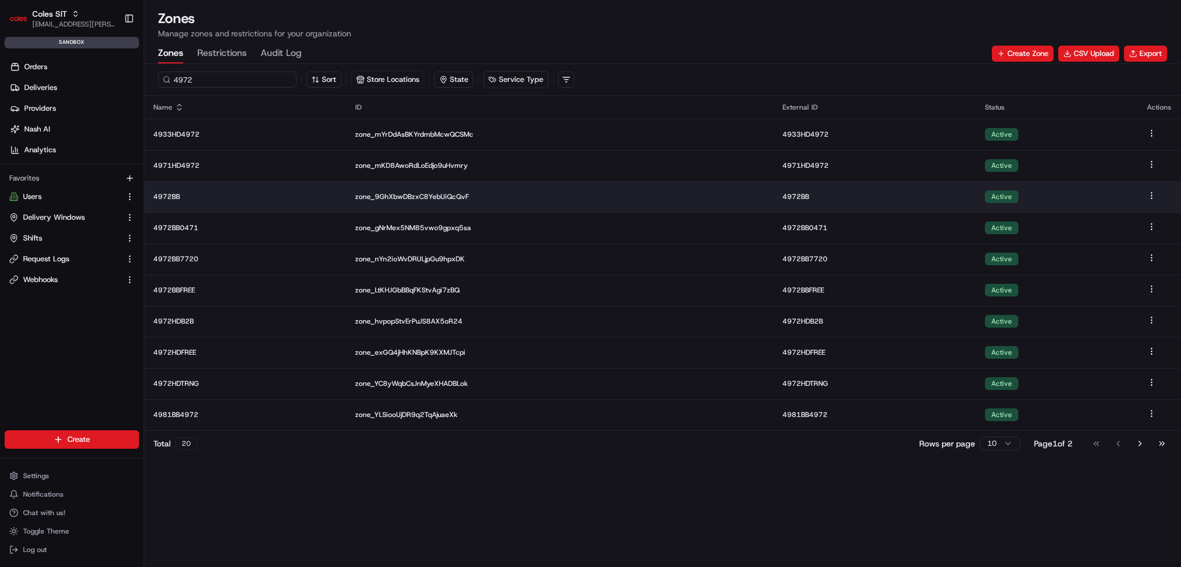
type input "4972"
click at [168, 195] on p "4972BB" at bounding box center [244, 196] width 183 height 9
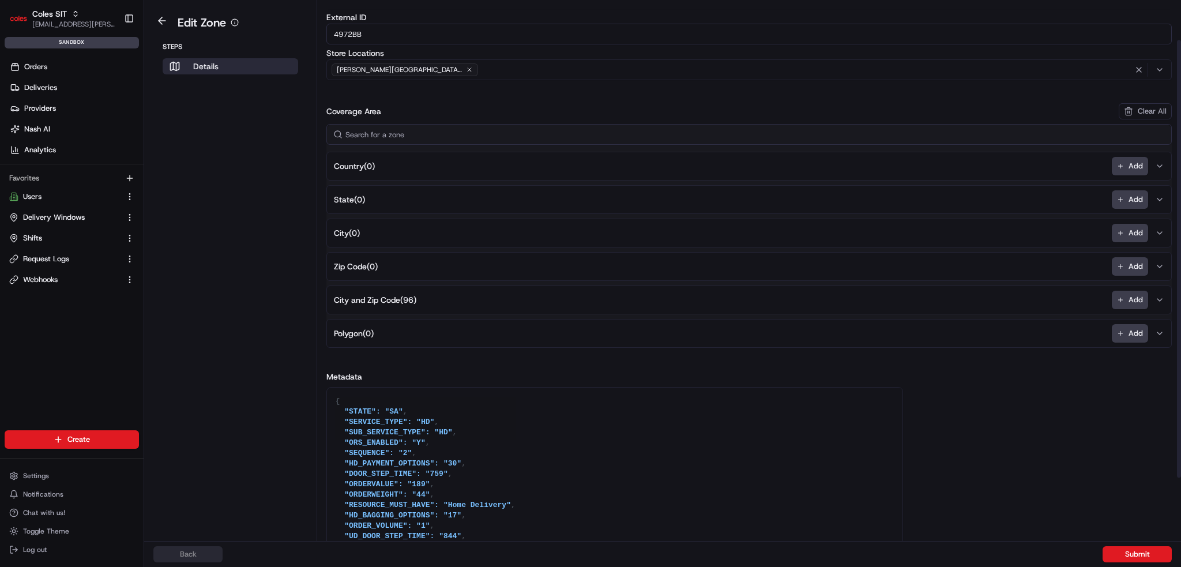
scroll to position [115, 0]
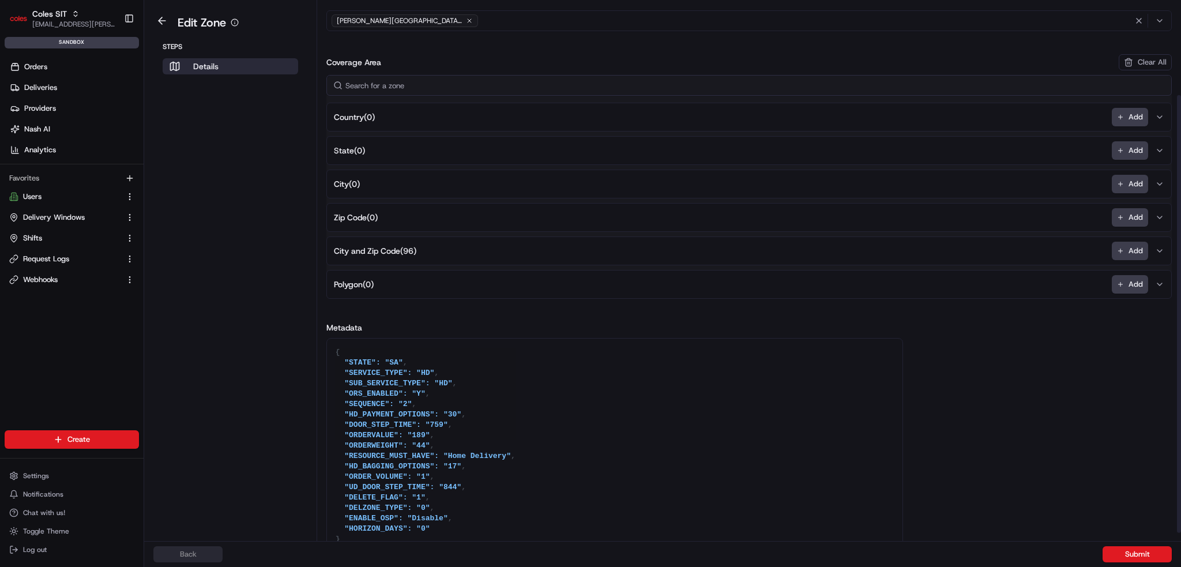
click at [416, 253] on span "City and Zip Code ( 96 )" at bounding box center [375, 251] width 82 height 12
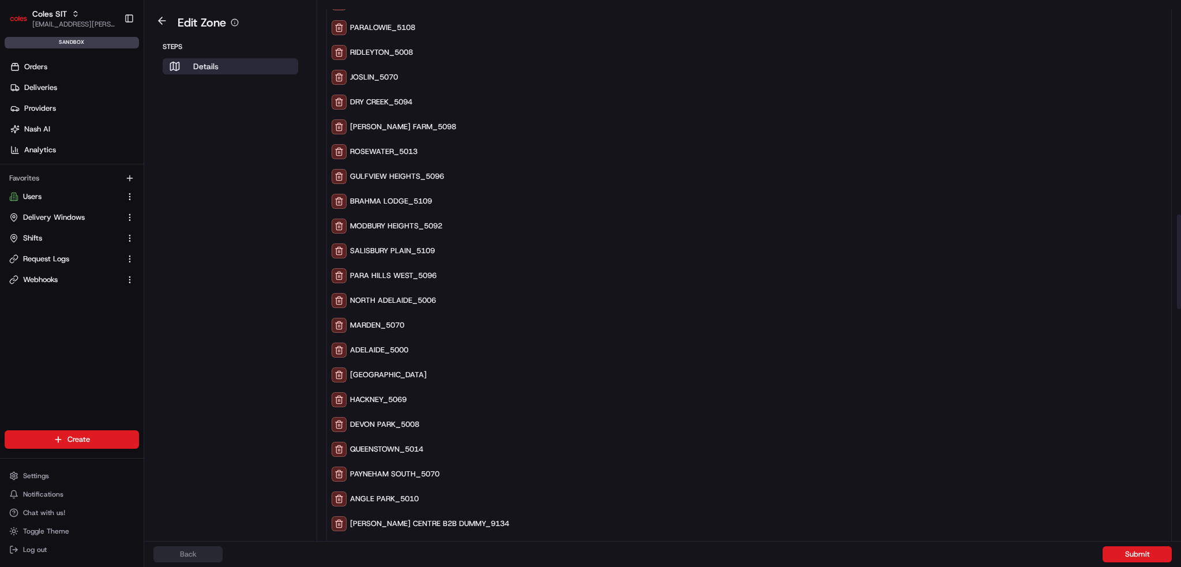
scroll to position [1211, 0]
click at [277, 337] on aside "Edit Zone Steps Details" at bounding box center [230, 270] width 173 height 541
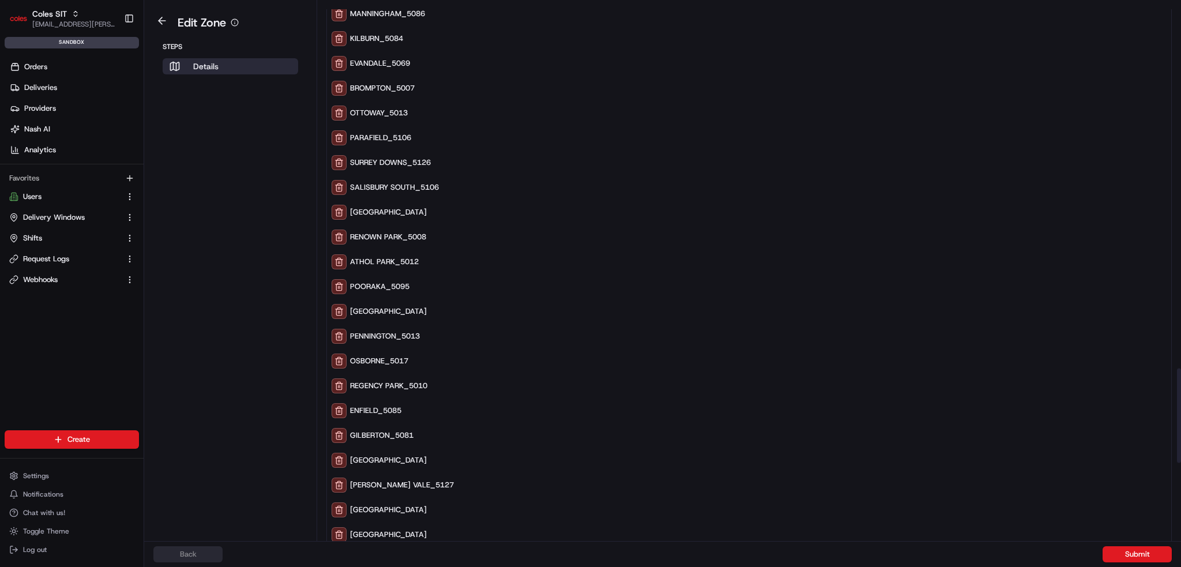
scroll to position [2076, 0]
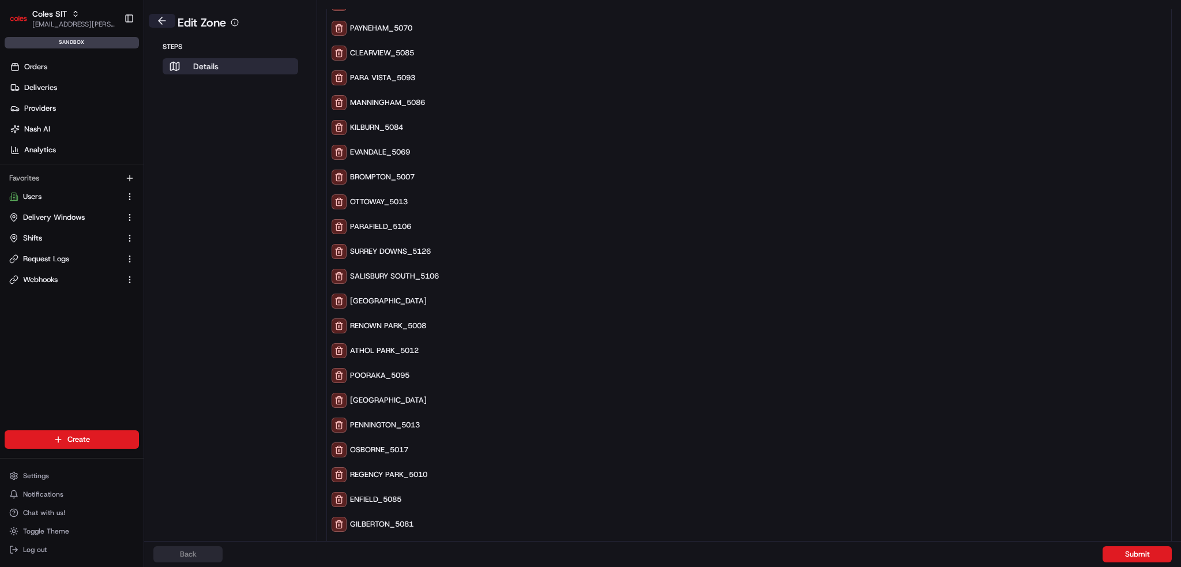
click at [157, 21] on button at bounding box center [162, 21] width 27 height 14
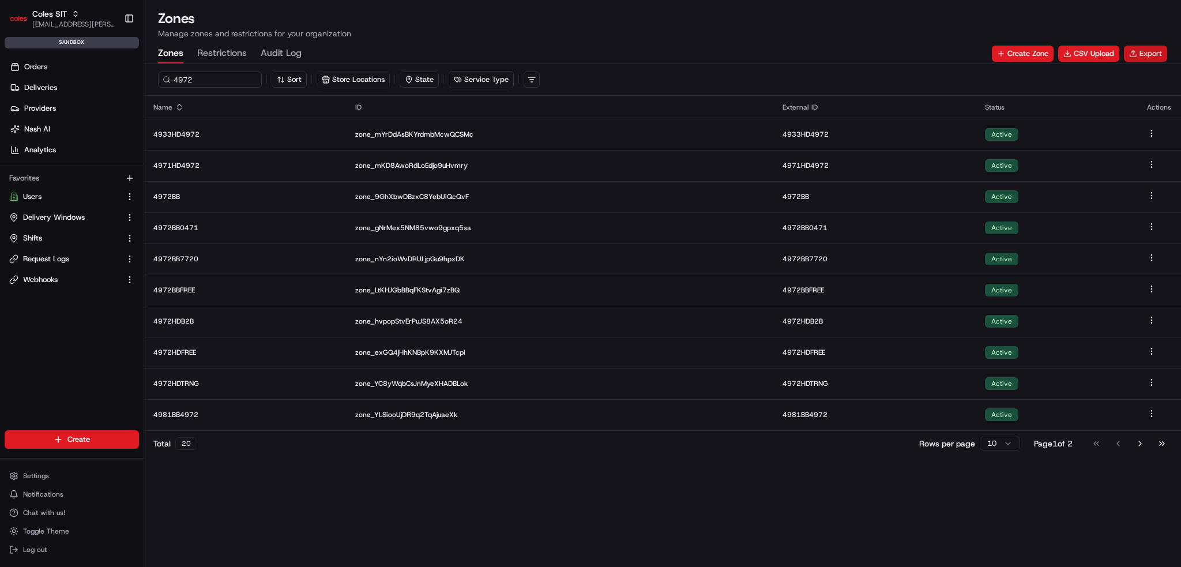
click at [1153, 48] on button "Export" at bounding box center [1145, 54] width 43 height 16
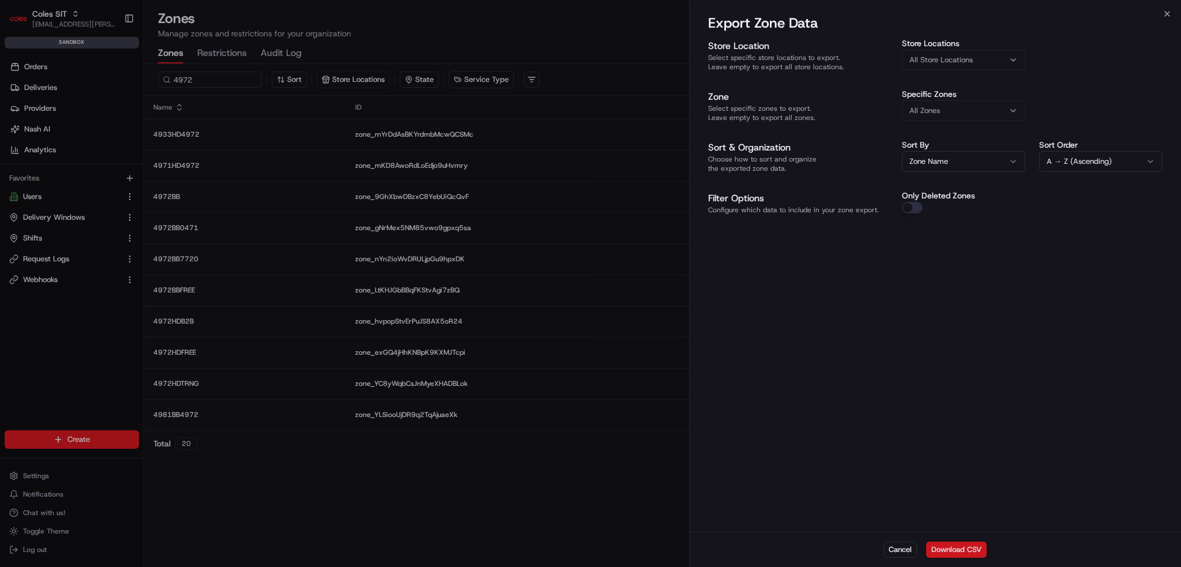
click at [969, 550] on button "Download CSV" at bounding box center [956, 549] width 61 height 16
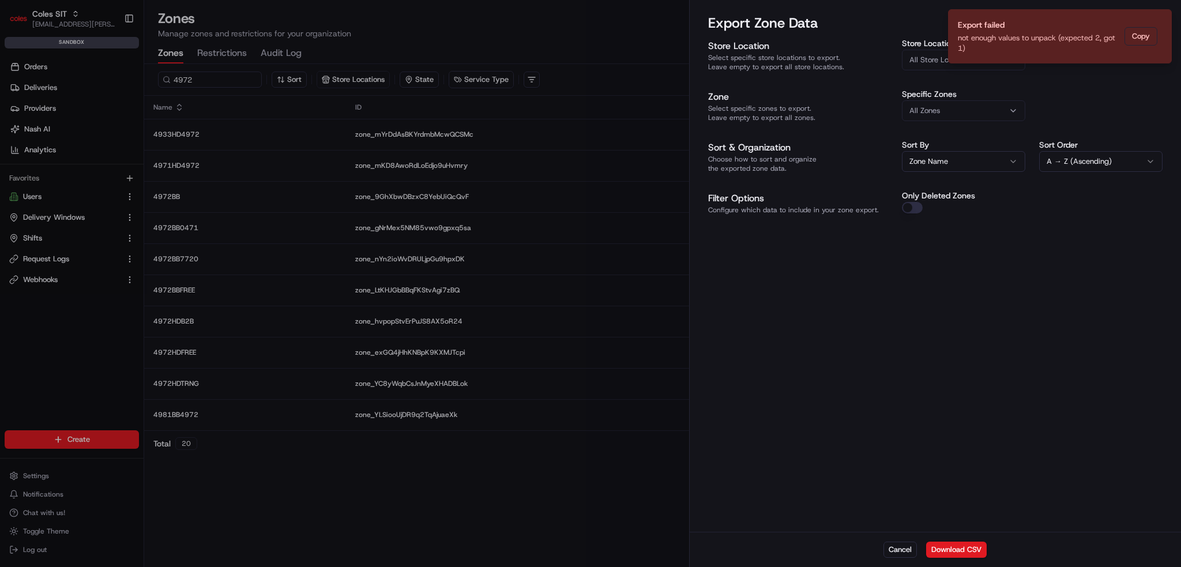
click at [912, 74] on div "Store Location Select specific store locations to export. Leave empty to export…" at bounding box center [935, 126] width 454 height 175
click at [915, 61] on span "All Store Locations" at bounding box center [940, 60] width 63 height 10
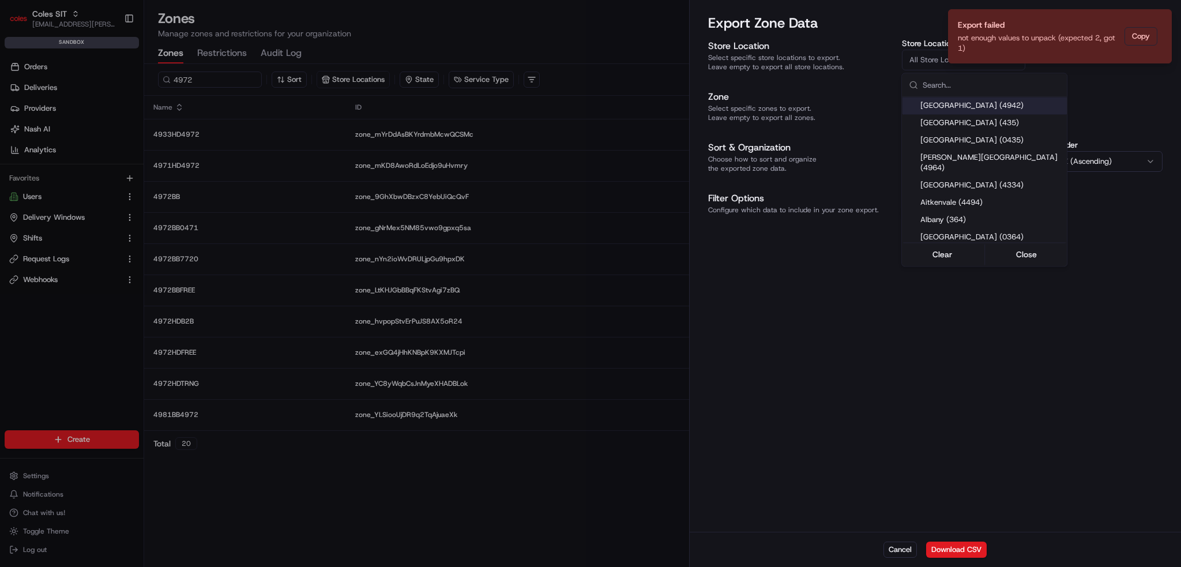
click at [915, 61] on div at bounding box center [590, 283] width 1181 height 567
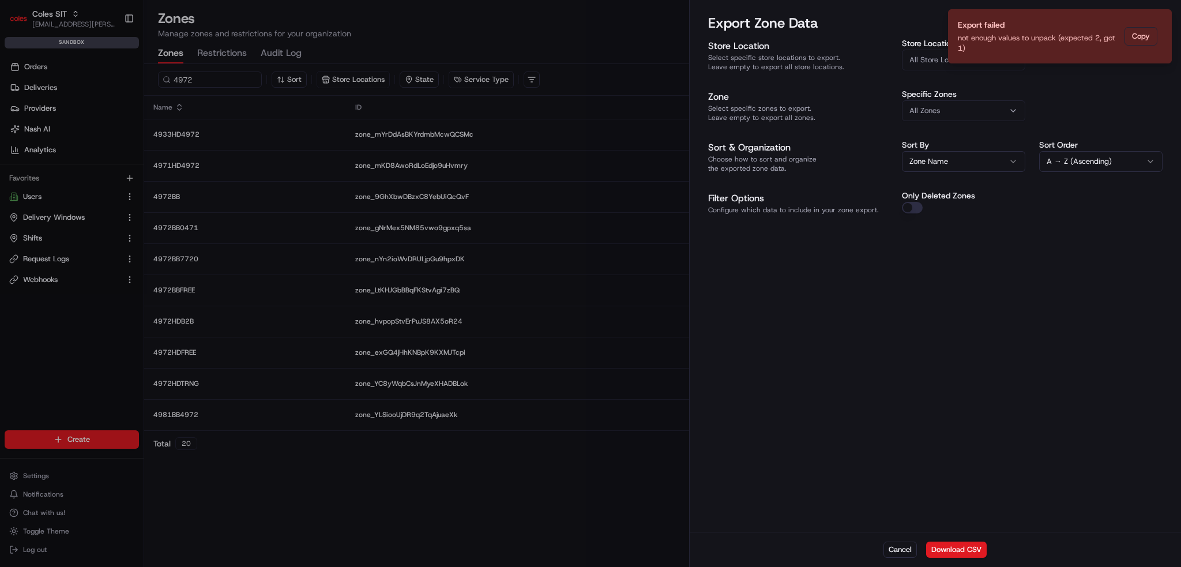
click at [953, 166] on button "Zone Name" at bounding box center [963, 161] width 123 height 21
click at [946, 552] on button "Download CSV" at bounding box center [956, 549] width 61 height 16
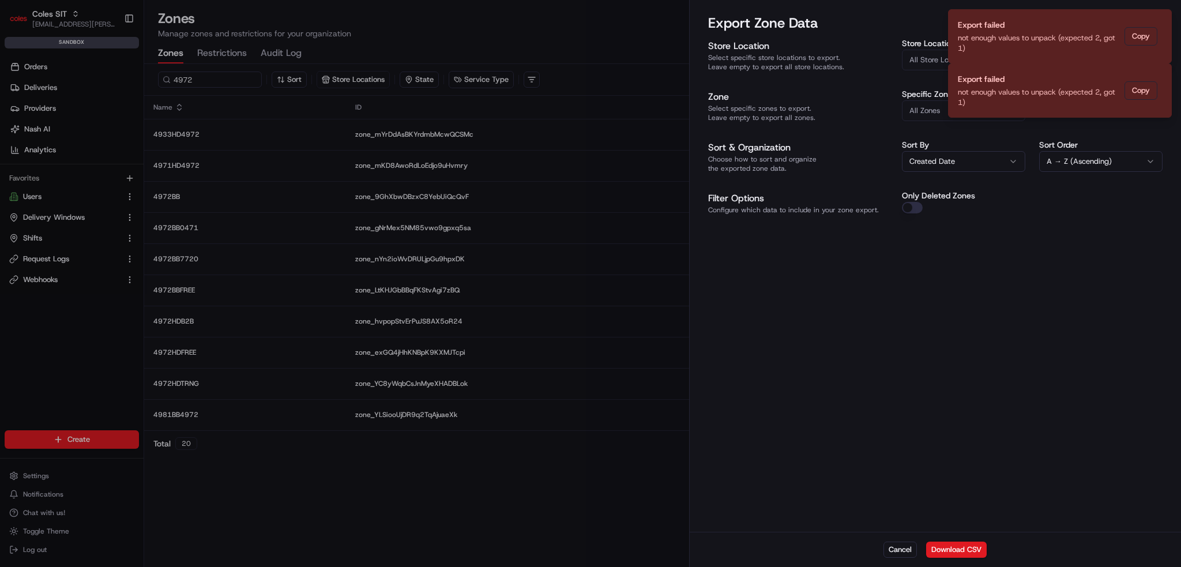
drag, startPoint x: 919, startPoint y: 267, endPoint x: 916, endPoint y: 254, distance: 13.1
click at [919, 265] on div "Store Location Select specific store locations to export. Leave empty to export…" at bounding box center [935, 284] width 491 height 495
click at [909, 206] on button "Only Deleted Zones" at bounding box center [912, 208] width 21 height 12
click at [918, 202] on button "Only Deleted Zones" at bounding box center [912, 208] width 21 height 12
click at [1080, 168] on button "A → Z (Ascending)" at bounding box center [1100, 161] width 123 height 21
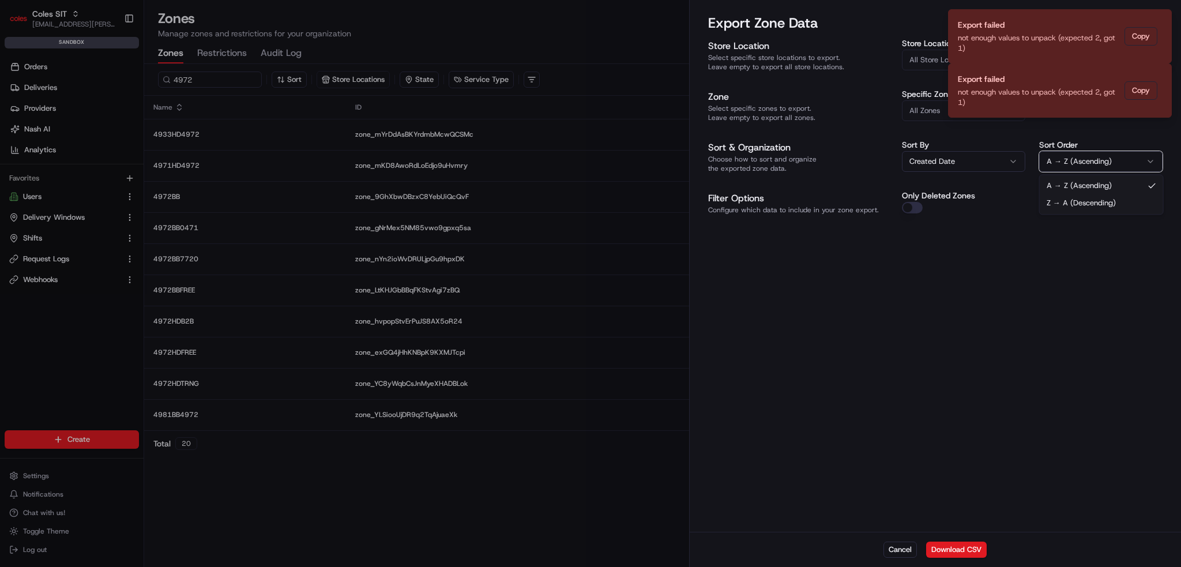
click at [1081, 167] on button "A → Z (Ascending)" at bounding box center [1100, 161] width 123 height 21
click at [979, 161] on button "Created Date" at bounding box center [963, 161] width 123 height 21
drag, startPoint x: 987, startPoint y: 281, endPoint x: 970, endPoint y: 228, distance: 55.8
click at [988, 282] on div "Store Location Select specific store locations to export. Leave empty to export…" at bounding box center [935, 284] width 491 height 495
click at [924, 64] on span "All Store Locations" at bounding box center [940, 60] width 63 height 10
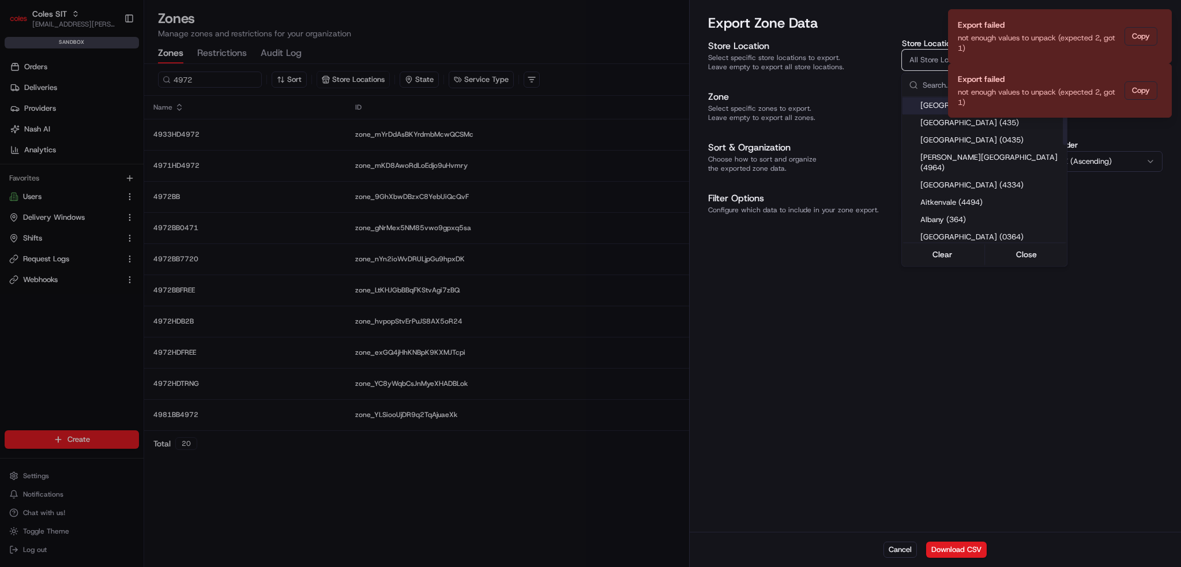
click at [854, 136] on div at bounding box center [590, 283] width 1181 height 567
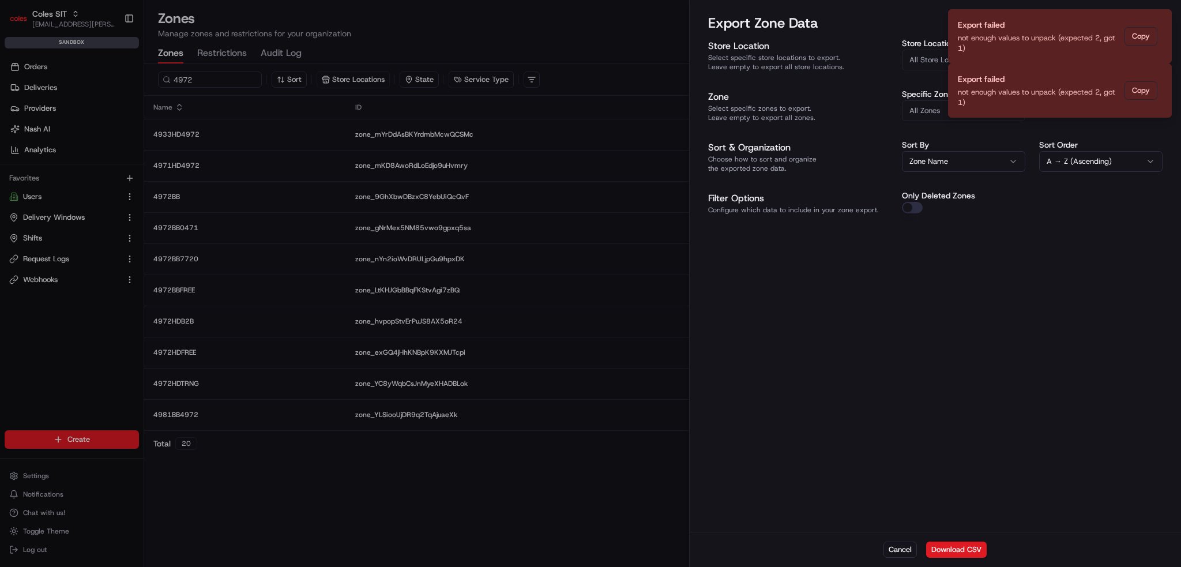
click at [922, 57] on span "All Store Locations" at bounding box center [940, 60] width 63 height 10
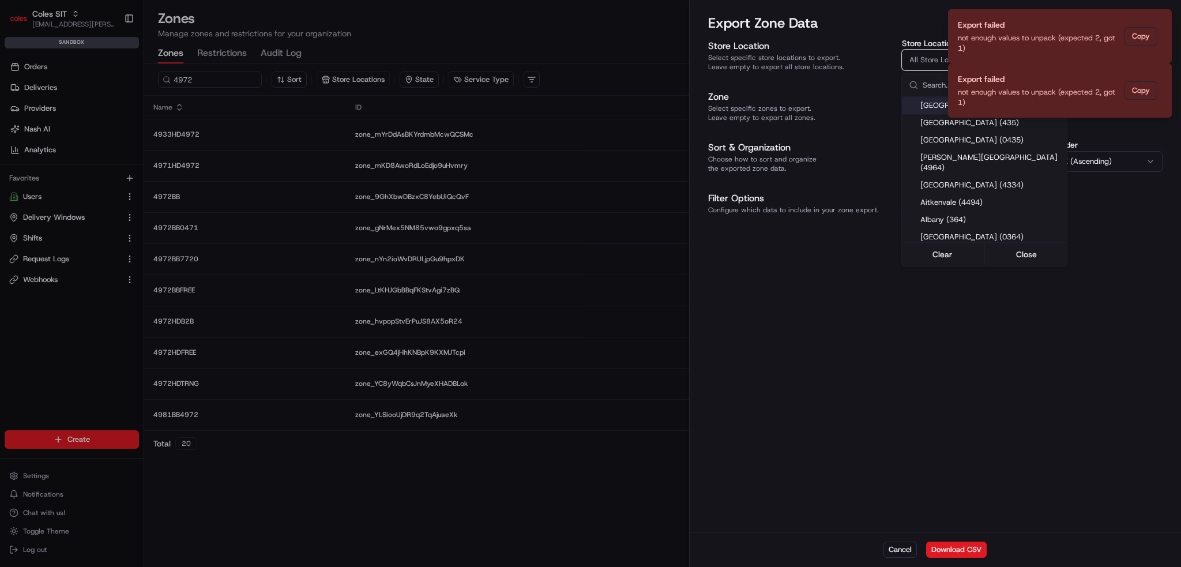
click at [1139, 89] on div at bounding box center [590, 283] width 1181 height 567
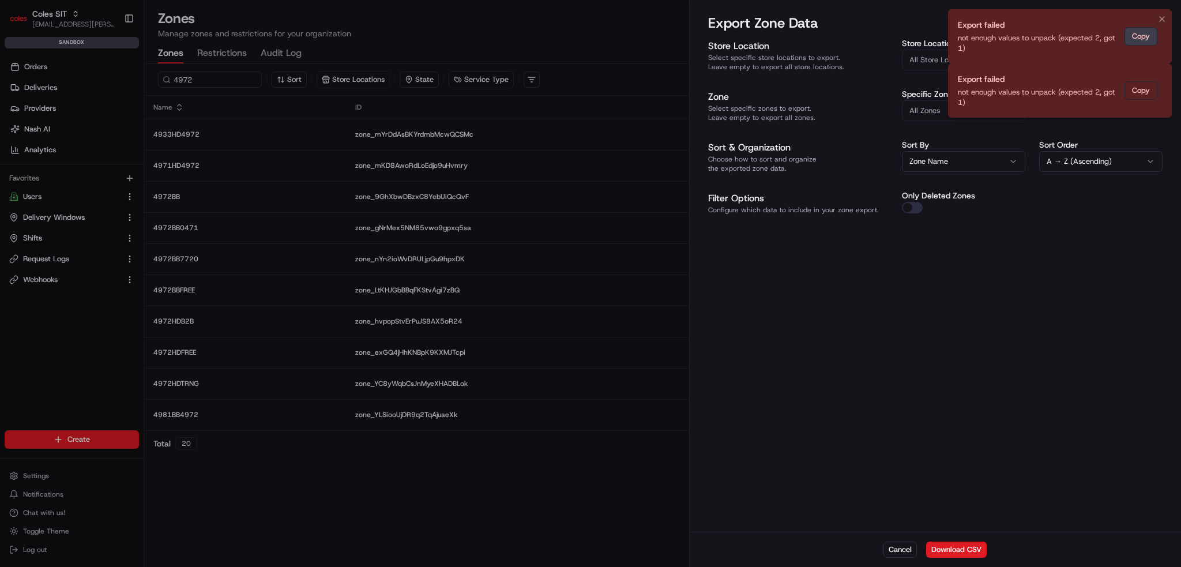
click at [1137, 40] on button "Copy" at bounding box center [1140, 36] width 33 height 18
drag, startPoint x: 1119, startPoint y: 79, endPoint x: 1139, endPoint y: 39, distance: 44.6
click at [1120, 78] on div "Export failed" at bounding box center [1039, 79] width 162 height 12
click at [973, 40] on div "not enough values to unpack (expected 2, got 1)" at bounding box center [1039, 43] width 162 height 21
click at [1163, 20] on icon "Notifications (F8)" at bounding box center [1161, 18] width 9 height 9
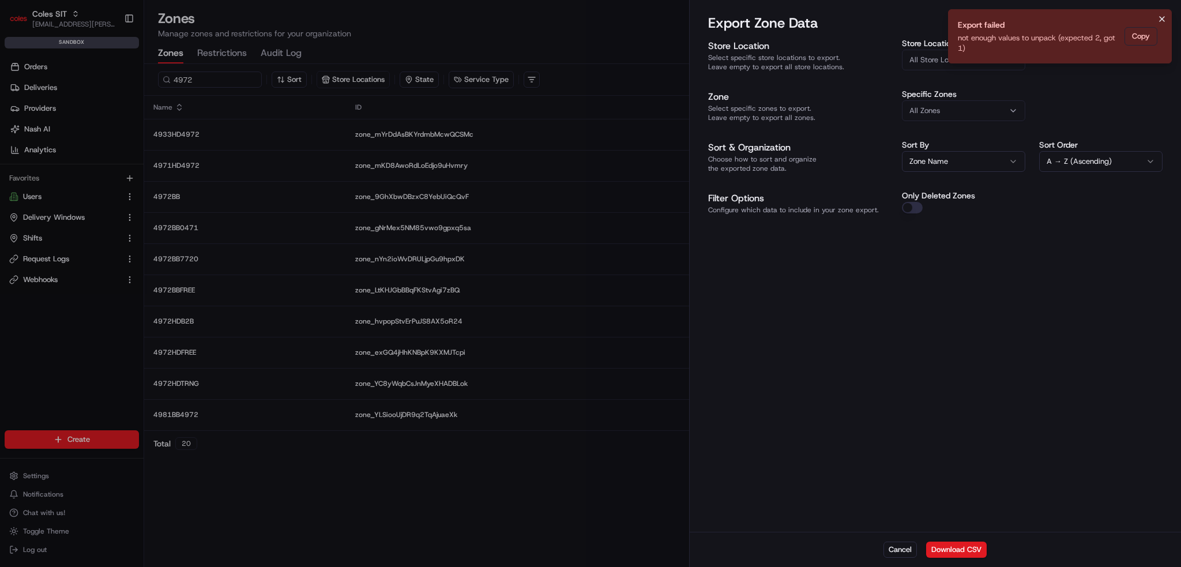
click at [1162, 18] on icon "Notifications (F8)" at bounding box center [1162, 19] width 5 height 5
click at [1160, 17] on icon "Notifications (F8)" at bounding box center [1161, 18] width 9 height 9
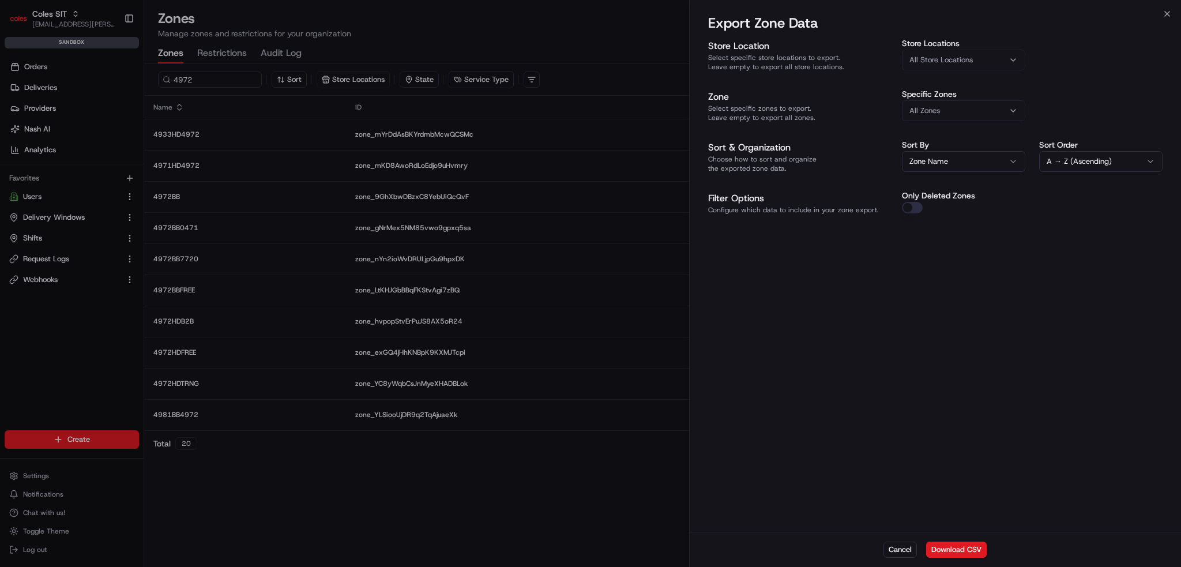
click at [992, 50] on button "All Store Locations" at bounding box center [963, 60] width 123 height 21
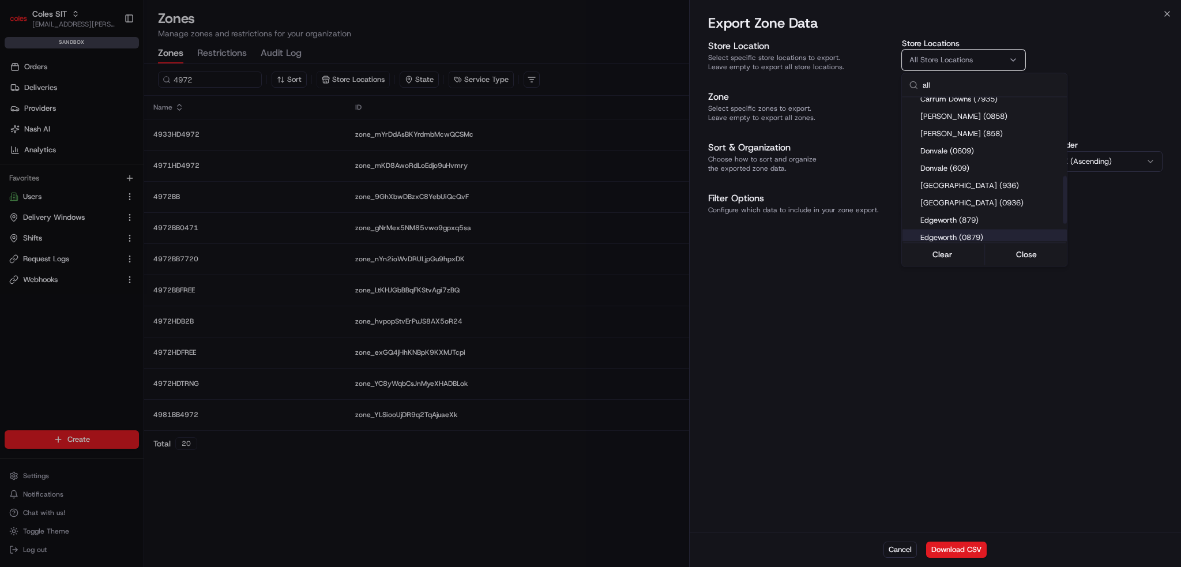
scroll to position [288, 0]
type input "all"
click at [909, 204] on div "Suggestions" at bounding box center [911, 208] width 9 height 9
click at [904, 165] on div "Hallam (7716)" at bounding box center [984, 173] width 165 height 17
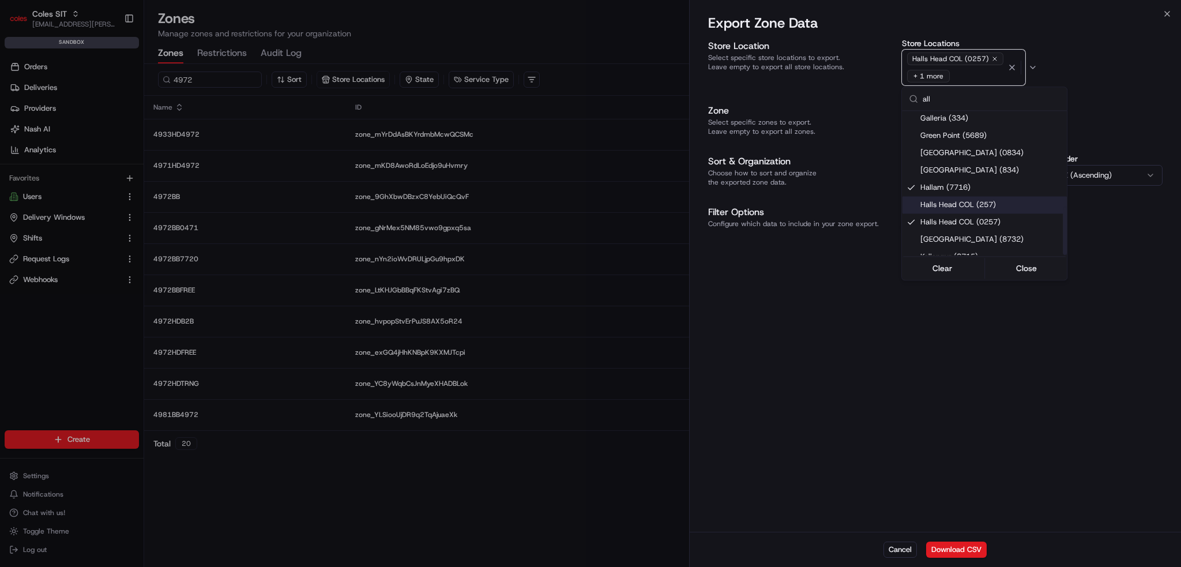
drag, startPoint x: 913, startPoint y: 202, endPoint x: 914, endPoint y: 172, distance: 29.4
click at [913, 198] on div "Halls Head COL (257)" at bounding box center [984, 204] width 165 height 17
click at [914, 179] on div "Hallam (7716)" at bounding box center [984, 187] width 165 height 17
drag, startPoint x: 912, startPoint y: 186, endPoint x: 912, endPoint y: 195, distance: 9.8
click at [912, 196] on div "Halls Head COL (257)" at bounding box center [984, 204] width 165 height 17
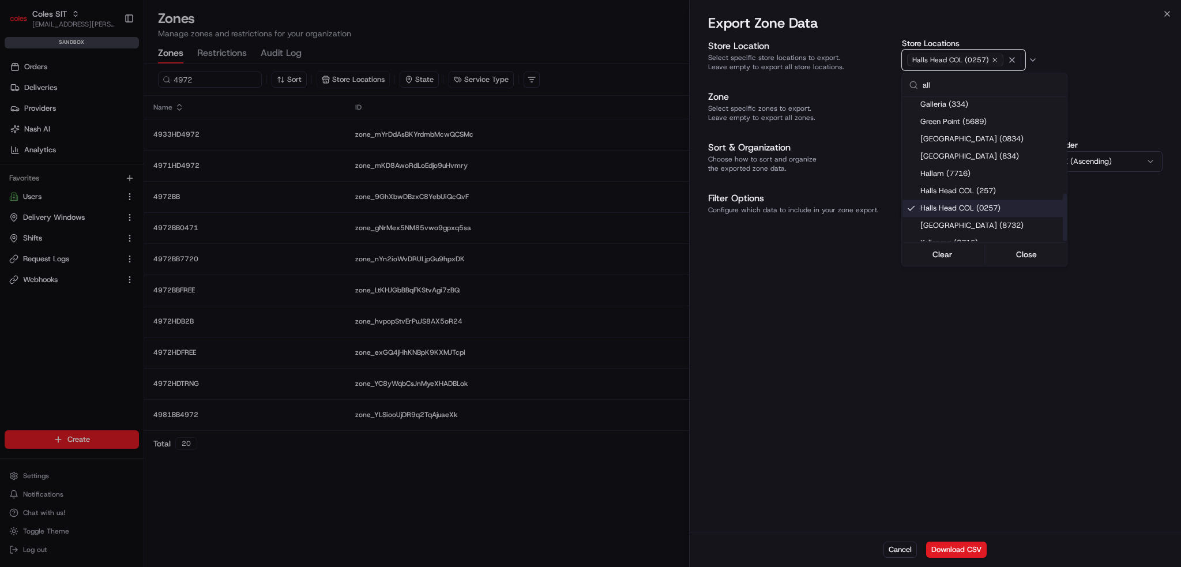
click at [911, 205] on div "Halls Head COL (0257)" at bounding box center [984, 208] width 165 height 17
click at [945, 257] on button "Clear" at bounding box center [942, 254] width 79 height 16
click at [936, 343] on div at bounding box center [590, 283] width 1181 height 567
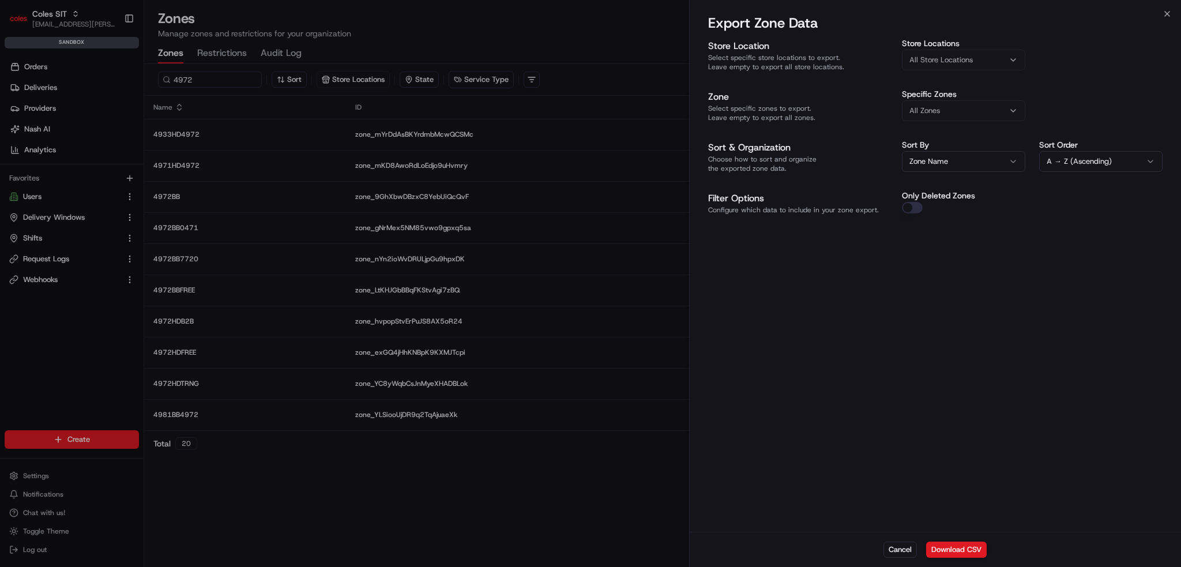
click at [954, 113] on div "All Zones" at bounding box center [964, 111] width 118 height 10
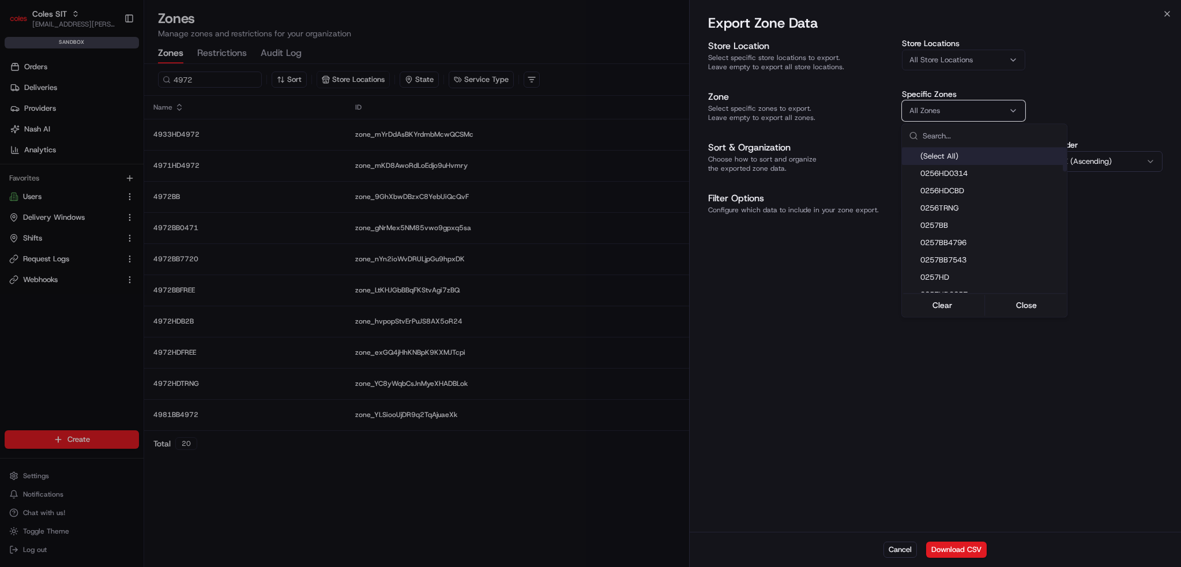
click at [964, 152] on div "(Select All)" at bounding box center [984, 156] width 165 height 17
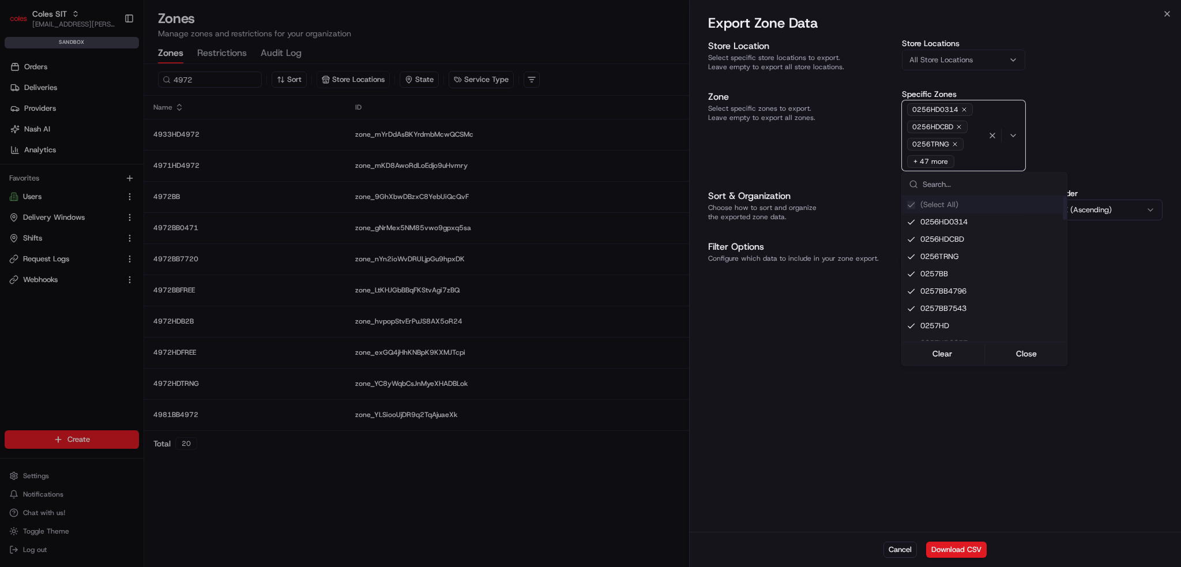
click at [1104, 109] on div at bounding box center [590, 283] width 1181 height 567
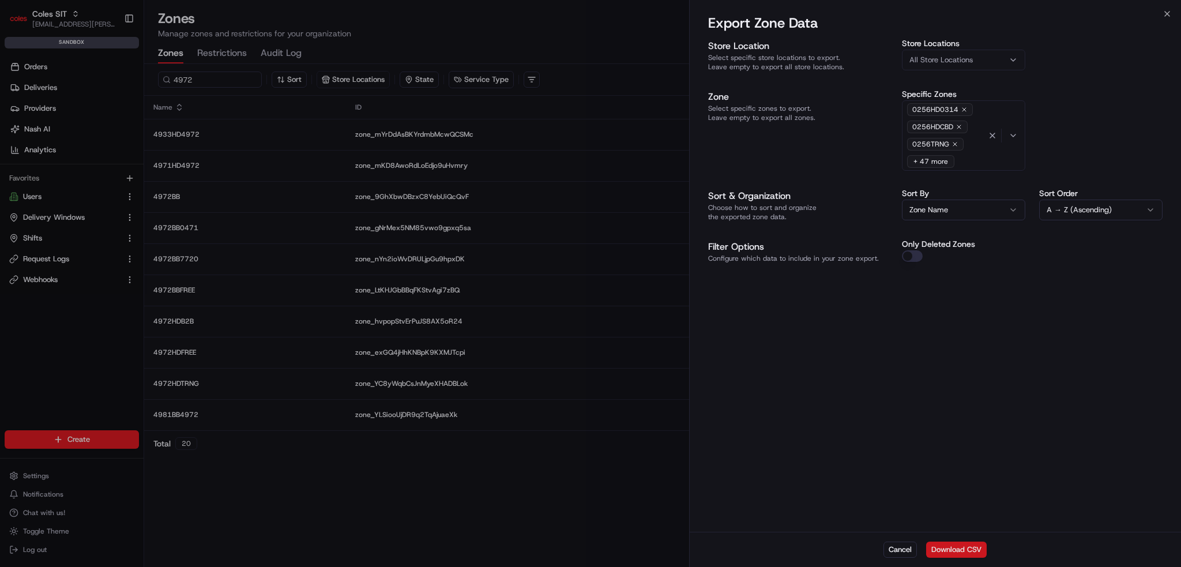
click at [956, 549] on button "Download CSV" at bounding box center [956, 549] width 61 height 16
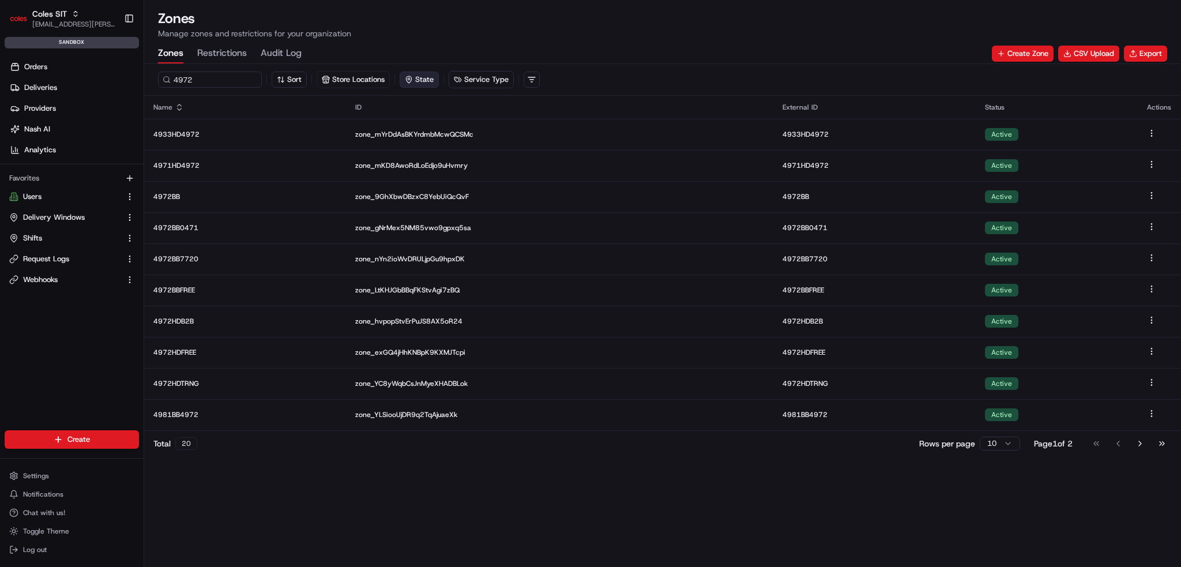
click at [431, 78] on button "State" at bounding box center [419, 80] width 39 height 16
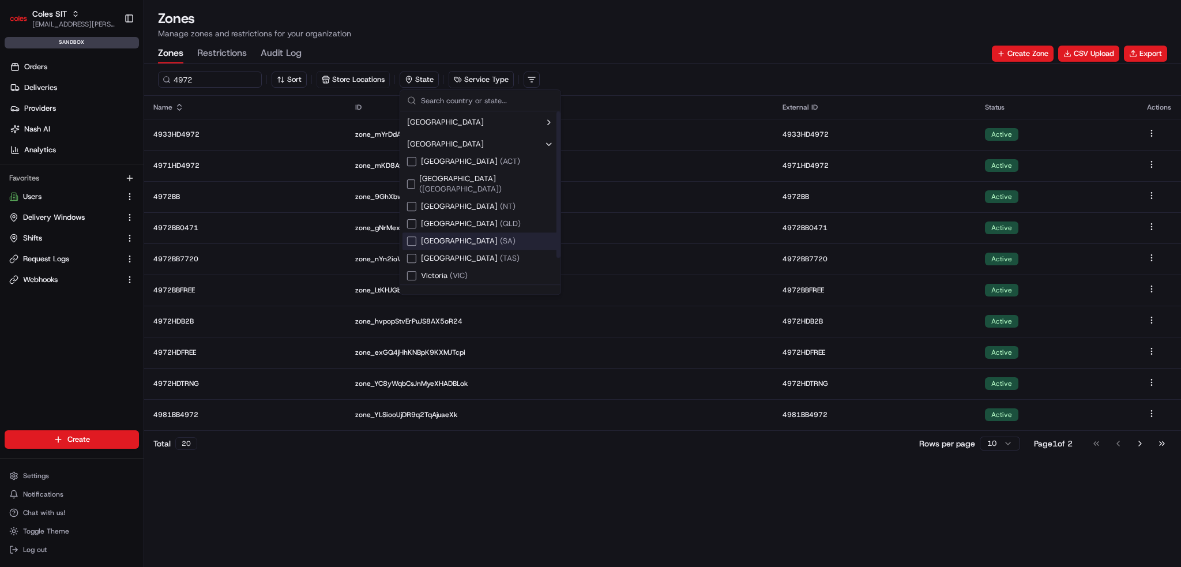
click at [447, 236] on span "[GEOGRAPHIC_DATA] ( [GEOGRAPHIC_DATA] )" at bounding box center [468, 241] width 95 height 10
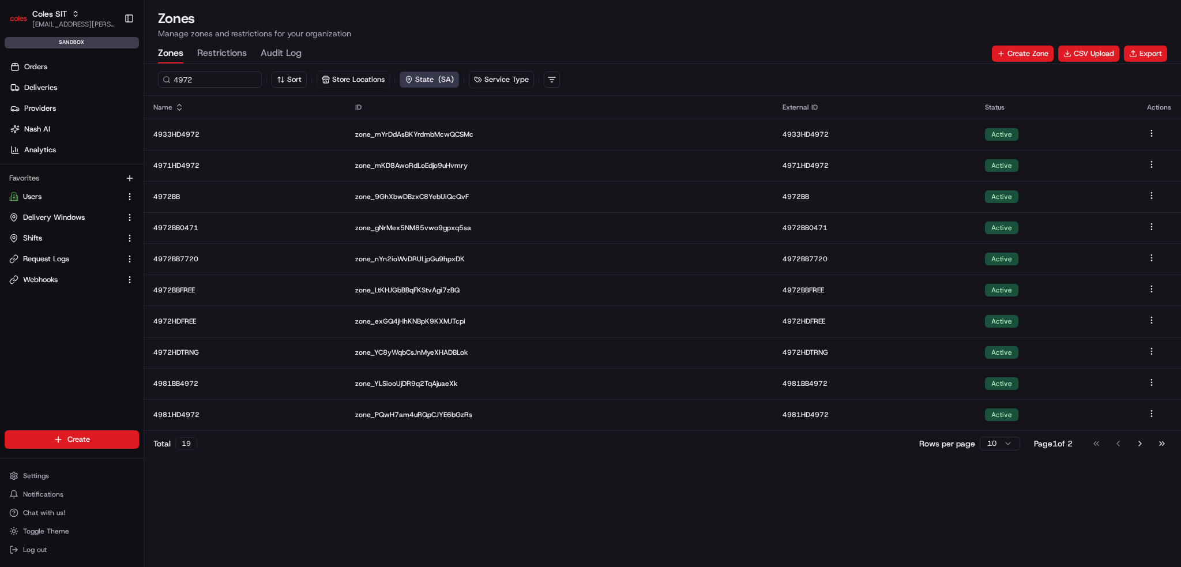
click at [748, 54] on div "Zones Restrictions Audit Log Create Zone CSV Upload Export" at bounding box center [662, 54] width 1009 height 20
click at [1159, 52] on button "Export" at bounding box center [1145, 54] width 43 height 16
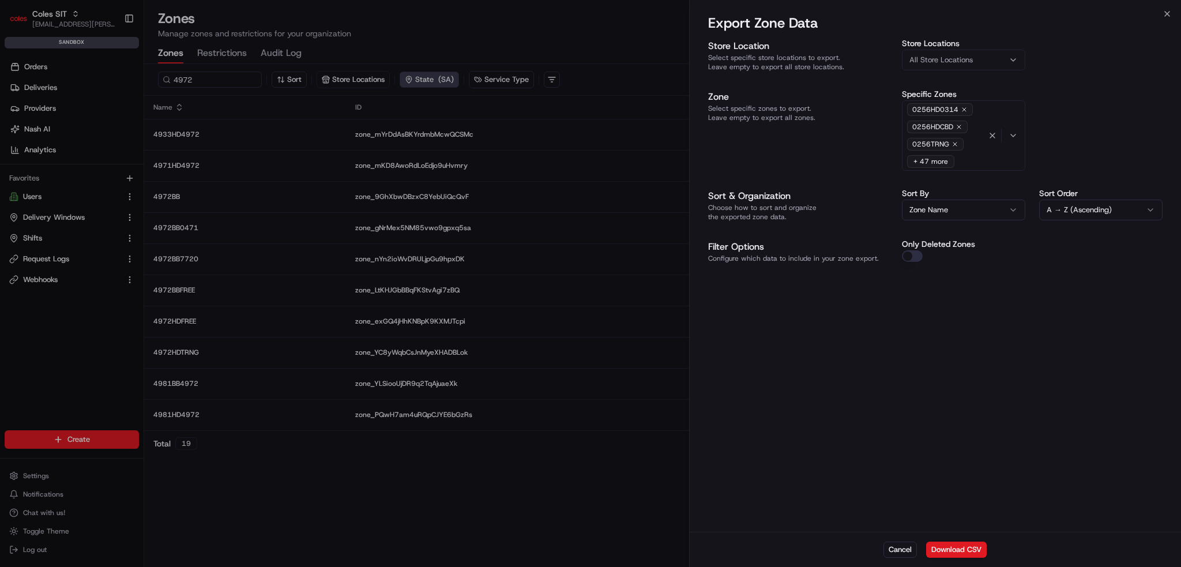
click at [966, 156] on div "0256HD0314 0256HDCBD 0256TRNG + 47 more" at bounding box center [945, 135] width 81 height 69
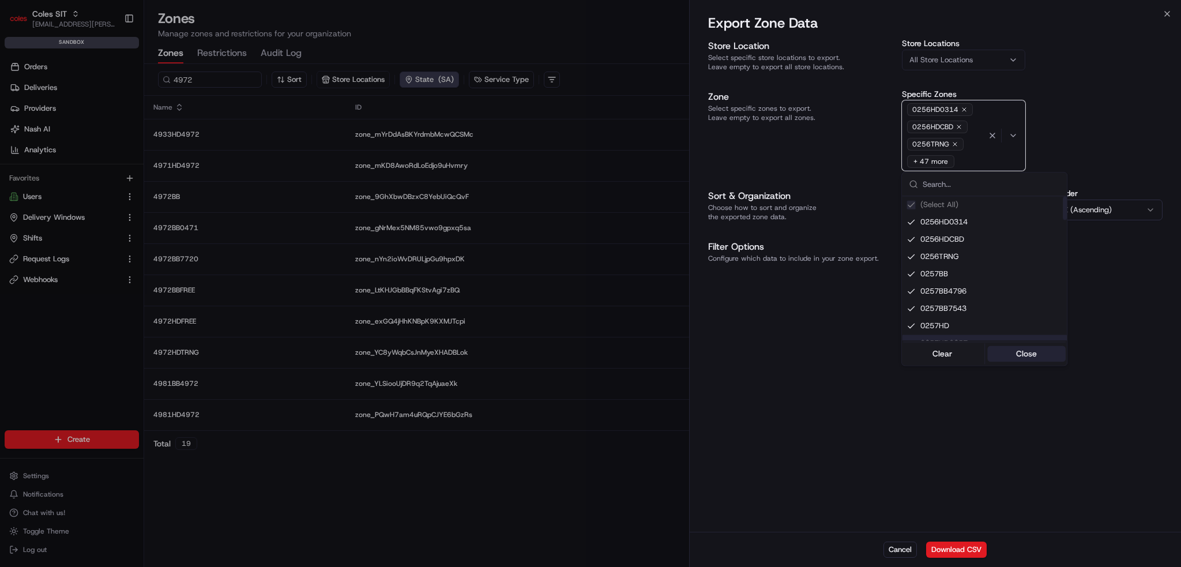
click at [1013, 354] on button "Close" at bounding box center [1026, 353] width 79 height 16
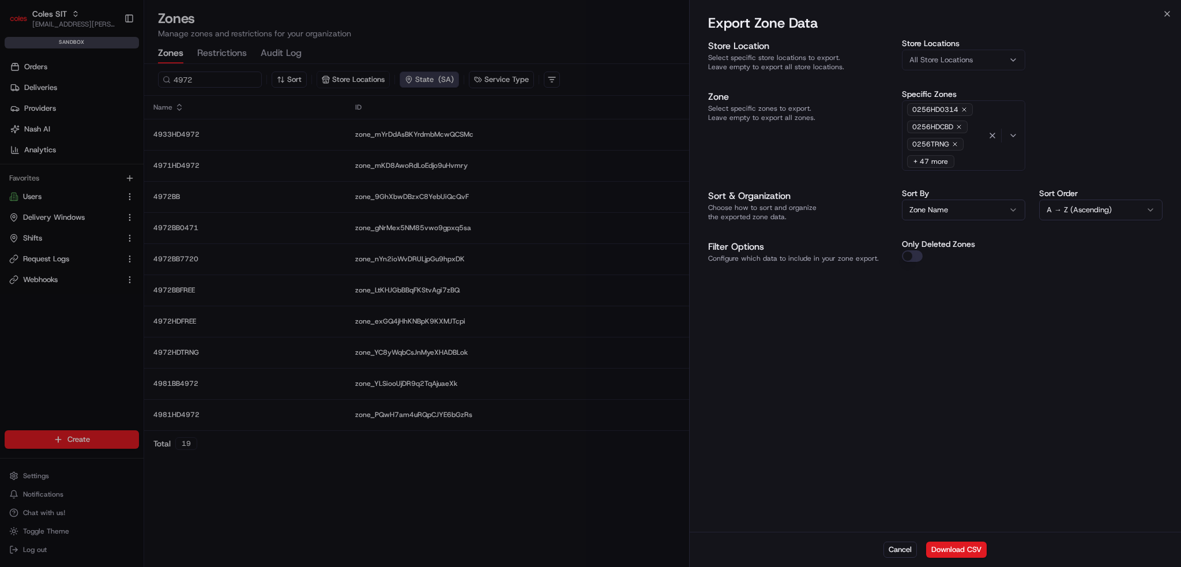
click at [1161, 17] on h2 "Export Zone Data" at bounding box center [935, 23] width 454 height 18
click at [1165, 16] on icon "button" at bounding box center [1167, 14] width 5 height 5
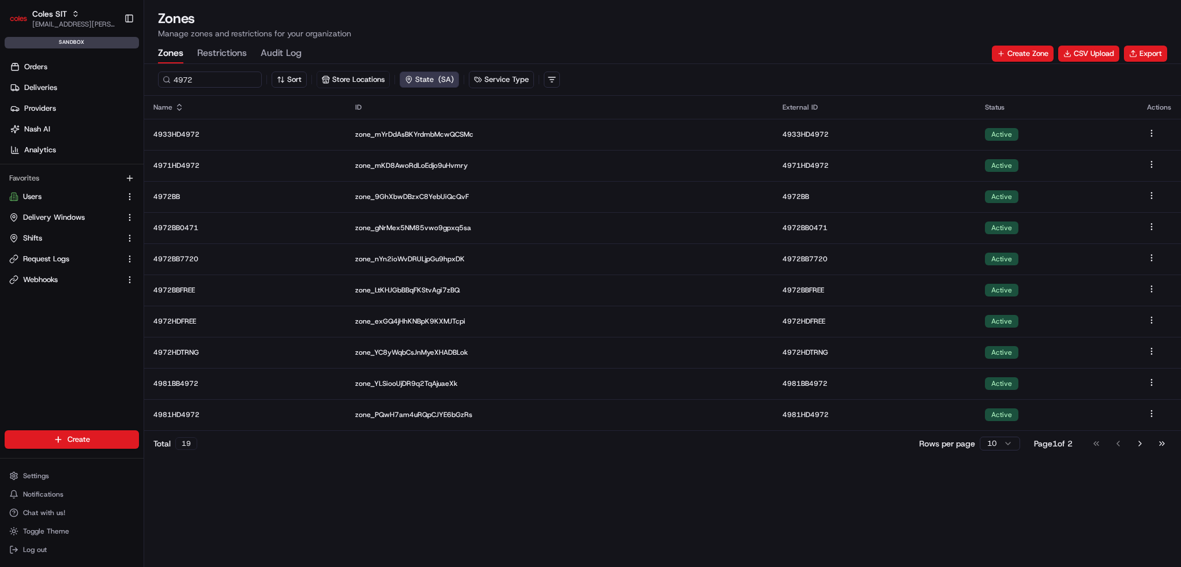
click at [742, 461] on div "4972 Sort Store Locations State ( SA ) Service Type Name ID External ID Status …" at bounding box center [662, 315] width 1037 height 503
click at [1144, 445] on button "Go to next page" at bounding box center [1140, 443] width 20 height 16
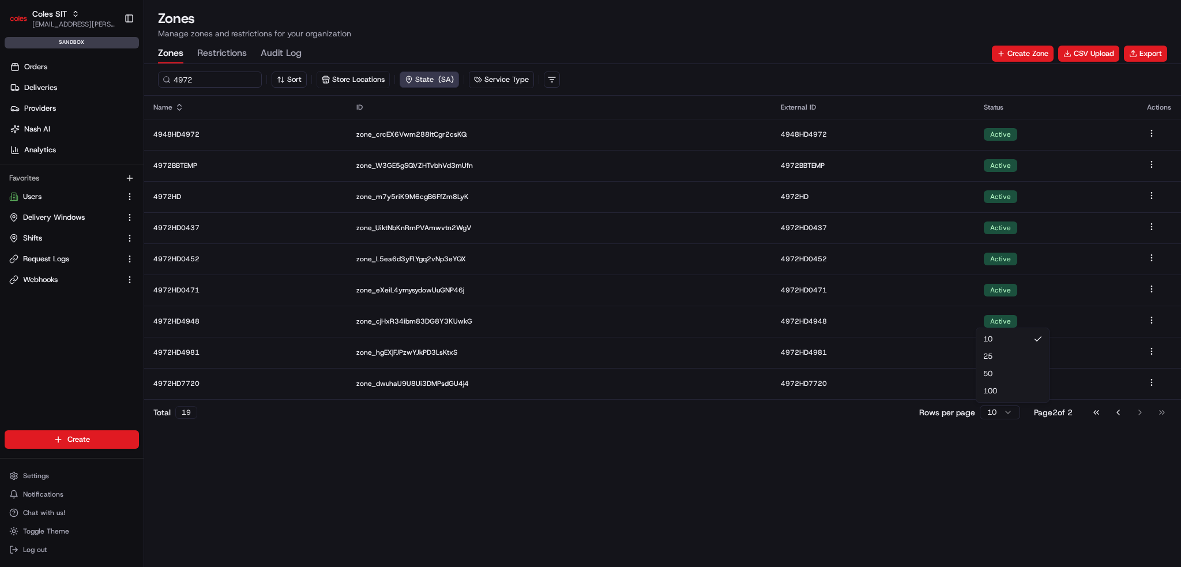
click at [991, 418] on html "Coles SIT ben.ellis@coles.com.au Toggle Sidebar sandbox Orders Deliveries Provi…" at bounding box center [590, 283] width 1181 height 567
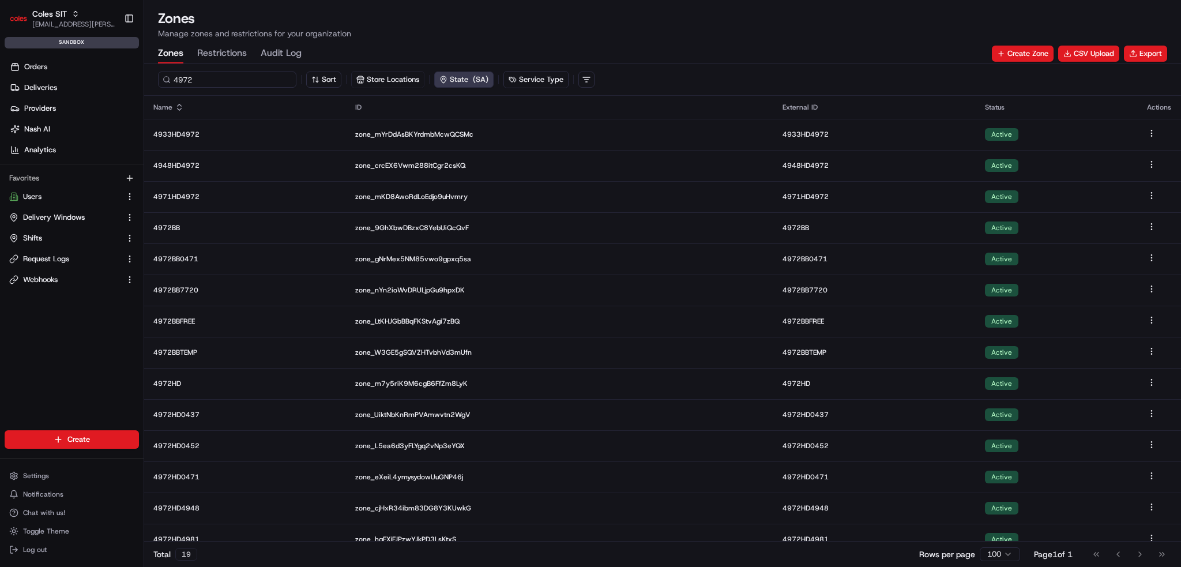
click at [245, 75] on input "4972" at bounding box center [227, 80] width 138 height 16
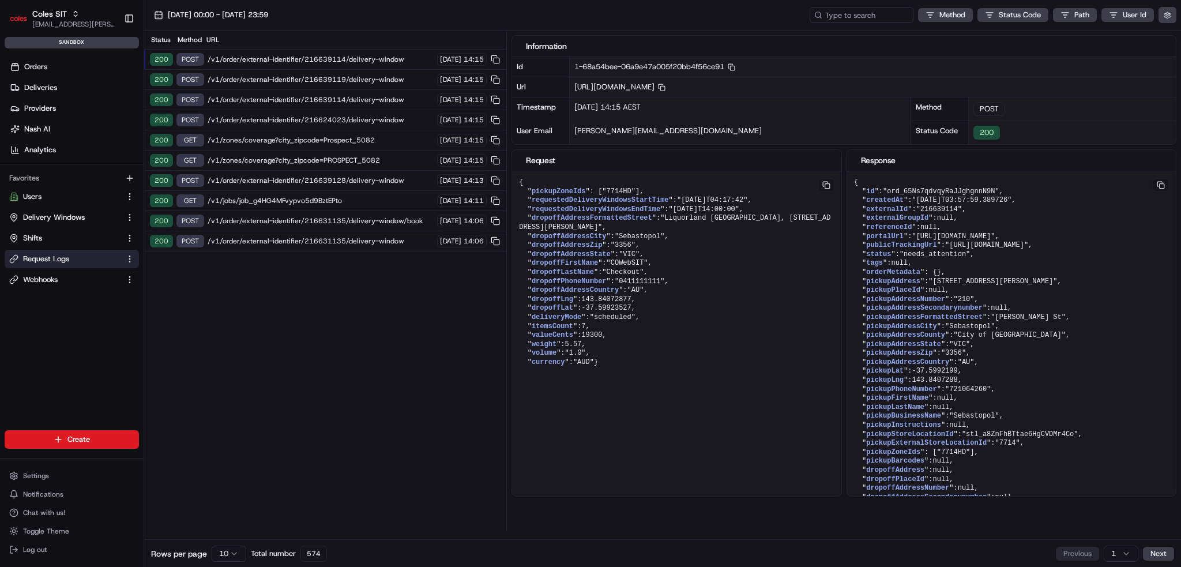
click at [314, 59] on span "/v1/order/external-identifier/216639114/delivery-window" at bounding box center [321, 59] width 226 height 9
click at [327, 133] on div "200 GET /v1/zones/coverage?city_zipcode=Prospect_5082 20/08/2025 14:15" at bounding box center [325, 140] width 362 height 20
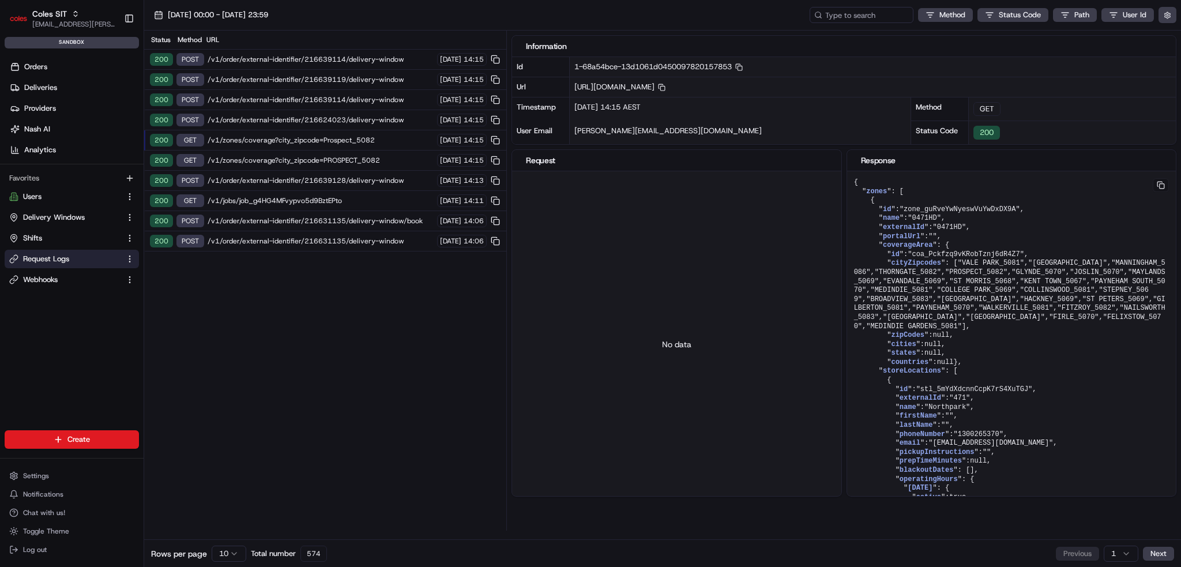
click at [333, 156] on span "/v1/zones/coverage?city_zipcode=PROSPECT_5082" at bounding box center [321, 160] width 226 height 9
click at [340, 176] on span "/v1/order/external-identifier/216639128/delivery-window" at bounding box center [321, 180] width 226 height 9
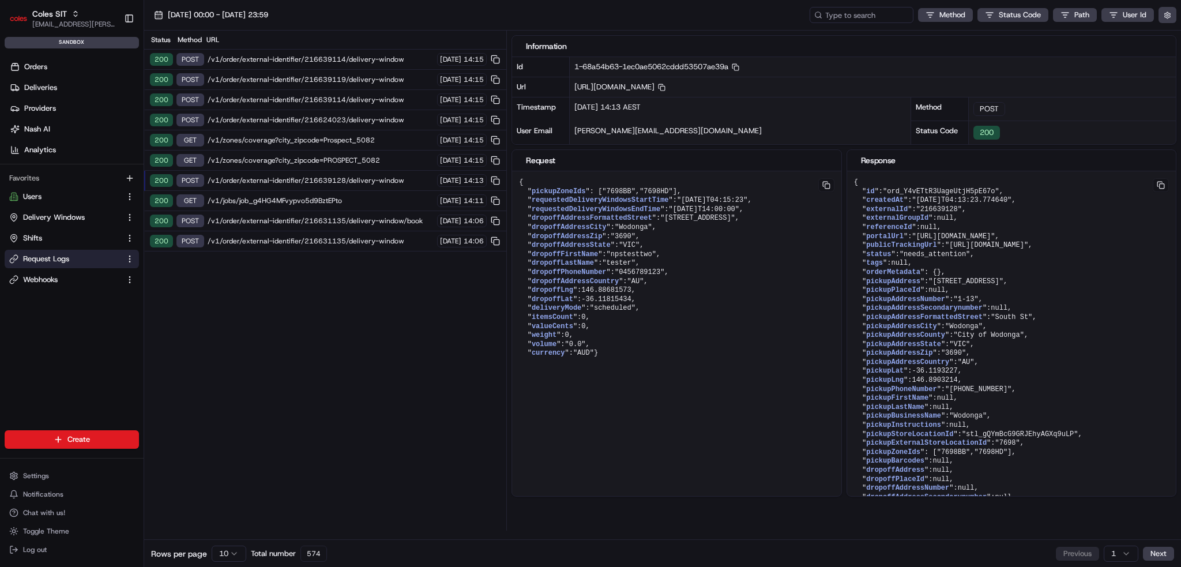
click at [350, 165] on div "200 GET /v1/zones/coverage?city_zipcode=PROSPECT_5082 20/08/2025 14:15" at bounding box center [325, 161] width 362 height 20
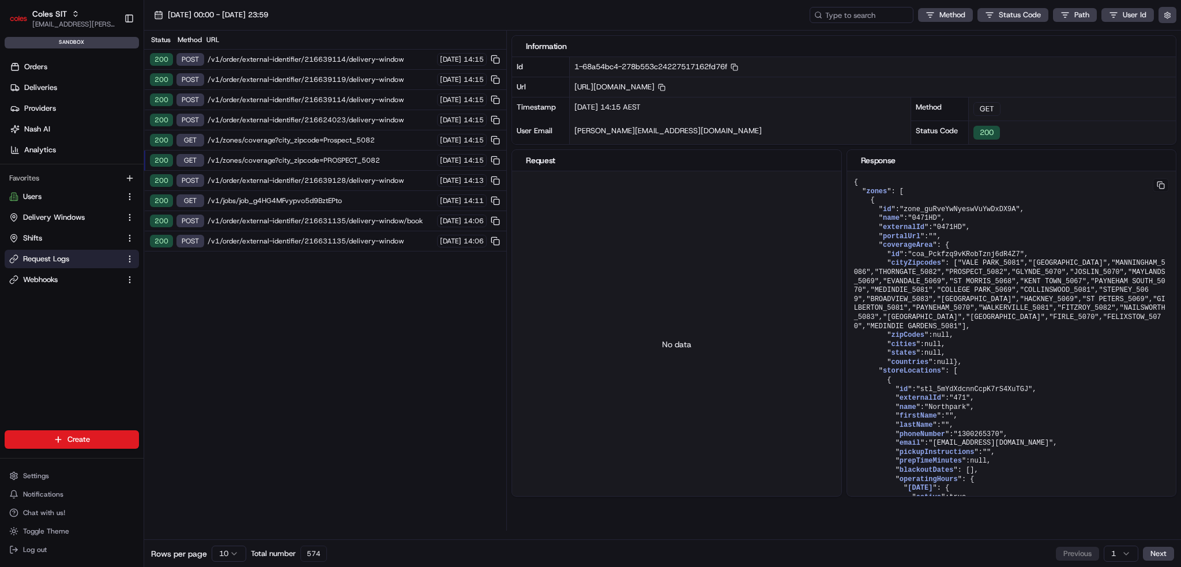
click at [348, 143] on div "200 GET /v1/zones/coverage?city_zipcode=Prospect_5082 20/08/2025 14:15" at bounding box center [325, 140] width 362 height 20
click at [367, 116] on span "/v1/order/external-identifier/216624023/delivery-window" at bounding box center [321, 119] width 226 height 9
click at [370, 97] on span "/v1/order/external-identifier/216639114/delivery-window" at bounding box center [321, 99] width 226 height 9
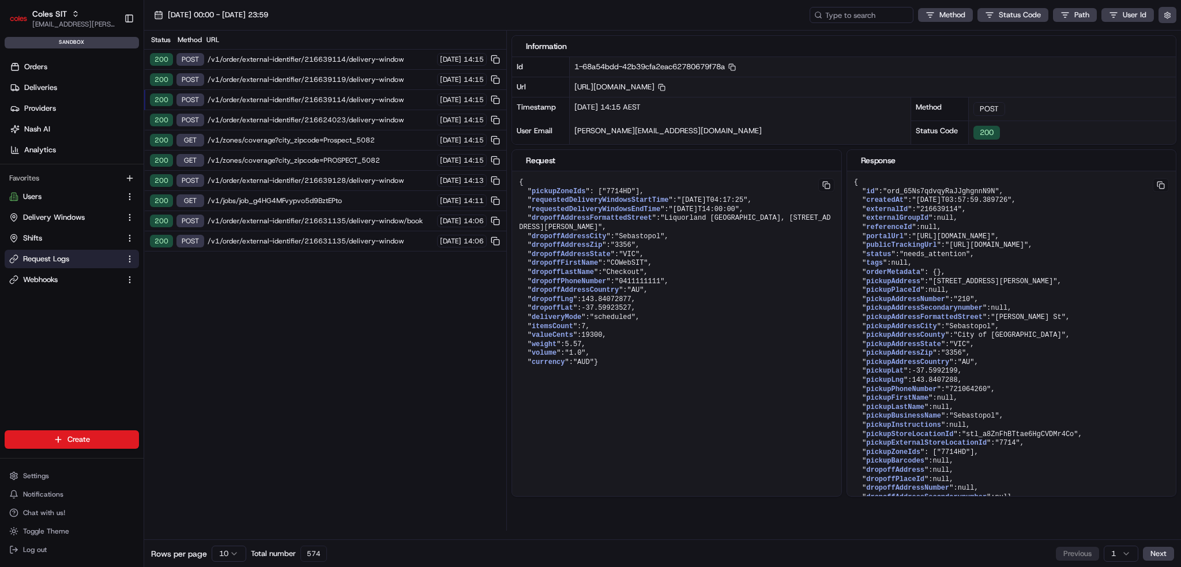
click at [367, 117] on span "/v1/order/external-identifier/216624023/delivery-window" at bounding box center [321, 119] width 226 height 9
click at [367, 121] on span "/v1/order/external-identifier/216624023/delivery-window" at bounding box center [321, 119] width 226 height 9
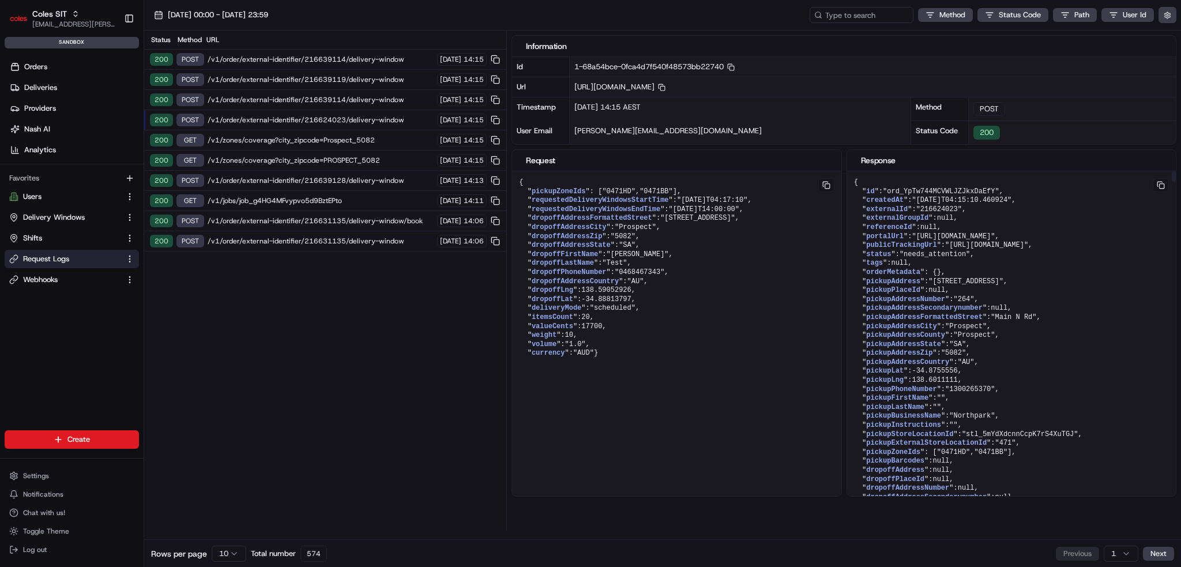
click at [664, 273] on pre "{ " id ": "ord_YpTw744MCVWLJZJkxDaEfY" , " createdAt ": "2025-08-20T04:15:10.46…" at bounding box center [676, 268] width 329 height 194
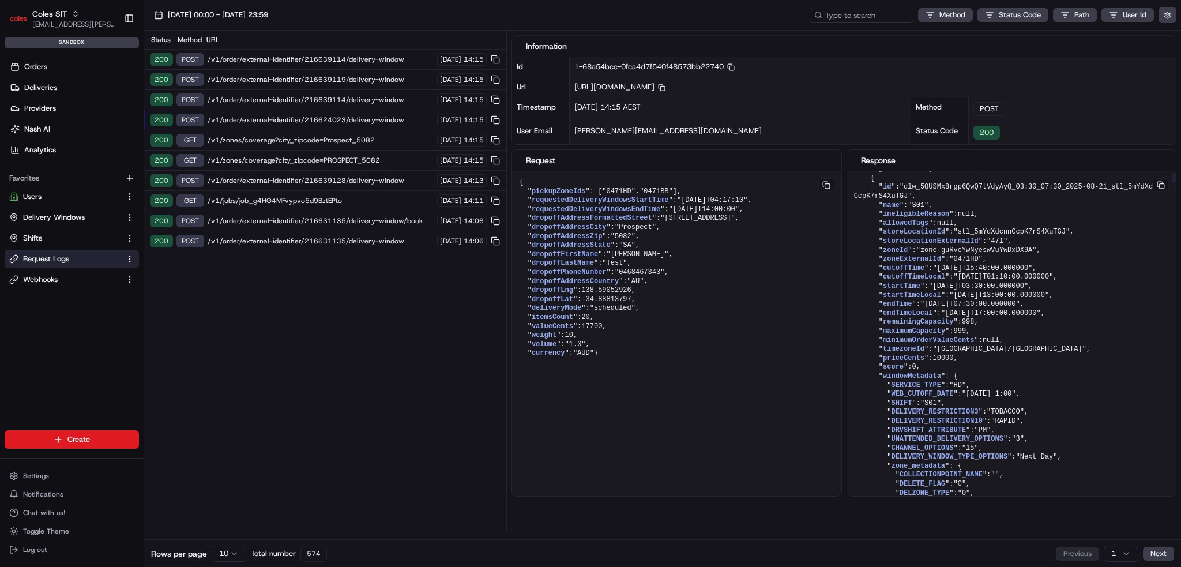
scroll to position [865, 0]
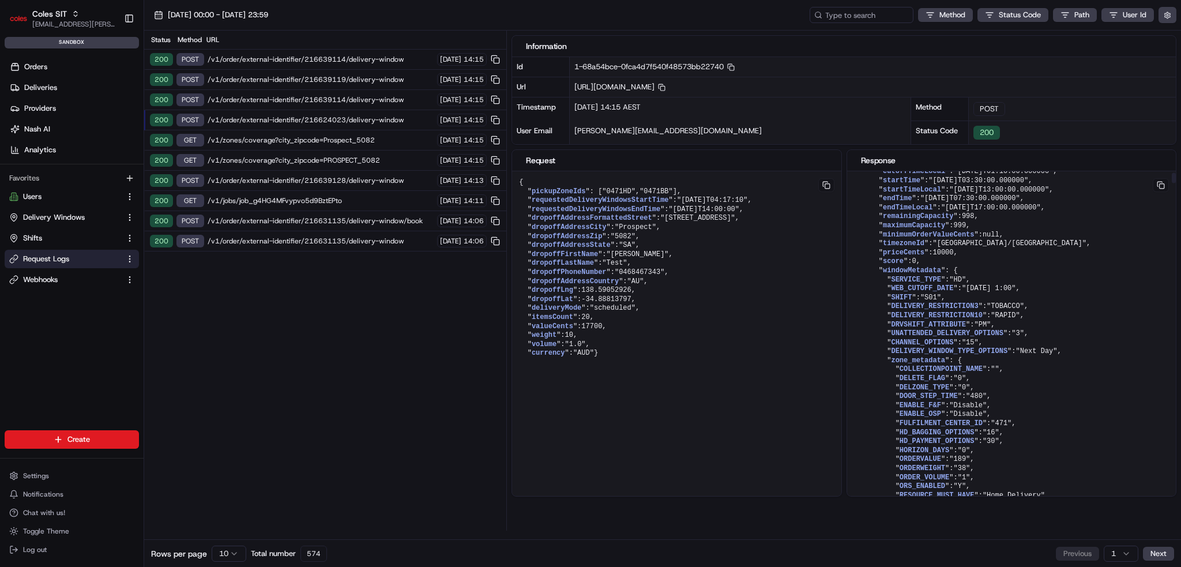
click at [664, 212] on span ""2025-08-21T17:00:00.000000"" at bounding box center [991, 208] width 100 height 8
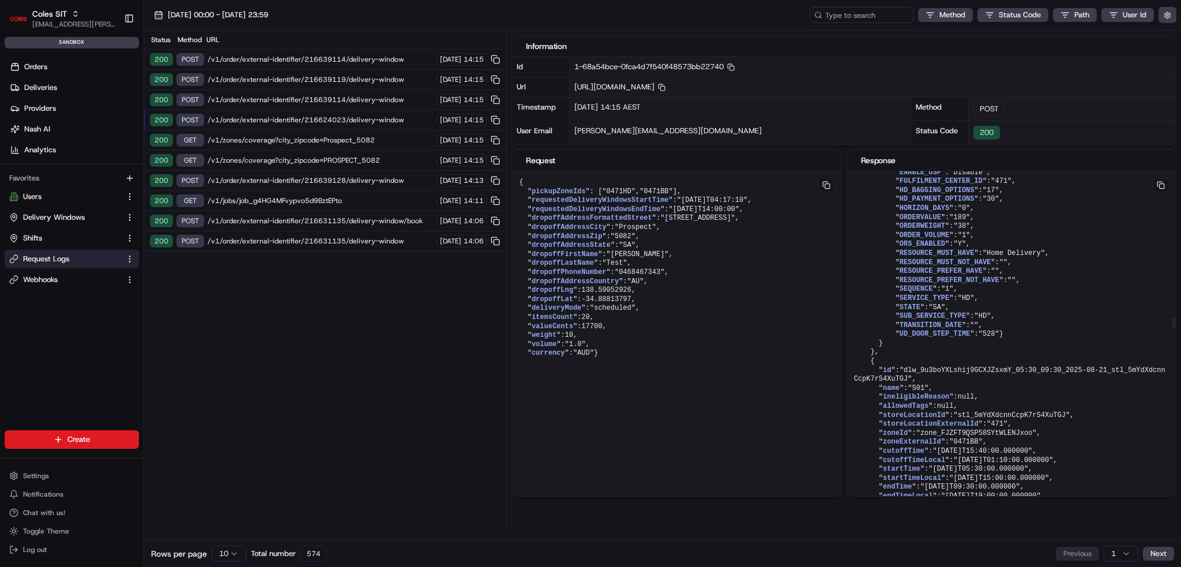
scroll to position [86656, 0]
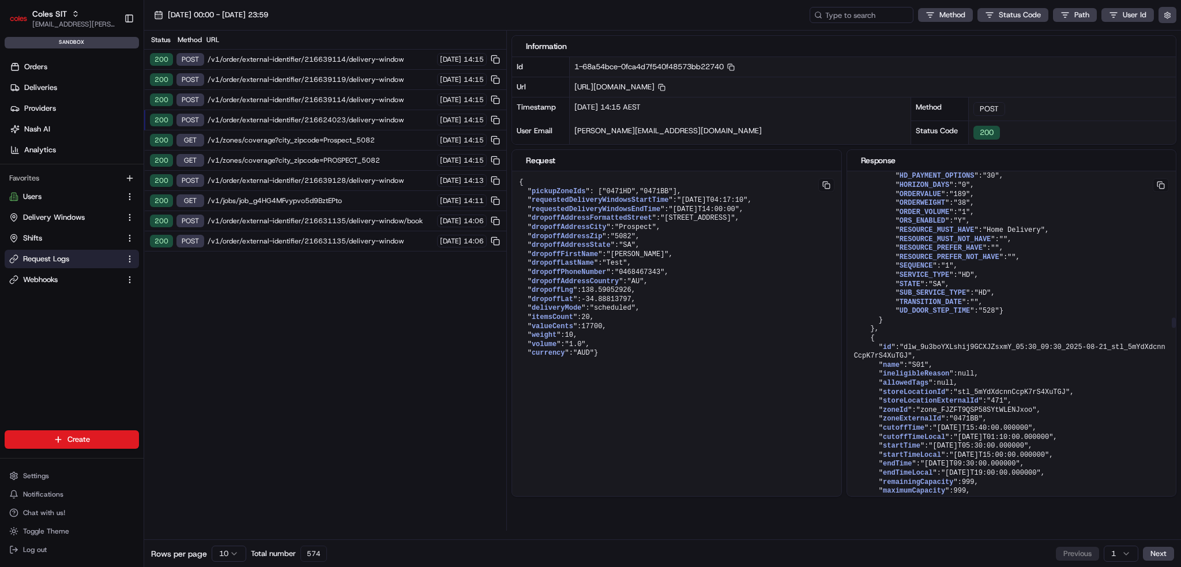
click at [664, 365] on pre "{ " id ": "ord_YpTw744MCVWLJZJkxDaEfY" , " createdAt ": "2025-08-20T04:15:10.46…" at bounding box center [676, 268] width 329 height 194
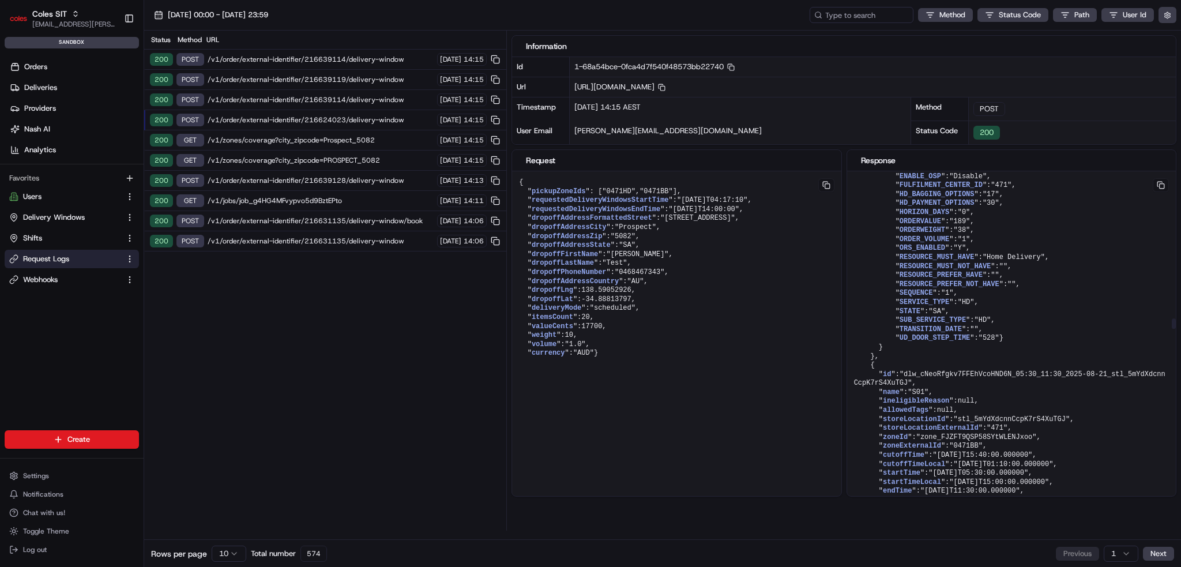
scroll to position [87175, 0]
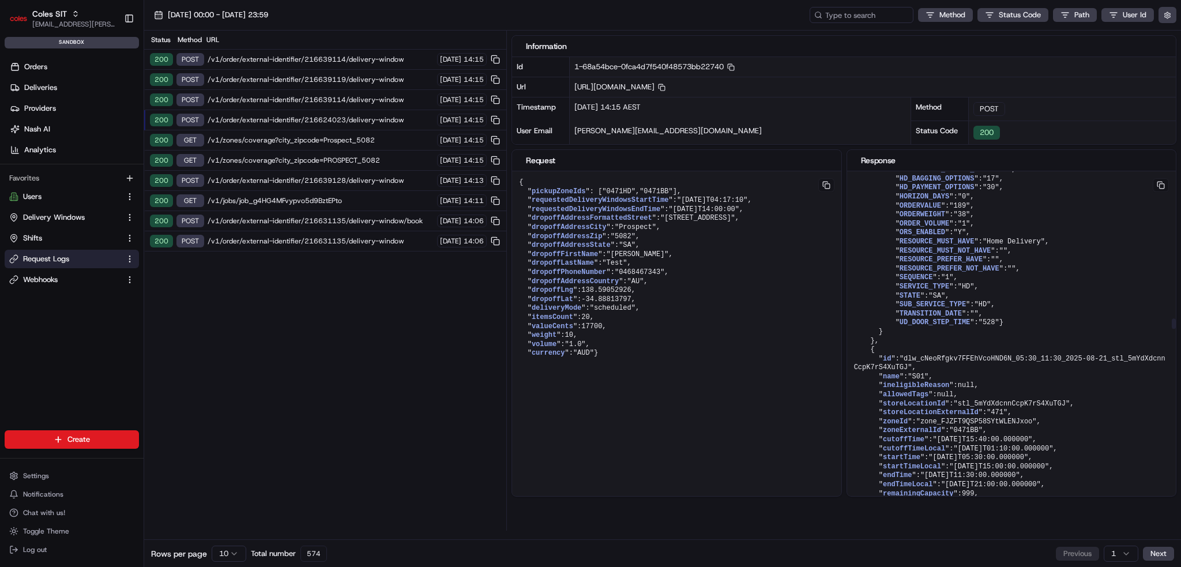
drag, startPoint x: 930, startPoint y: 442, endPoint x: 955, endPoint y: 445, distance: 25.0
click at [664, 365] on pre "{ " id ": "ord_YpTw744MCVWLJZJkxDaEfY" , " createdAt ": "2025-08-20T04:15:10.46…" at bounding box center [676, 268] width 329 height 194
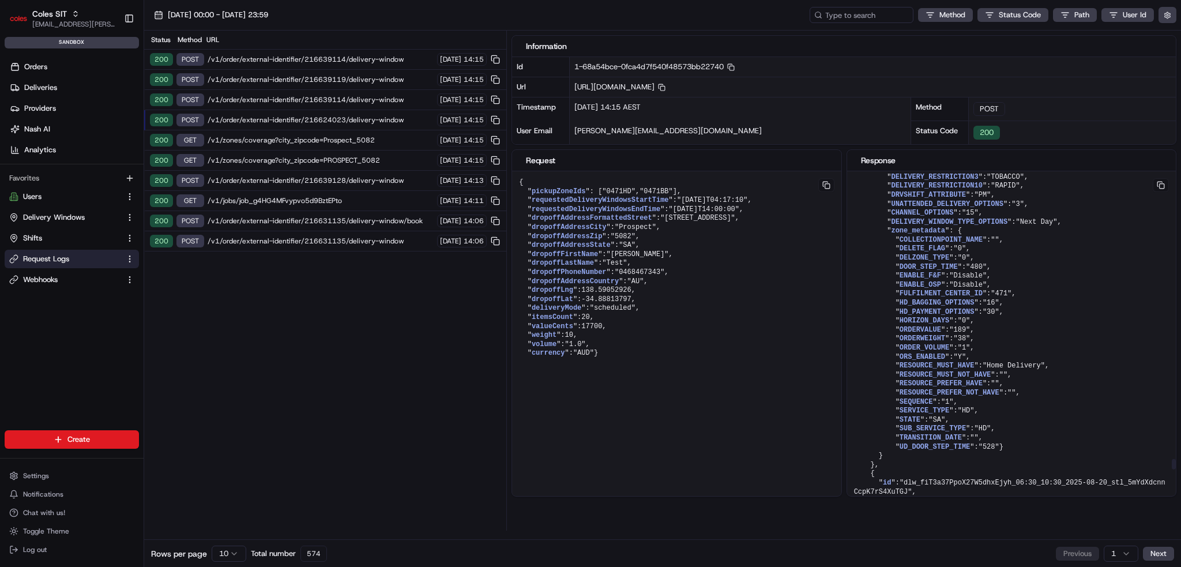
scroll to position [170516, 0]
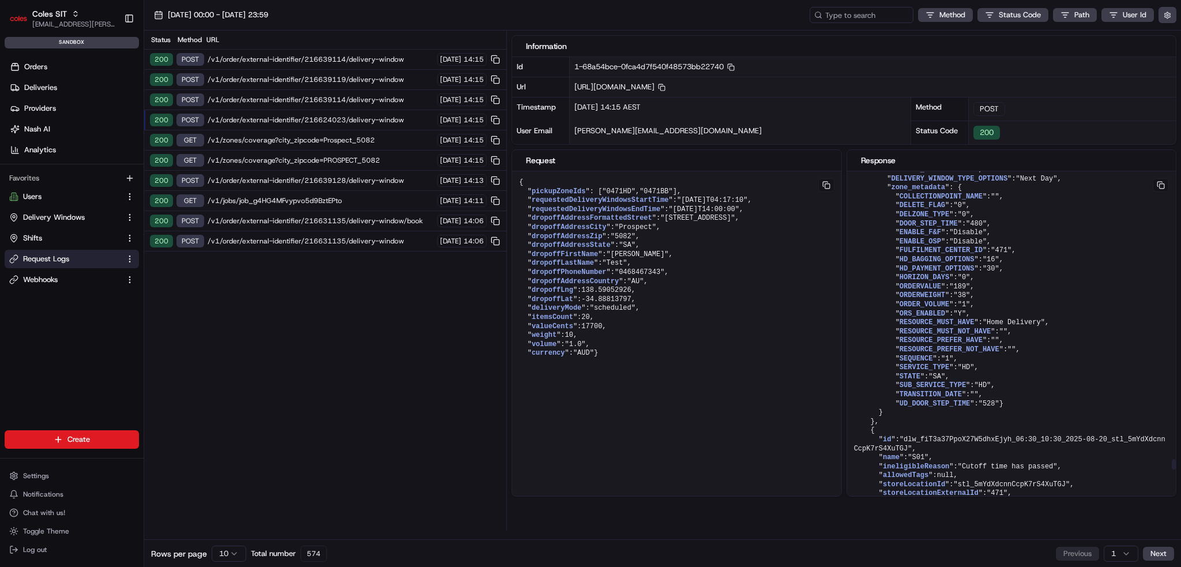
drag, startPoint x: 877, startPoint y: 325, endPoint x: 950, endPoint y: 328, distance: 72.7
click at [664, 328] on pre "{ " id ": "ord_YpTw744MCVWLJZJkxDaEfY" , " createdAt ": "2025-08-20T04:15:10.46…" at bounding box center [676, 268] width 329 height 194
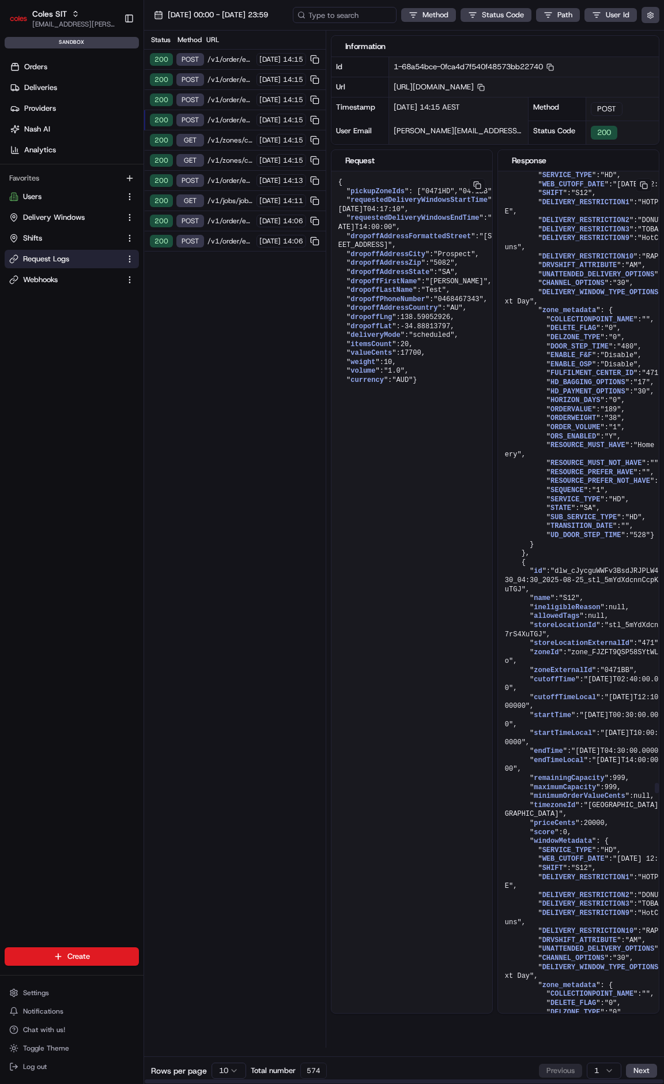
scroll to position [171847, 0]
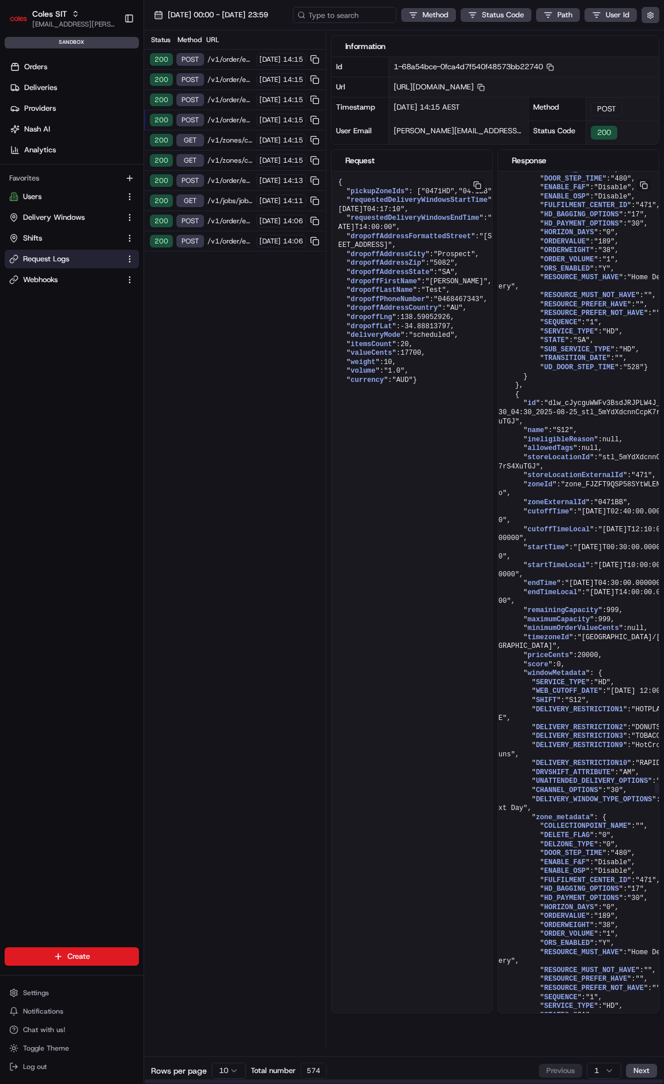
drag, startPoint x: 627, startPoint y: 575, endPoint x: 657, endPoint y: 571, distance: 29.7
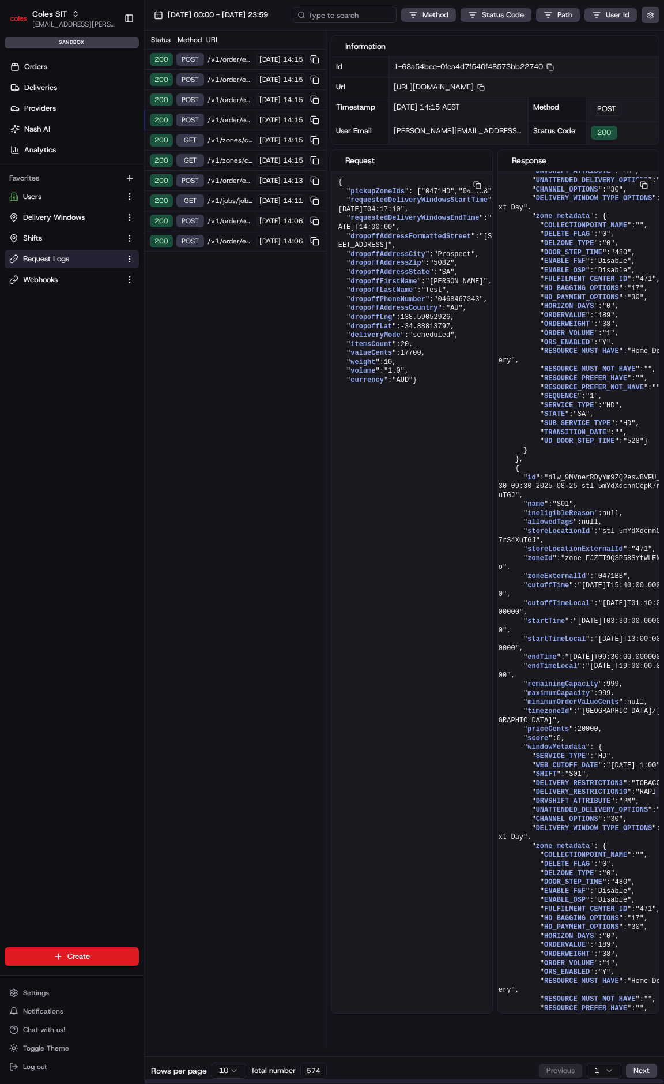
scroll to position [173173, 6]
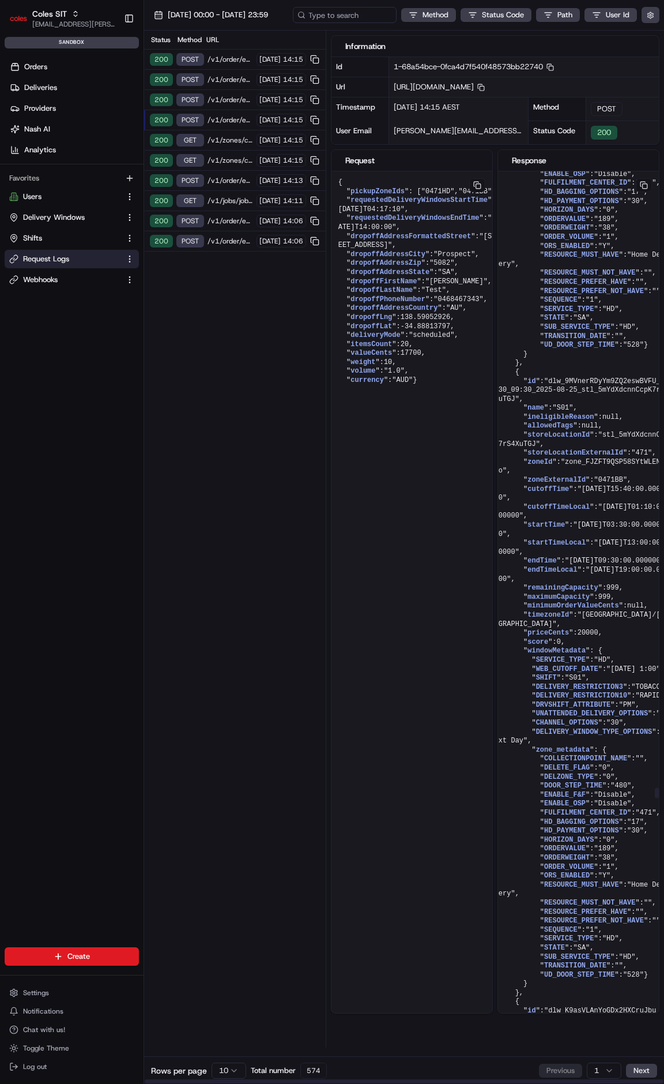
click at [235, 62] on span "/v1/order/external-identifier/216639114/delivery-window" at bounding box center [231, 59] width 46 height 9
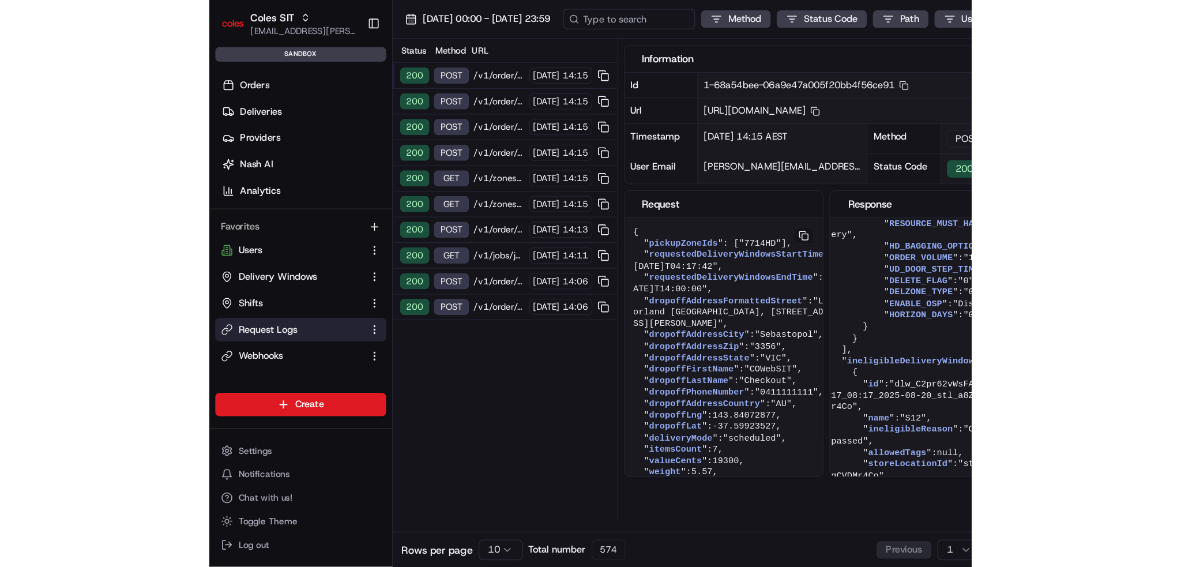
scroll to position [1985, 0]
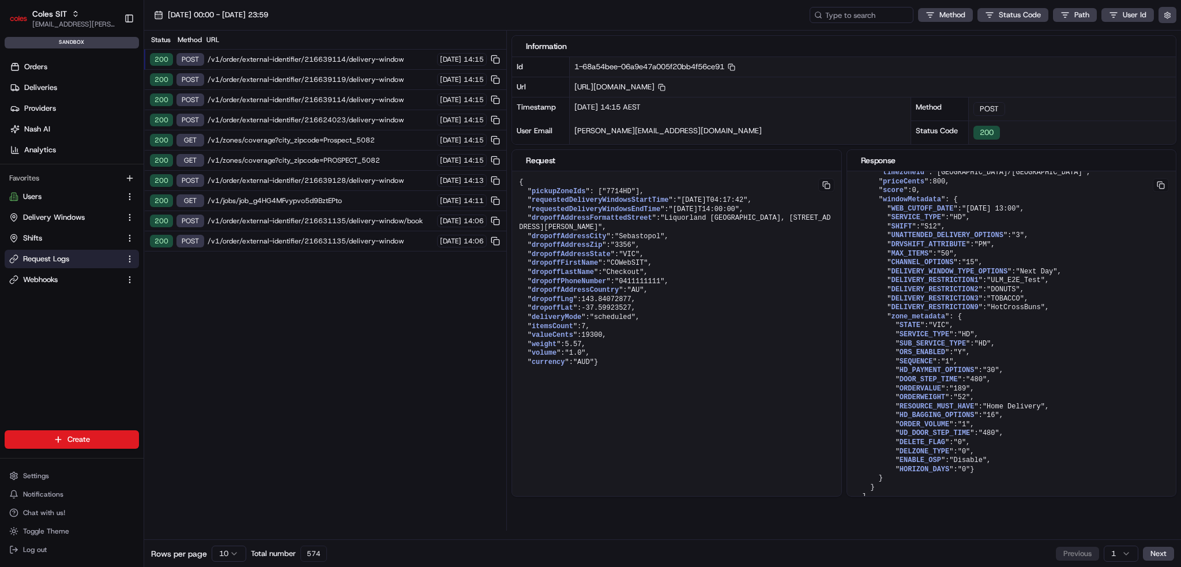
click at [321, 67] on div "200 POST /v1/order/external-identifier/216639114/delivery-window 20/08/2025 14:…" at bounding box center [325, 60] width 362 height 20
click at [320, 75] on span "/v1/order/external-identifier/216639119/delivery-window" at bounding box center [321, 79] width 226 height 9
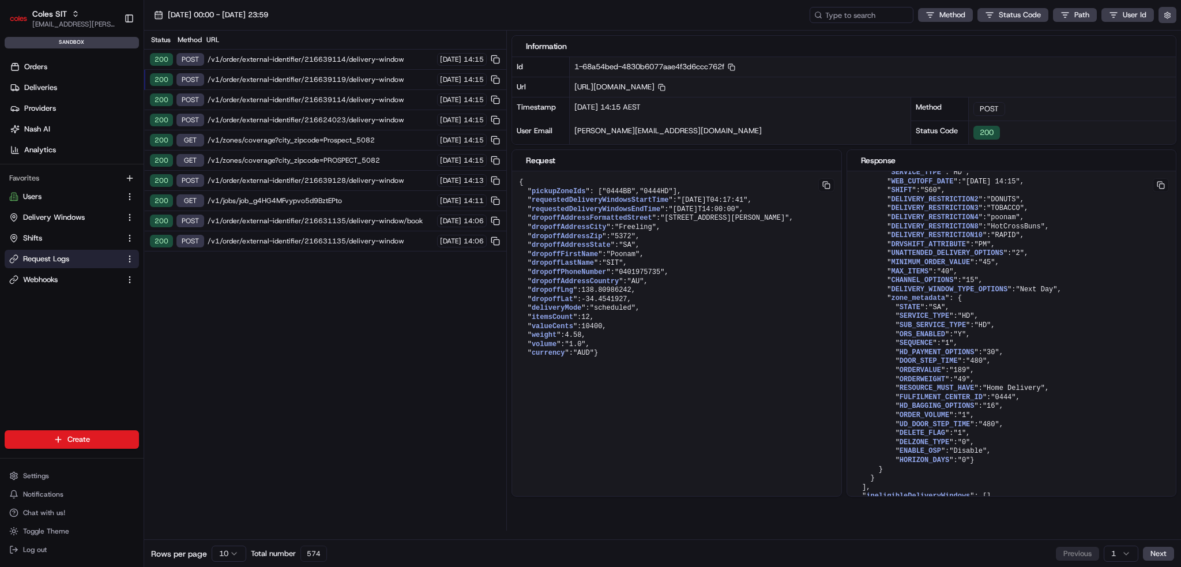
click at [322, 97] on span "/v1/order/external-identifier/216639114/delivery-window" at bounding box center [321, 99] width 226 height 9
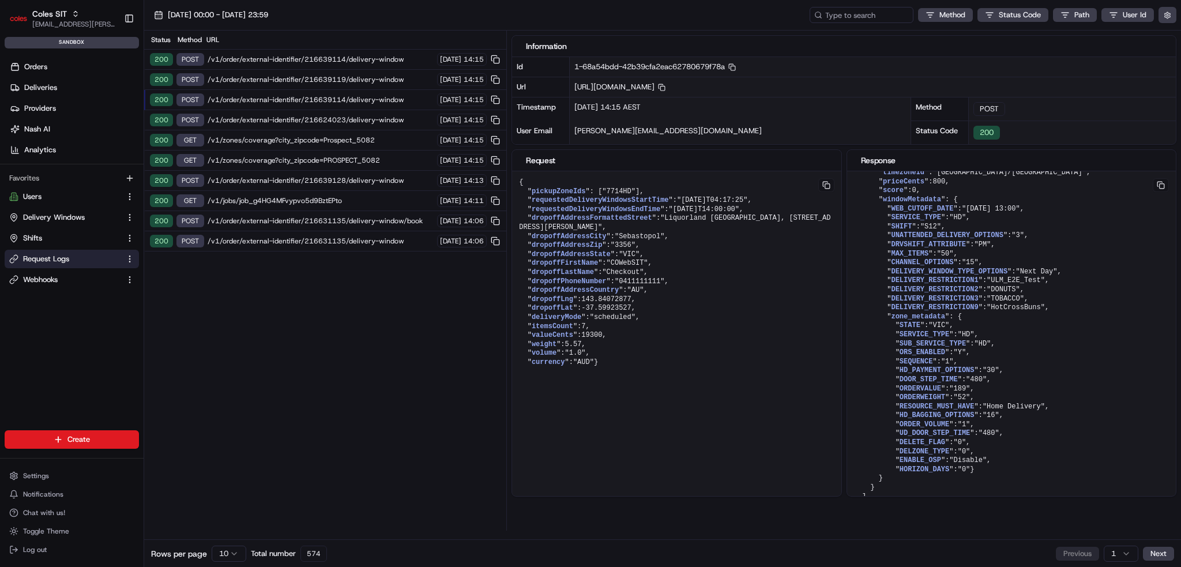
click at [324, 117] on span "/v1/order/external-identifier/216624023/delivery-window" at bounding box center [321, 119] width 226 height 9
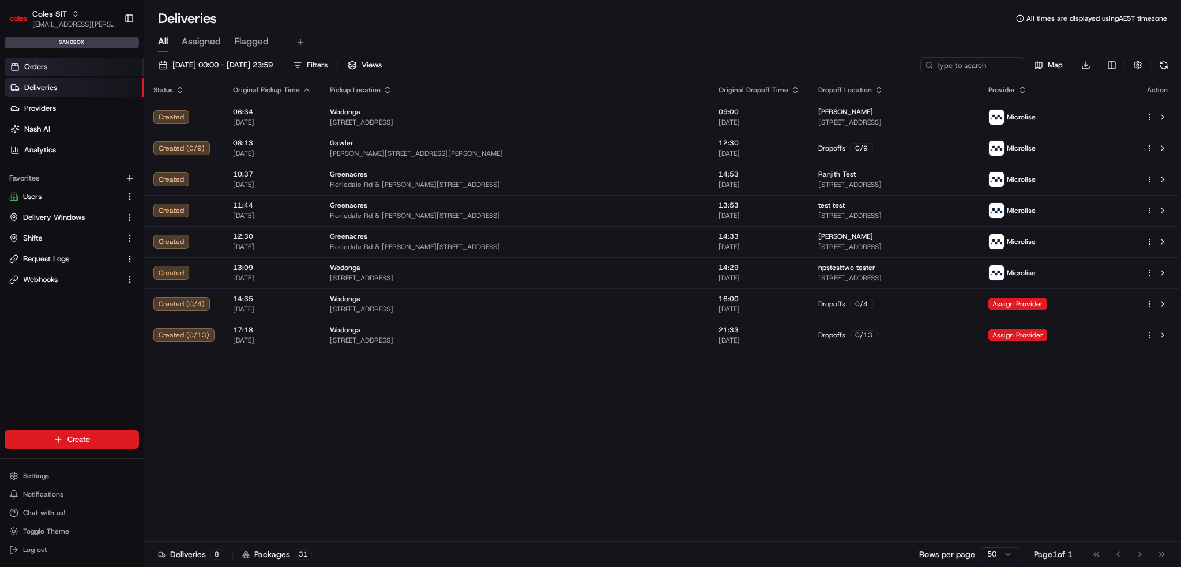
click at [41, 65] on span "Orders" at bounding box center [35, 67] width 23 height 10
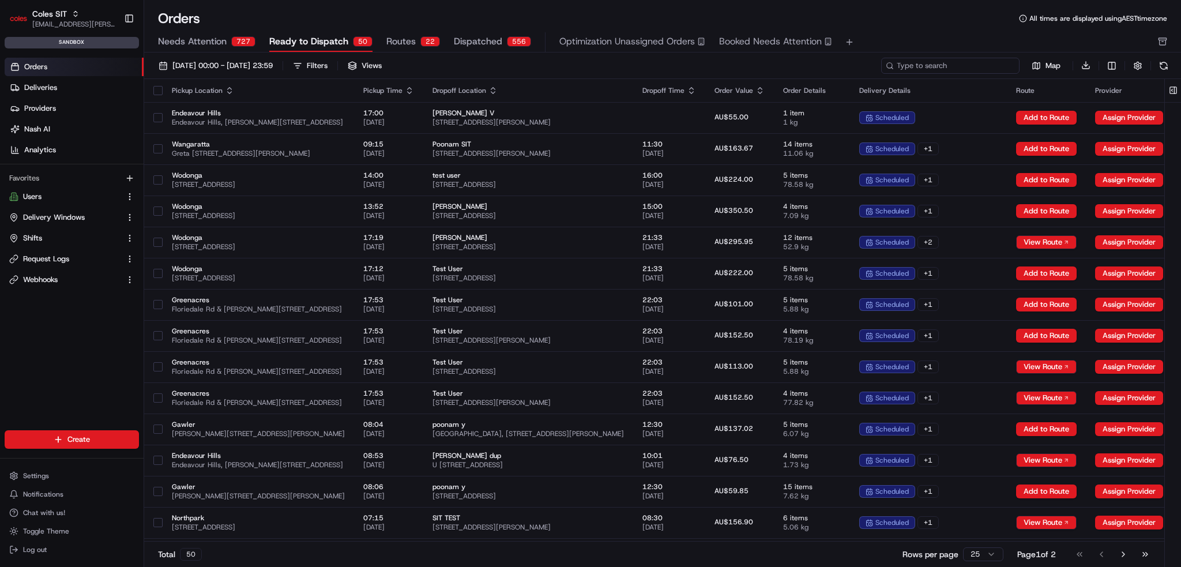
click at [951, 69] on input at bounding box center [950, 66] width 138 height 16
paste input "216624023"
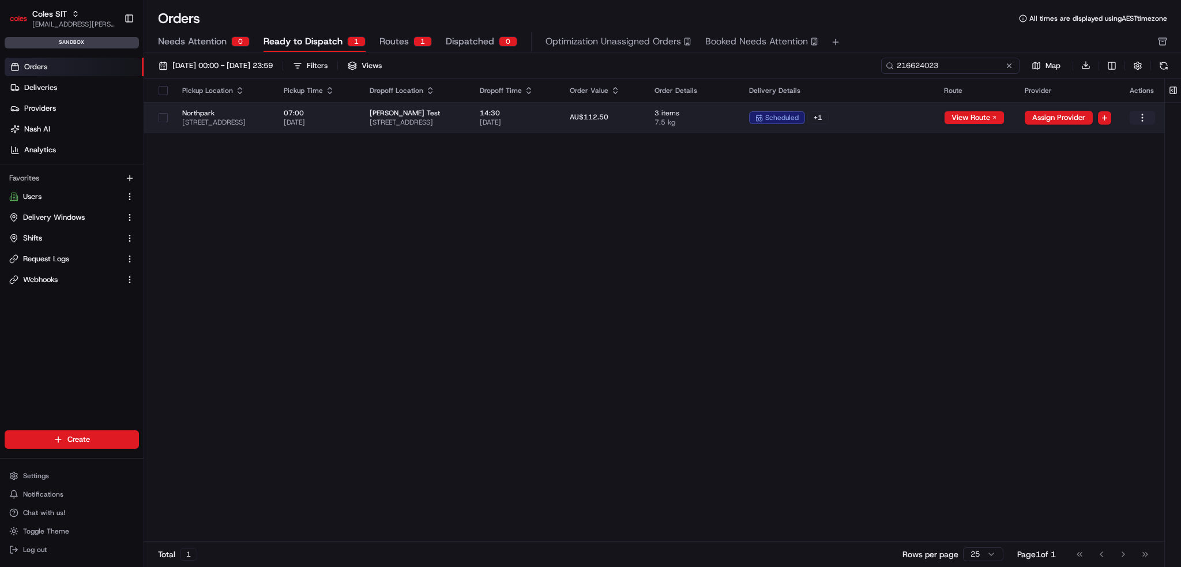
type input "216624023"
click at [1143, 123] on html "Coles SIT ben.ellis@coles.com.au Toggle Sidebar sandbox Orders Deliveries Provi…" at bounding box center [590, 283] width 1181 height 567
click at [911, 121] on html "Coles SIT ben.ellis@coles.com.au Toggle Sidebar sandbox Orders Deliveries Provi…" at bounding box center [590, 283] width 1181 height 567
click at [351, 116] on span "07:00" at bounding box center [317, 112] width 67 height 9
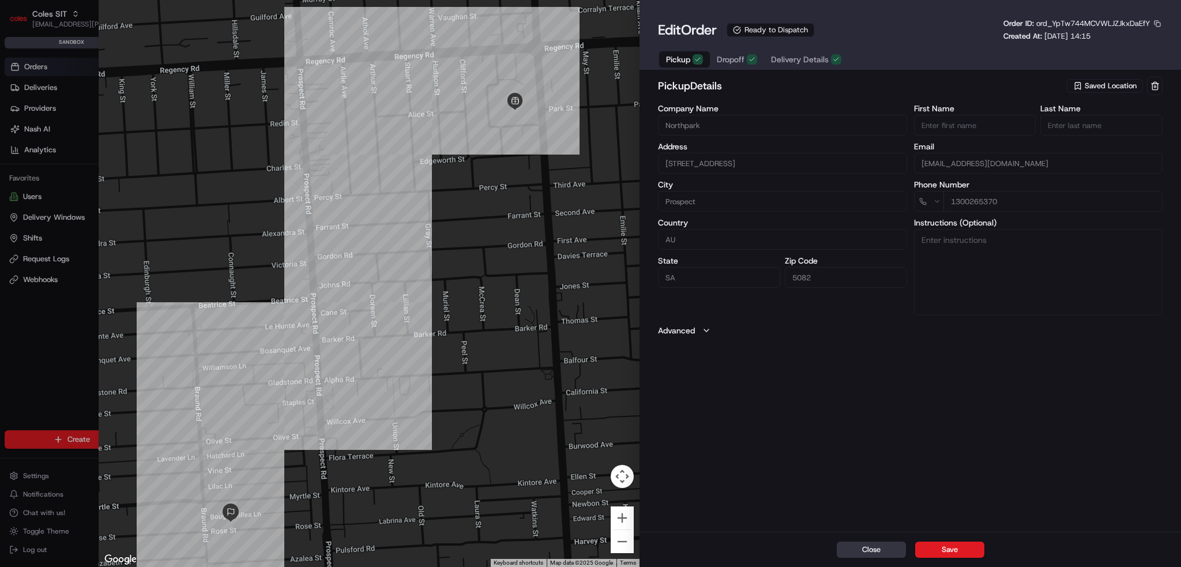
drag, startPoint x: 874, startPoint y: 550, endPoint x: 702, endPoint y: 419, distance: 216.8
click at [874, 550] on button "Close" at bounding box center [871, 549] width 69 height 16
type input "+1"
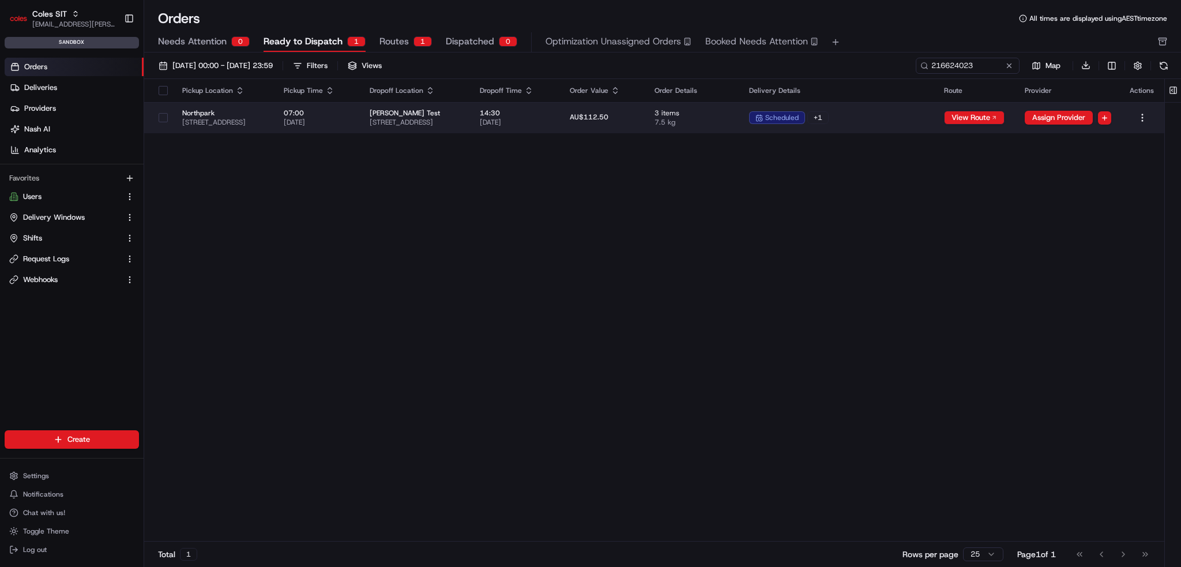
click at [274, 107] on td "Northpark 264 Main N Rd, Prospect SA 5082, Australia" at bounding box center [223, 117] width 101 height 31
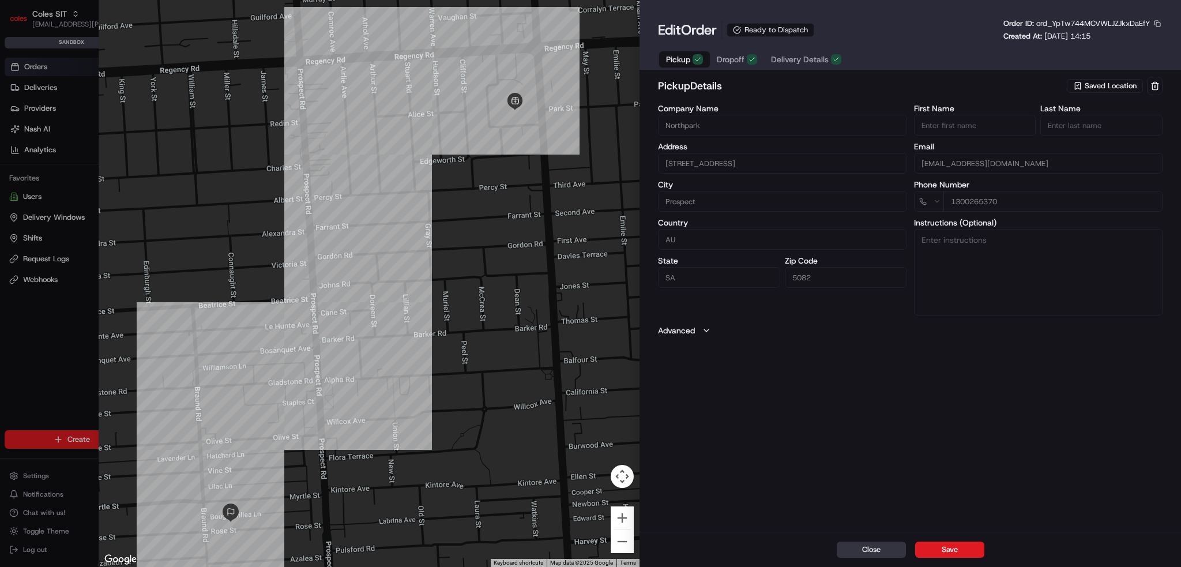
click at [889, 548] on button "Close" at bounding box center [871, 549] width 69 height 16
type input "+1"
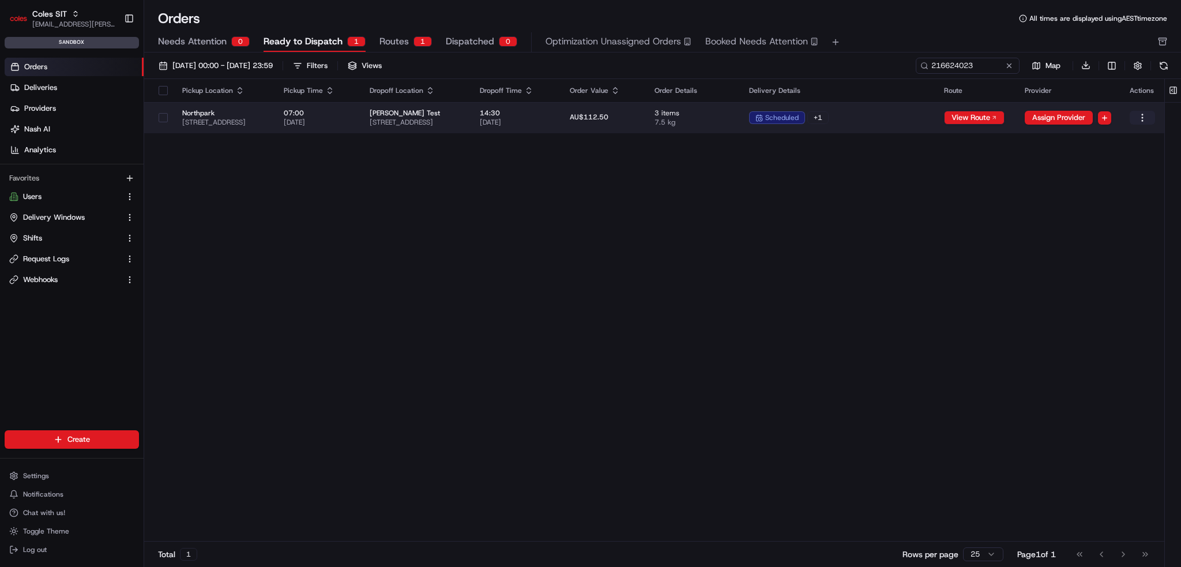
click at [1142, 118] on html "Coles SIT ben.ellis@coles.com.au Toggle Sidebar sandbox Orders Deliveries Provi…" at bounding box center [590, 283] width 1181 height 567
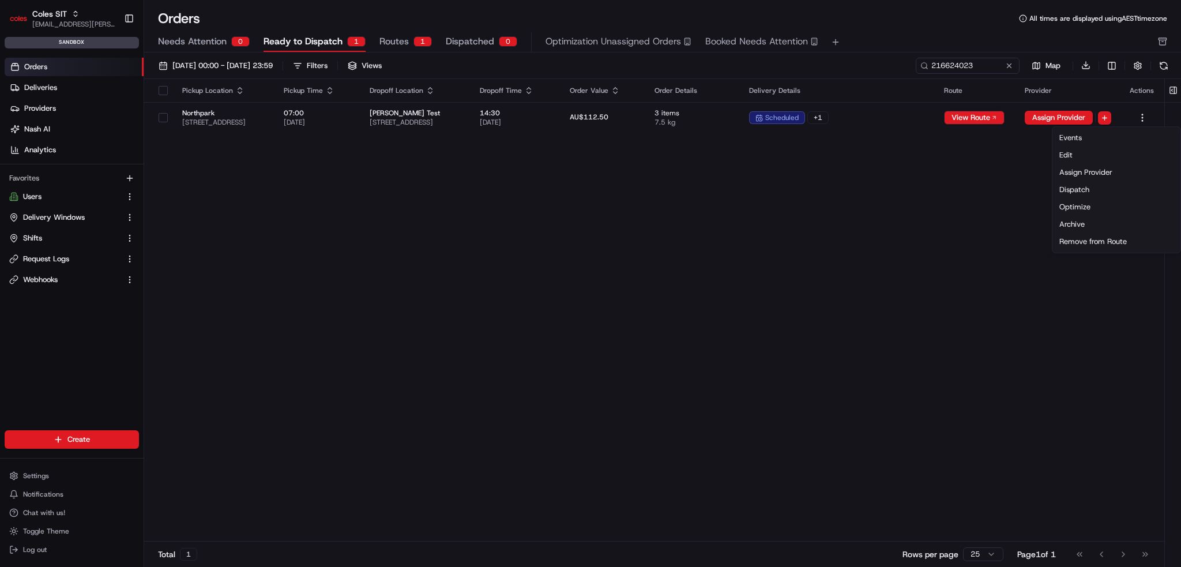
click at [914, 112] on html "Coles SIT ben.ellis@coles.com.au Toggle Sidebar sandbox Orders Deliveries Provi…" at bounding box center [590, 283] width 1181 height 567
click at [914, 112] on div "scheduled + 1" at bounding box center [837, 117] width 176 height 13
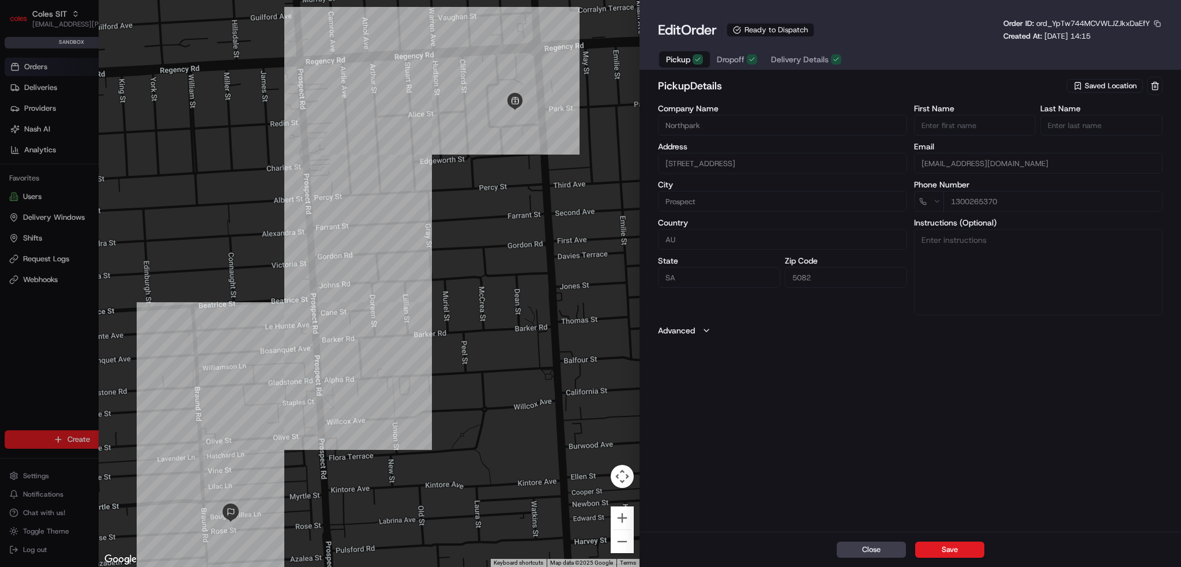
click at [809, 53] on button "Delivery Details" at bounding box center [806, 59] width 84 height 16
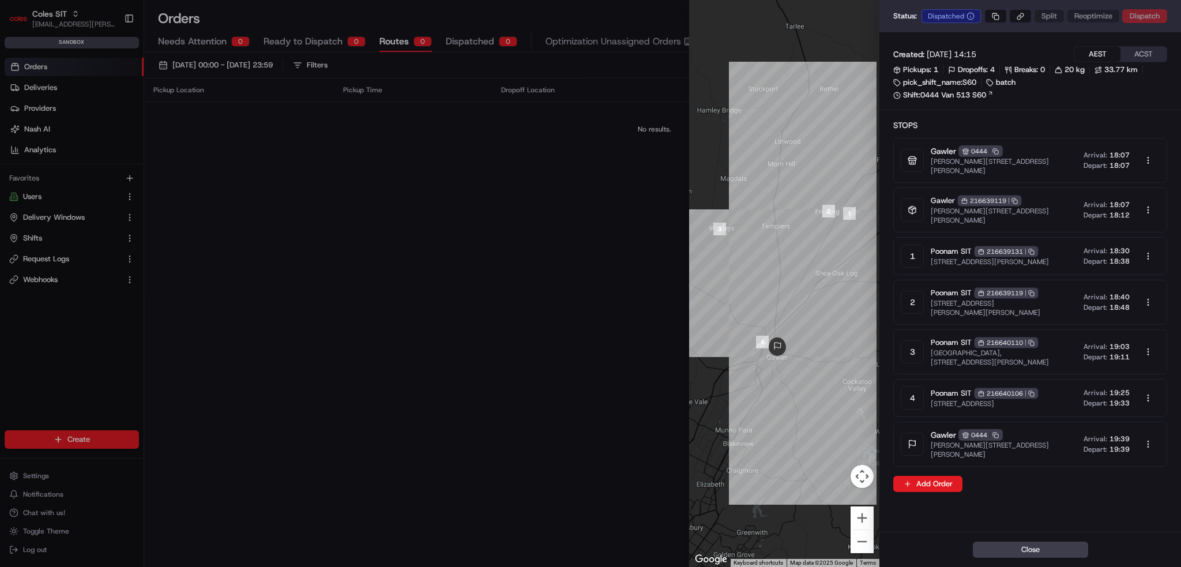
drag, startPoint x: 510, startPoint y: 198, endPoint x: 531, endPoint y: 199, distance: 20.8
click at [510, 198] on div at bounding box center [590, 283] width 1181 height 567
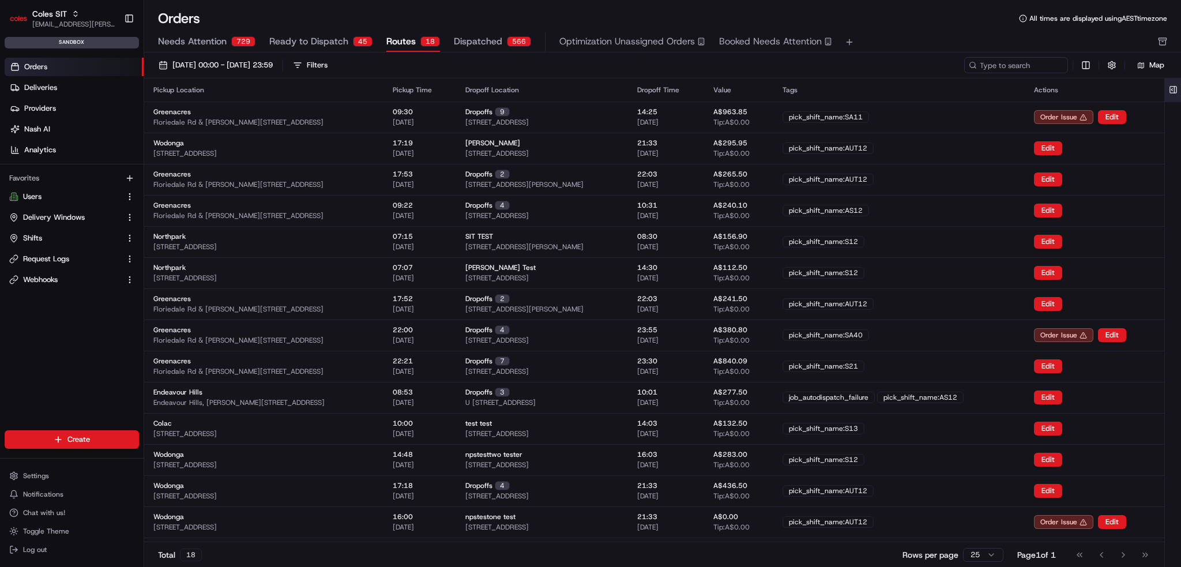
click at [1171, 87] on button at bounding box center [1173, 89] width 19 height 23
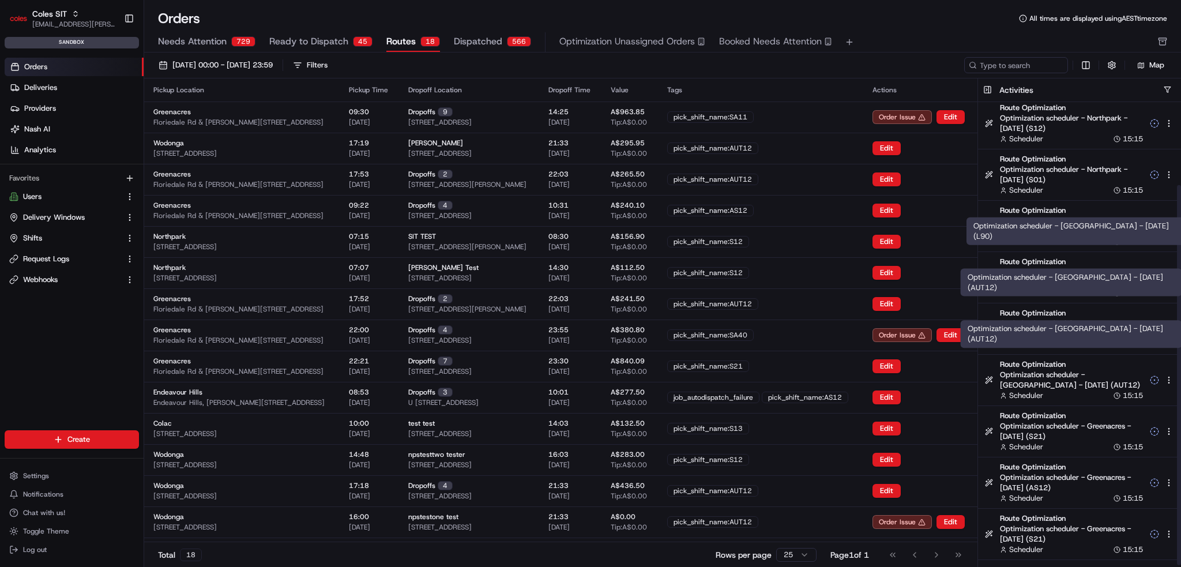
scroll to position [101, 0]
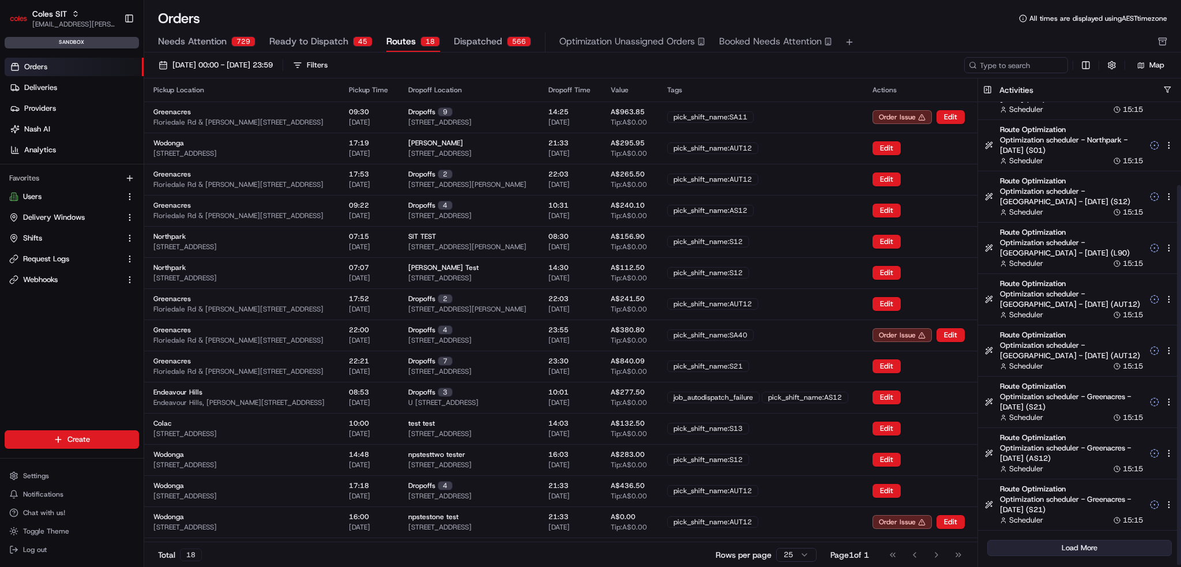
click at [1049, 544] on button "Load More" at bounding box center [1079, 548] width 185 height 16
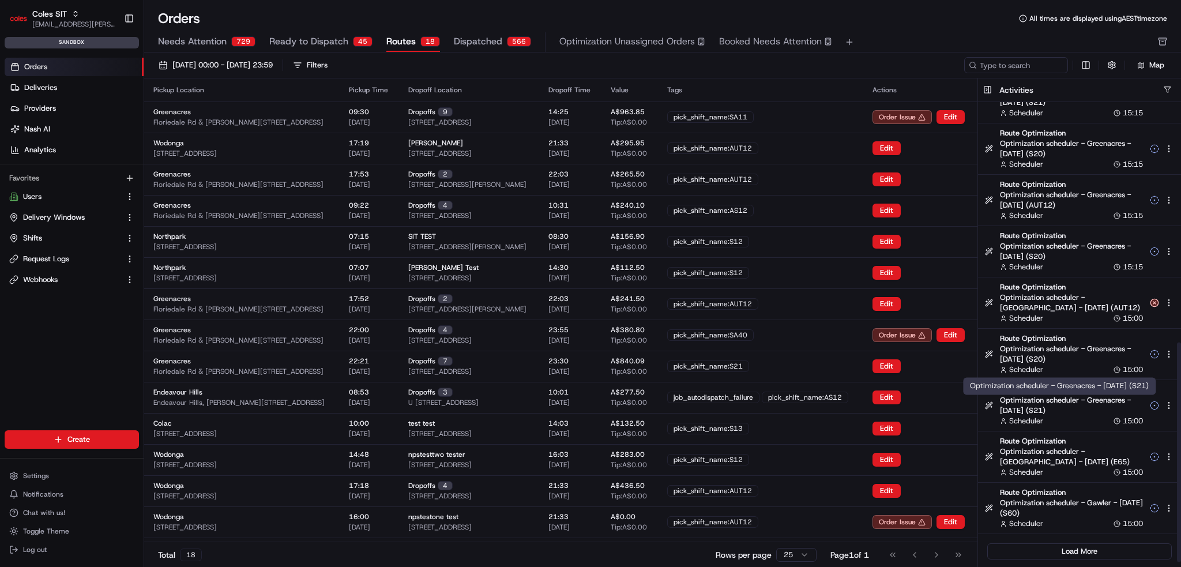
scroll to position [511, 0]
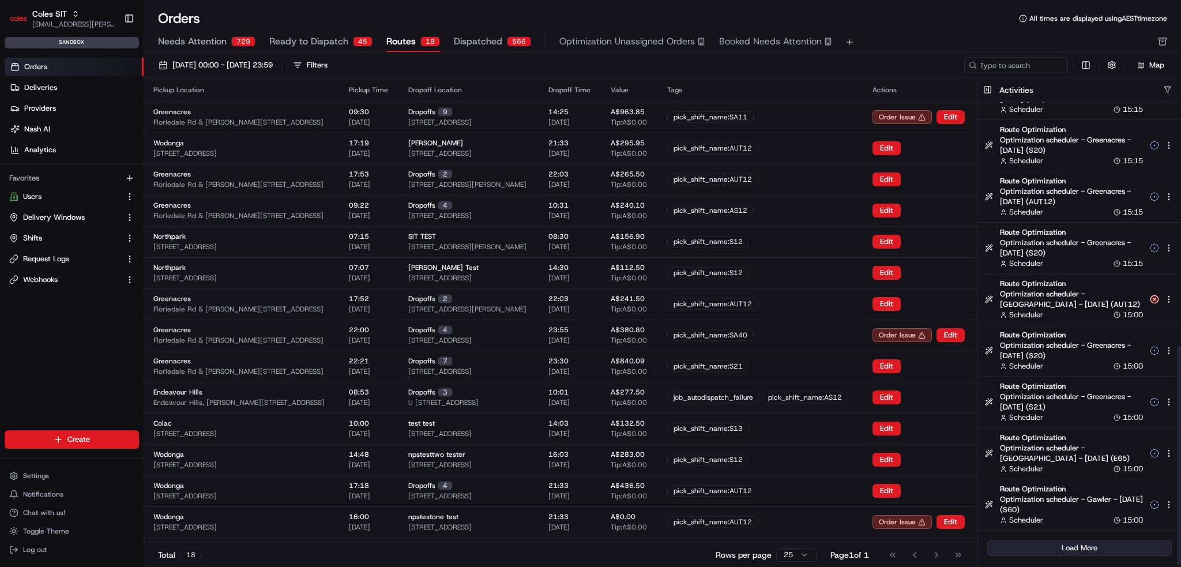
click at [1049, 544] on button "Load More" at bounding box center [1079, 548] width 185 height 16
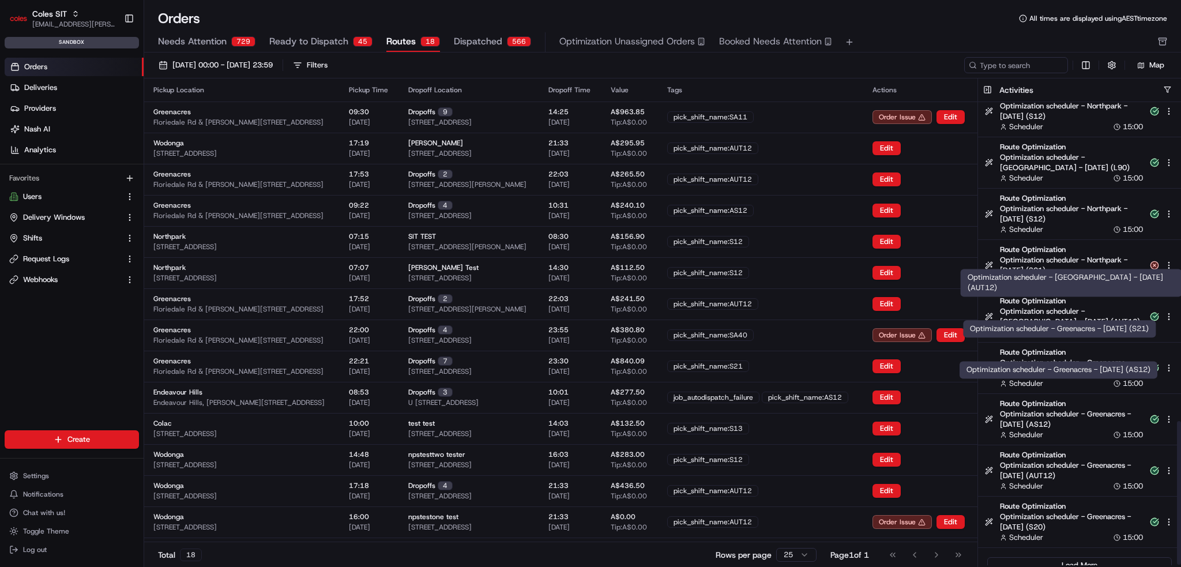
scroll to position [1024, 0]
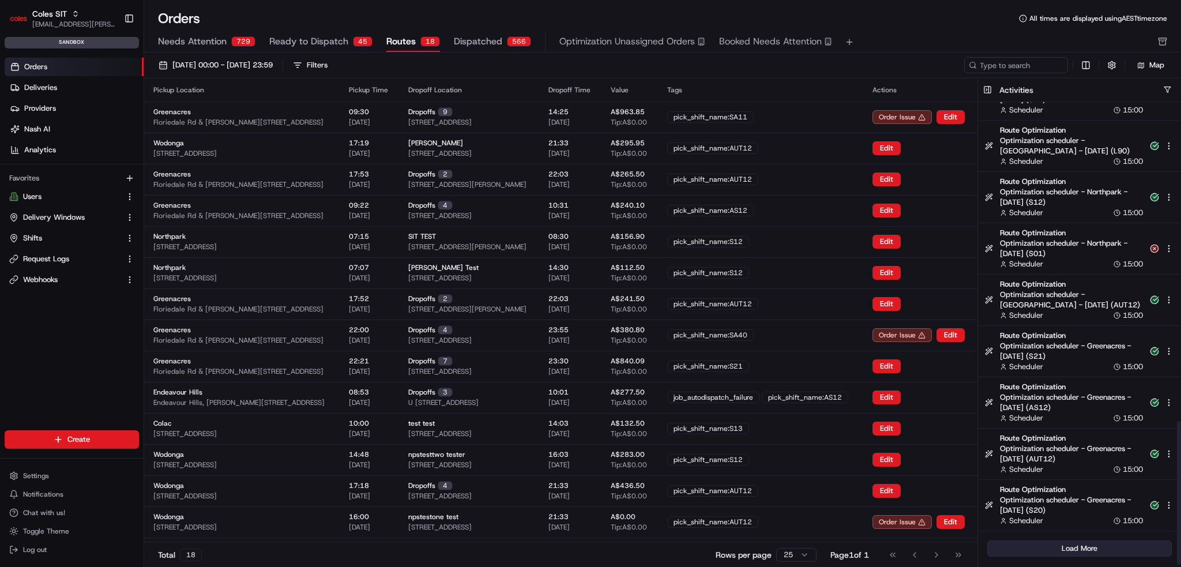
click at [1054, 552] on button "Load More" at bounding box center [1079, 548] width 185 height 16
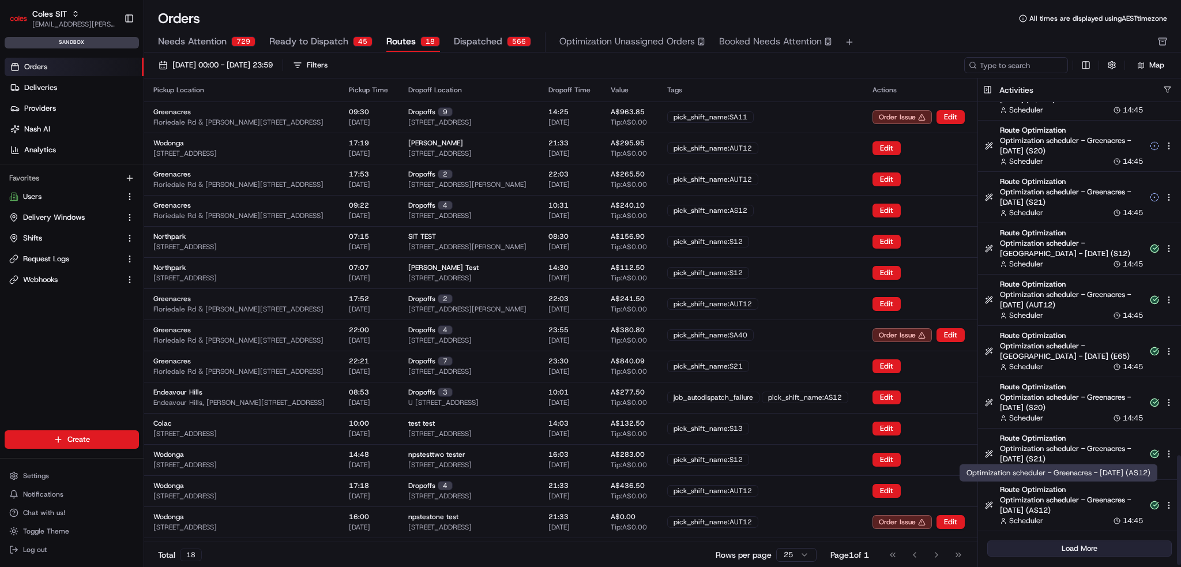
click at [1052, 541] on button "Load More" at bounding box center [1079, 548] width 185 height 16
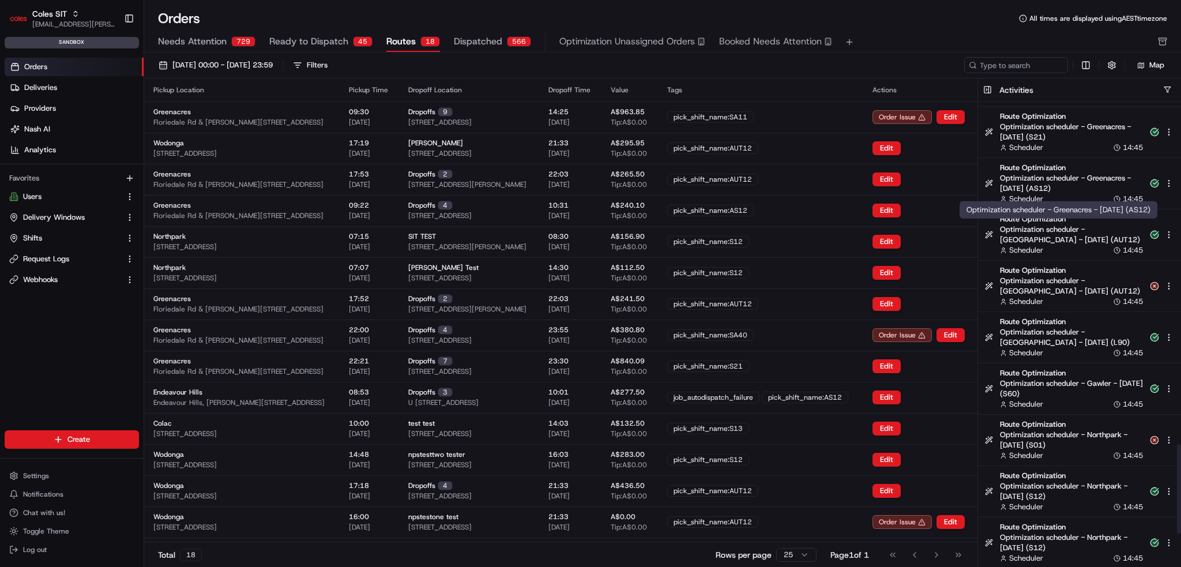
scroll to position [1832, 0]
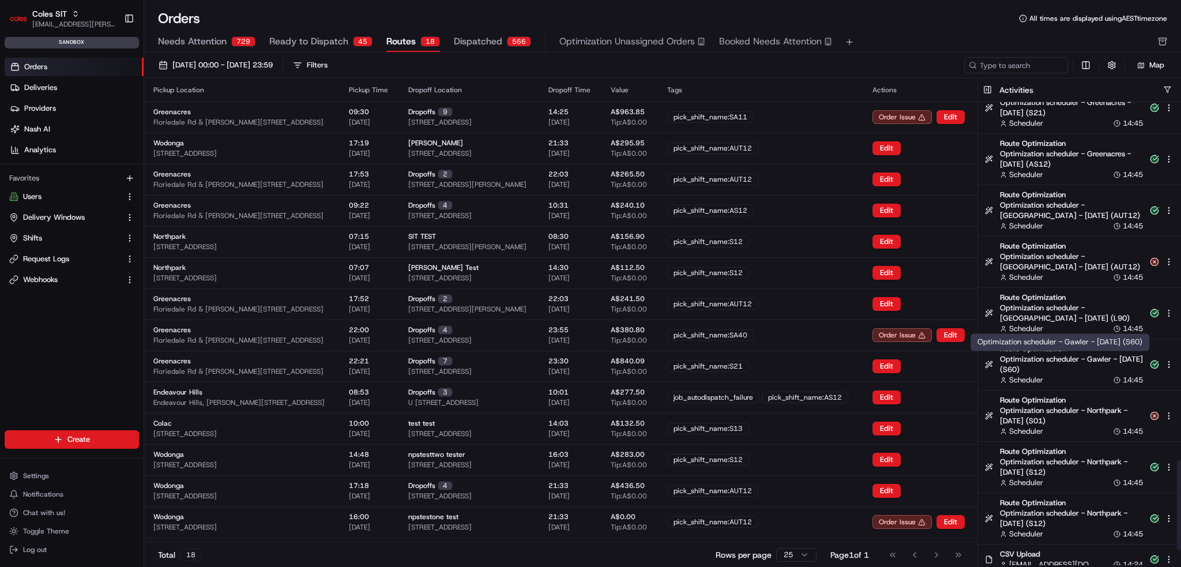
click at [1033, 367] on span "Optimization scheduler - Gawler - 2025-08-21 (S60)" at bounding box center [1071, 364] width 143 height 21
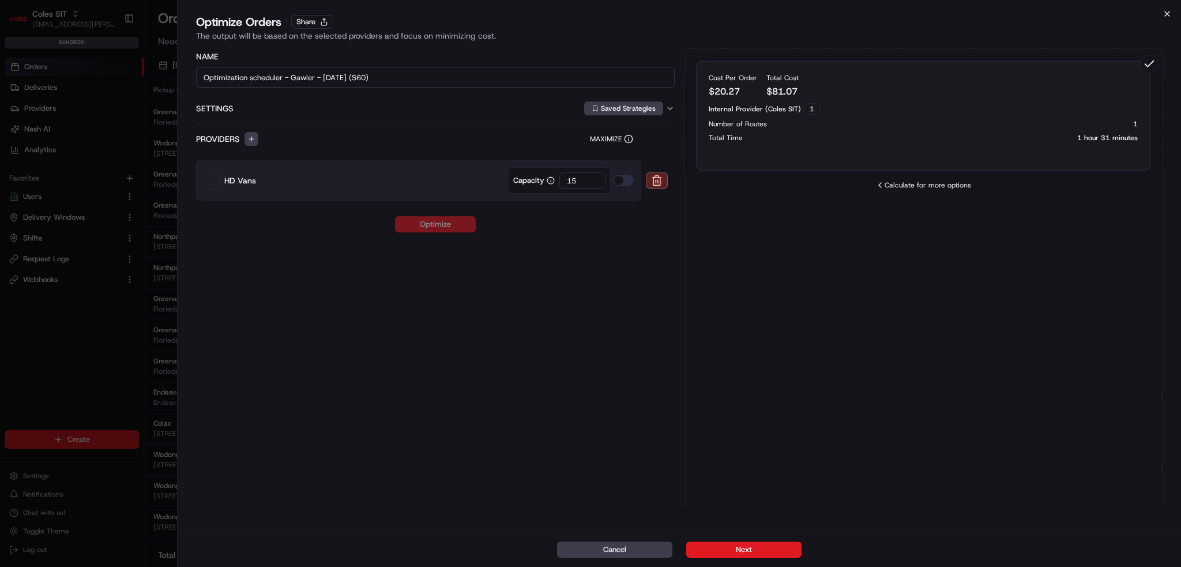
click at [1167, 14] on icon "button" at bounding box center [1167, 14] width 5 height 5
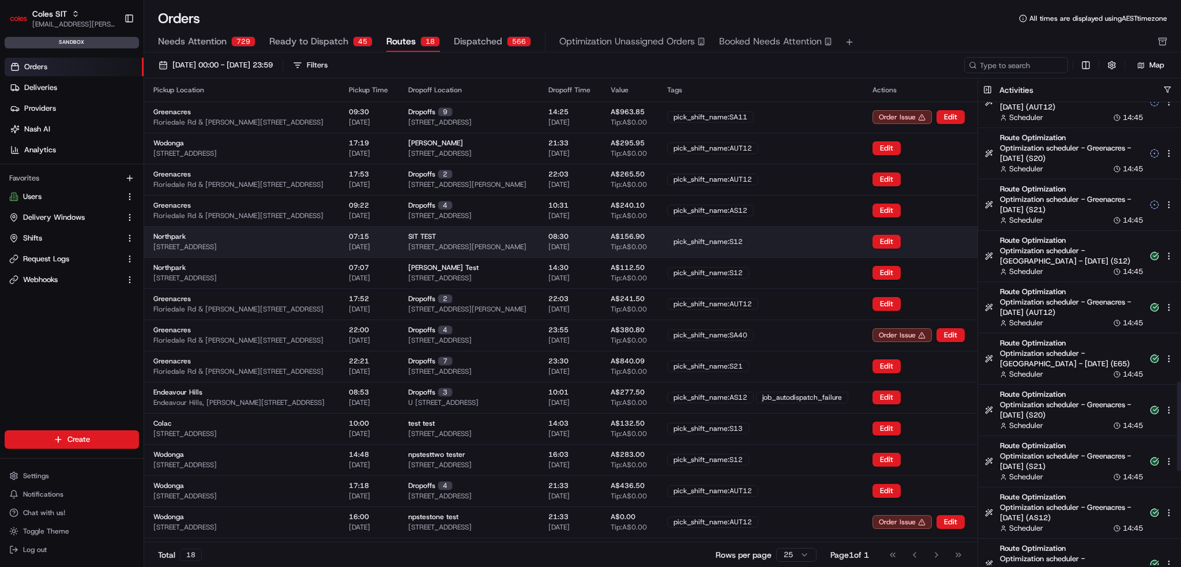
scroll to position [1428, 0]
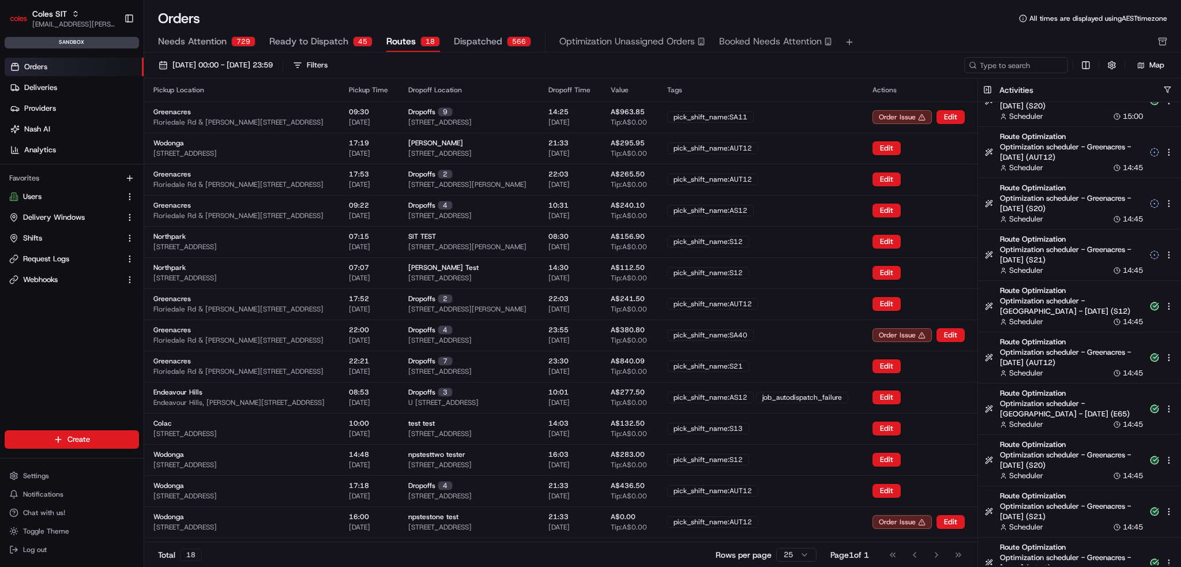
click at [31, 66] on span "Orders" at bounding box center [35, 67] width 23 height 10
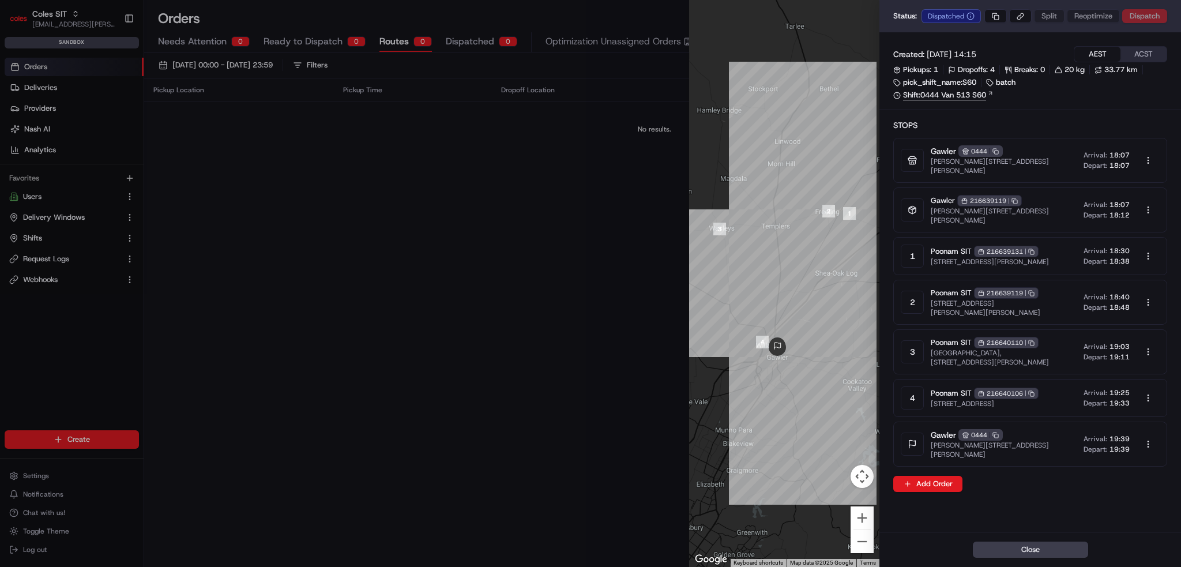
click at [981, 97] on link "Shift: 0444 Van 513 S60" at bounding box center [1030, 95] width 274 height 10
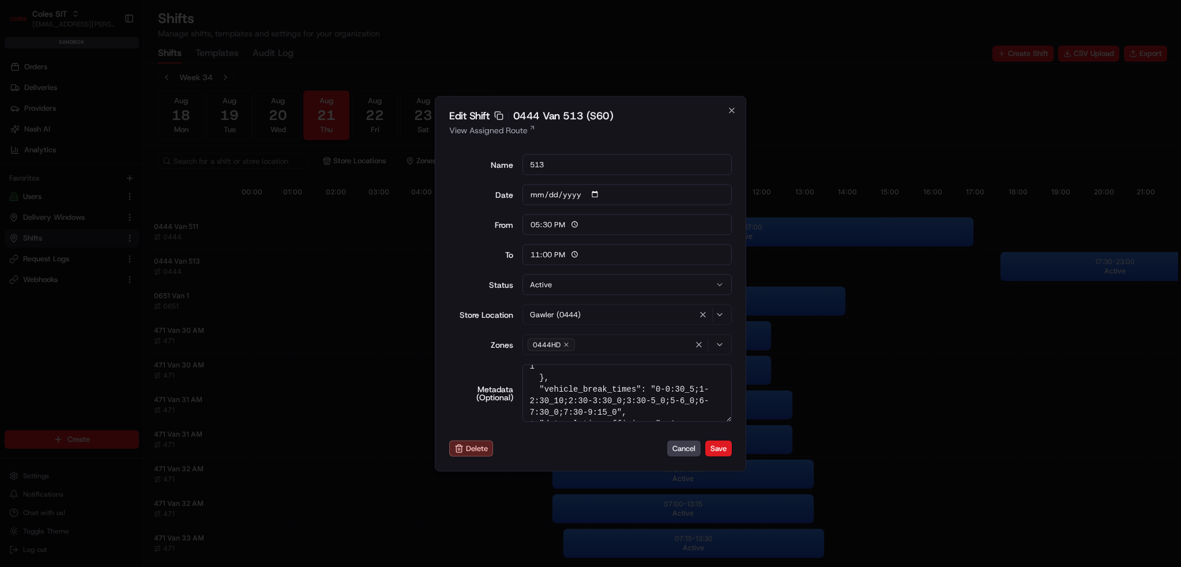
scroll to position [390, 0]
drag, startPoint x: 725, startPoint y: 367, endPoint x: 632, endPoint y: 409, distance: 102.5
click at [632, 409] on textarea "{ "pick_shift_name": "S60", "vehicle_max_orders": 999, "vehicle_payload_kg": 10…" at bounding box center [627, 393] width 210 height 58
click at [680, 444] on button "Cancel" at bounding box center [683, 449] width 33 height 16
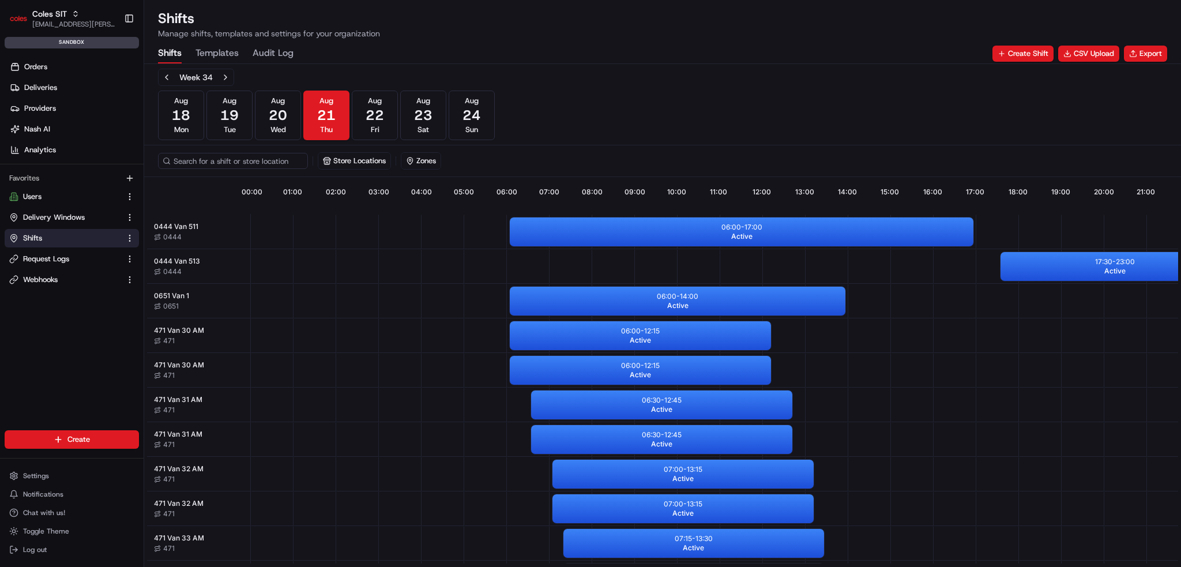
scroll to position [0, 102]
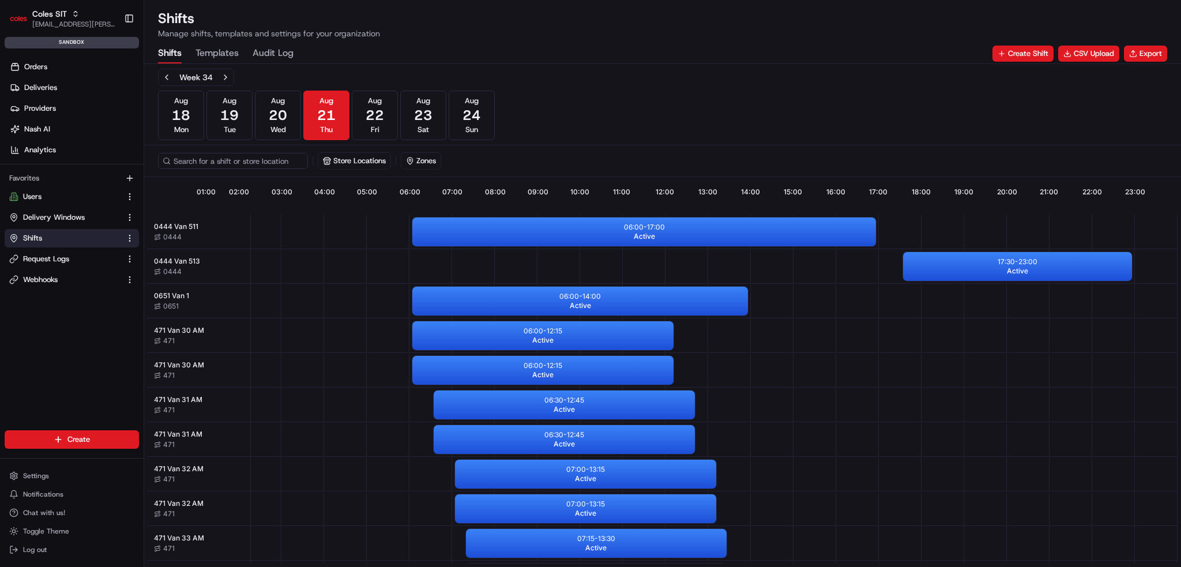
click at [52, 231] on button "Shifts" at bounding box center [72, 238] width 134 height 18
click at [35, 62] on span "Orders" at bounding box center [35, 67] width 23 height 10
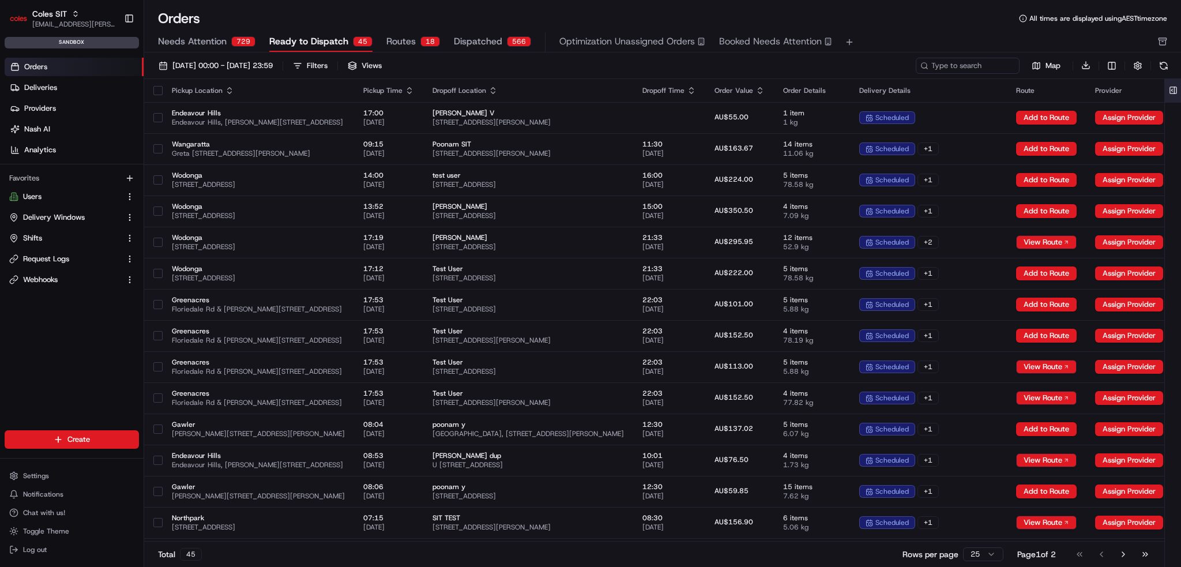
click at [1172, 91] on button at bounding box center [1173, 90] width 19 height 23
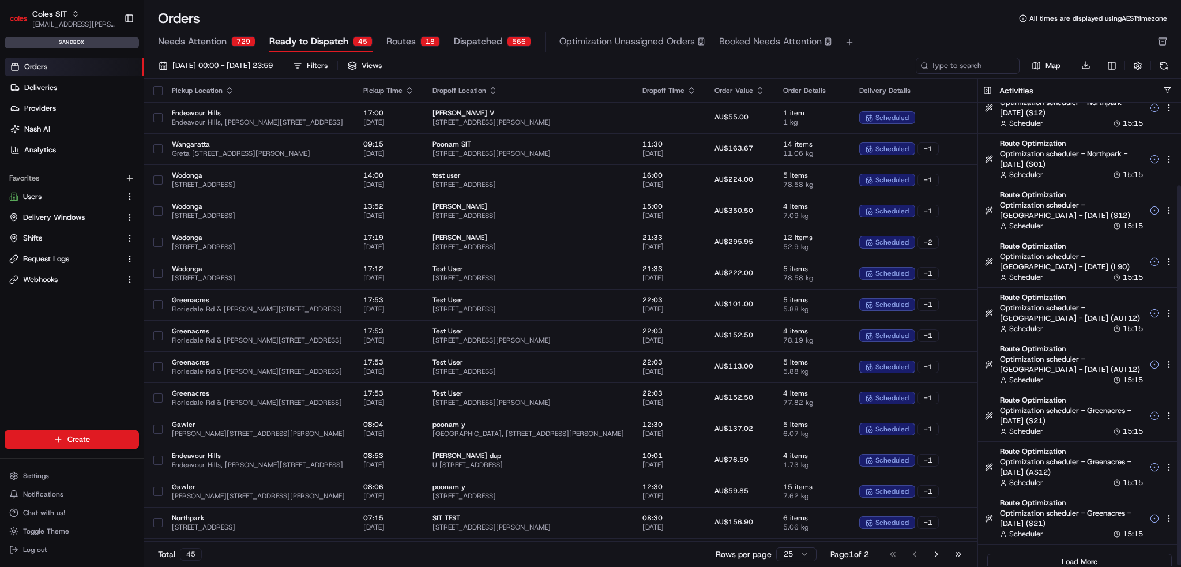
scroll to position [100, 0]
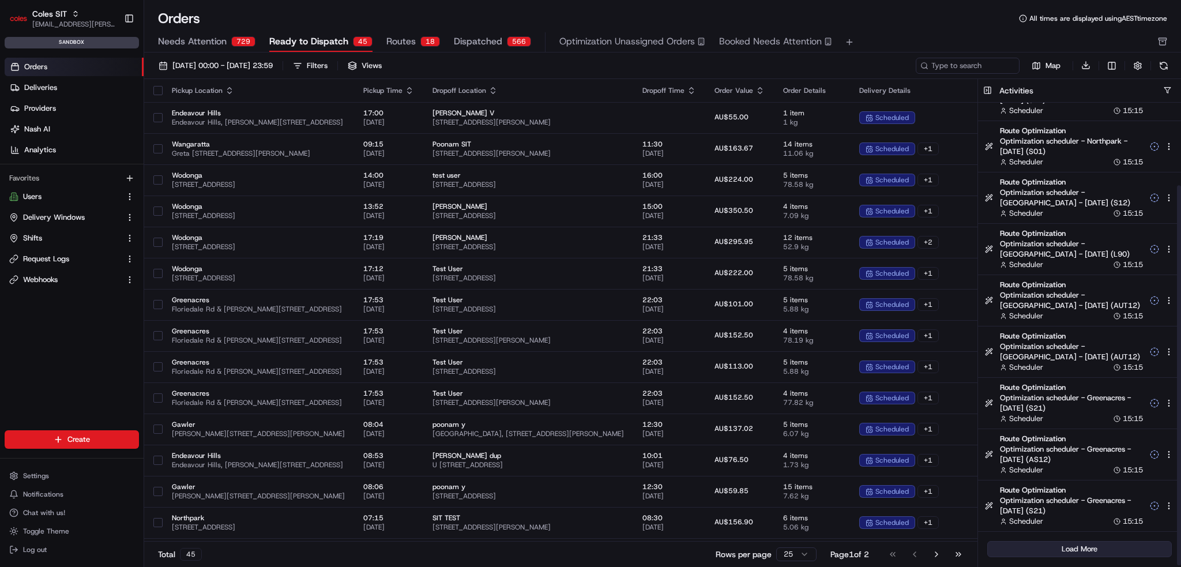
click at [1077, 553] on button "Load More" at bounding box center [1079, 549] width 185 height 16
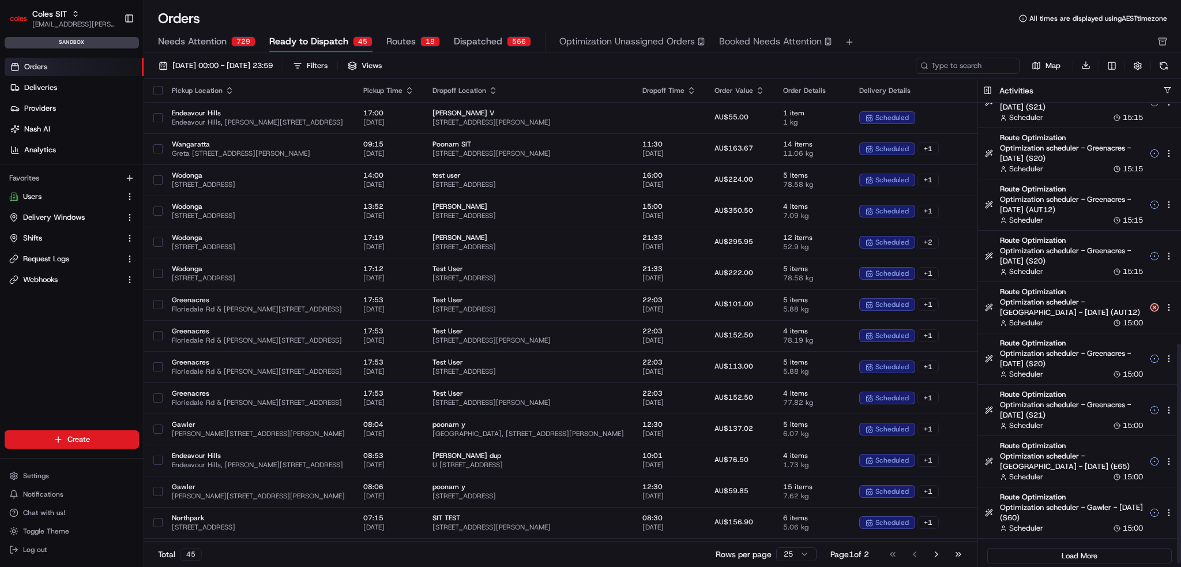
scroll to position [511, 0]
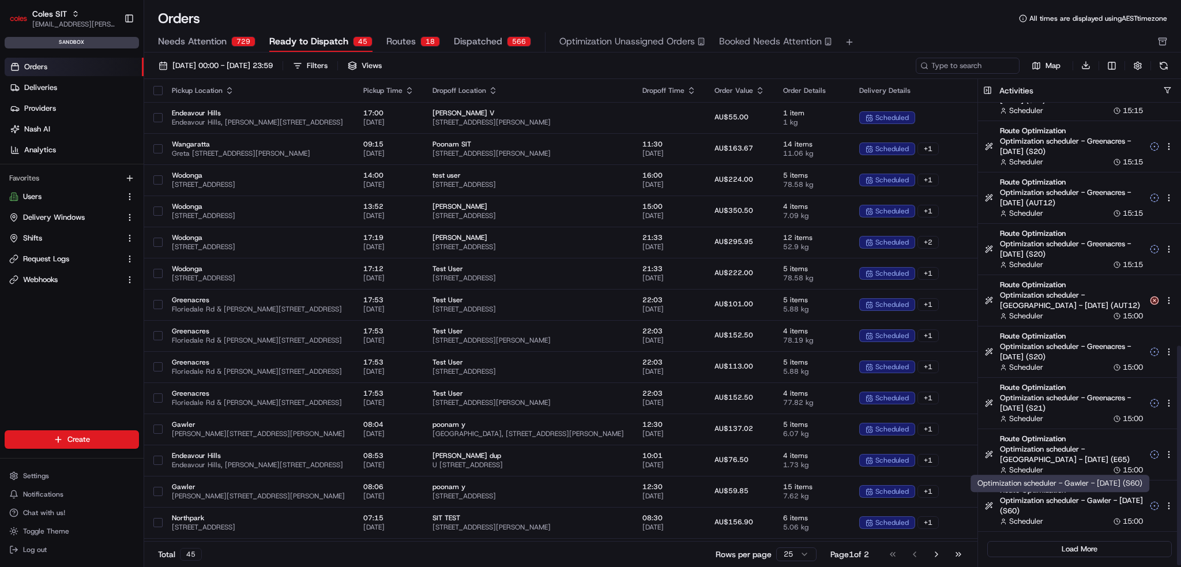
click at [1078, 501] on span "Optimization scheduler - Gawler - [DATE] (S60)" at bounding box center [1071, 505] width 143 height 21
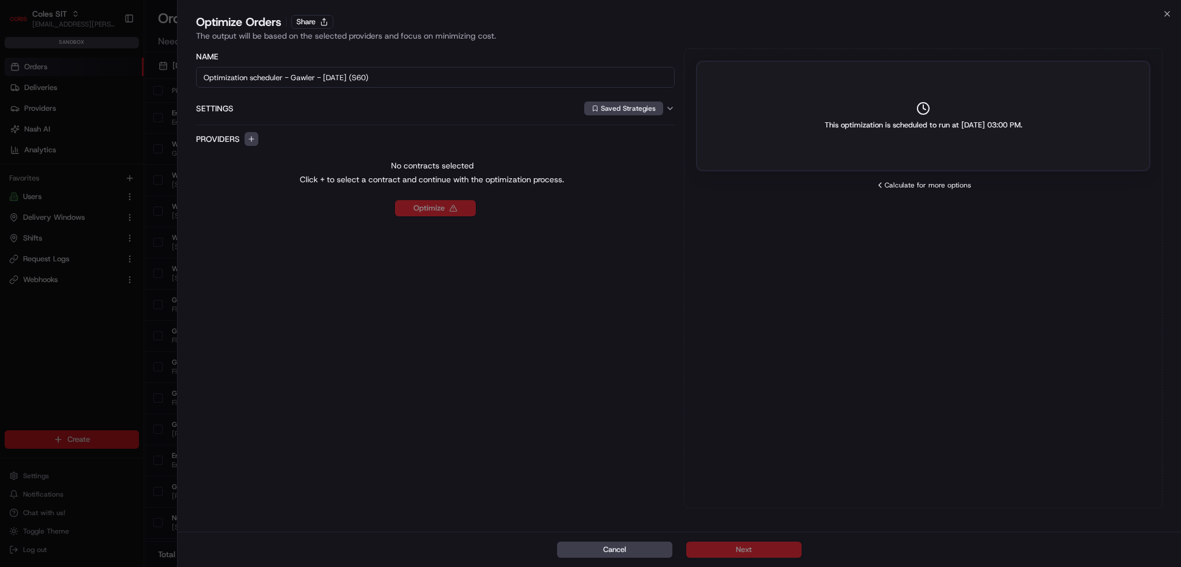
click at [457, 127] on div "Name Optimization scheduler - Gawler - 2025-08-21 (S60) Settings Saved Strategi…" at bounding box center [435, 122] width 479 height 144
click at [1172, 14] on div "Optimize Orders Share The output will be based on the selected providers and fo…" at bounding box center [679, 30] width 1003 height 32
click at [1164, 21] on div "Optimize Orders Share The output will be based on the selected providers and fo…" at bounding box center [679, 30] width 1003 height 32
click at [1164, 18] on icon "button" at bounding box center [1167, 13] width 9 height 9
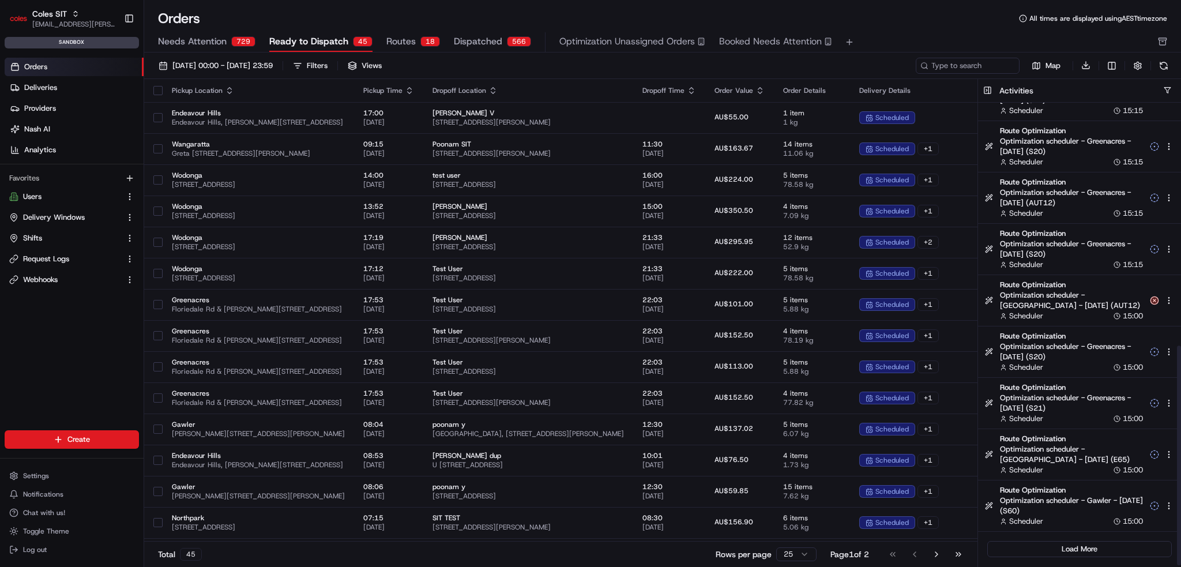
drag, startPoint x: 1088, startPoint y: 546, endPoint x: 1093, endPoint y: 537, distance: 10.9
click at [1088, 546] on button "Load More" at bounding box center [1079, 549] width 185 height 16
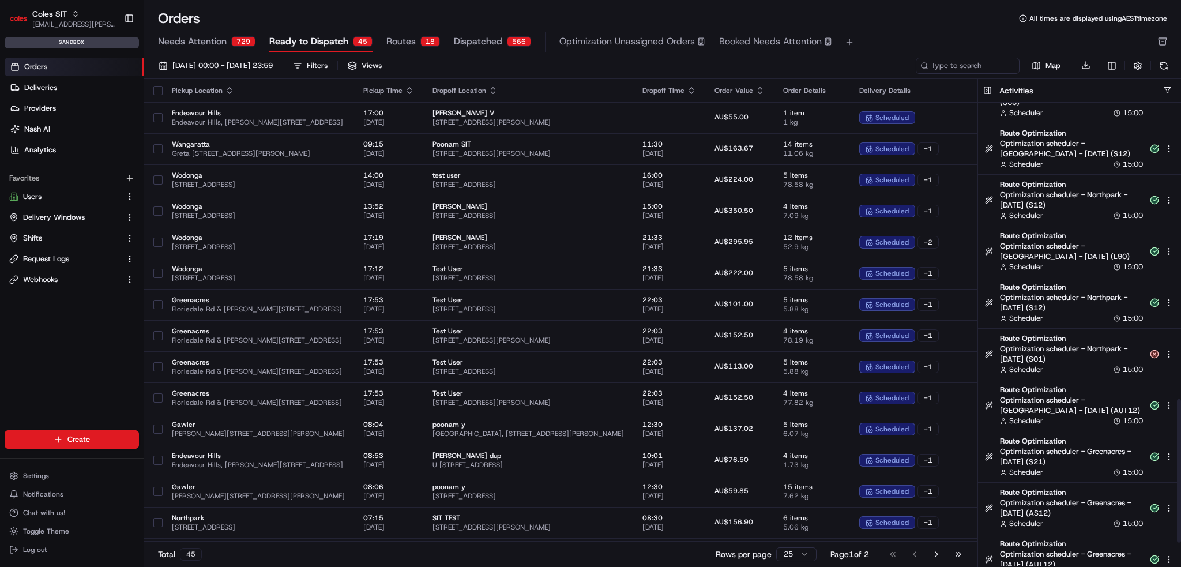
scroll to position [1024, 0]
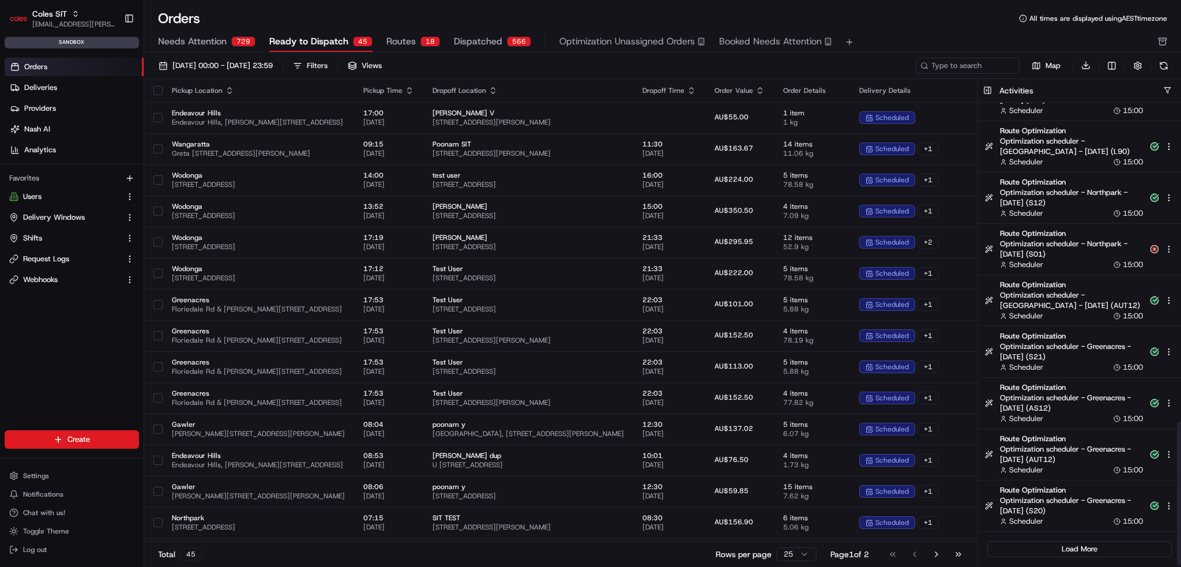
click at [1086, 539] on div "Load More" at bounding box center [1079, 549] width 203 height 35
click at [1086, 543] on button "Load More" at bounding box center [1079, 549] width 185 height 16
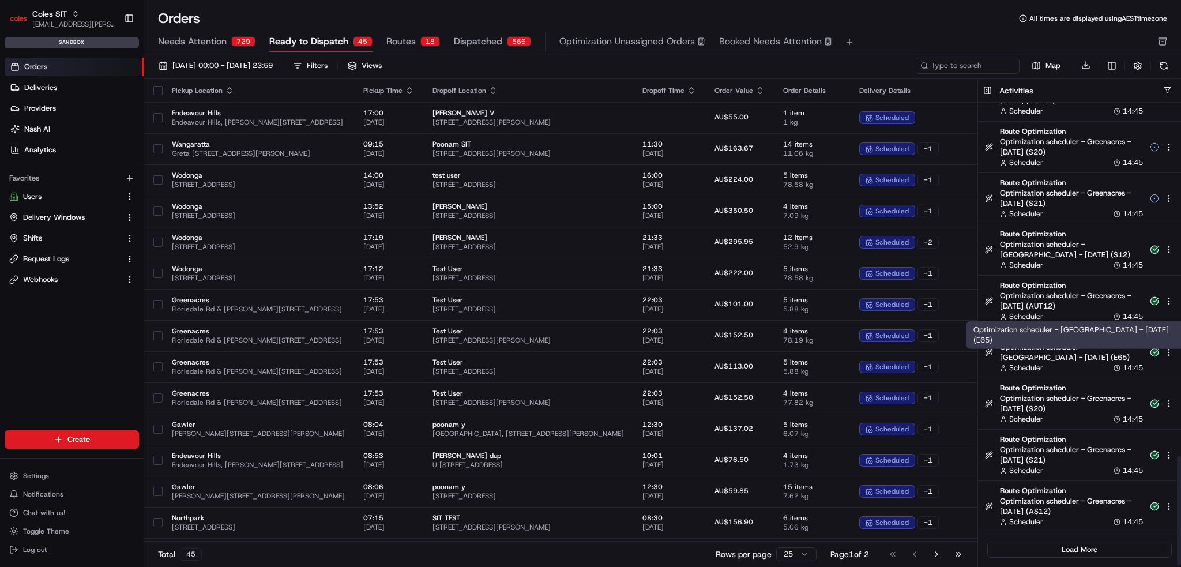
scroll to position [1486, 0]
click at [1067, 547] on button "Load More" at bounding box center [1079, 549] width 185 height 16
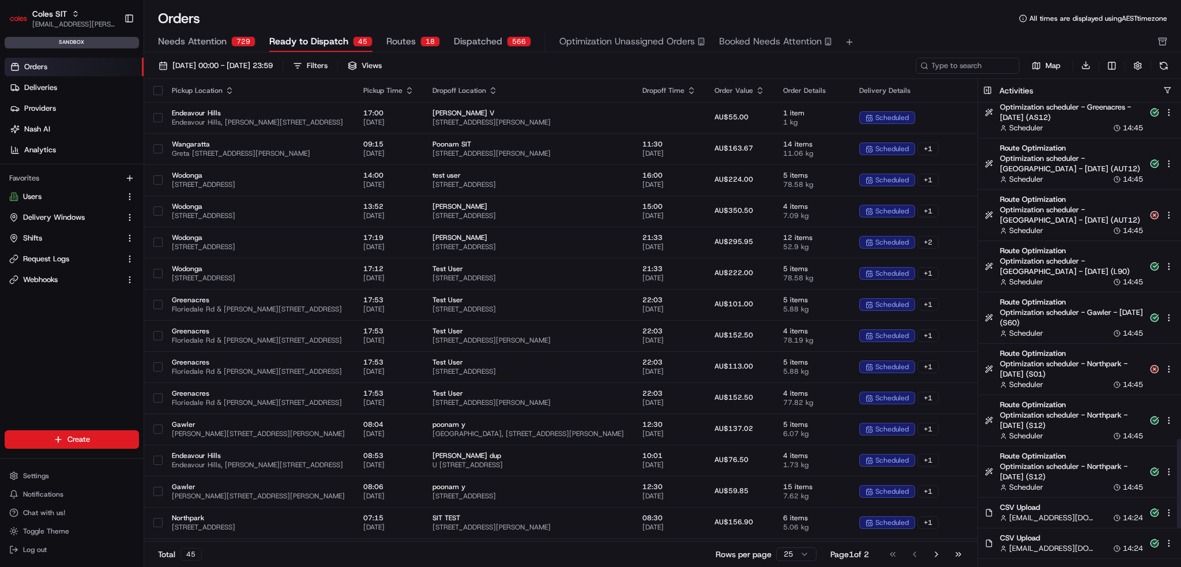
scroll to position [1906, 0]
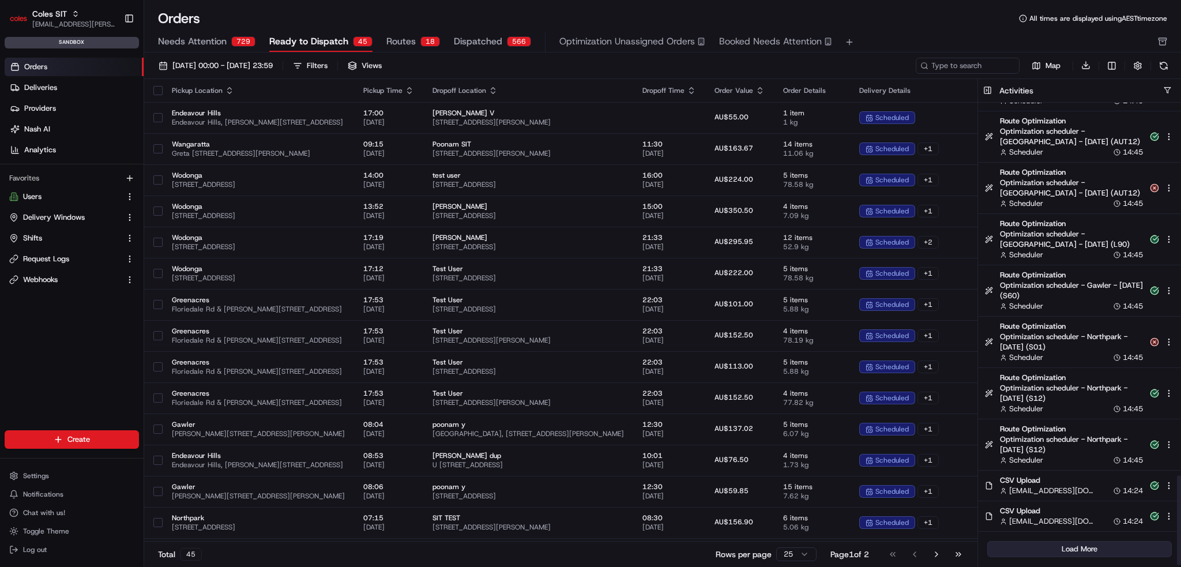
click at [1065, 548] on button "Load More" at bounding box center [1079, 549] width 185 height 16
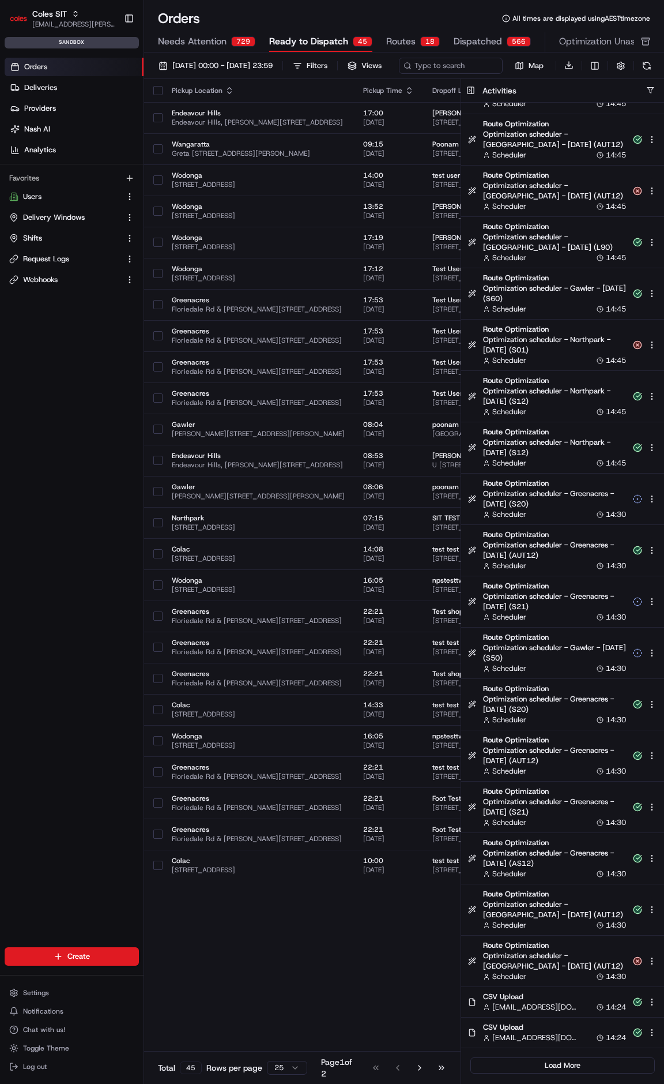
scroll to position [1903, 0]
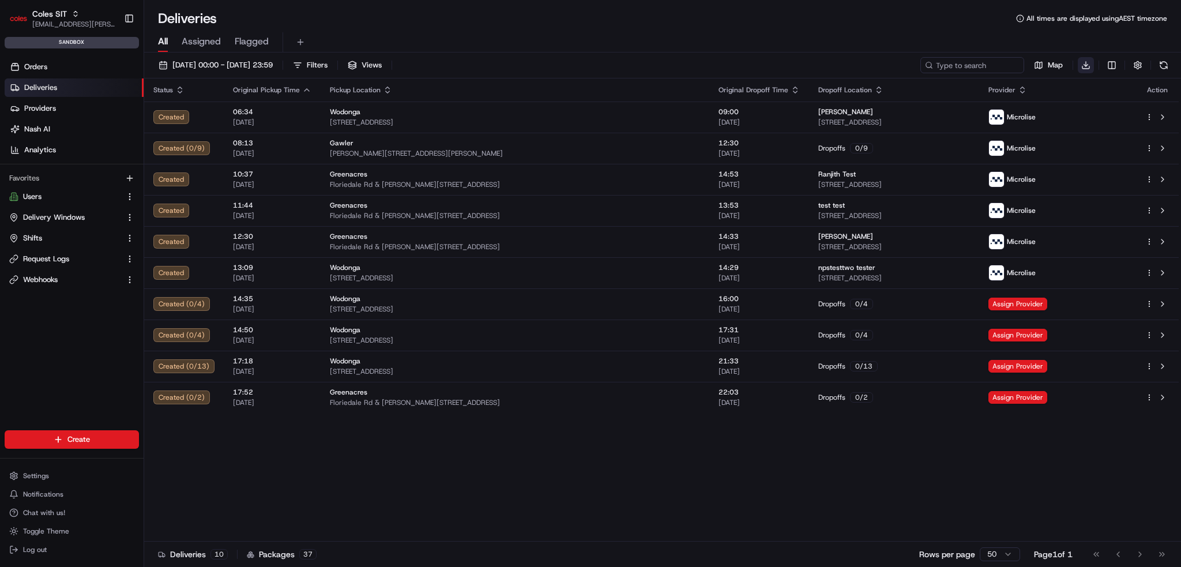
click at [1088, 66] on html "Coles SIT [EMAIL_ADDRESS][PERSON_NAME][PERSON_NAME][DOMAIN_NAME] Toggle Sidebar…" at bounding box center [590, 283] width 1181 height 567
click at [946, 27] on html "Coles SIT [EMAIL_ADDRESS][PERSON_NAME][PERSON_NAME][DOMAIN_NAME] Toggle Sidebar…" at bounding box center [590, 283] width 1181 height 567
click at [69, 468] on button "Settings" at bounding box center [72, 476] width 134 height 16
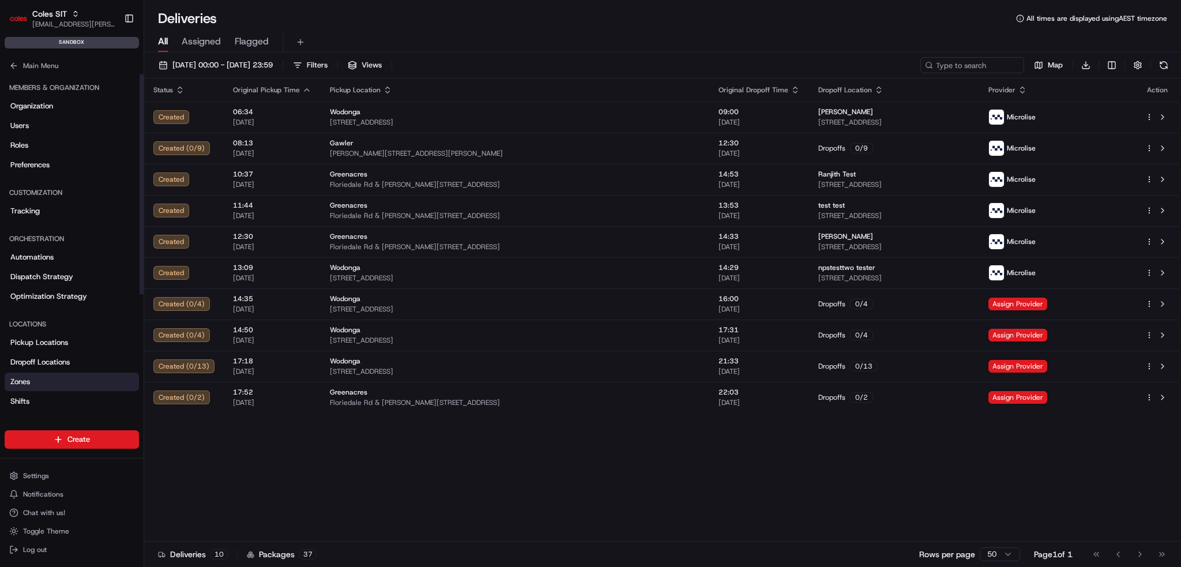
click at [65, 379] on link "Zones" at bounding box center [72, 382] width 134 height 18
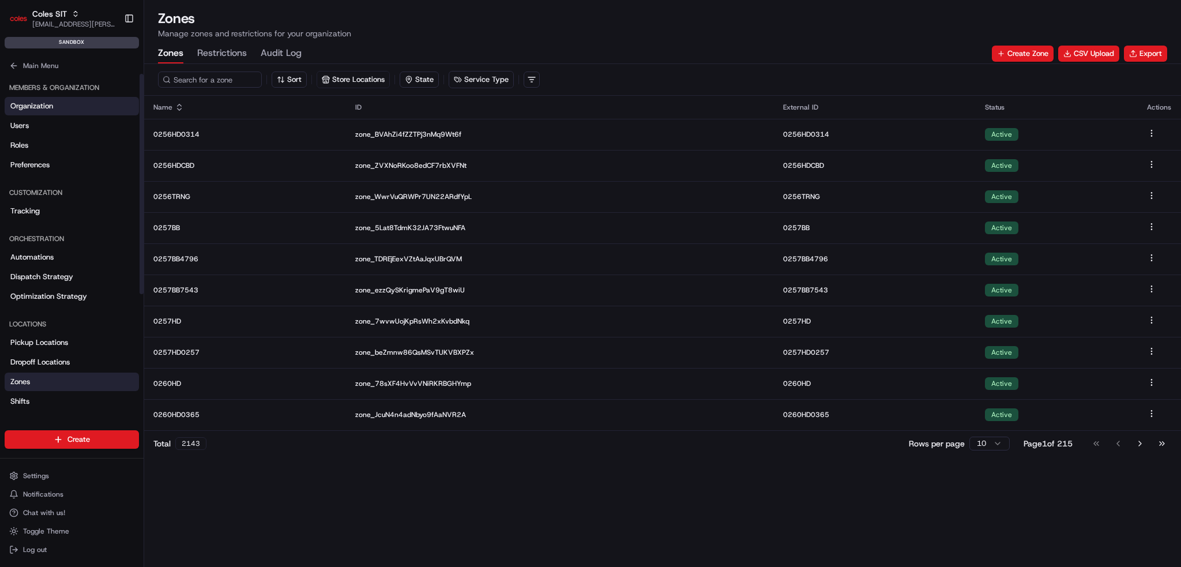
click at [20, 108] on span "Organization" at bounding box center [31, 106] width 43 height 10
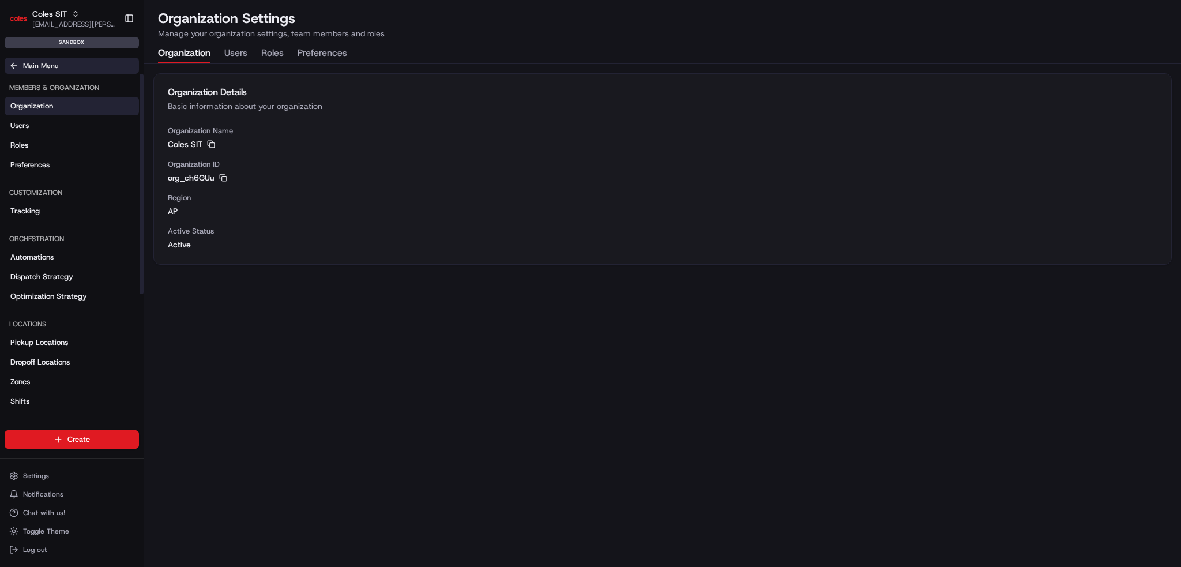
click at [24, 61] on span "Main Menu" at bounding box center [40, 65] width 35 height 9
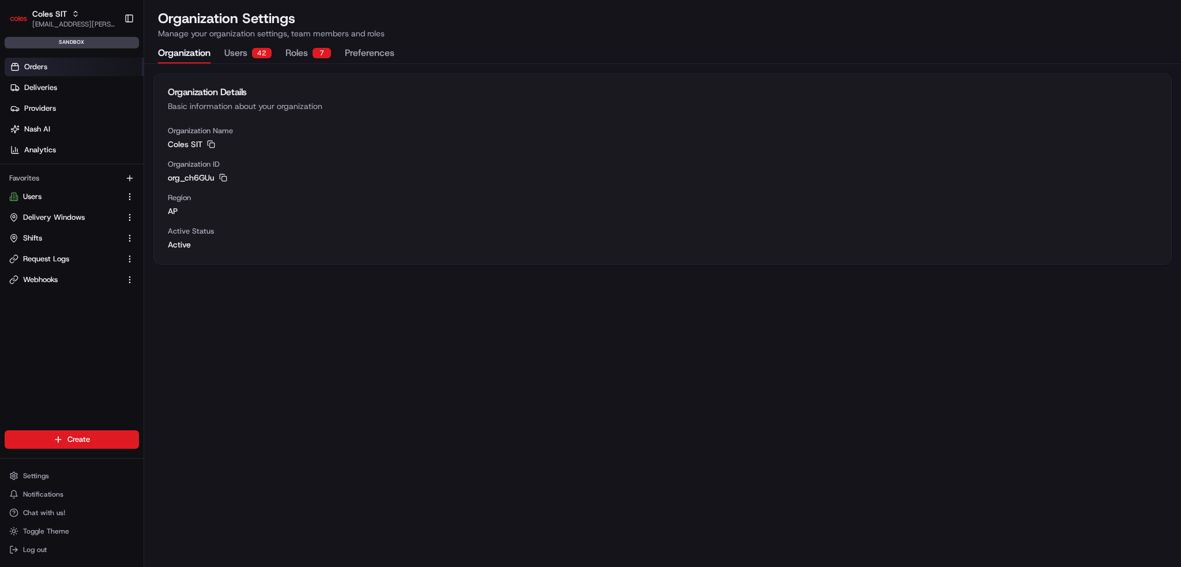
click at [60, 65] on link "Orders" at bounding box center [74, 67] width 139 height 18
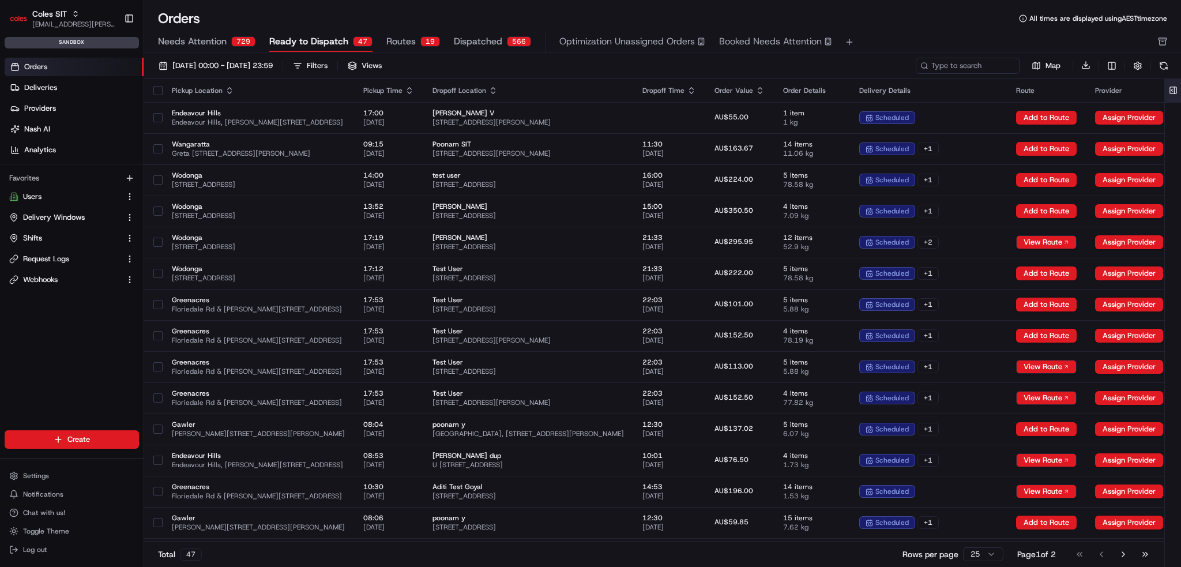
click at [1179, 86] on button at bounding box center [1173, 90] width 19 height 23
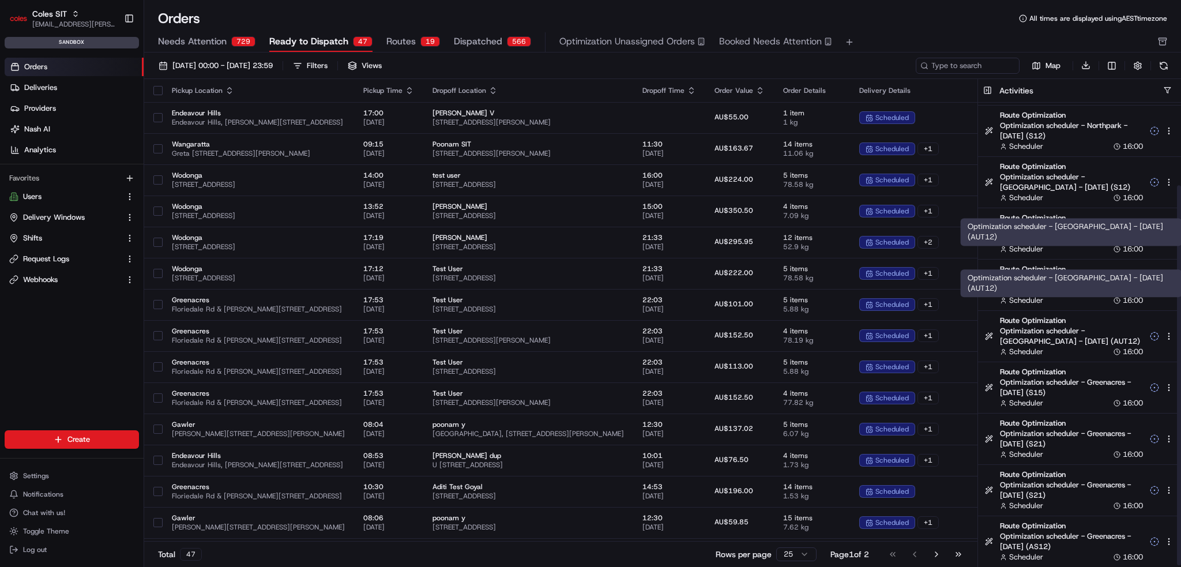
scroll to position [100, 0]
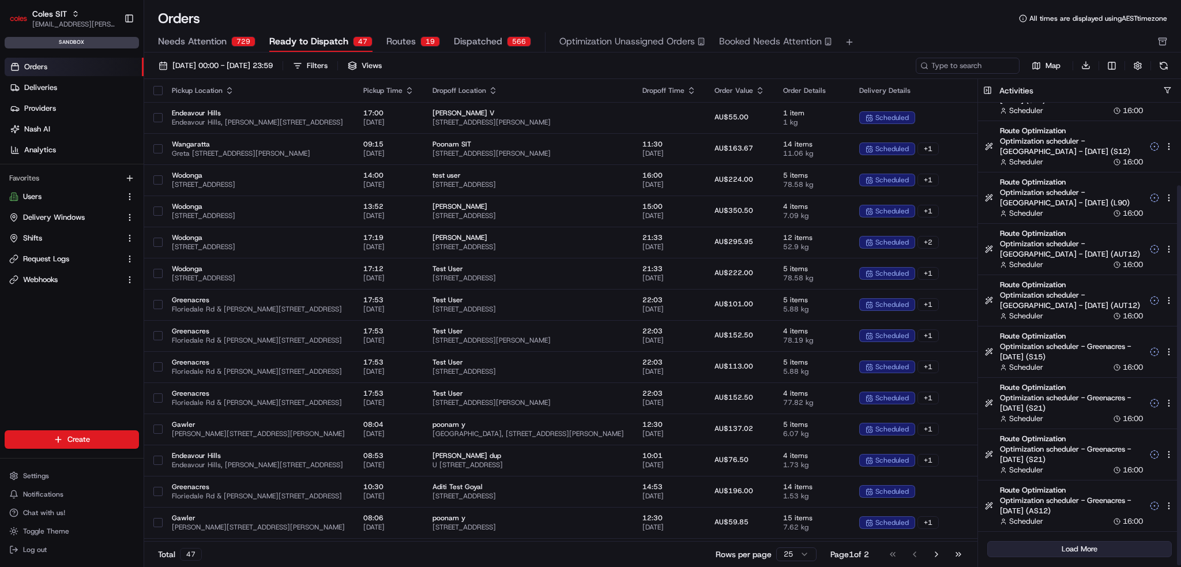
click at [1066, 541] on button "Load More" at bounding box center [1079, 549] width 185 height 16
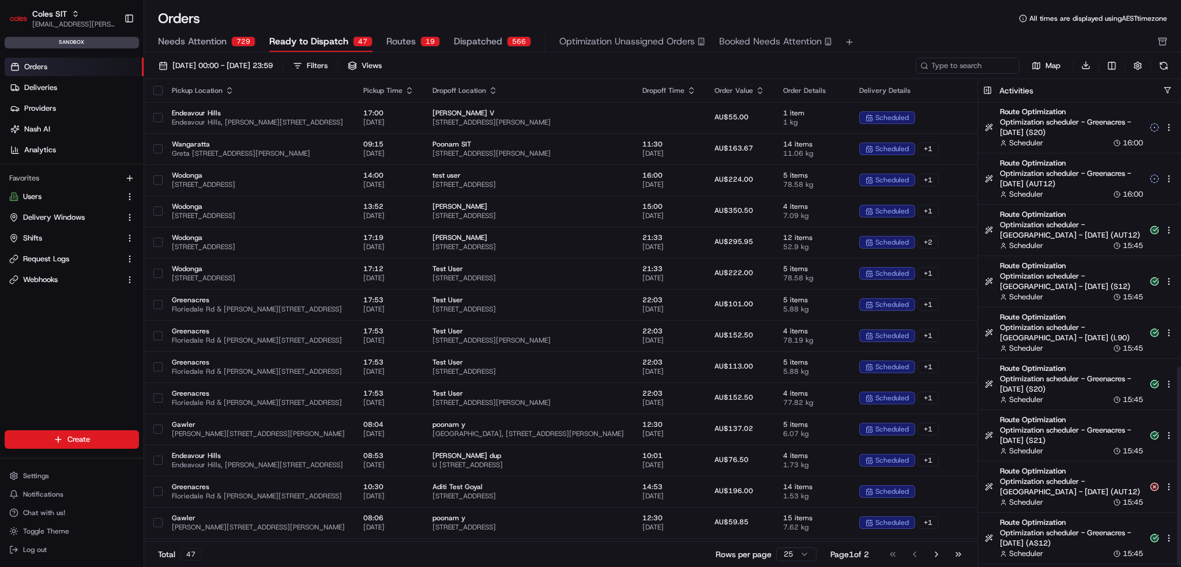
scroll to position [614, 0]
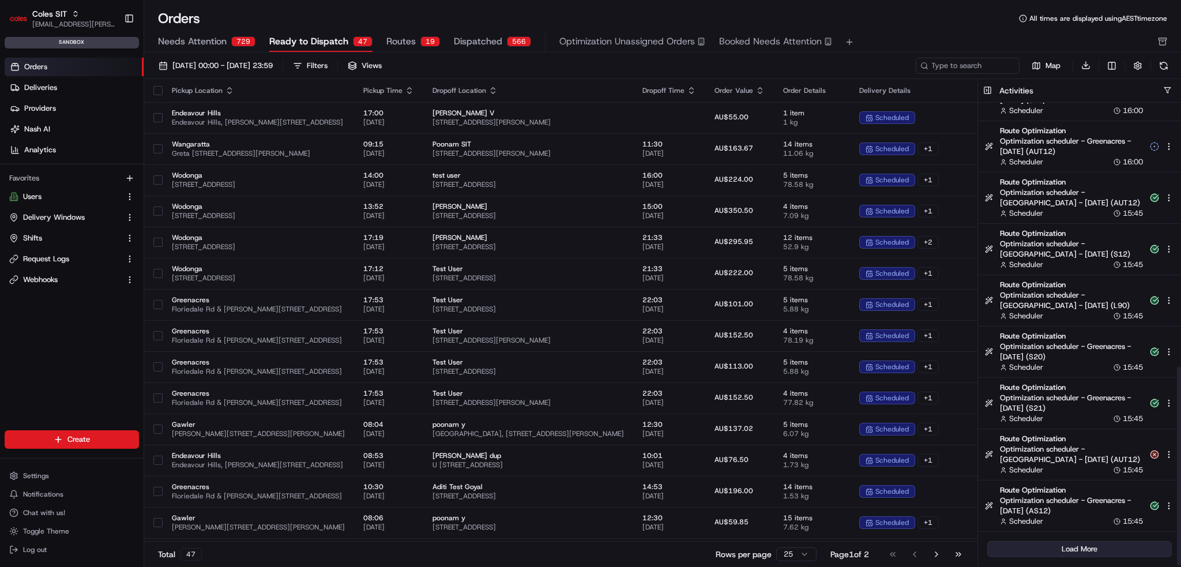
click at [1077, 549] on button "Load More" at bounding box center [1079, 549] width 185 height 16
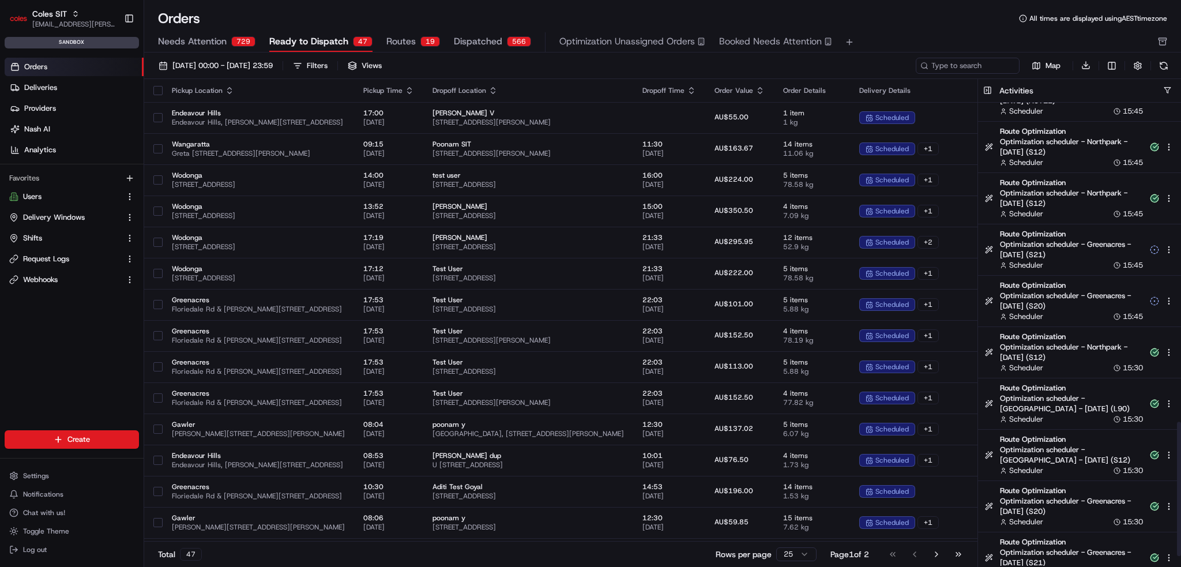
scroll to position [1127, 0]
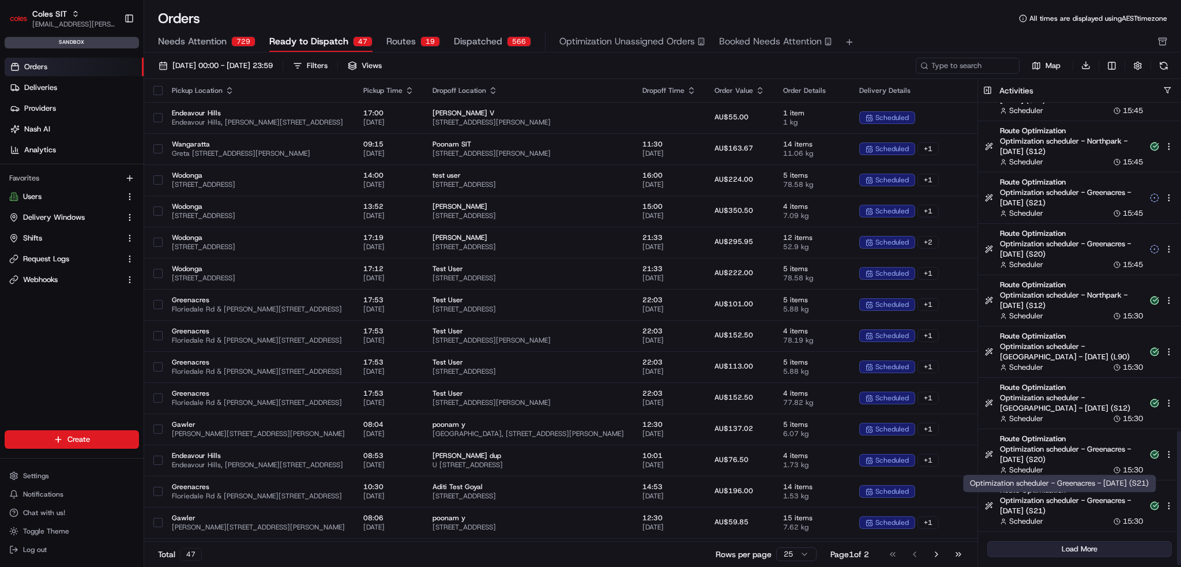
click at [1071, 544] on button "Load More" at bounding box center [1079, 549] width 185 height 16
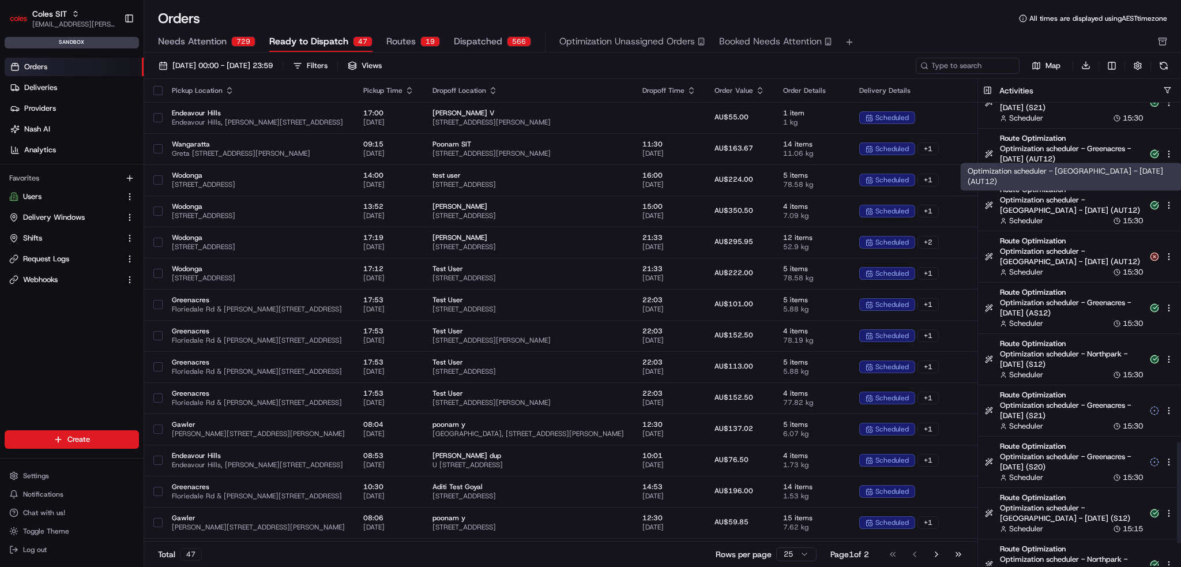
scroll to position [1640, 0]
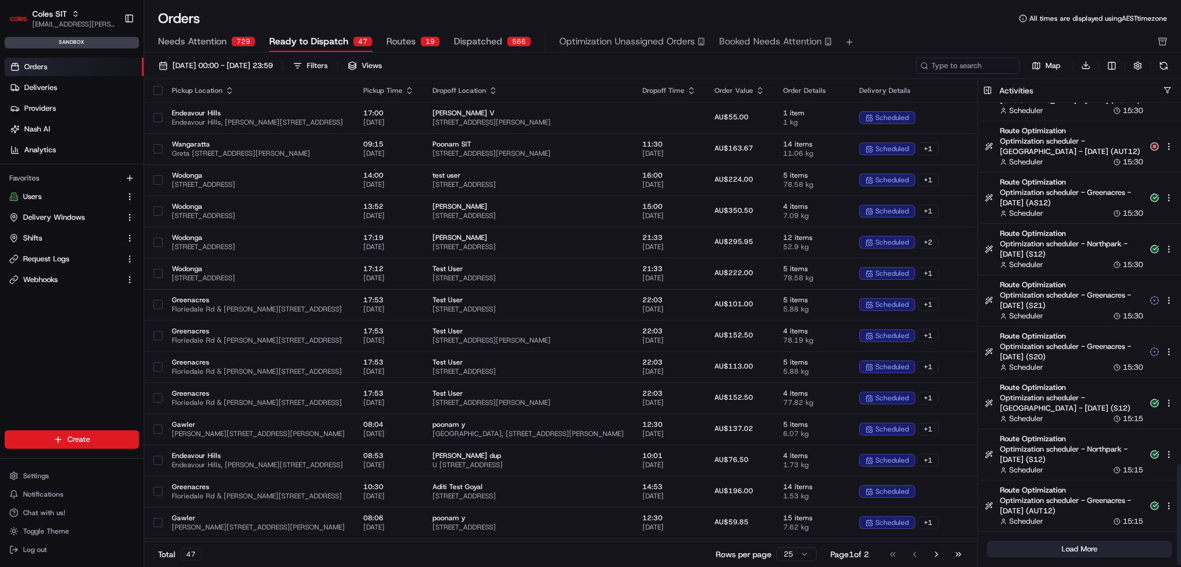
click at [1073, 547] on button "Load More" at bounding box center [1079, 549] width 185 height 16
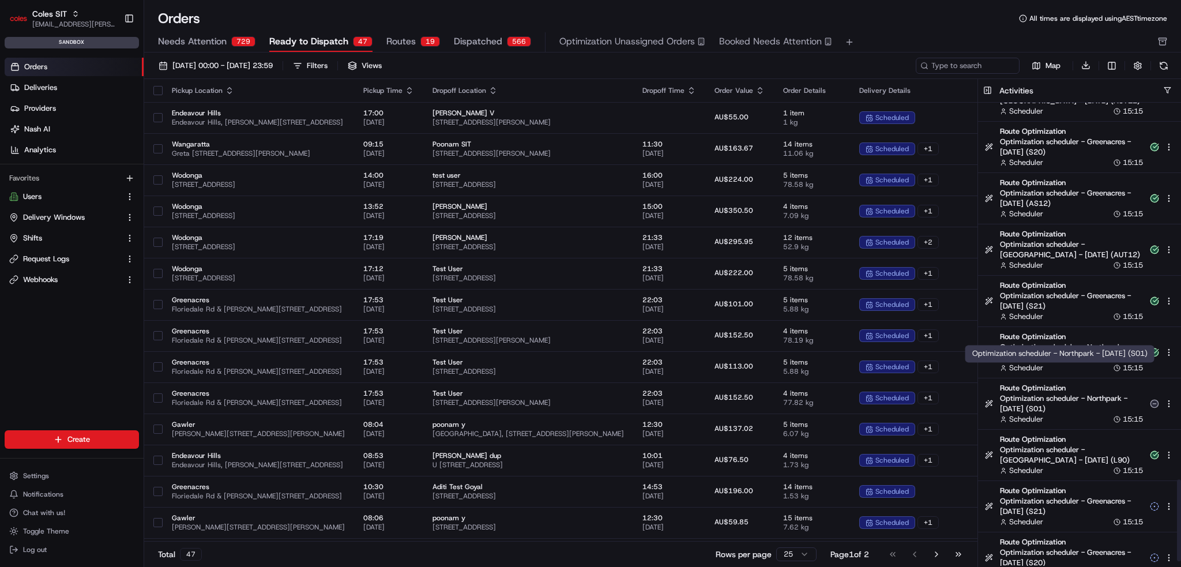
scroll to position [2153, 0]
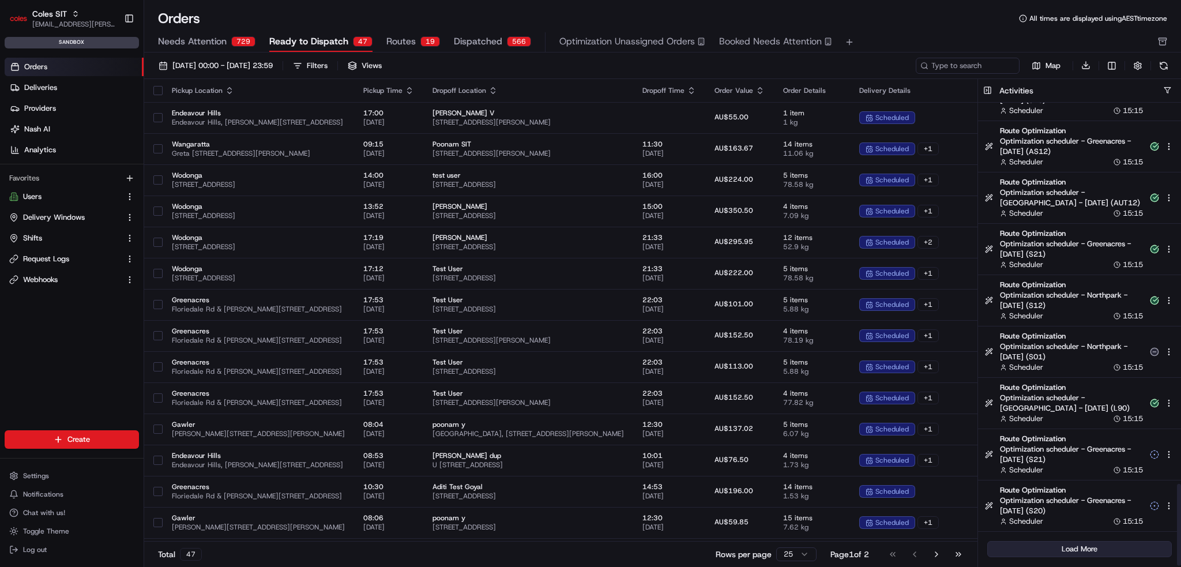
click at [1080, 549] on button "Load More" at bounding box center [1079, 549] width 185 height 16
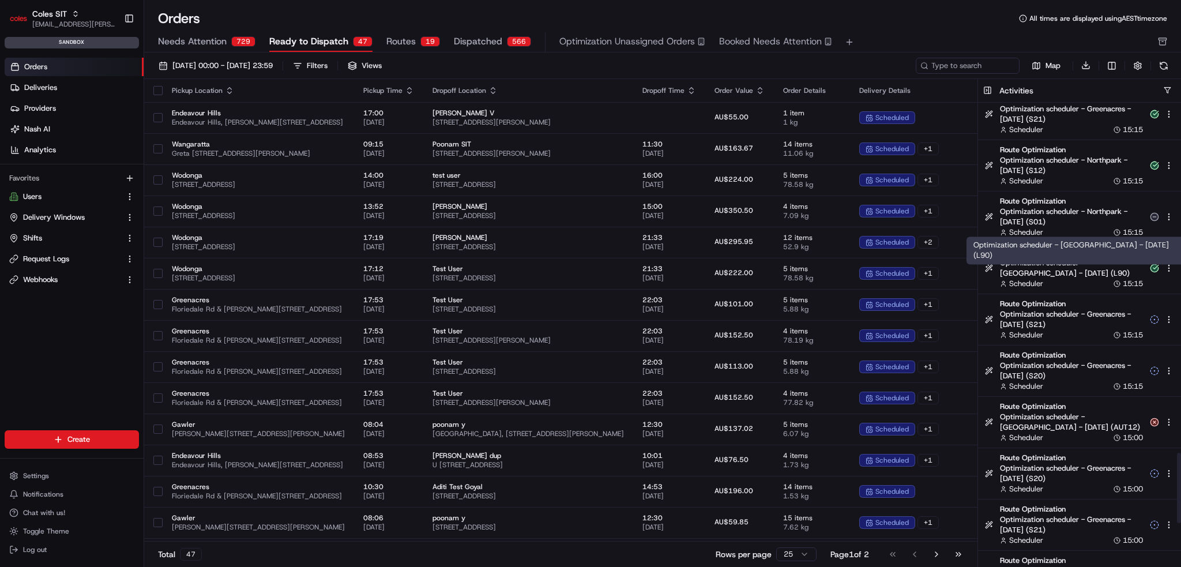
scroll to position [2442, 0]
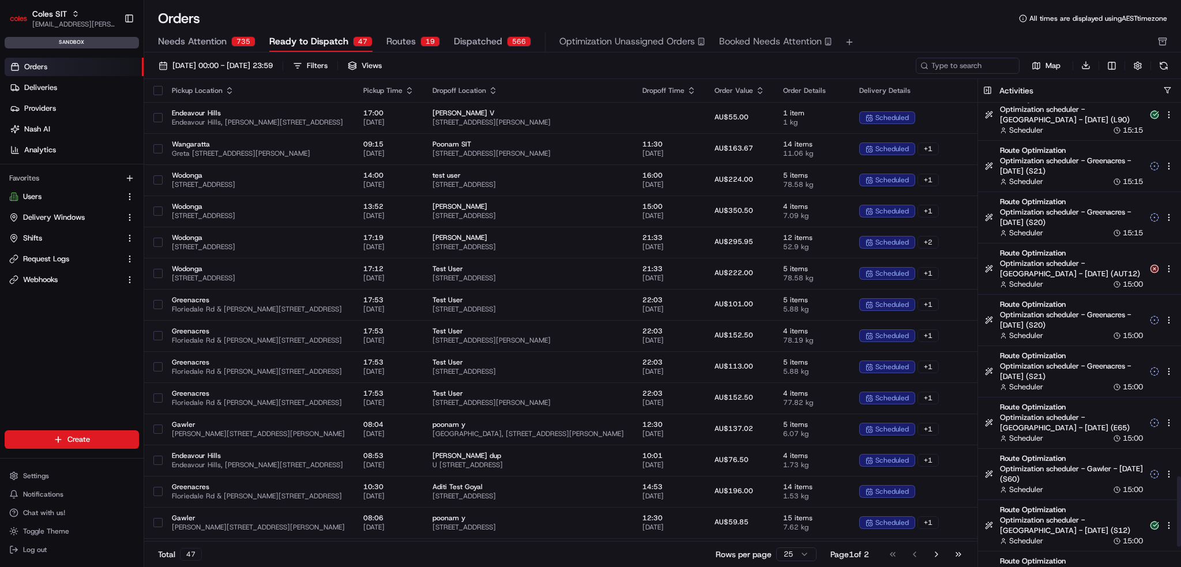
click at [1119, 488] on icon at bounding box center [1117, 489] width 7 height 7
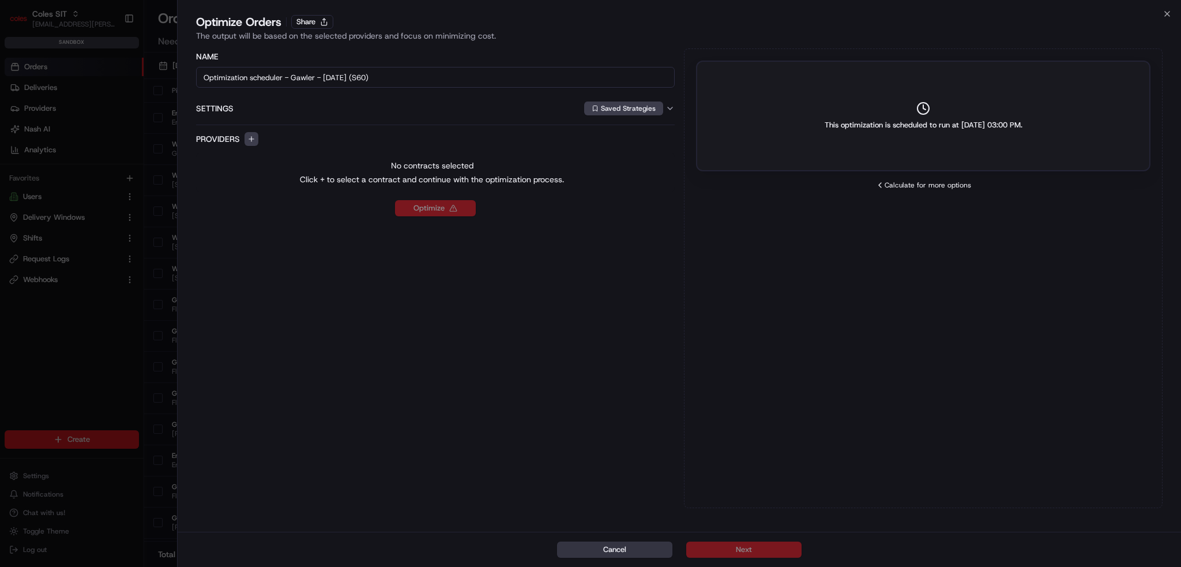
click at [643, 541] on button "Cancel" at bounding box center [614, 549] width 115 height 16
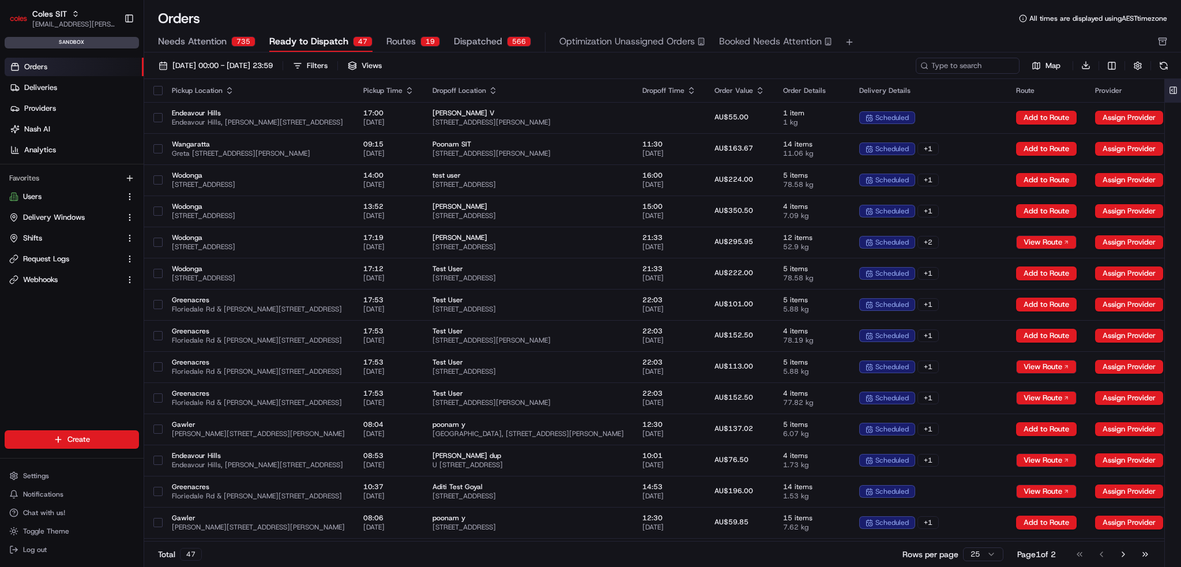
click at [1178, 91] on button at bounding box center [1173, 90] width 19 height 23
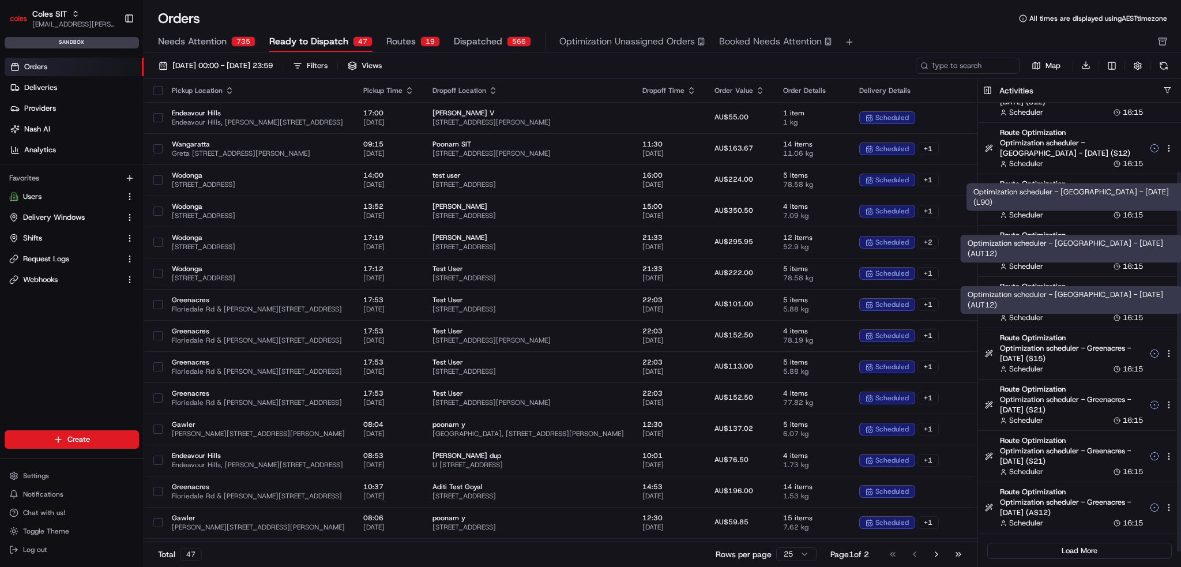
scroll to position [100, 0]
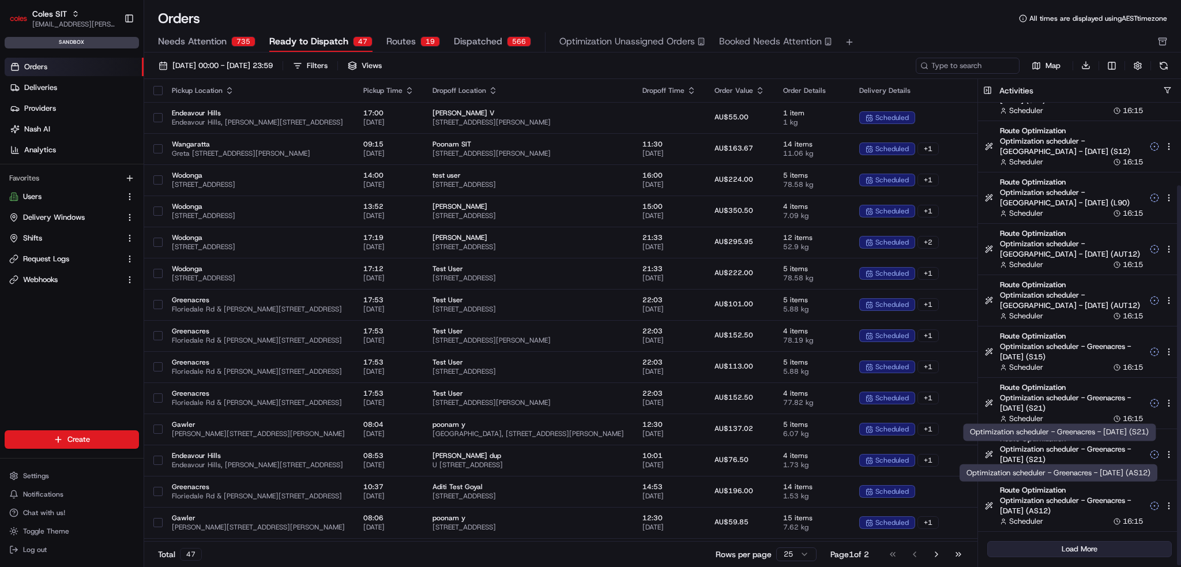
click at [1070, 539] on div "Load More" at bounding box center [1079, 549] width 203 height 35
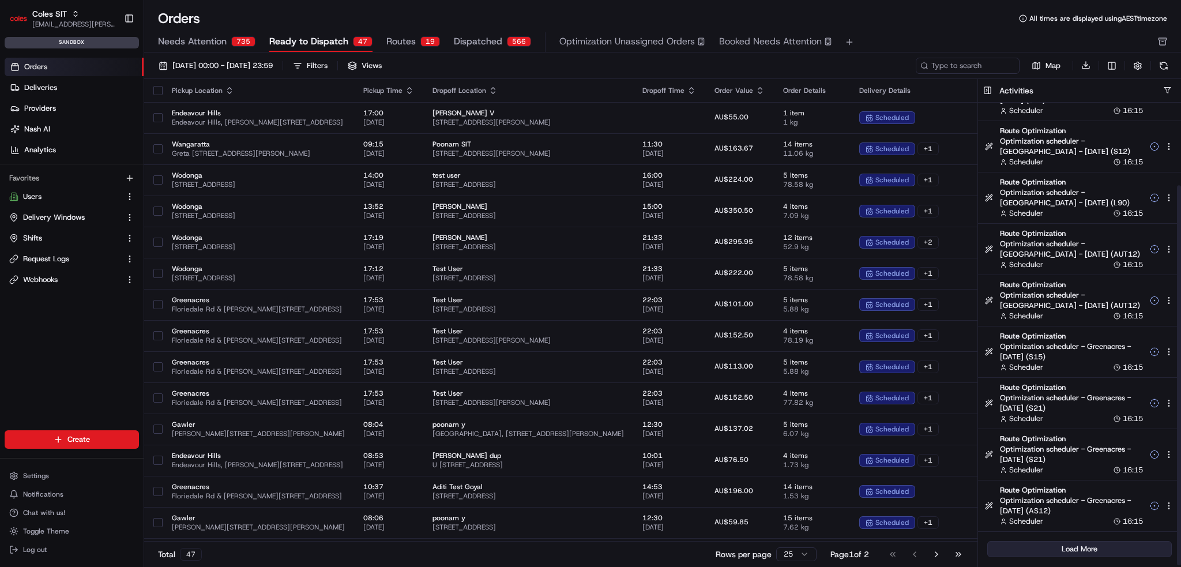
click at [1069, 544] on button "Load More" at bounding box center [1079, 549] width 185 height 16
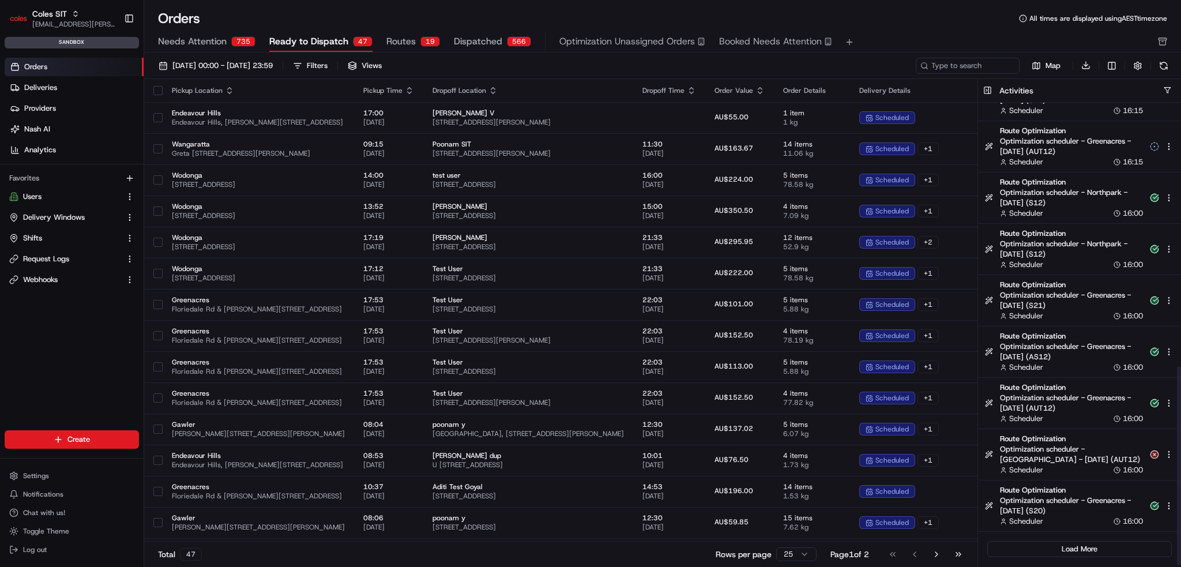
click at [1051, 536] on div "Load More" at bounding box center [1079, 549] width 203 height 35
click at [1048, 543] on button "Load More" at bounding box center [1079, 549] width 185 height 16
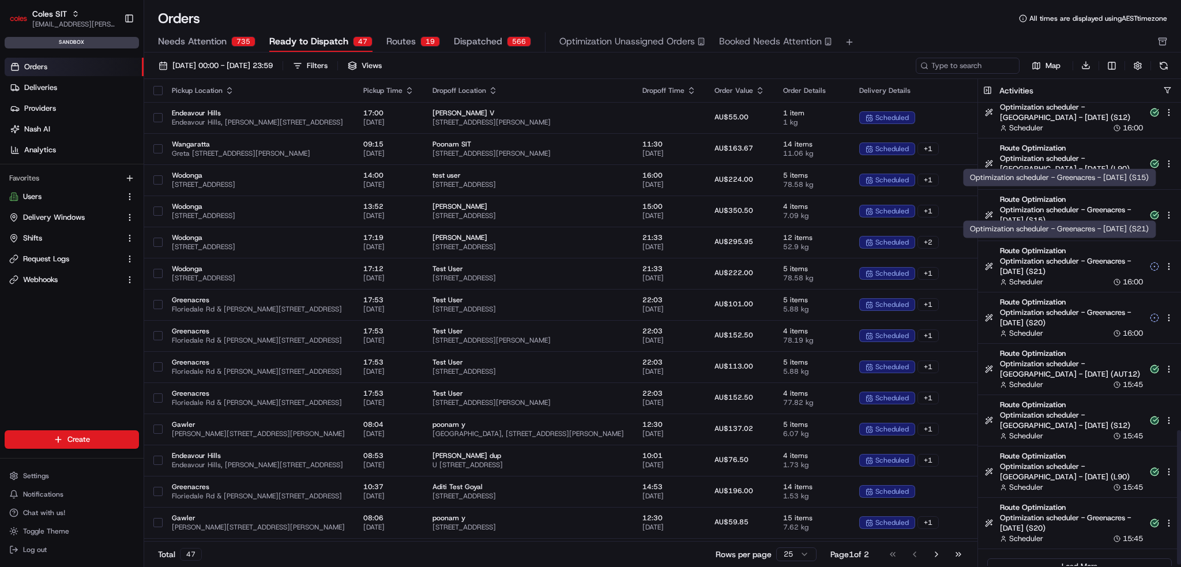
scroll to position [1127, 0]
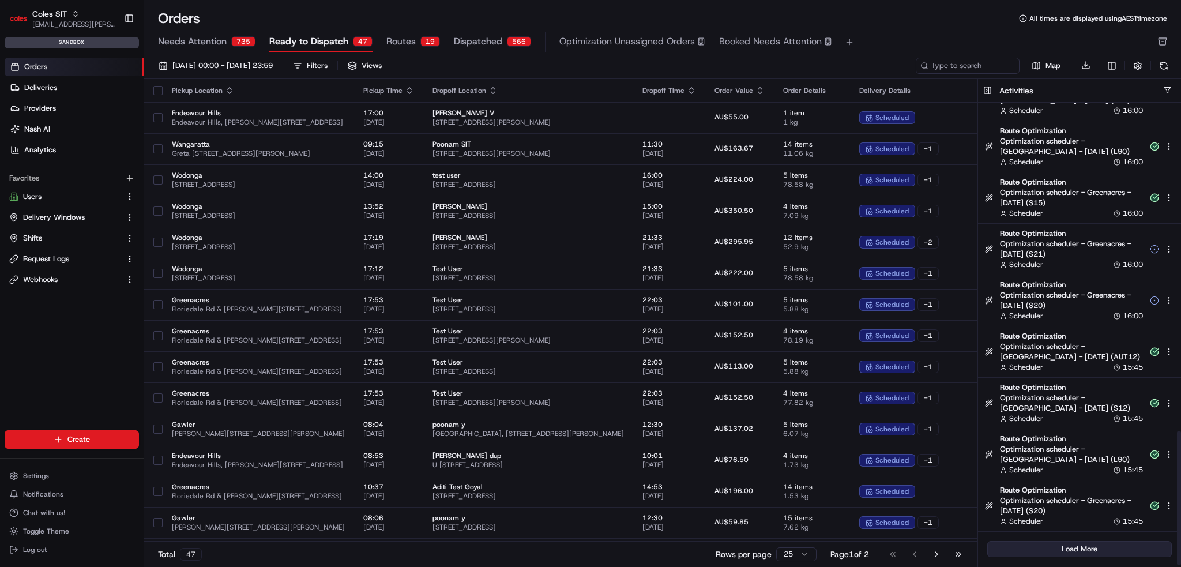
click at [1098, 544] on button "Load More" at bounding box center [1079, 549] width 185 height 16
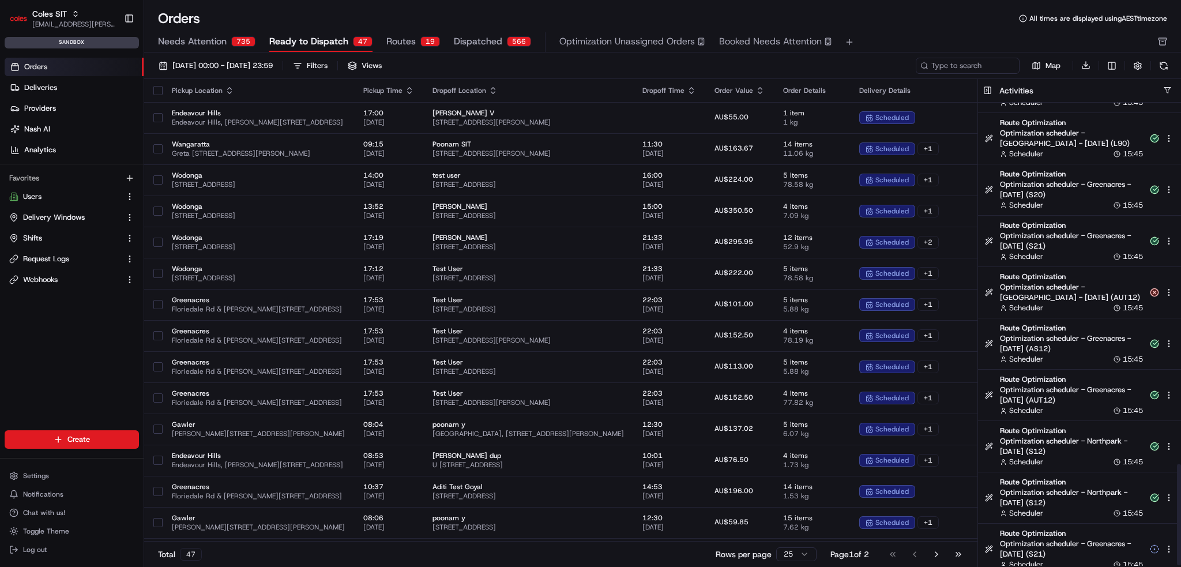
scroll to position [1640, 0]
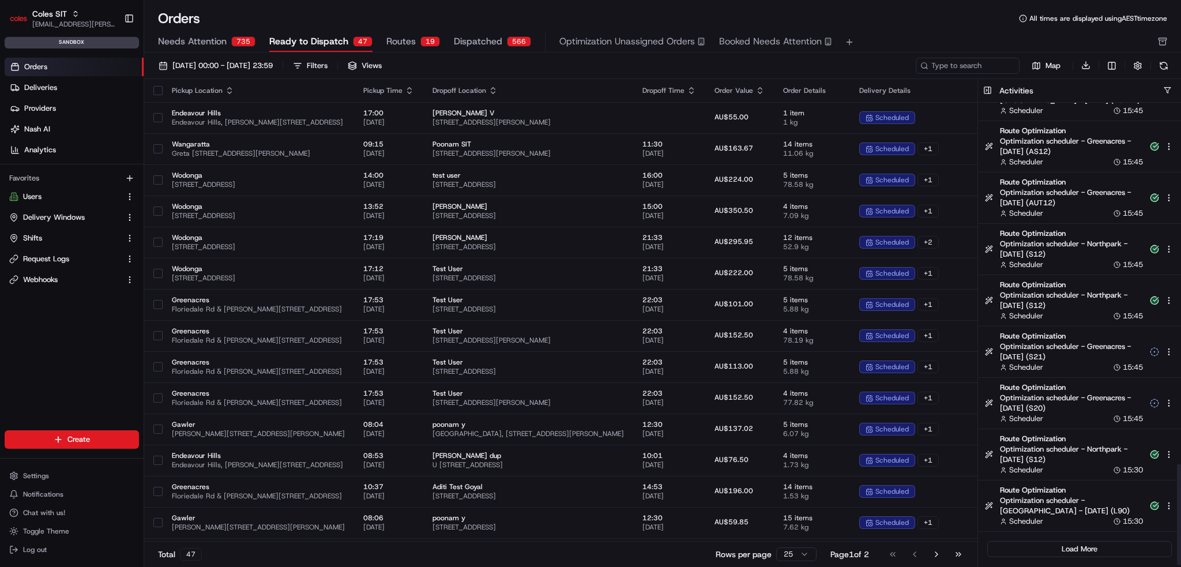
drag, startPoint x: 1060, startPoint y: 548, endPoint x: 1060, endPoint y: 542, distance: 6.3
click at [1060, 548] on button "Load More" at bounding box center [1079, 549] width 185 height 16
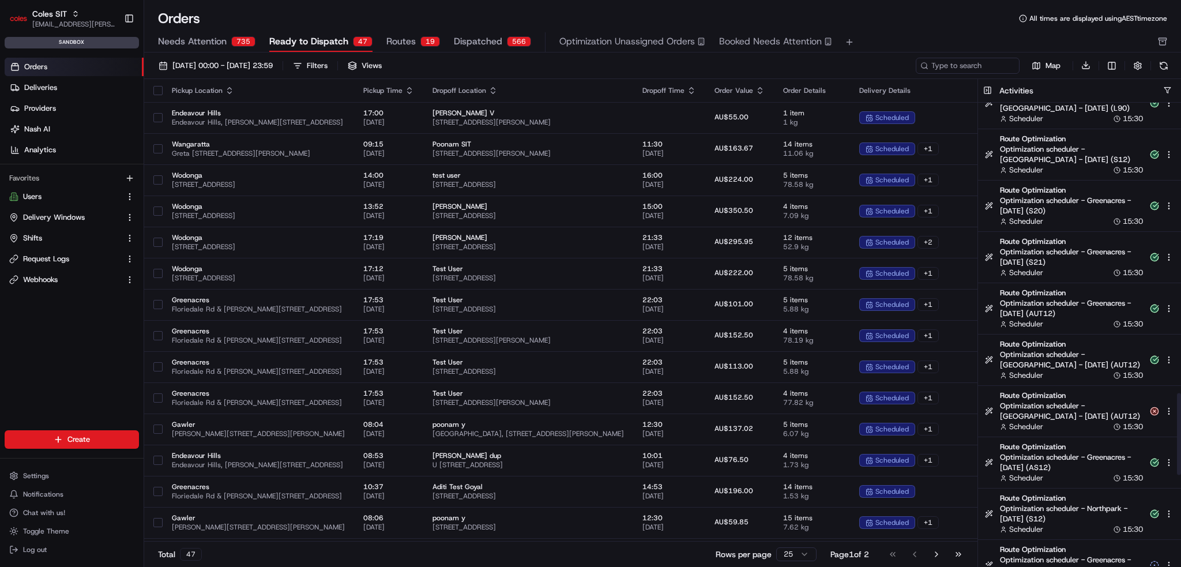
scroll to position [2153, 0]
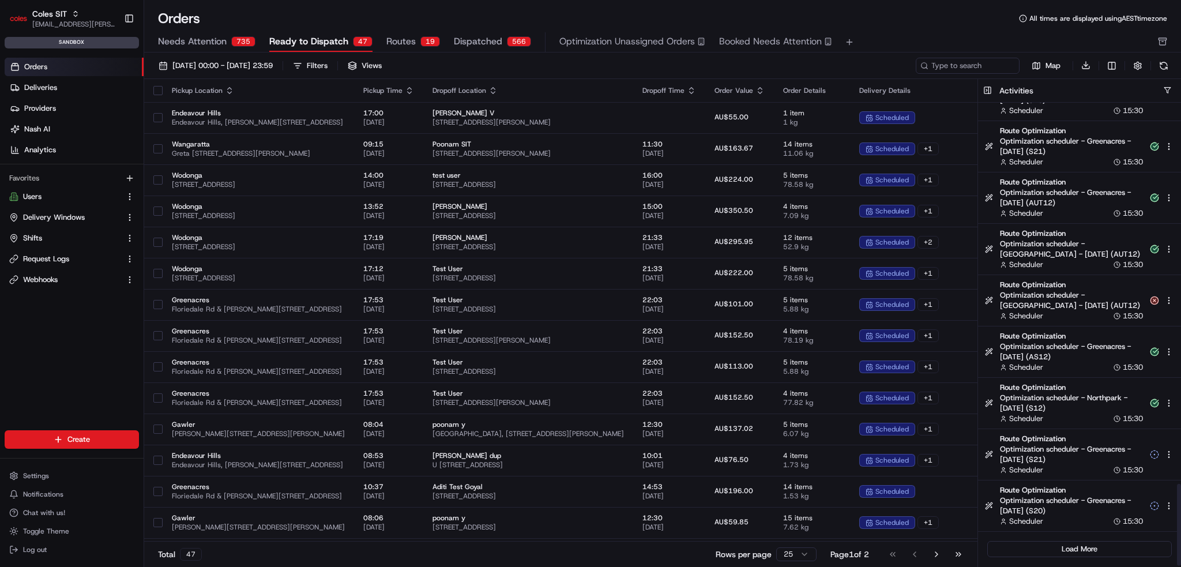
click at [1073, 553] on button "Load More" at bounding box center [1079, 549] width 185 height 16
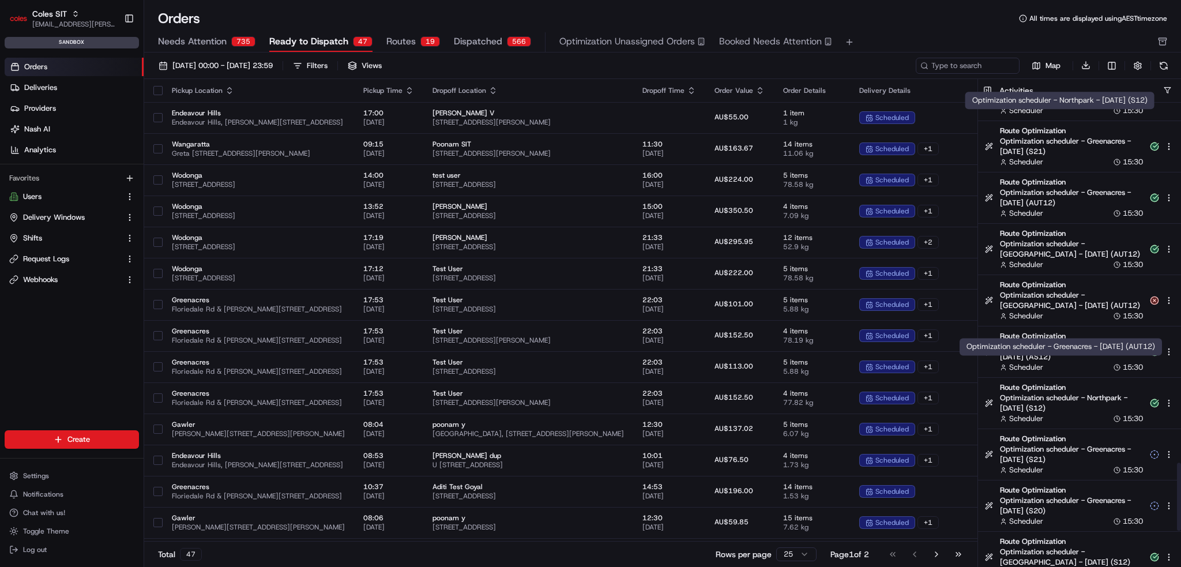
scroll to position [2666, 0]
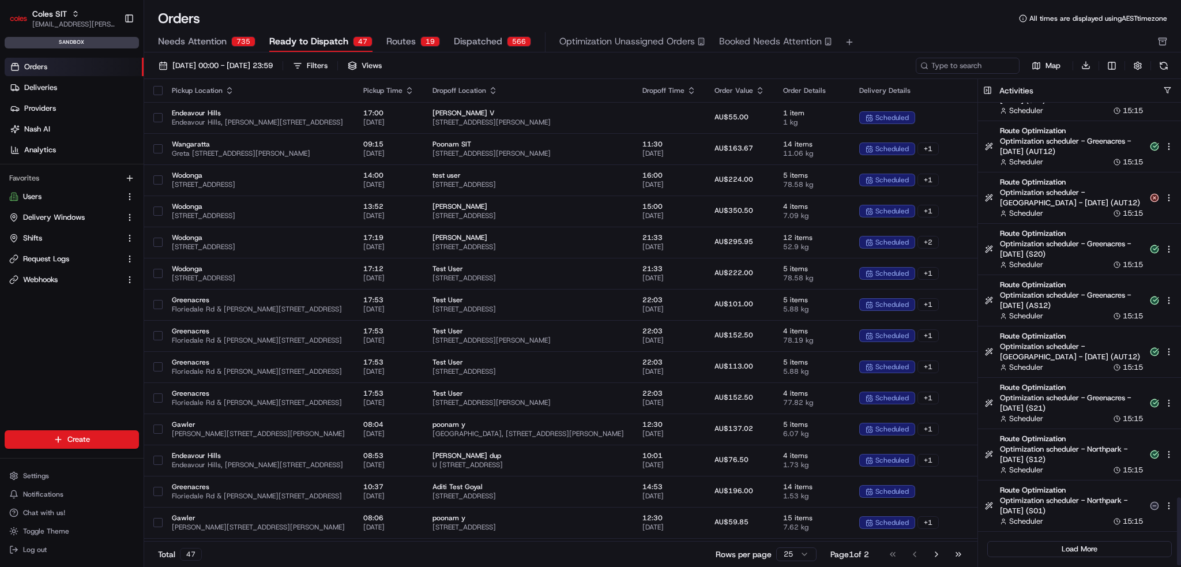
click at [1062, 547] on button "Load More" at bounding box center [1079, 549] width 185 height 16
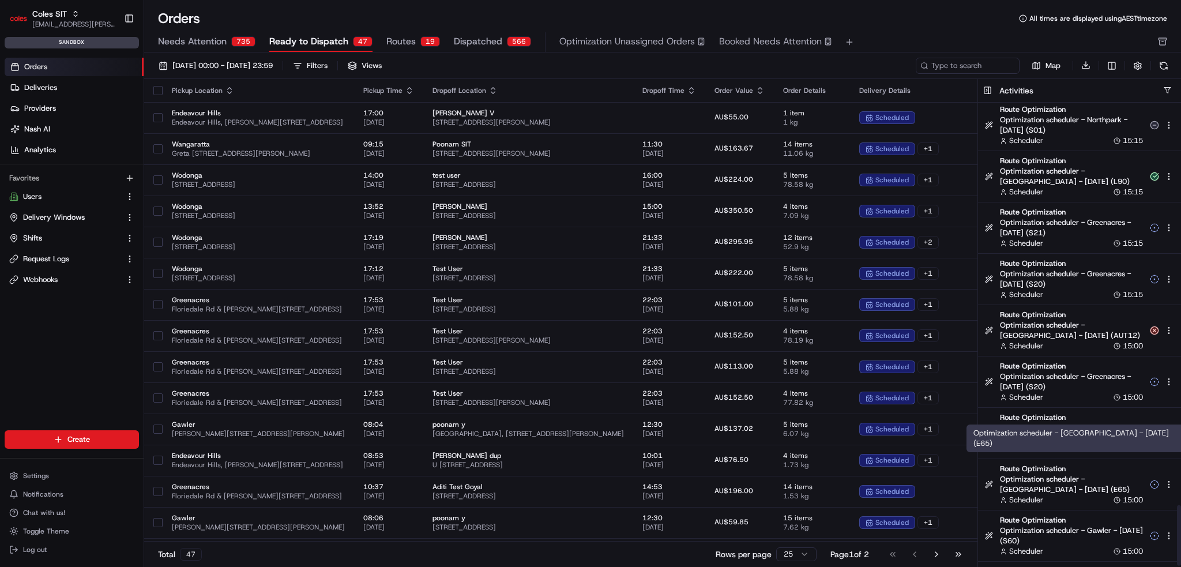
scroll to position [3077, 0]
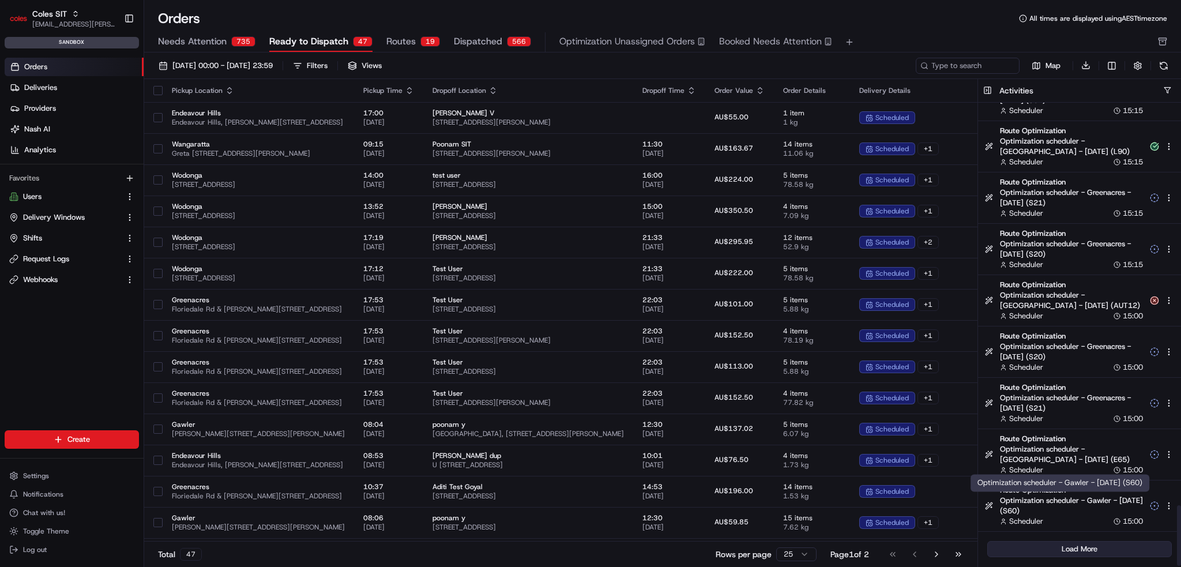
click at [1064, 546] on button "Load More" at bounding box center [1079, 549] width 185 height 16
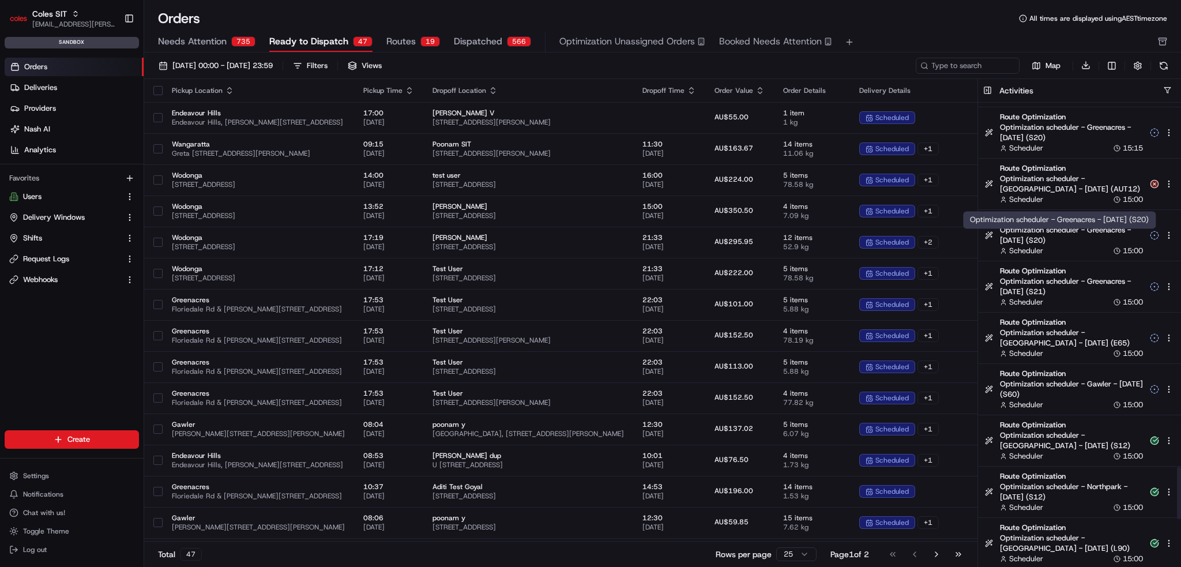
scroll to position [3187, 0]
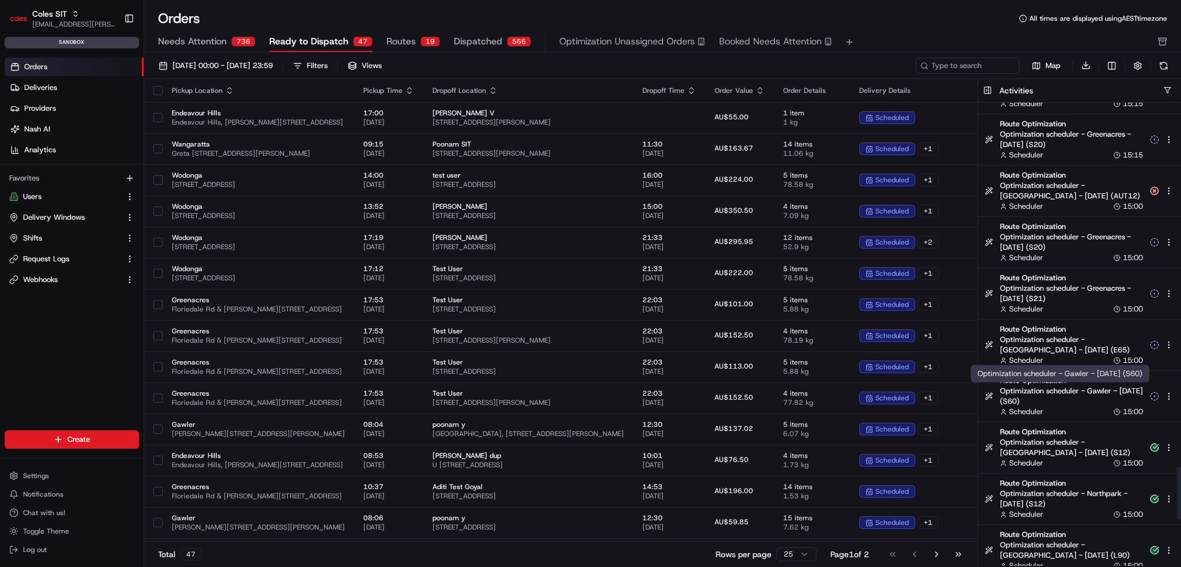
click at [1036, 396] on span "Optimization scheduler - Gawler - [DATE] (S60)" at bounding box center [1071, 396] width 143 height 21
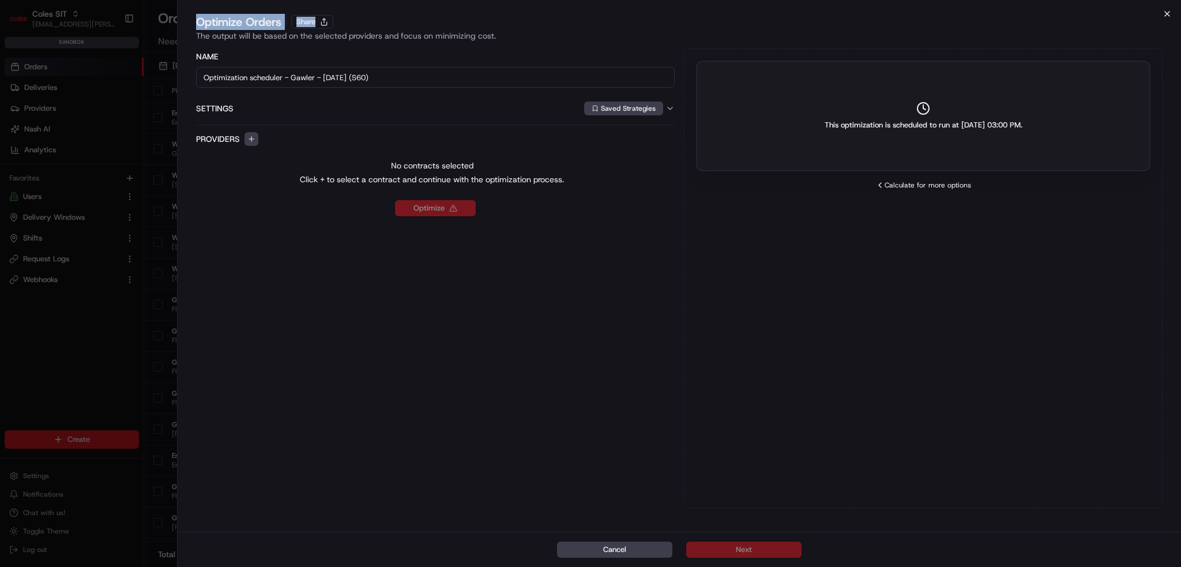
click at [1165, 12] on div "Close Optimize Orders Share The output will be based on the selected providers …" at bounding box center [679, 283] width 1004 height 567
drag, startPoint x: 1171, startPoint y: 14, endPoint x: 1165, endPoint y: 18, distance: 7.4
click at [1171, 14] on icon "button" at bounding box center [1167, 13] width 9 height 9
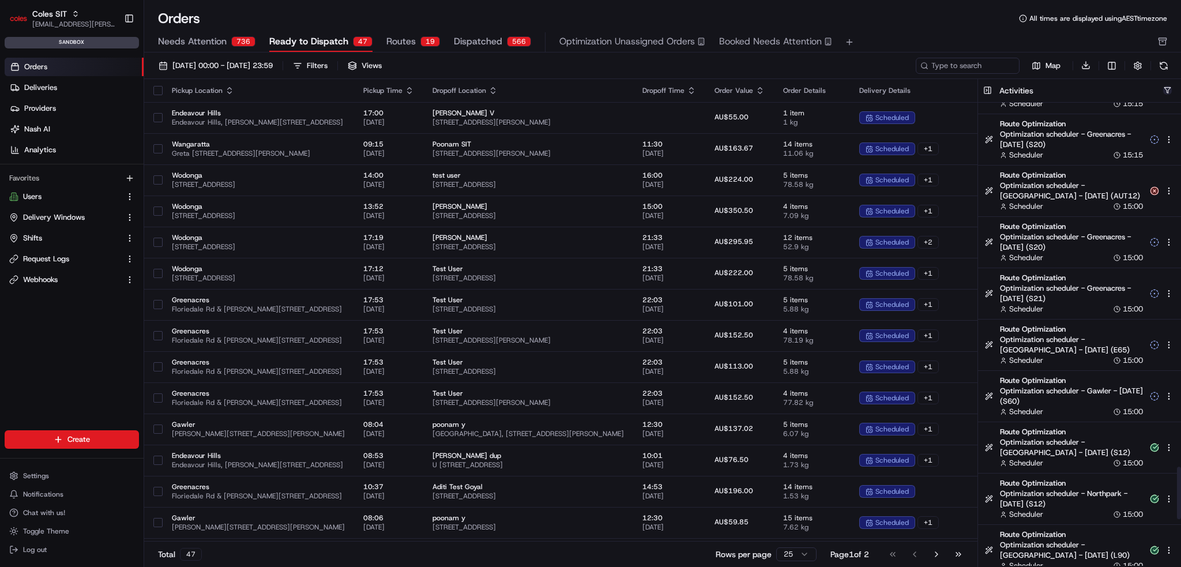
click at [1168, 89] on button "button" at bounding box center [1167, 90] width 9 height 9
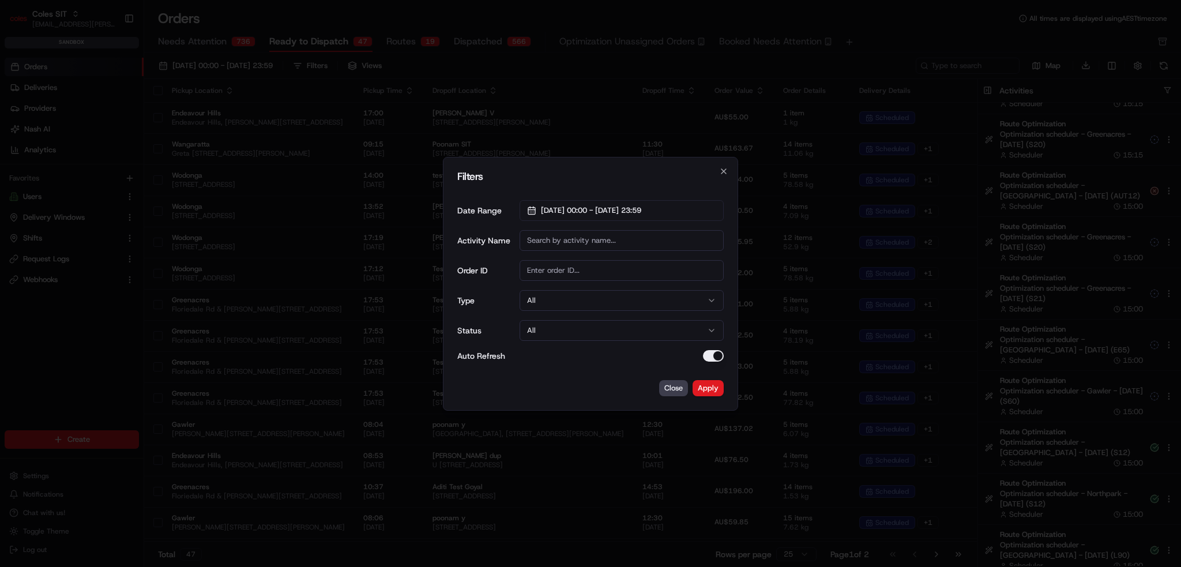
click at [561, 265] on input "Order ID" at bounding box center [622, 270] width 204 height 21
type input "s"
type input "S60"
click at [706, 390] on button "Apply" at bounding box center [708, 388] width 31 height 16
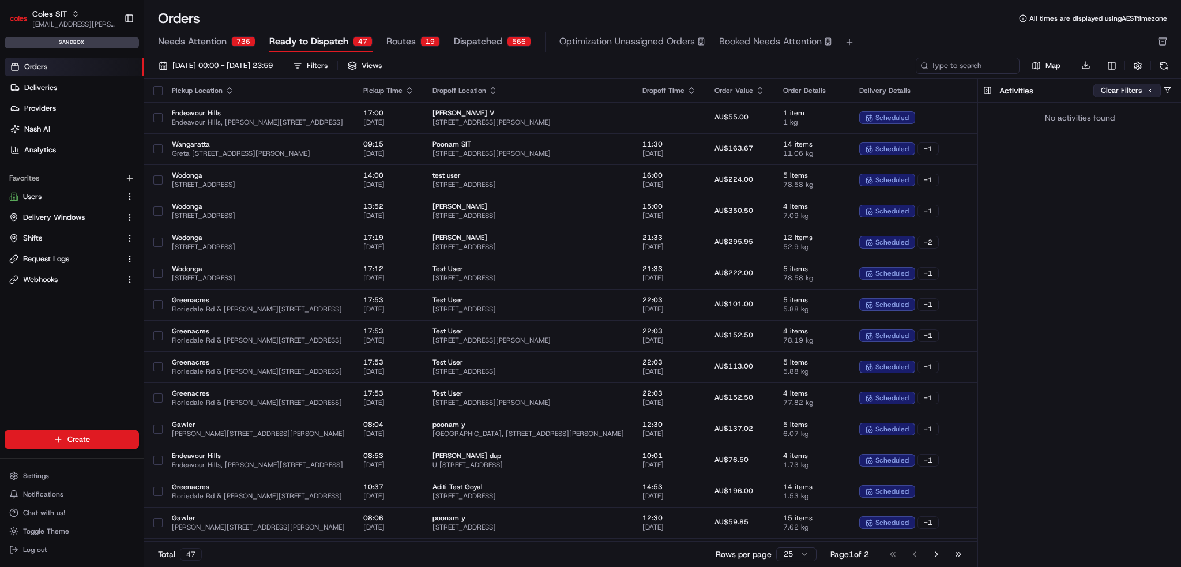
click at [1142, 92] on button "Clear Filters" at bounding box center [1126, 91] width 67 height 14
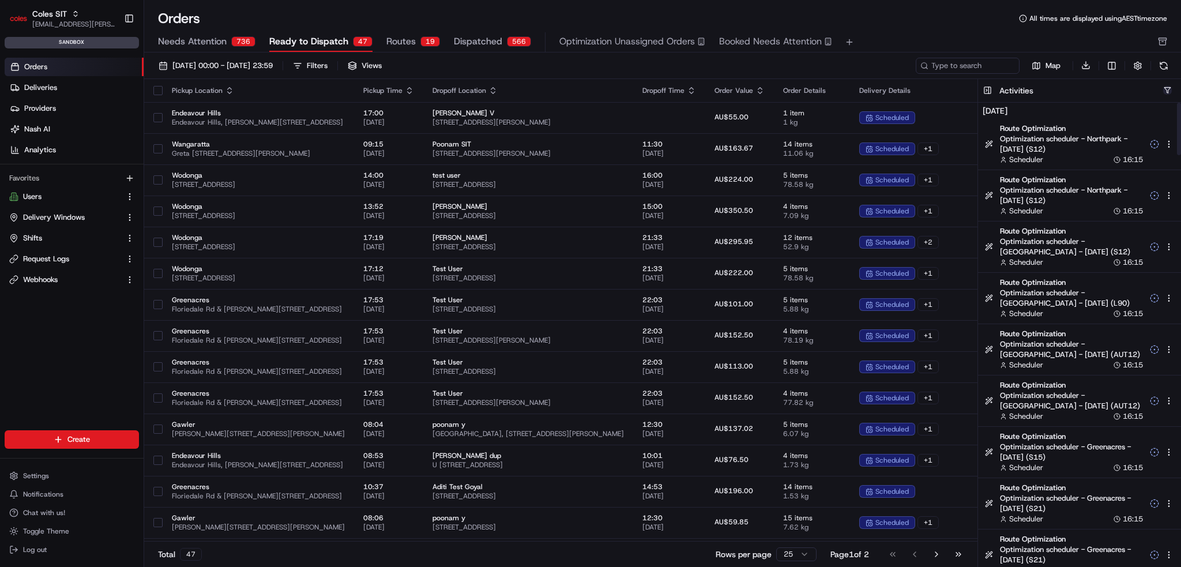
click at [1169, 93] on button "button" at bounding box center [1167, 90] width 9 height 9
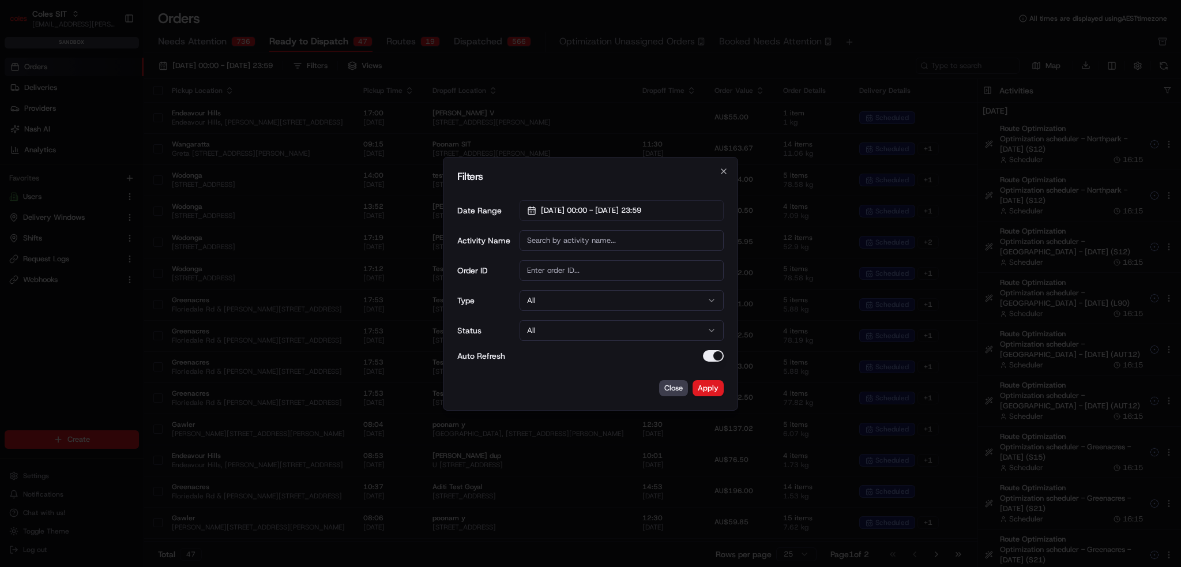
drag, startPoint x: 618, startPoint y: 243, endPoint x: 630, endPoint y: 243, distance: 11.5
click at [618, 243] on input "Activity Name" at bounding box center [622, 240] width 204 height 21
type input "S60"
click at [715, 396] on div "Filters Date Range [DATE] 00:00 - [DATE] 23:59 Activity Name S60 Order ID Type …" at bounding box center [590, 284] width 295 height 254
click at [714, 385] on button "Apply" at bounding box center [708, 388] width 31 height 16
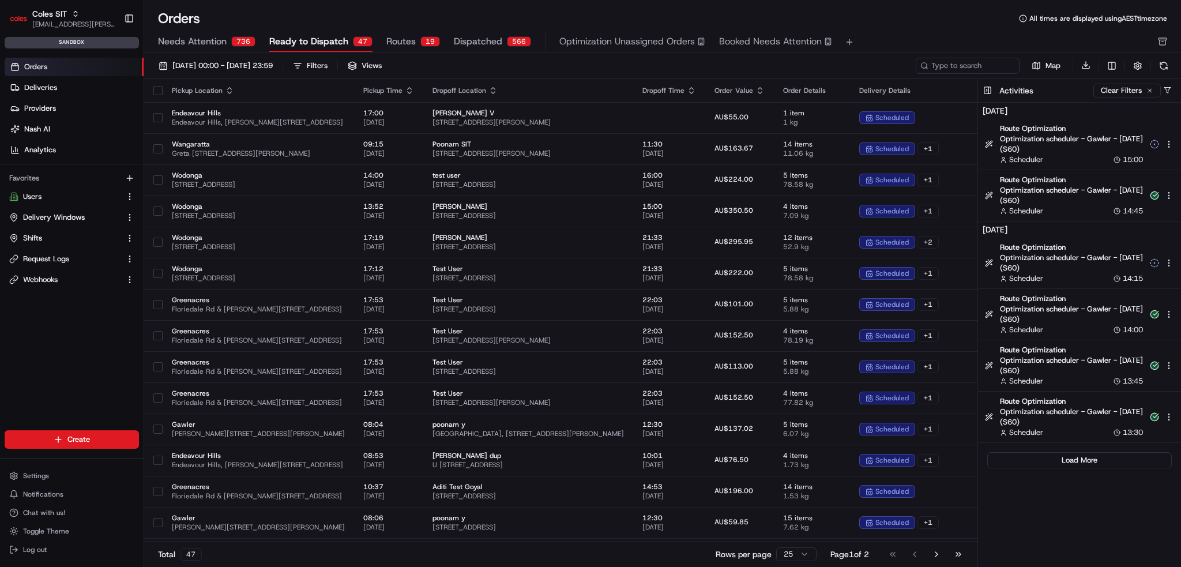
click at [1002, 470] on div "Load More" at bounding box center [1079, 460] width 203 height 35
click at [1011, 460] on button "Load More" at bounding box center [1079, 460] width 185 height 16
